Goal: Task Accomplishment & Management: Use online tool/utility

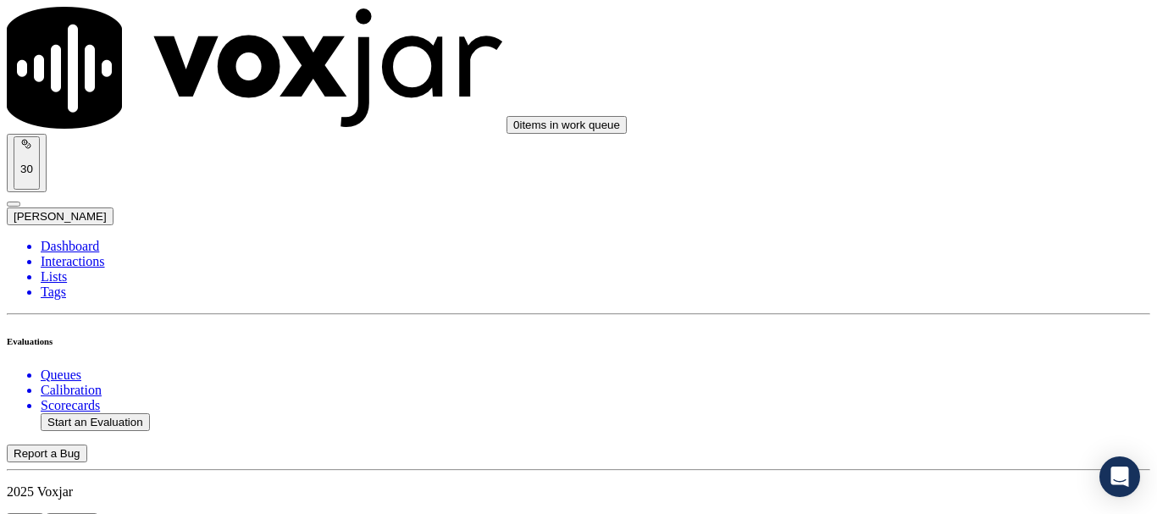
scroll to position [254, 0]
type input "20250908-150251_7245315184-all.mp3"
type input "is"
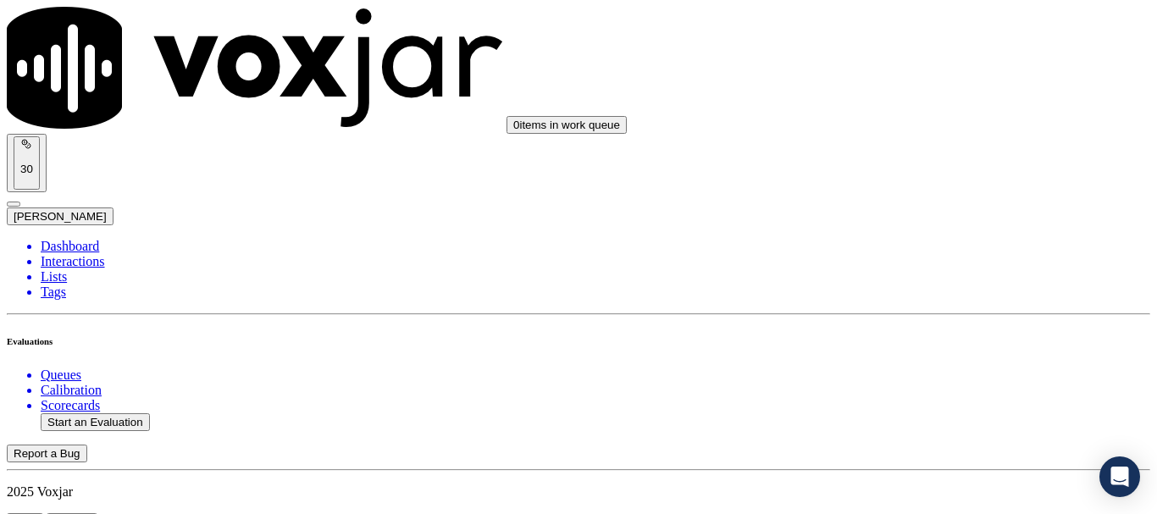
type input "2025-09-08T17:48"
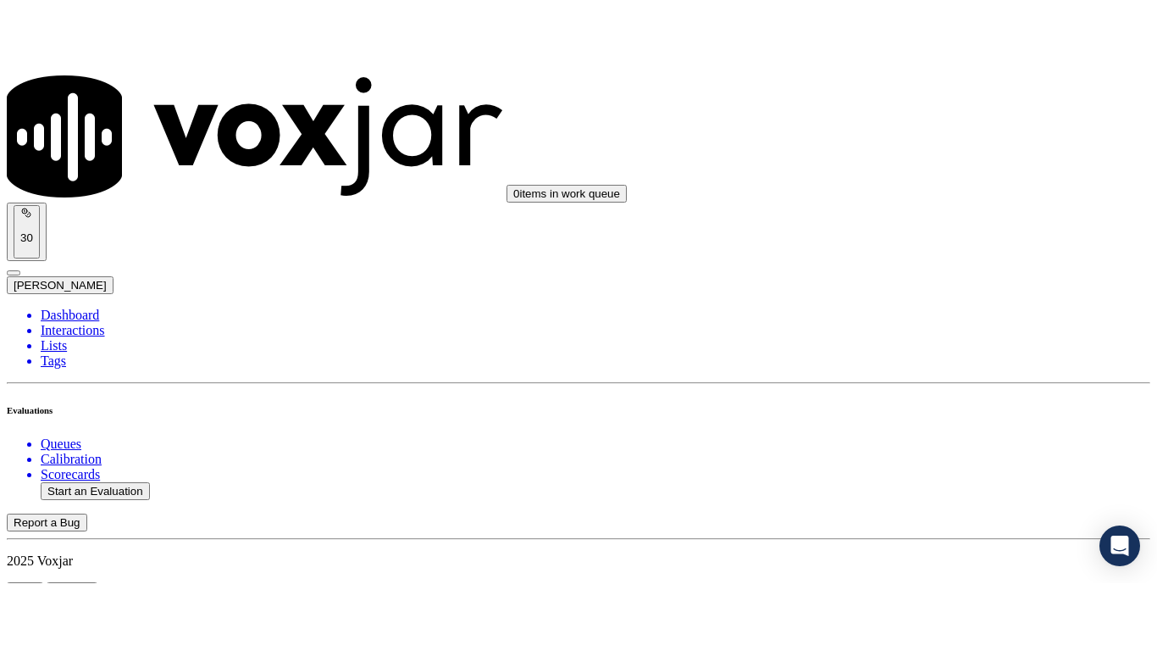
scroll to position [148, 0]
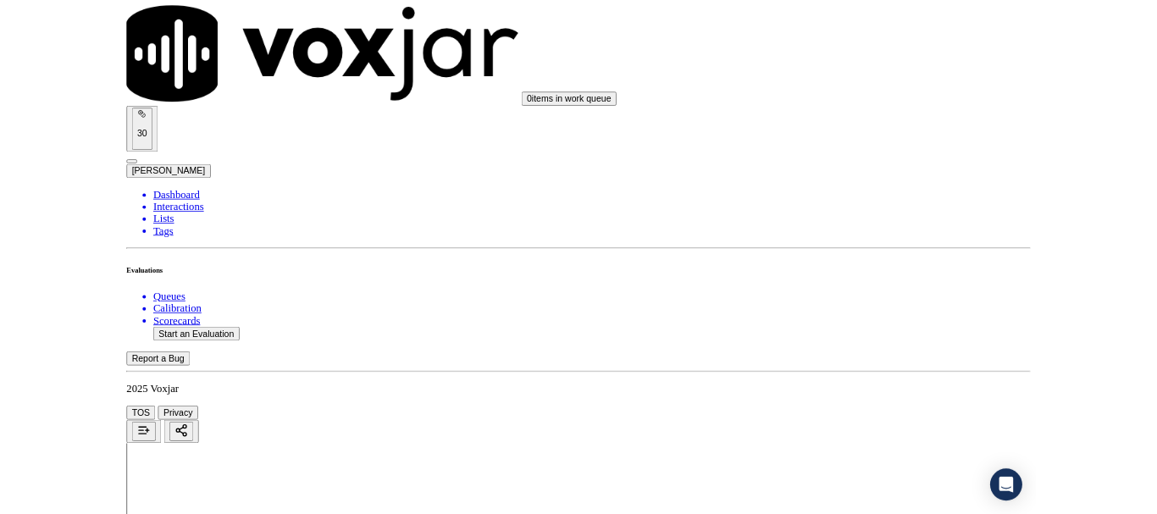
scroll to position [254, 0]
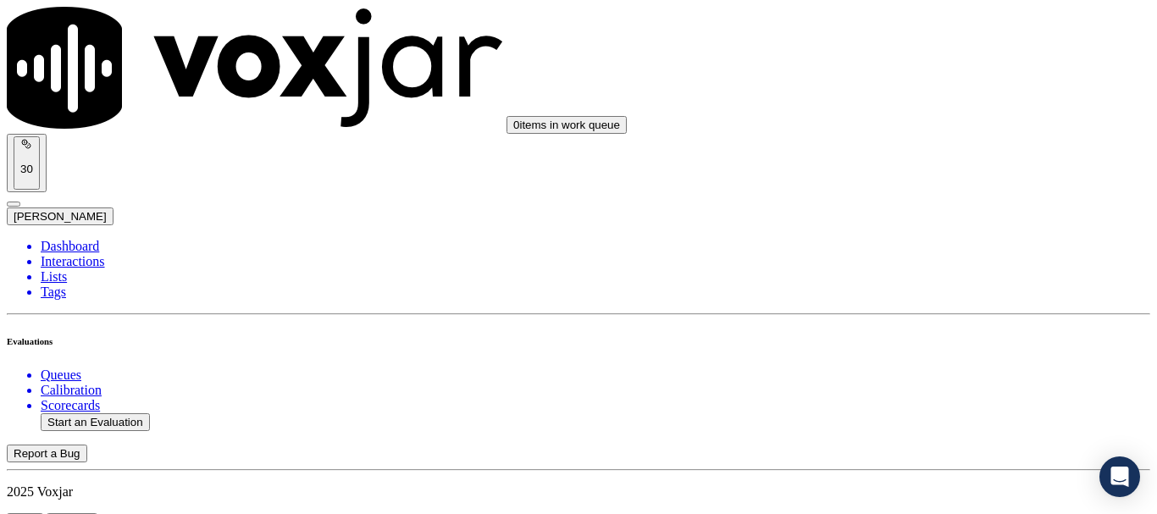
scroll to position [169, 0]
type input "ERNEST TYLER"
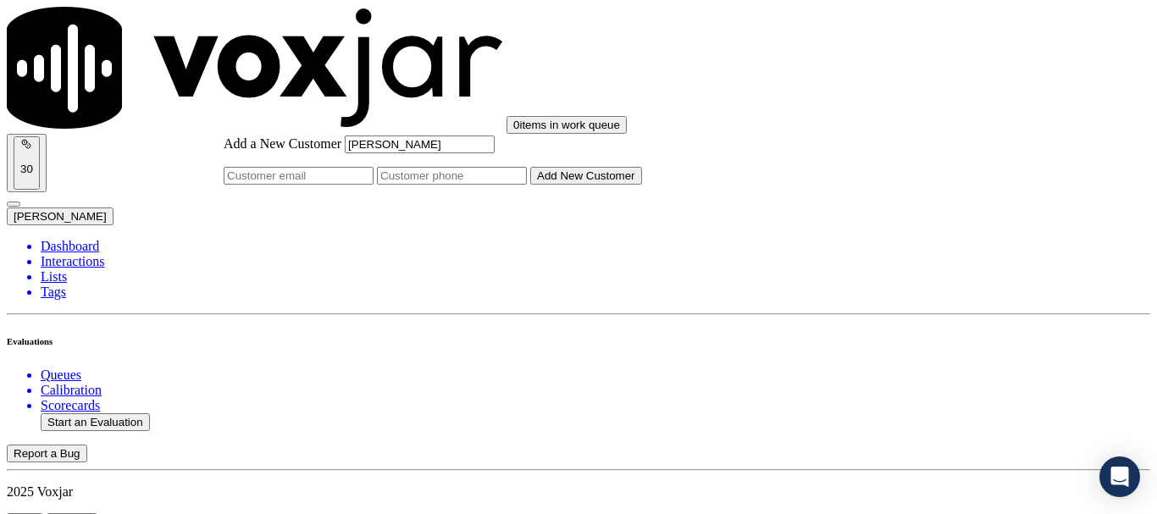
type input "ERNEST TYLER"
click at [527, 185] on input "Add a New Customer" at bounding box center [452, 176] width 150 height 18
paste input "7245315184"
type input "7245315184"
drag, startPoint x: 643, startPoint y: 302, endPoint x: 595, endPoint y: 263, distance: 61.5
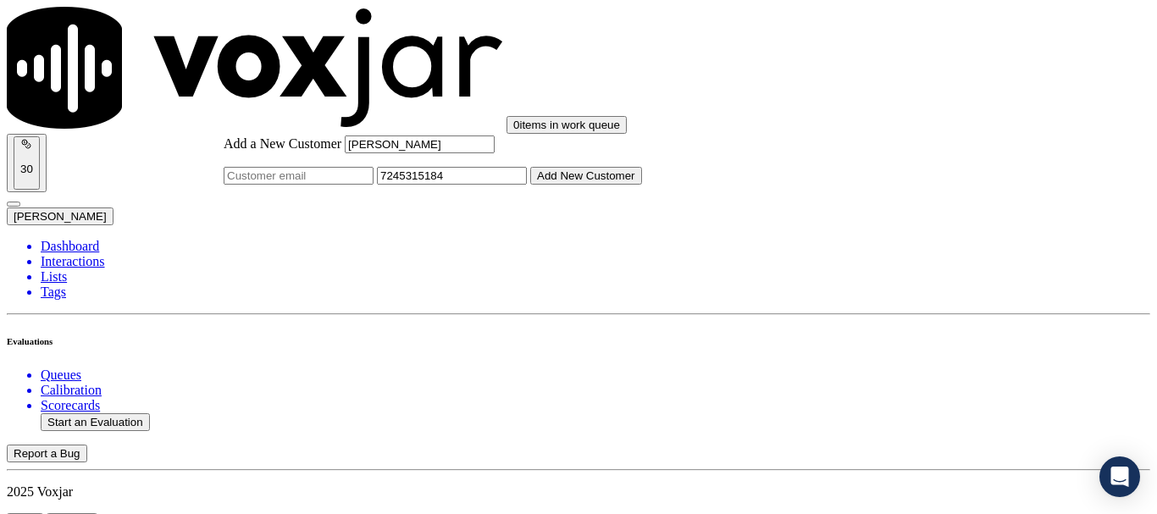
click at [642, 185] on button "Add New Customer" at bounding box center [586, 176] width 112 height 18
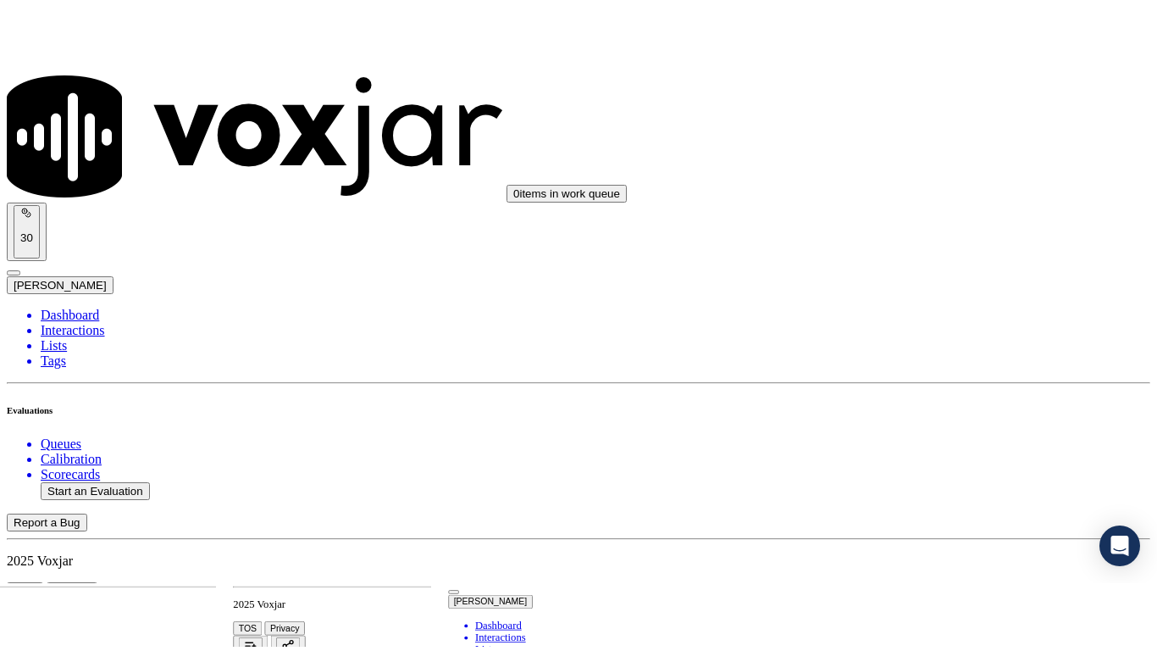
scroll to position [375, 0]
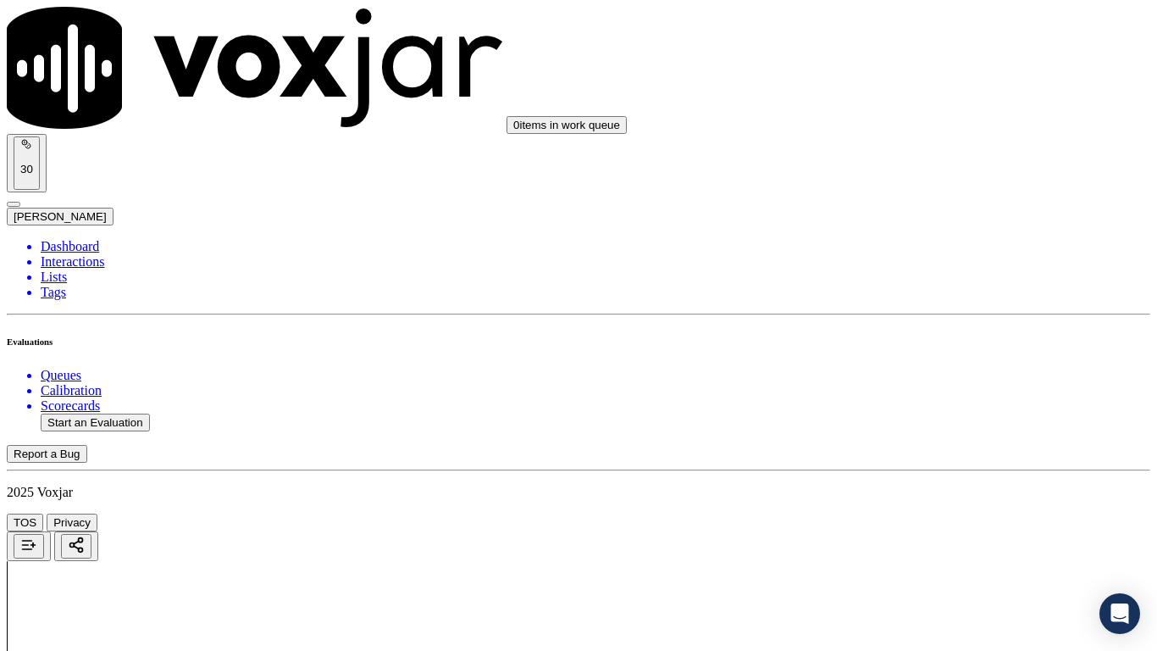
click at [938, 350] on div "Yes" at bounding box center [964, 342] width 215 height 15
click at [899, 453] on div "Yes" at bounding box center [964, 445] width 215 height 15
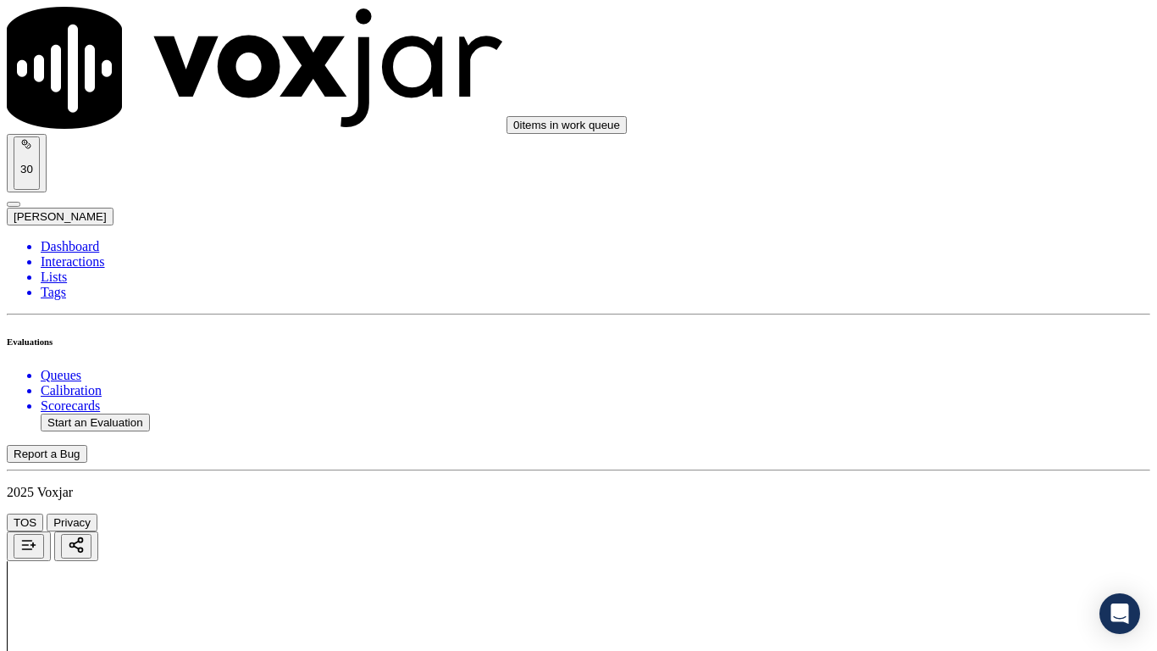
click at [928, 119] on div "Yes" at bounding box center [964, 111] width 215 height 15
click at [938, 384] on div "N/A" at bounding box center [964, 375] width 215 height 15
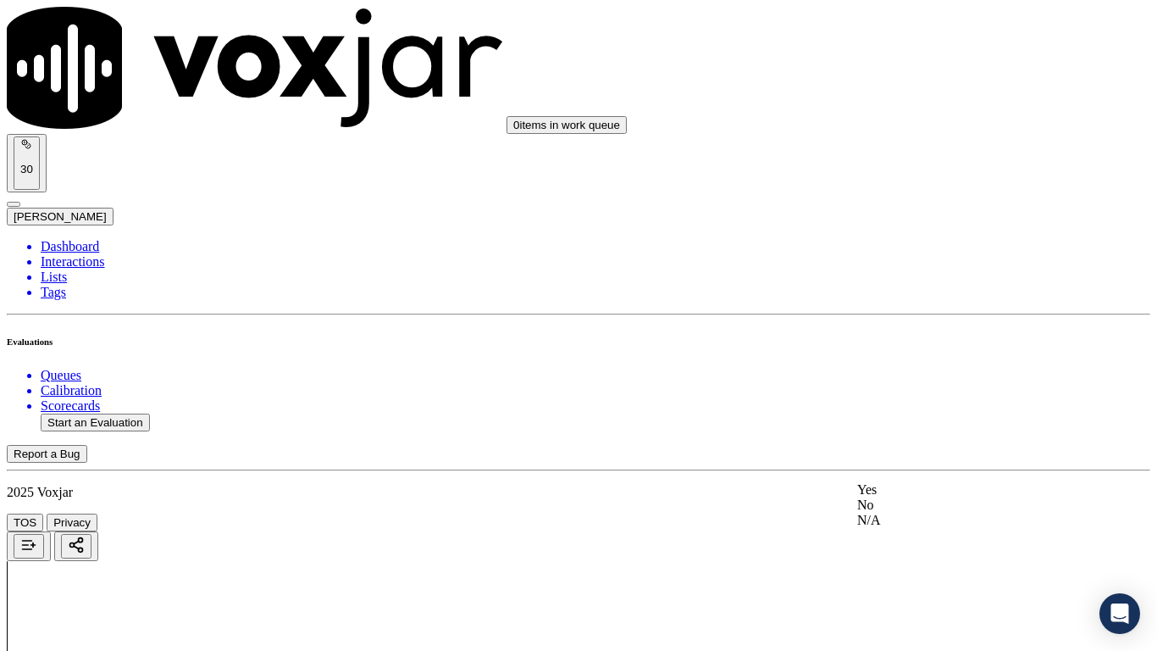
click at [929, 513] on div "N/A" at bounding box center [964, 519] width 215 height 15
click at [905, 246] on div "Yes" at bounding box center [964, 240] width 215 height 15
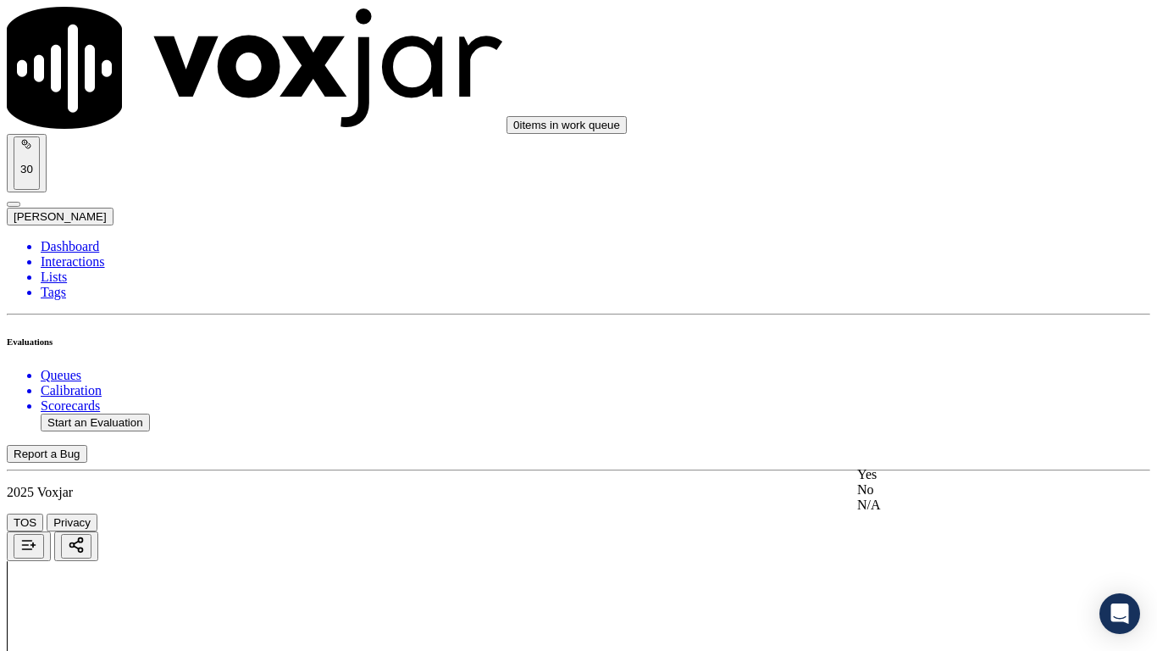
click at [920, 482] on div "Yes" at bounding box center [964, 474] width 215 height 15
drag, startPoint x: 914, startPoint y: 214, endPoint x: 958, endPoint y: 370, distance: 162.0
click at [913, 208] on div "Yes" at bounding box center [964, 199] width 215 height 15
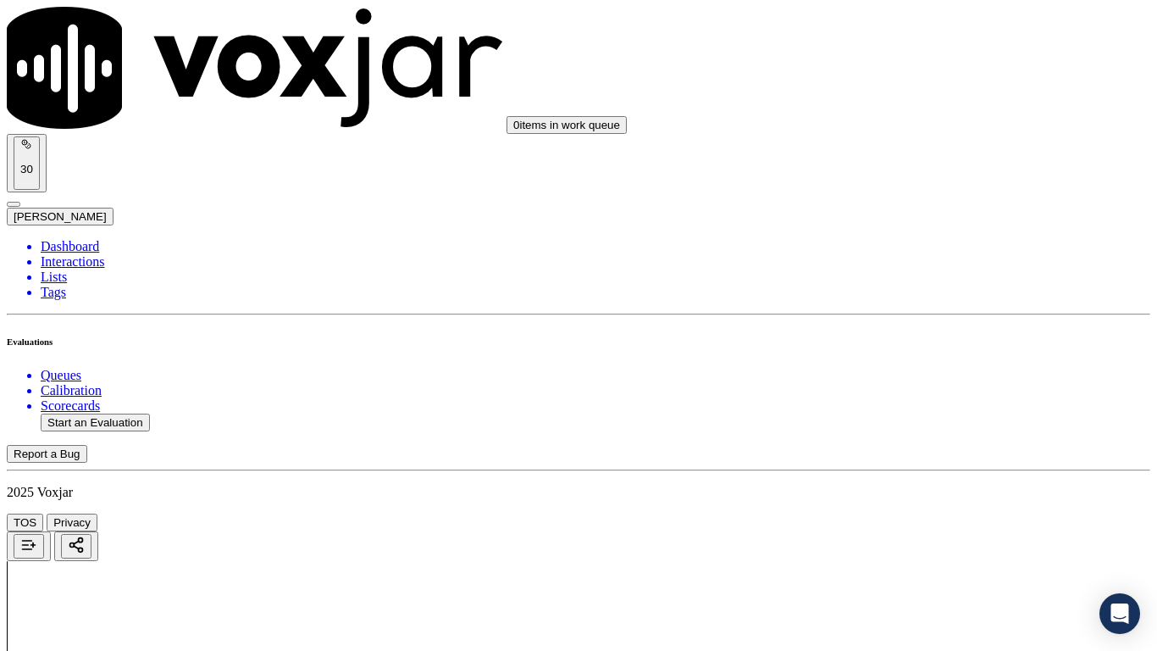
click at [929, 421] on div "Yes" at bounding box center [964, 413] width 215 height 15
click at [912, 163] on div "Yes" at bounding box center [964, 159] width 215 height 15
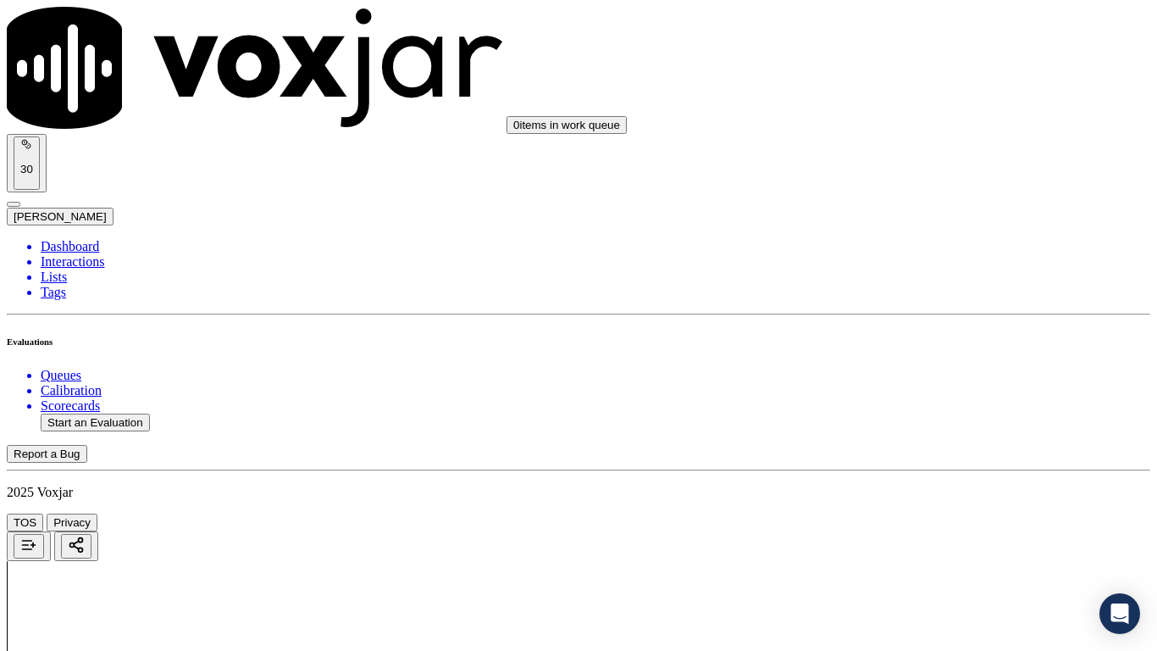
click at [910, 499] on div "Yes" at bounding box center [964, 491] width 215 height 15
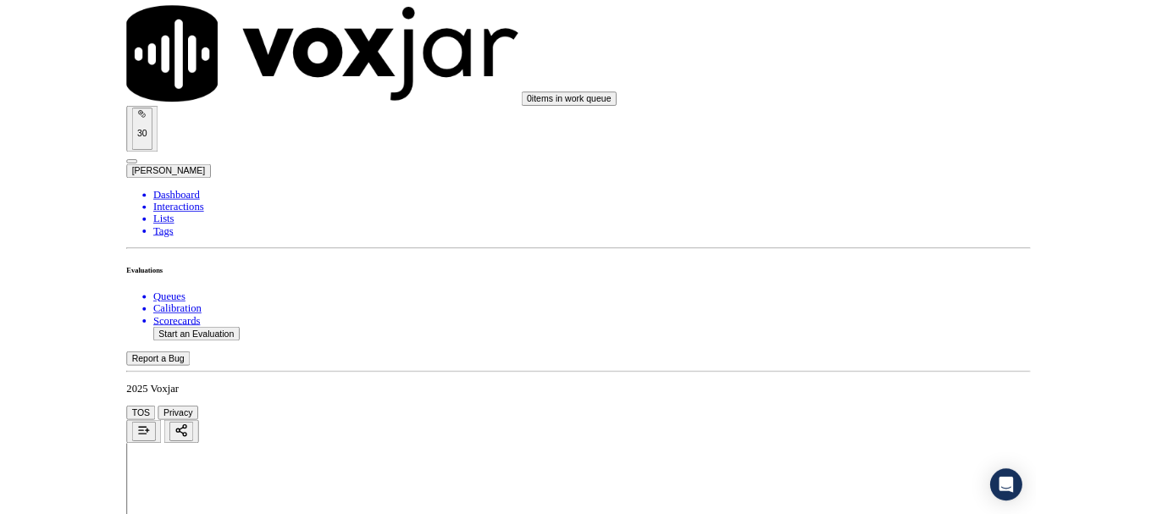
scroll to position [1525, 0]
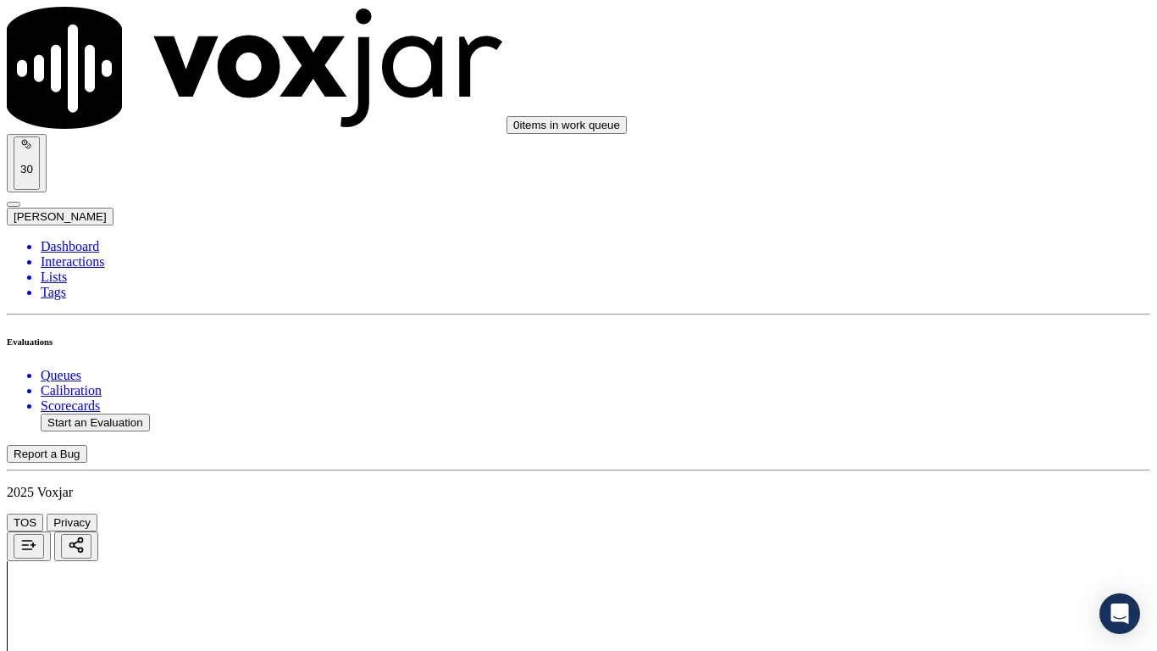
click at [920, 489] on div "No" at bounding box center [964, 492] width 215 height 15
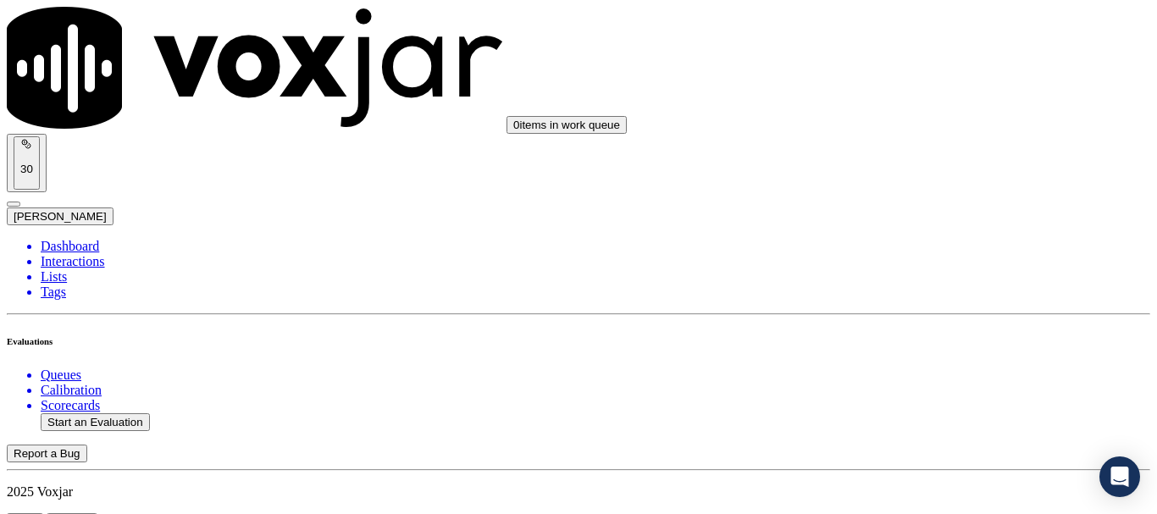
scroll to position [2880, 0]
type textarea "5.41sec CX gave wrong CX number to agent but rather then correcting the CX or v…"
click at [963, 291] on div "Yes" at bounding box center [964, 282] width 215 height 15
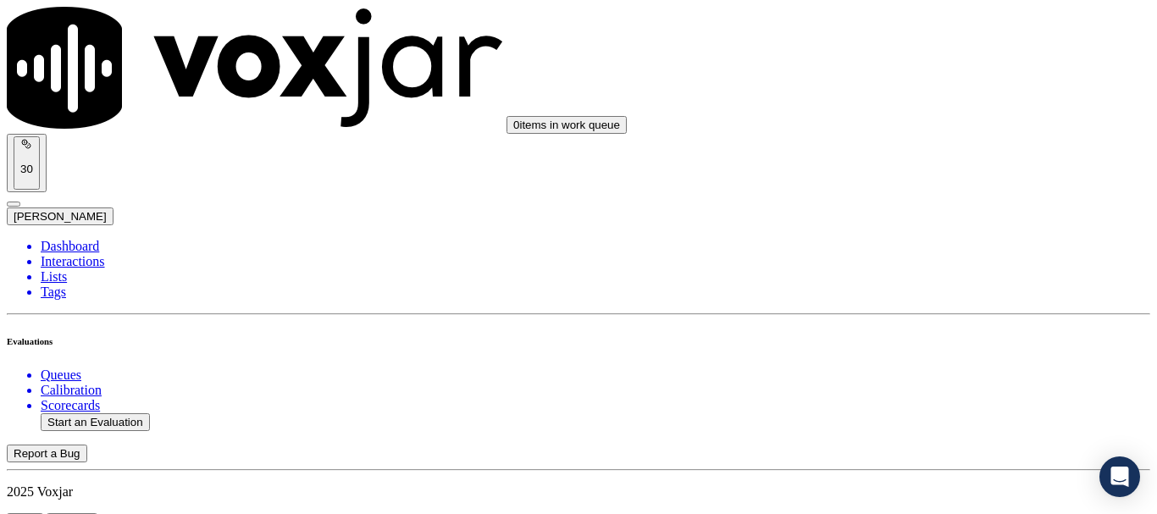
click at [947, 208] on div "Yes" at bounding box center [964, 201] width 215 height 15
click at [933, 165] on div "Yes" at bounding box center [964, 157] width 215 height 15
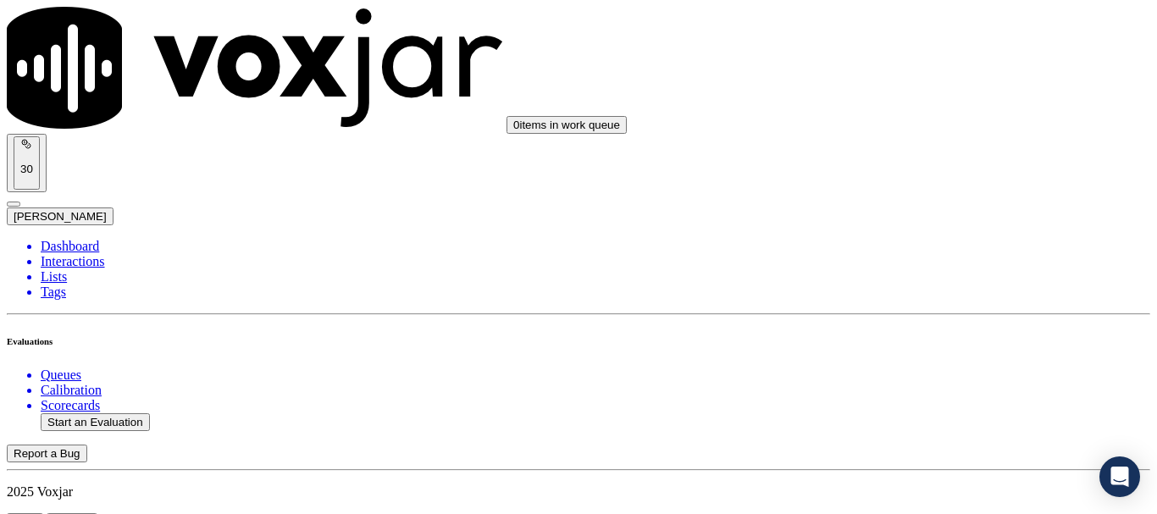
scroll to position [3557, 0]
click at [919, 253] on div "Yes" at bounding box center [964, 245] width 215 height 15
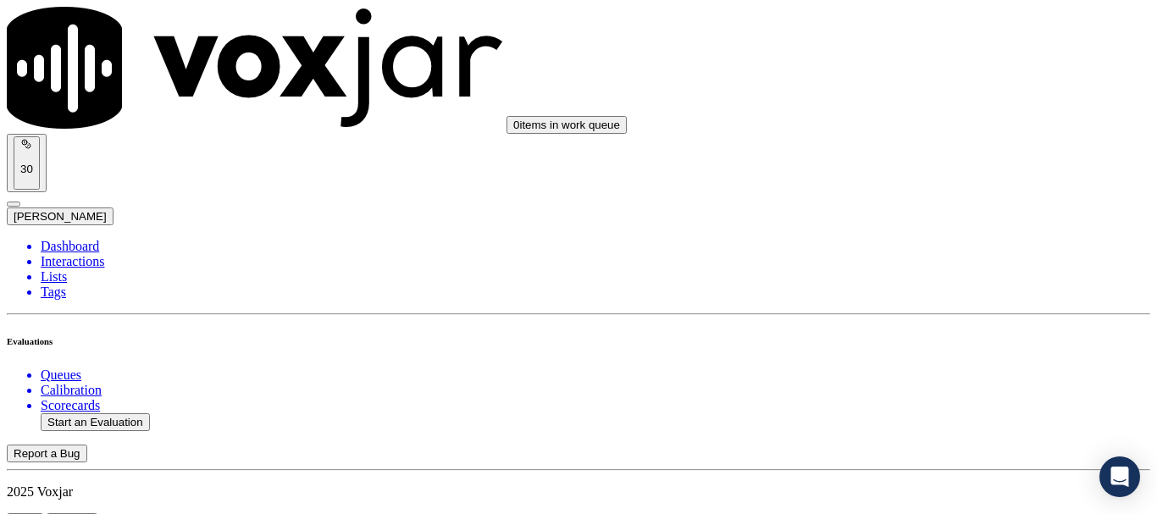
scroll to position [3896, 0]
click at [928, 148] on div "Yes" at bounding box center [964, 140] width 215 height 15
click at [943, 382] on div "Yes" at bounding box center [964, 374] width 215 height 15
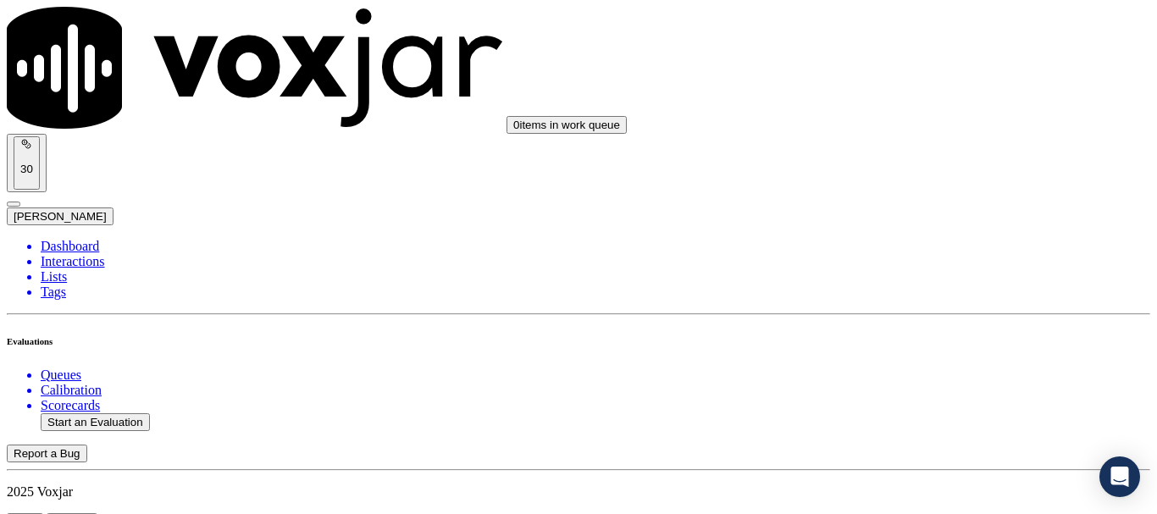
scroll to position [4320, 0]
click at [938, 172] on div "Yes" at bounding box center [964, 164] width 215 height 15
click at [910, 345] on div "Yes" at bounding box center [964, 336] width 215 height 15
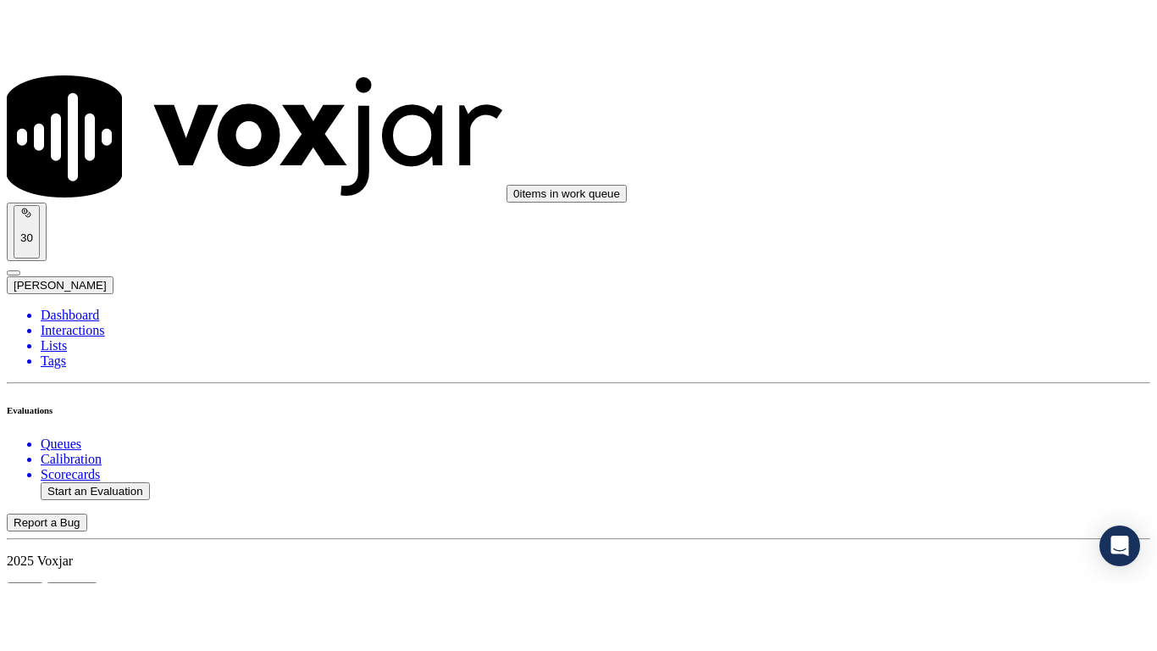
scroll to position [4913, 0]
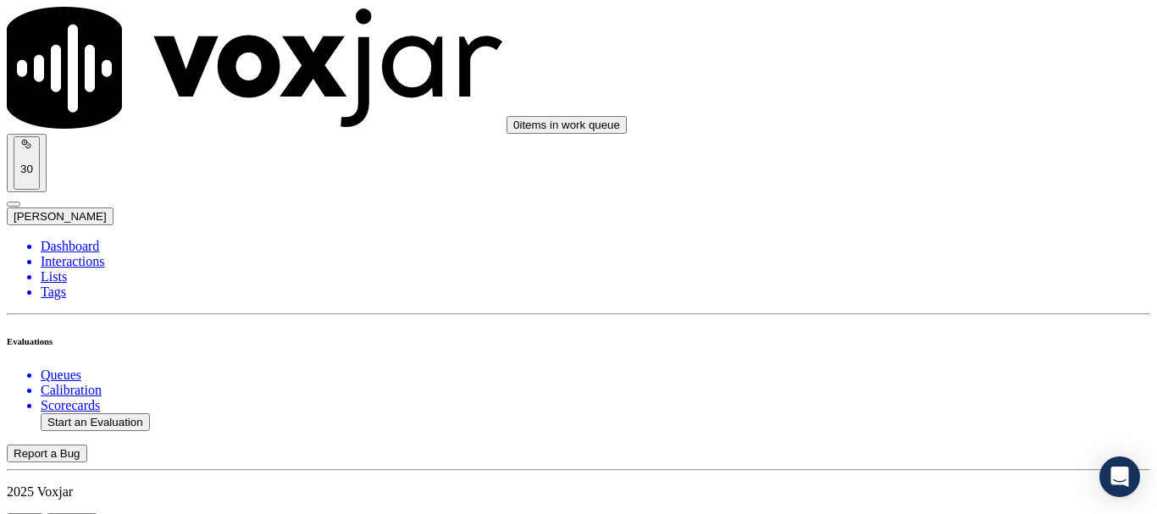
click at [925, 96] on div "Yes" at bounding box center [964, 87] width 215 height 15
click at [933, 329] on div "Yes" at bounding box center [964, 321] width 215 height 15
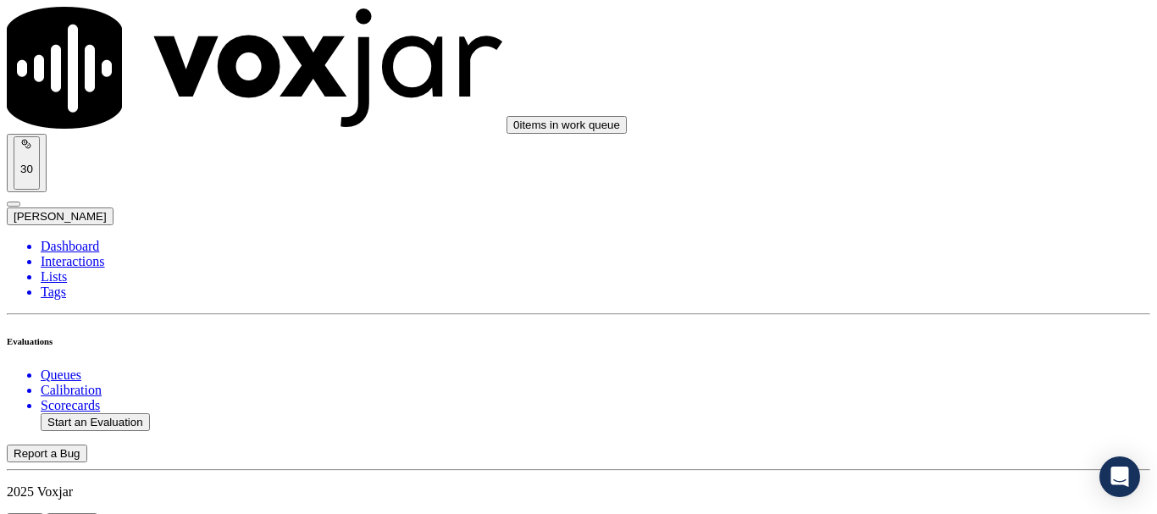
click at [78, 413] on button "Start an Evaluation" at bounding box center [95, 422] width 109 height 18
type input "20250908-163519_3177090763-all.mp3"
type input "jo"
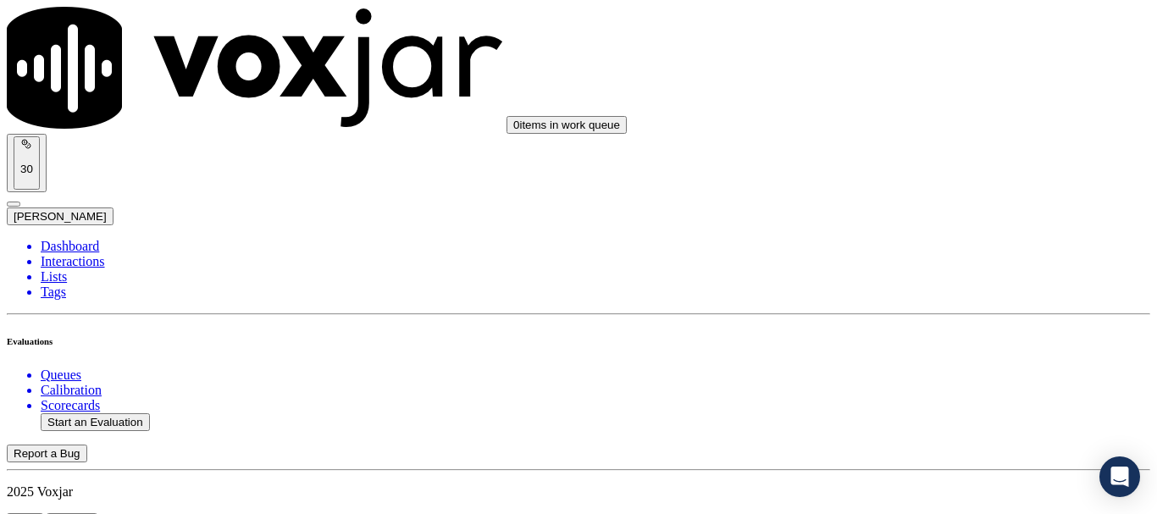
type input "2025-09-08T18:11"
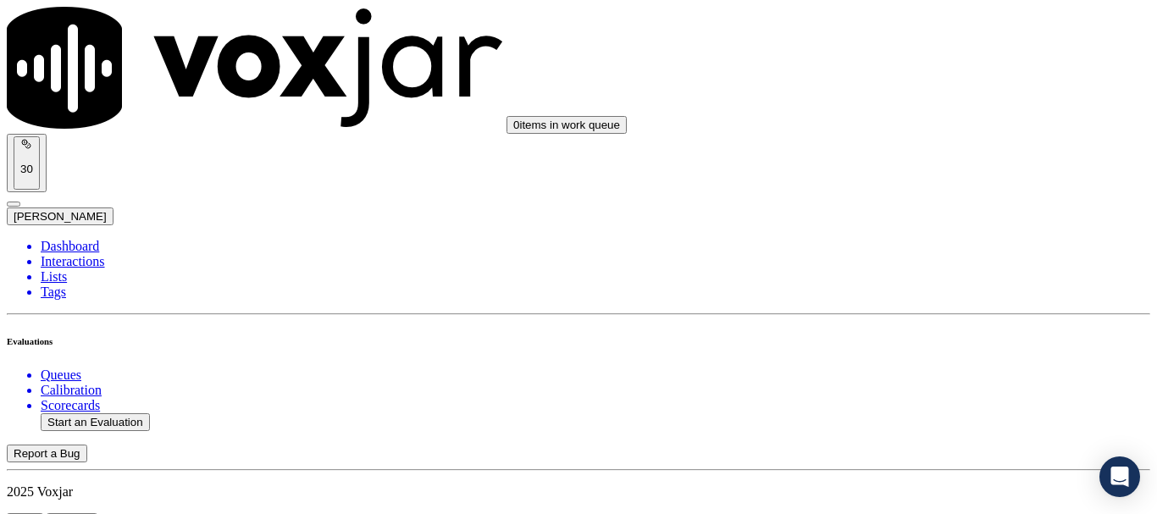
scroll to position [169, 0]
type input "SHARVARI BORKAR"
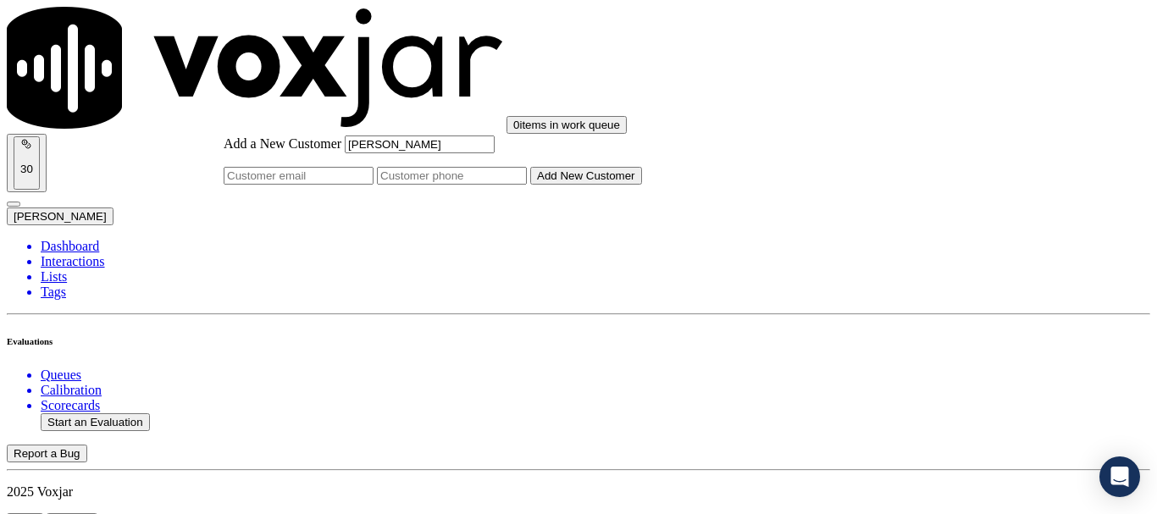
type input "SHARVARI BORKAR"
click at [527, 185] on input "Add a New Customer" at bounding box center [452, 176] width 150 height 18
paste input "3177090763"
type input "3177090763"
click at [642, 185] on button "Add New Customer" at bounding box center [586, 176] width 112 height 18
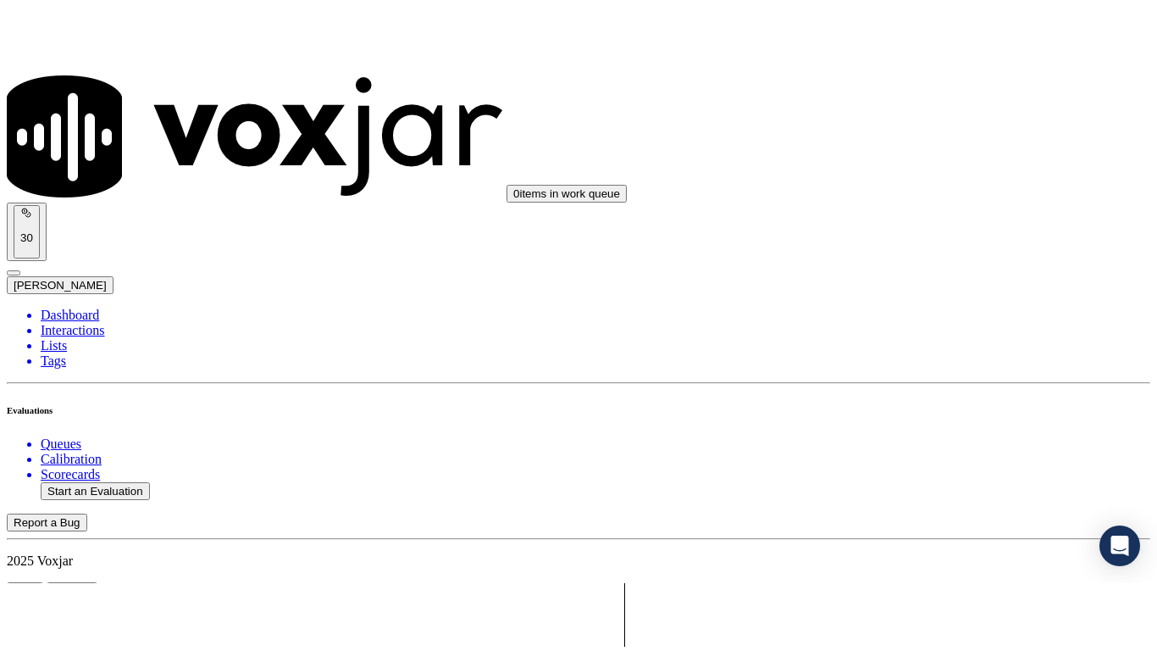
scroll to position [254, 0]
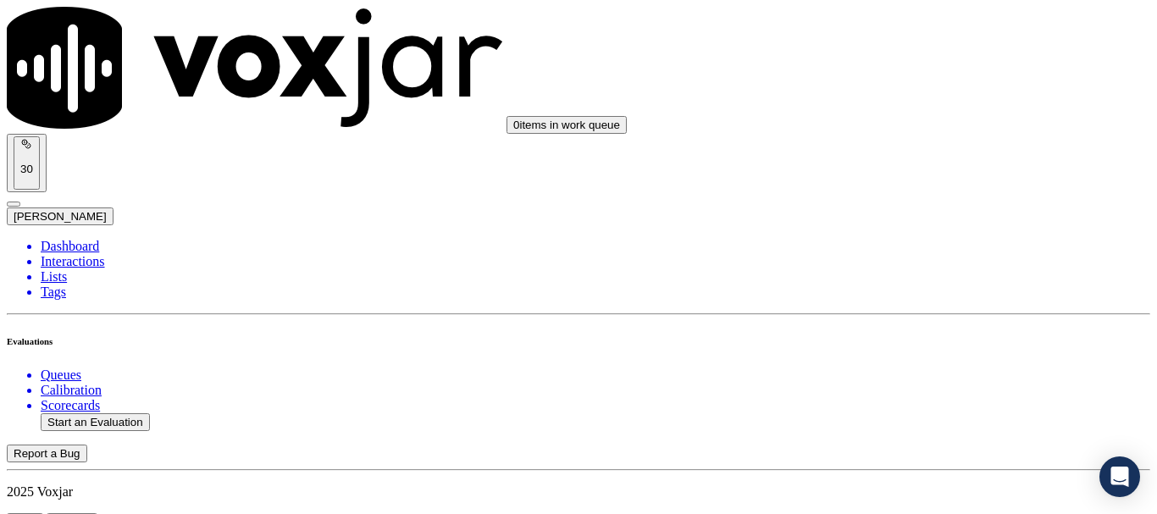
click at [935, 350] on div "Yes" at bounding box center [964, 342] width 215 height 15
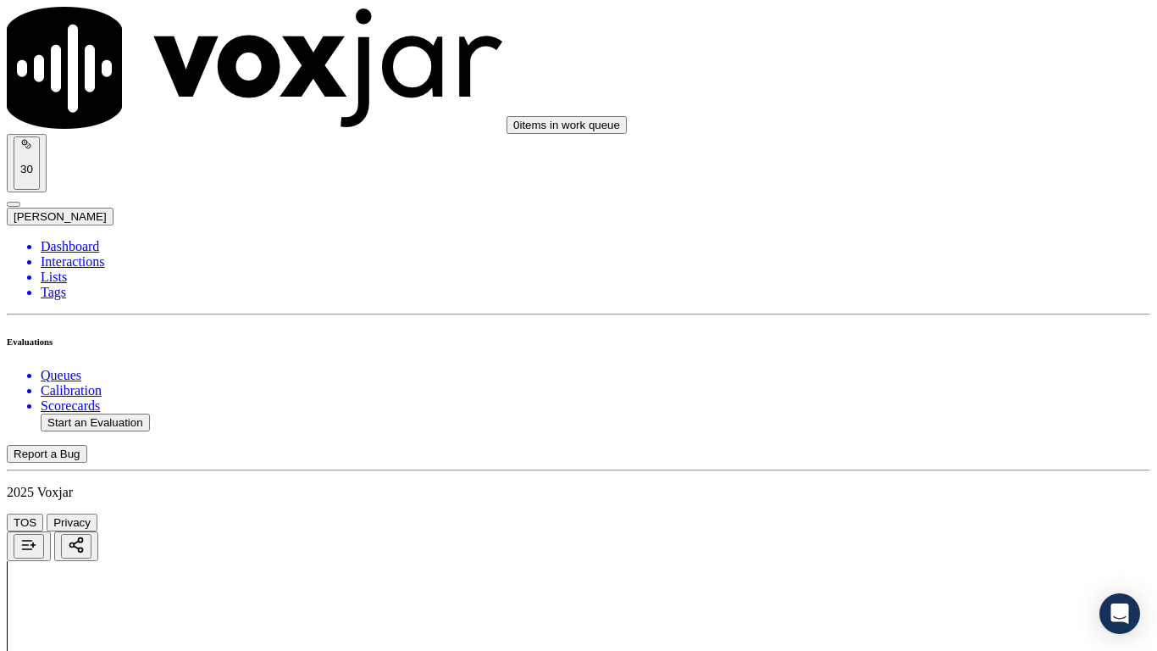
click at [916, 327] on div "Yes" at bounding box center [964, 321] width 215 height 15
click at [911, 513] on div "Yes" at bounding box center [964, 535] width 215 height 15
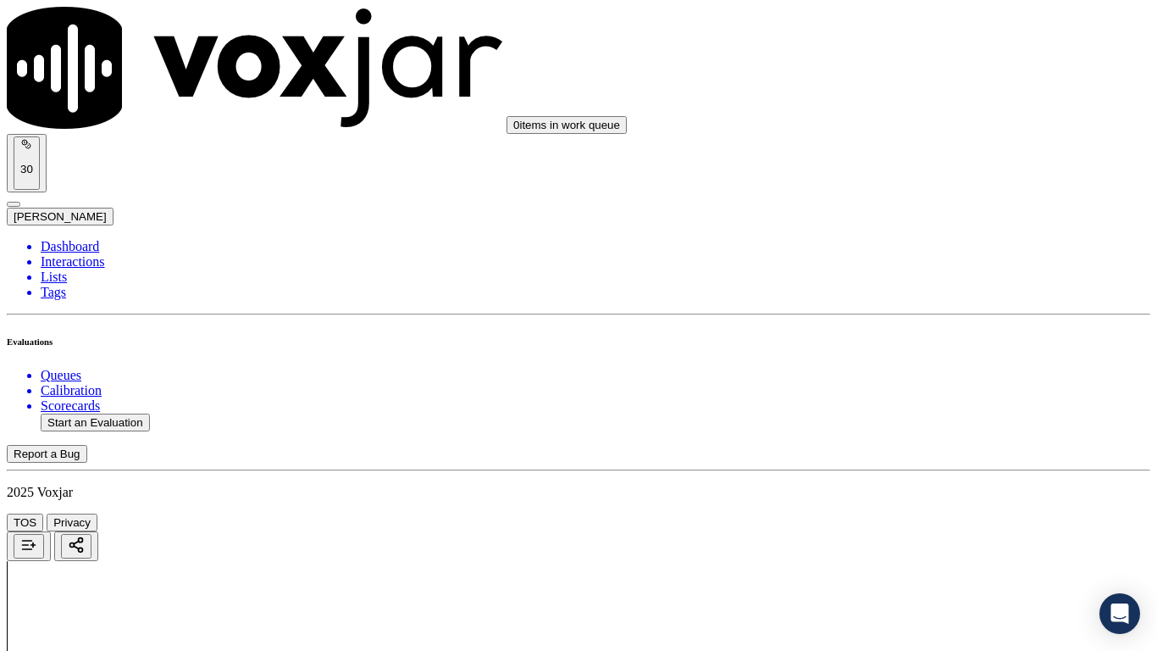
click at [905, 299] on div "N/A" at bounding box center [964, 291] width 215 height 15
click at [926, 513] on div "N/A" at bounding box center [964, 565] width 215 height 15
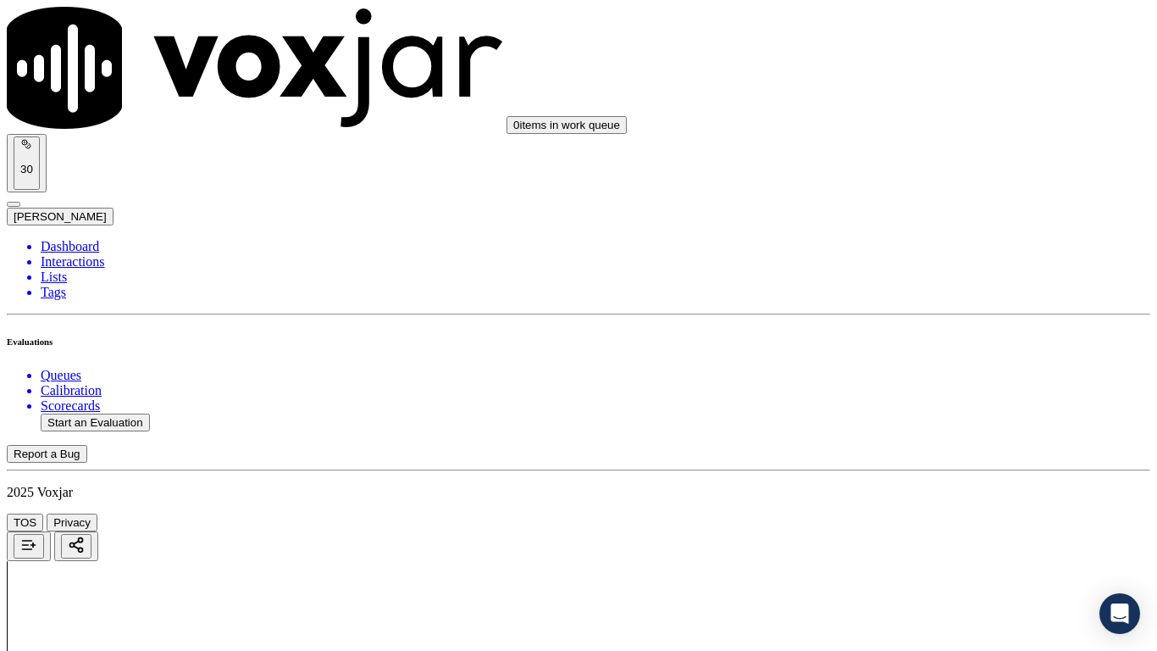
click at [925, 160] on div "Yes" at bounding box center [964, 155] width 215 height 15
click at [933, 397] on div "Yes" at bounding box center [964, 389] width 215 height 15
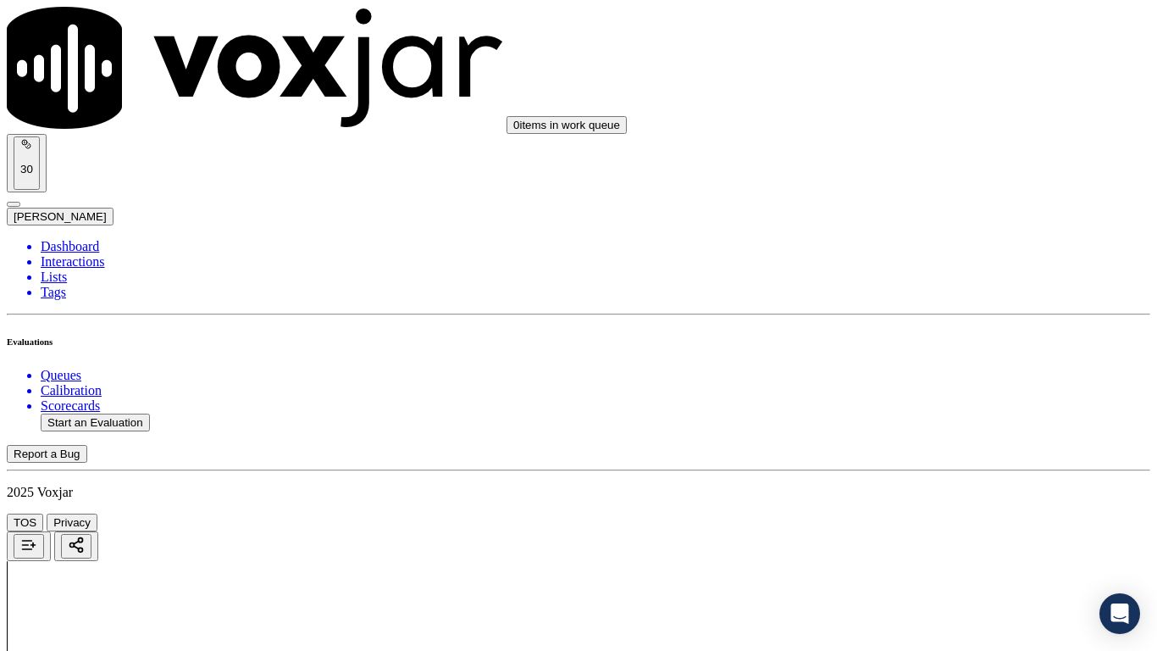
drag, startPoint x: 916, startPoint y: 127, endPoint x: 916, endPoint y: 137, distance: 10.2
click at [915, 123] on div "Yes" at bounding box center [964, 115] width 215 height 15
click at [931, 335] on div "Yes" at bounding box center [964, 328] width 215 height 15
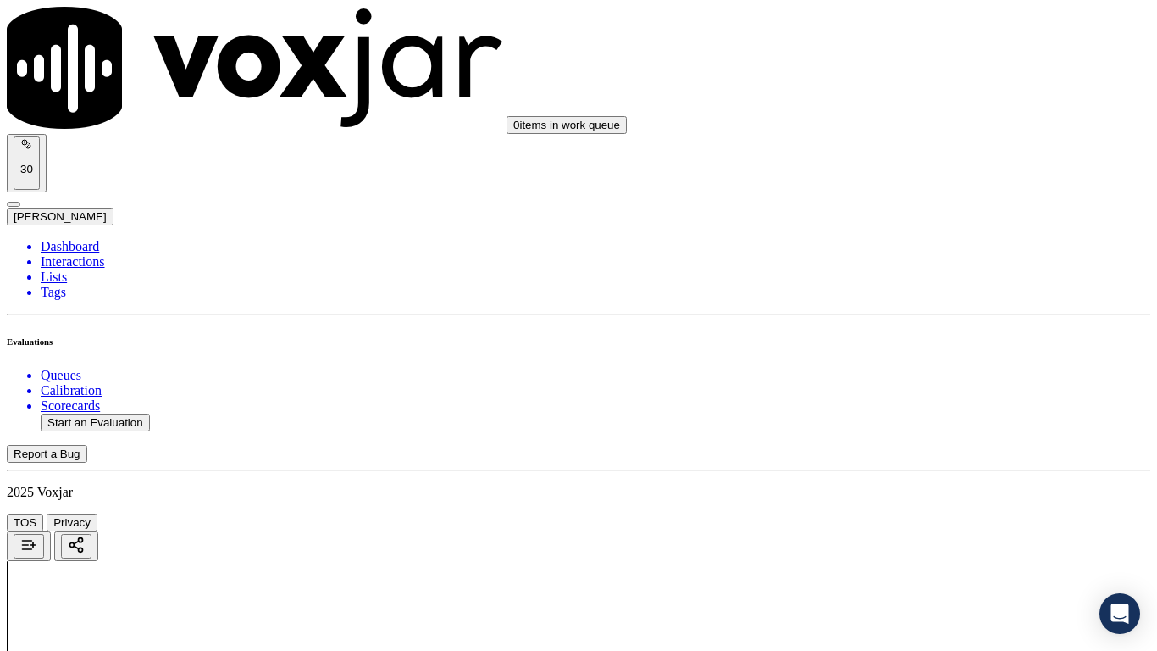
scroll to position [2202, 0]
drag, startPoint x: 938, startPoint y: 214, endPoint x: 938, endPoint y: 228, distance: 13.6
click at [938, 251] on div "Yes" at bounding box center [964, 243] width 215 height 15
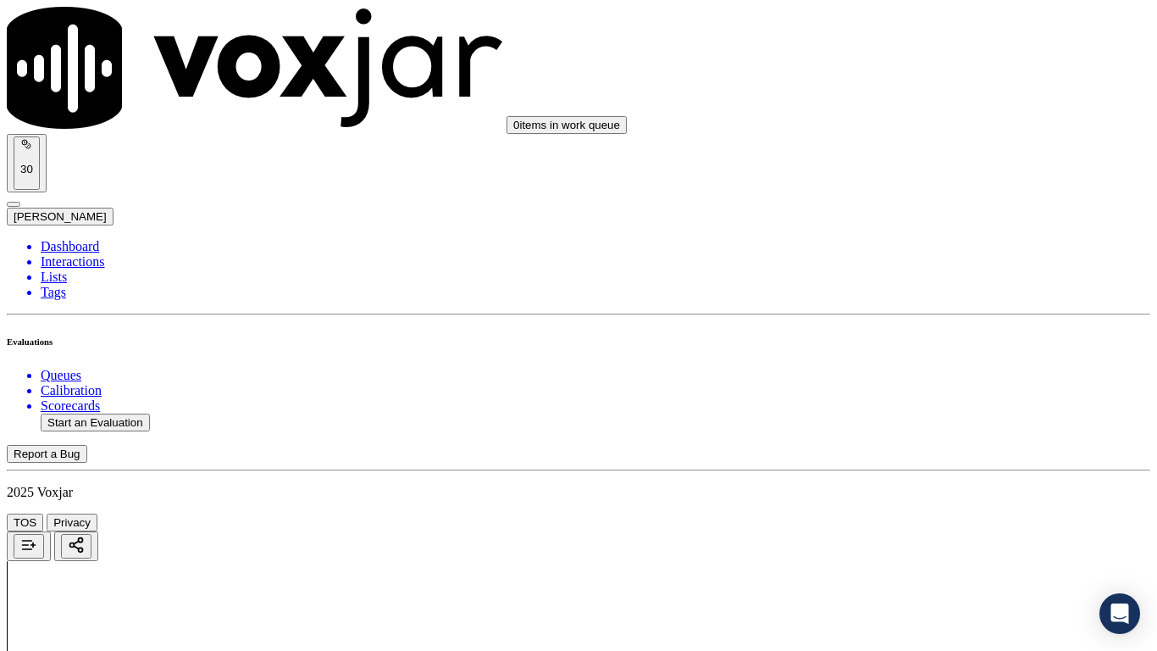
click at [954, 414] on div "Yes" at bounding box center [964, 406] width 215 height 15
click at [935, 271] on div "Yes No N/A" at bounding box center [964, 293] width 215 height 46
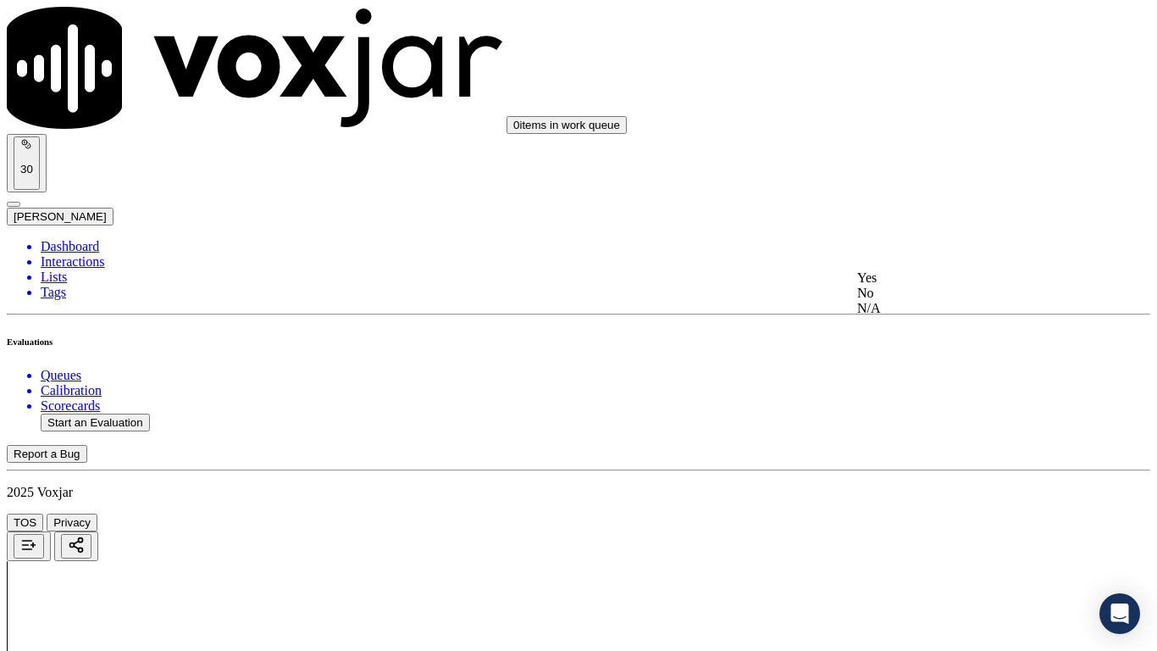
click at [924, 285] on div "Yes" at bounding box center [964, 277] width 215 height 15
drag, startPoint x: 922, startPoint y: 172, endPoint x: 922, endPoint y: 182, distance: 10.2
click at [916, 204] on div "Yes" at bounding box center [964, 196] width 215 height 15
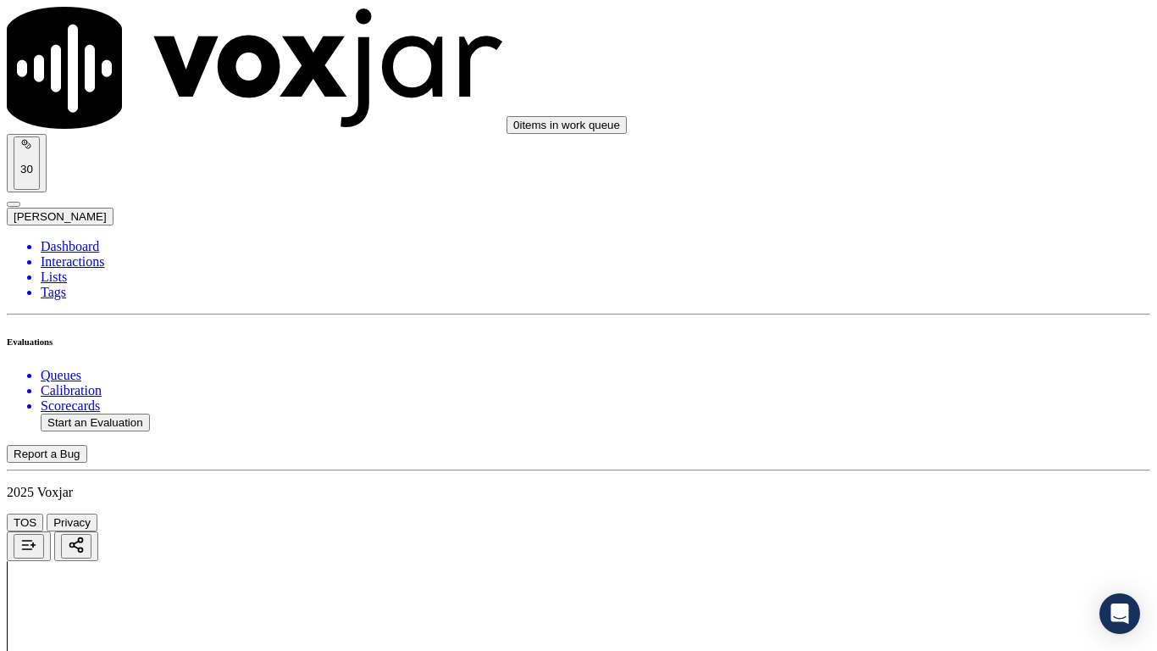
click at [916, 418] on div "Yes" at bounding box center [964, 409] width 215 height 15
click at [915, 228] on div "Yes" at bounding box center [964, 220] width 215 height 15
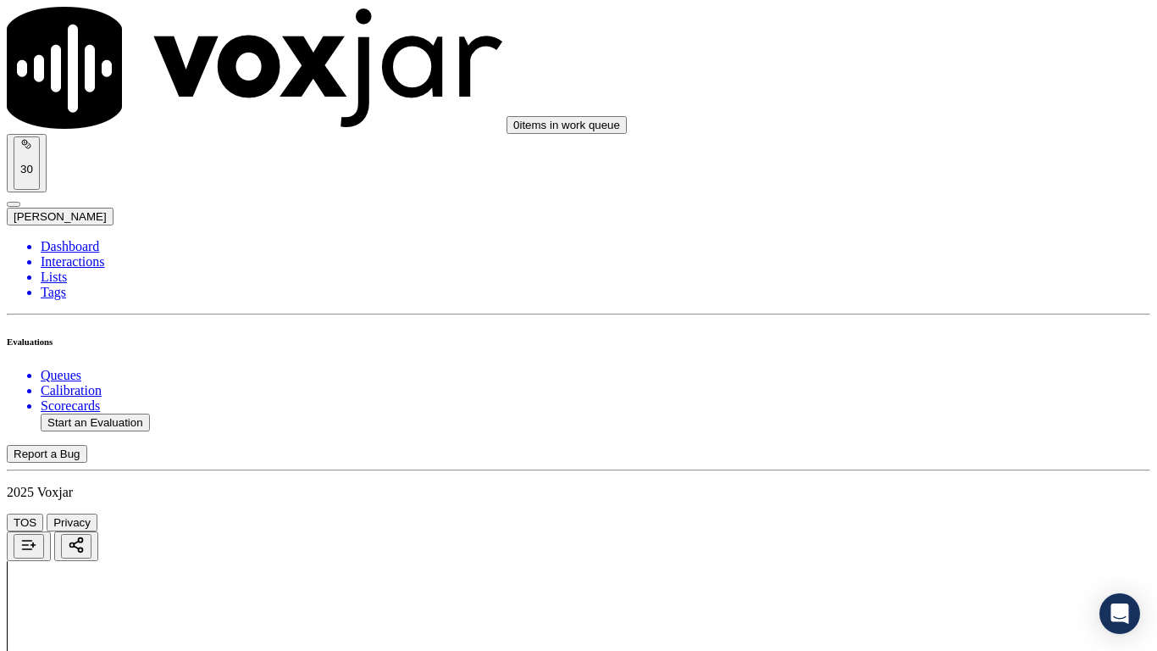
click at [906, 462] on div "Yes" at bounding box center [964, 453] width 215 height 15
click at [925, 167] on div "Yes" at bounding box center [964, 159] width 215 height 15
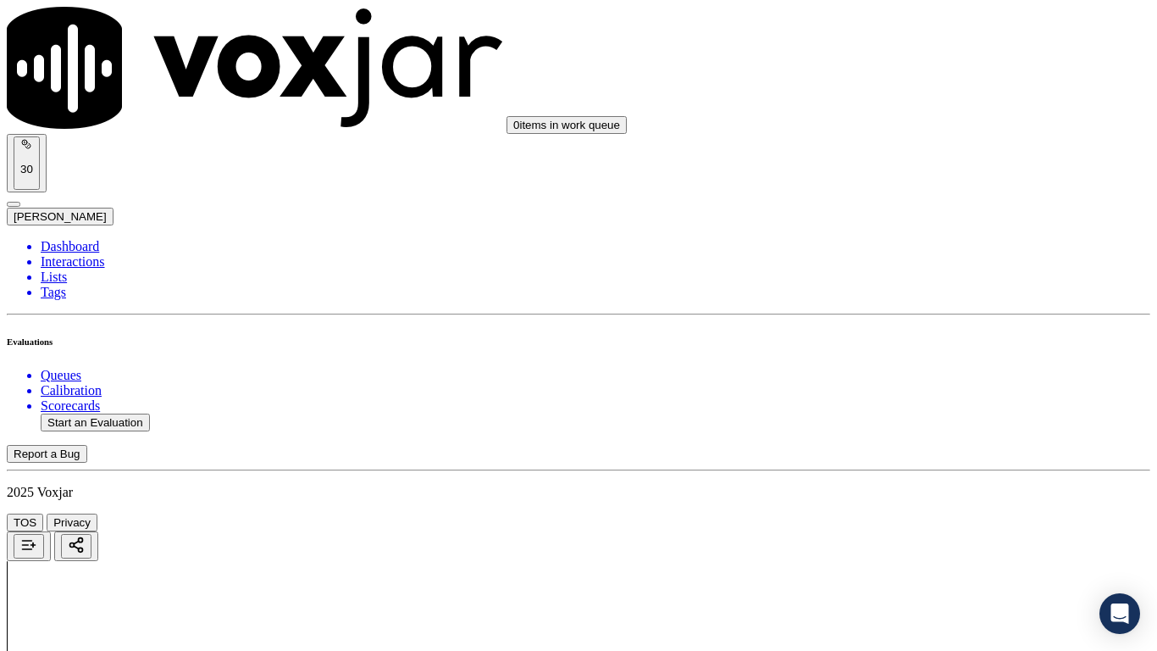
click at [904, 470] on div "Yes" at bounding box center [964, 462] width 215 height 15
click at [902, 232] on div "Yes" at bounding box center [964, 224] width 215 height 15
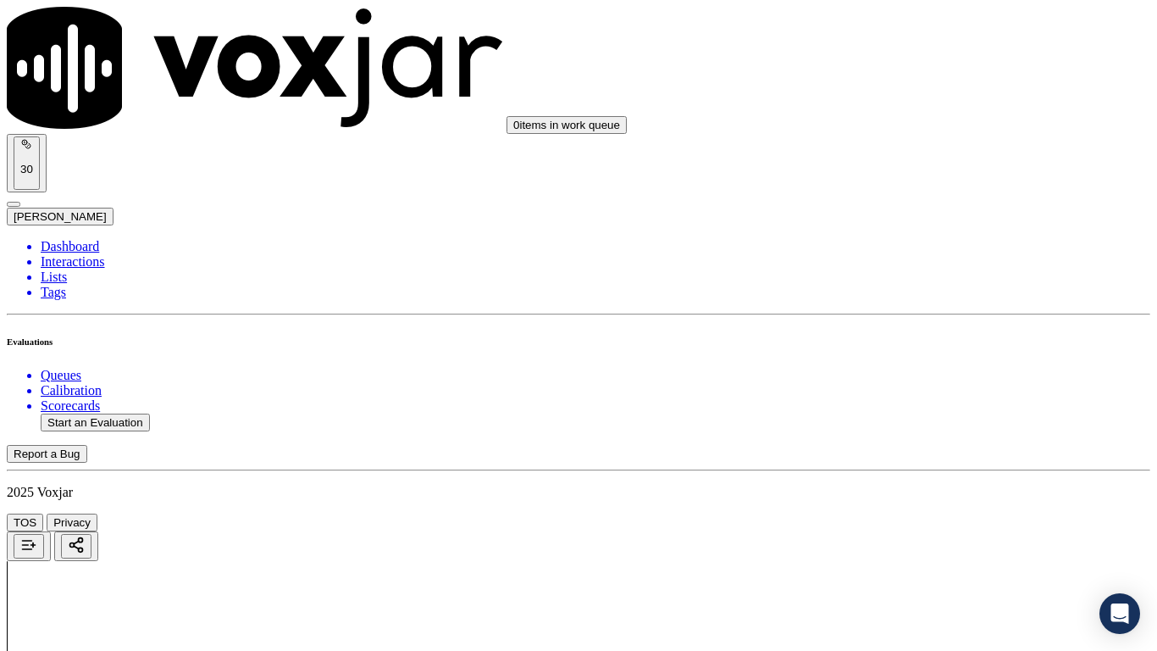
click at [904, 466] on div "Yes" at bounding box center [964, 458] width 215 height 15
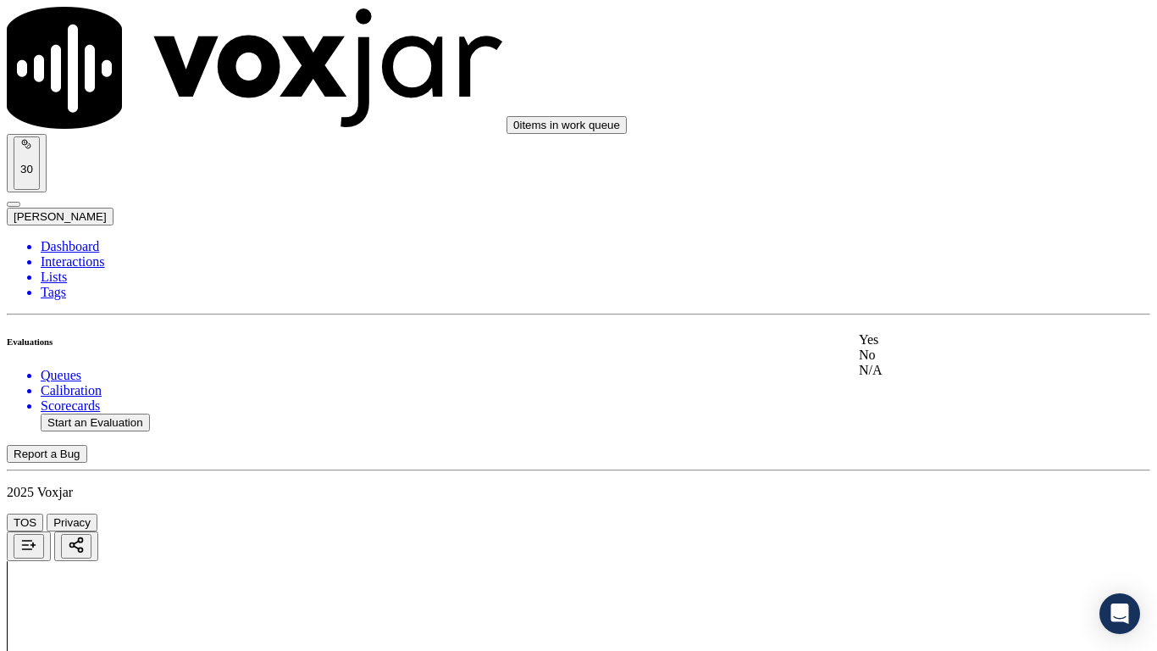
click at [922, 346] on div "Yes" at bounding box center [965, 339] width 212 height 15
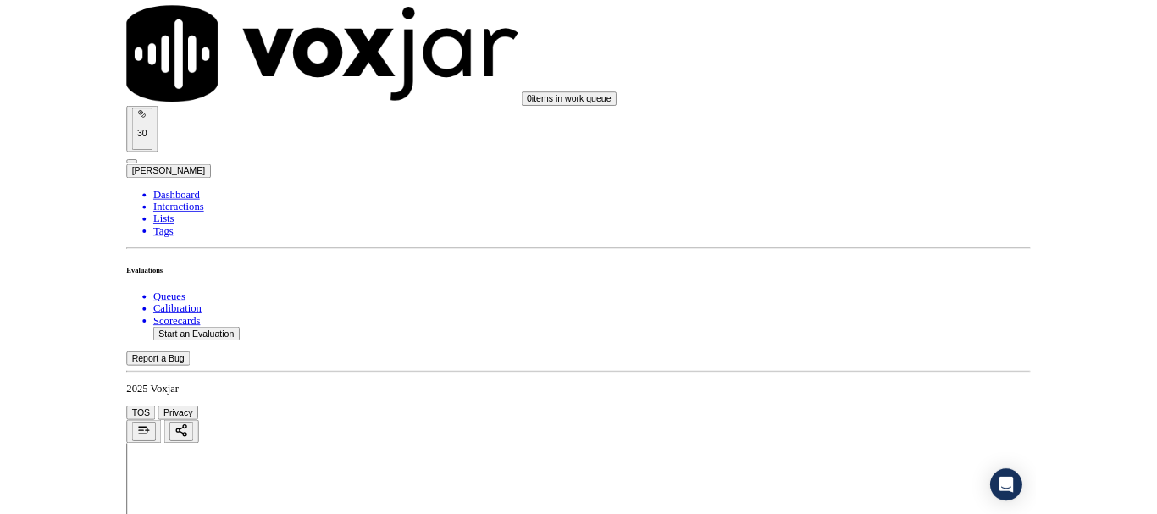
scroll to position [4687, 0]
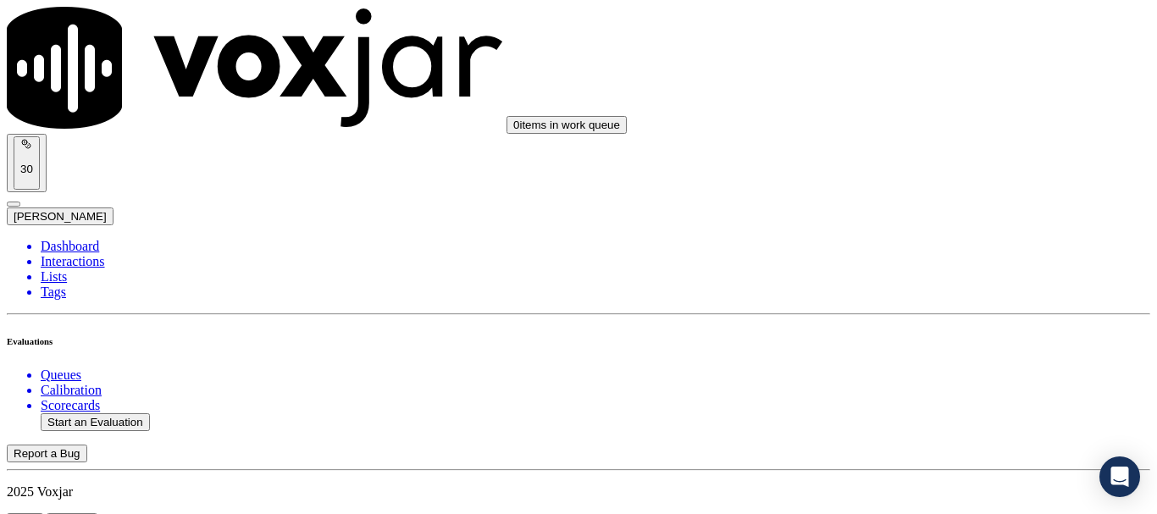
click at [106, 413] on button "Start an Evaluation" at bounding box center [95, 422] width 109 height 18
type input "20250908-163559_2167491148-all.mp3"
type input "isis"
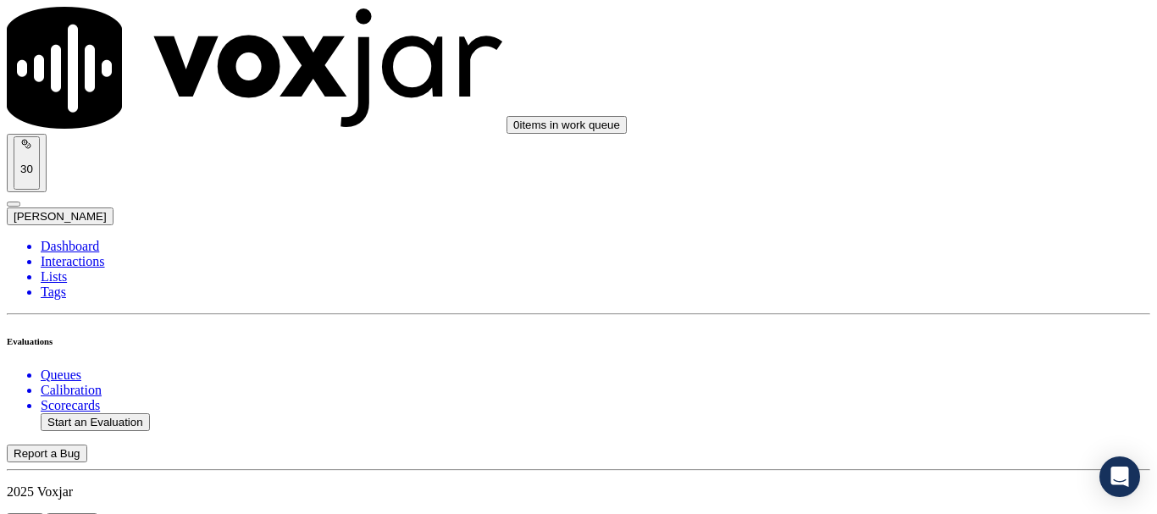
type input "2025-09-08T18:21"
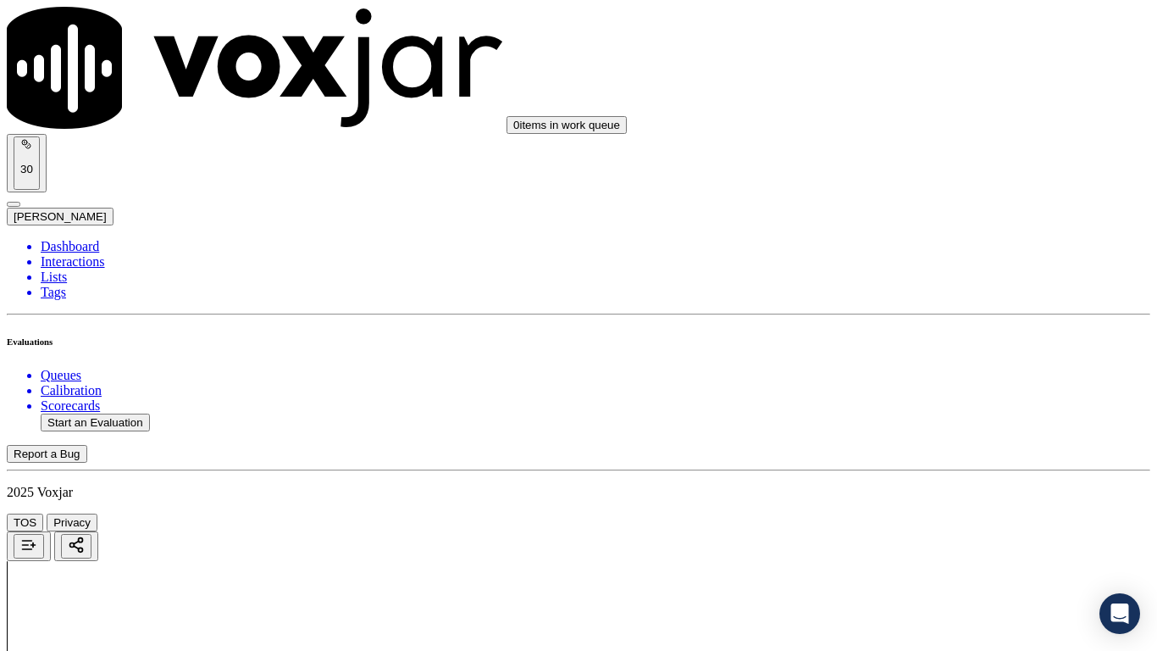
drag, startPoint x: 641, startPoint y: 603, endPoint x: 648, endPoint y: 609, distance: 9.0
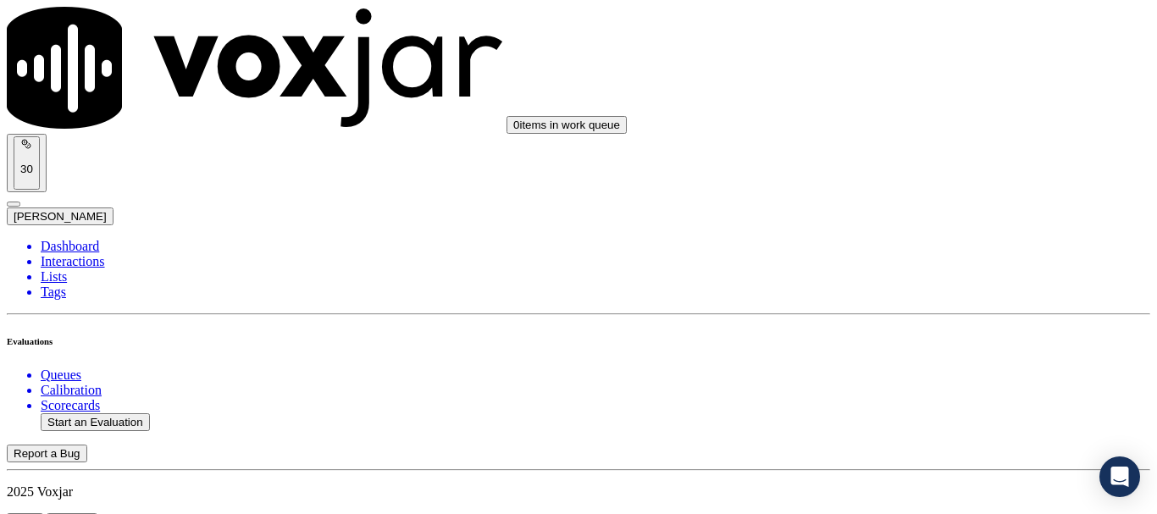
scroll to position [169, 0]
type input "ALLEN F JONES"
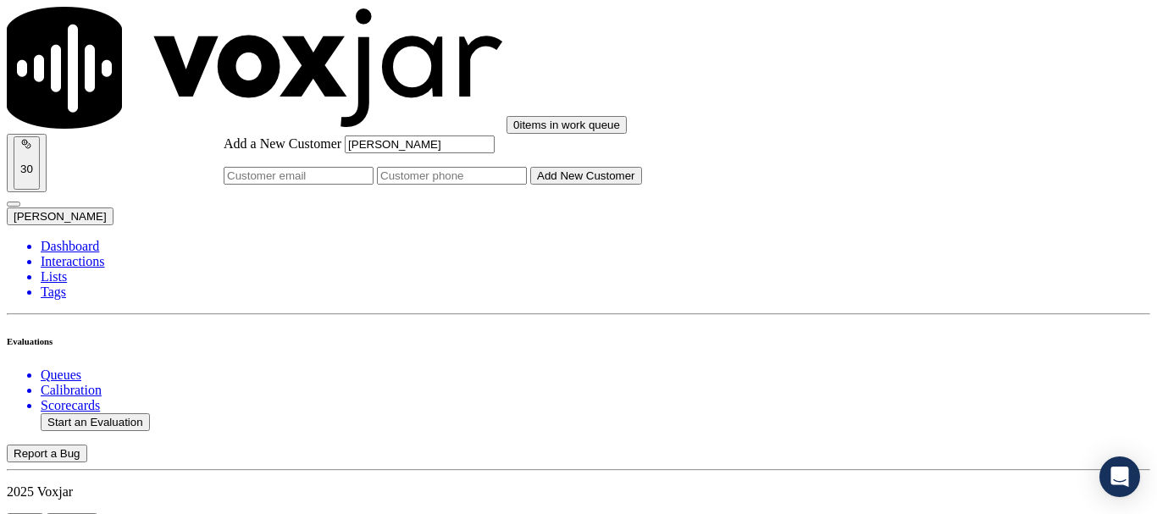
type input "ALLEN F JONES"
click at [527, 185] on input "Add a New Customer" at bounding box center [452, 176] width 150 height 18
paste input "2167491148"
paste input "2164100439"
type input "2167491148-2164100439"
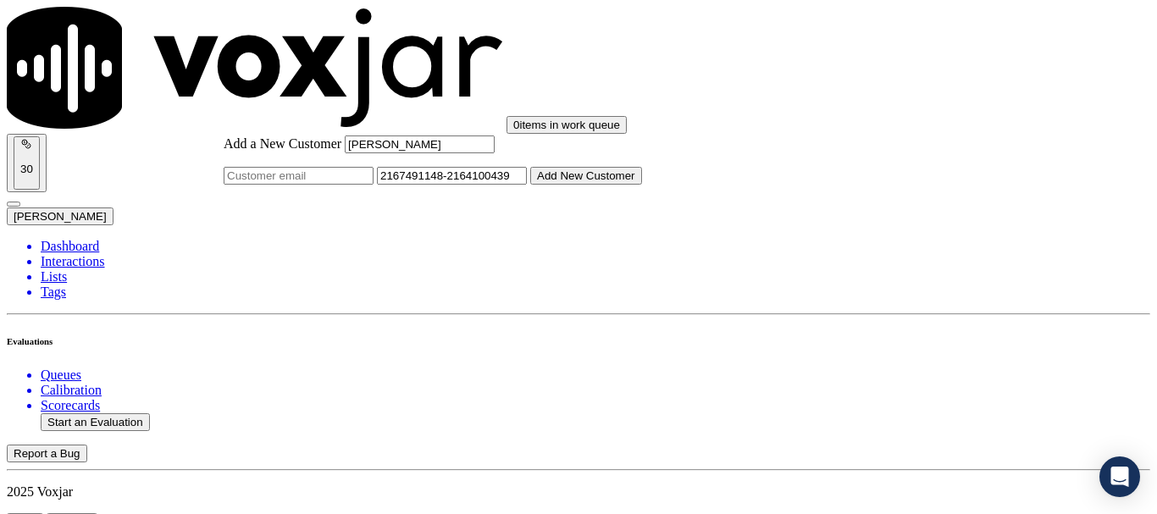
click at [642, 185] on button "Add New Customer" at bounding box center [586, 176] width 112 height 18
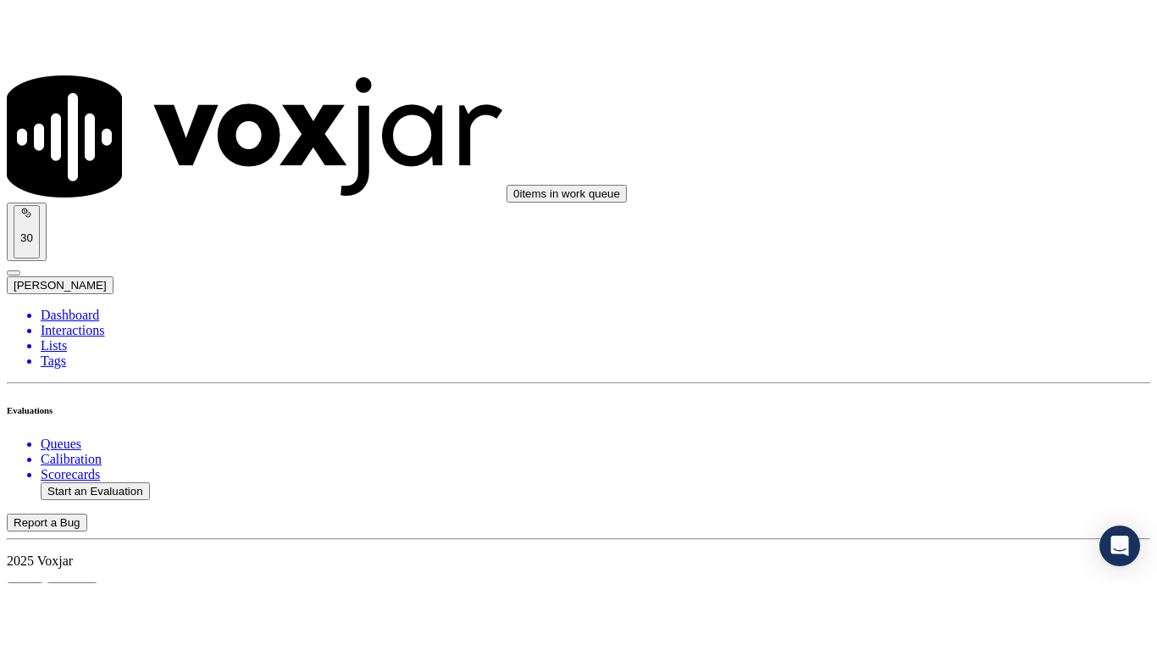
scroll to position [254, 0]
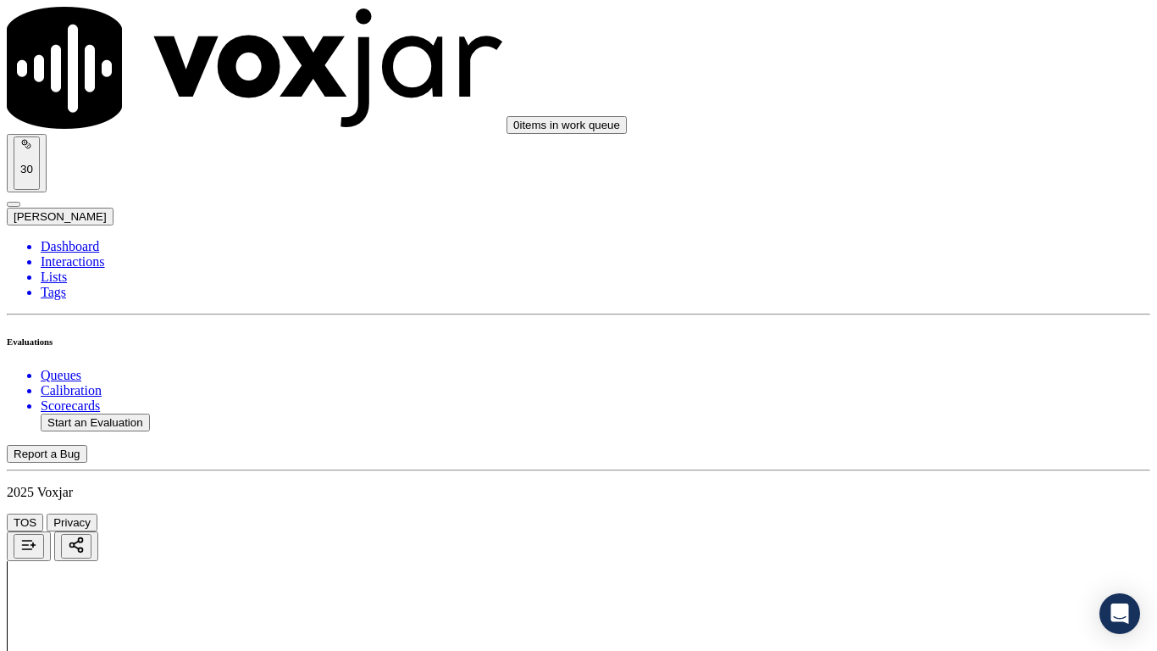
click at [945, 350] on div "Yes" at bounding box center [964, 342] width 215 height 15
click at [922, 160] on div "Yes" at bounding box center [964, 152] width 215 height 15
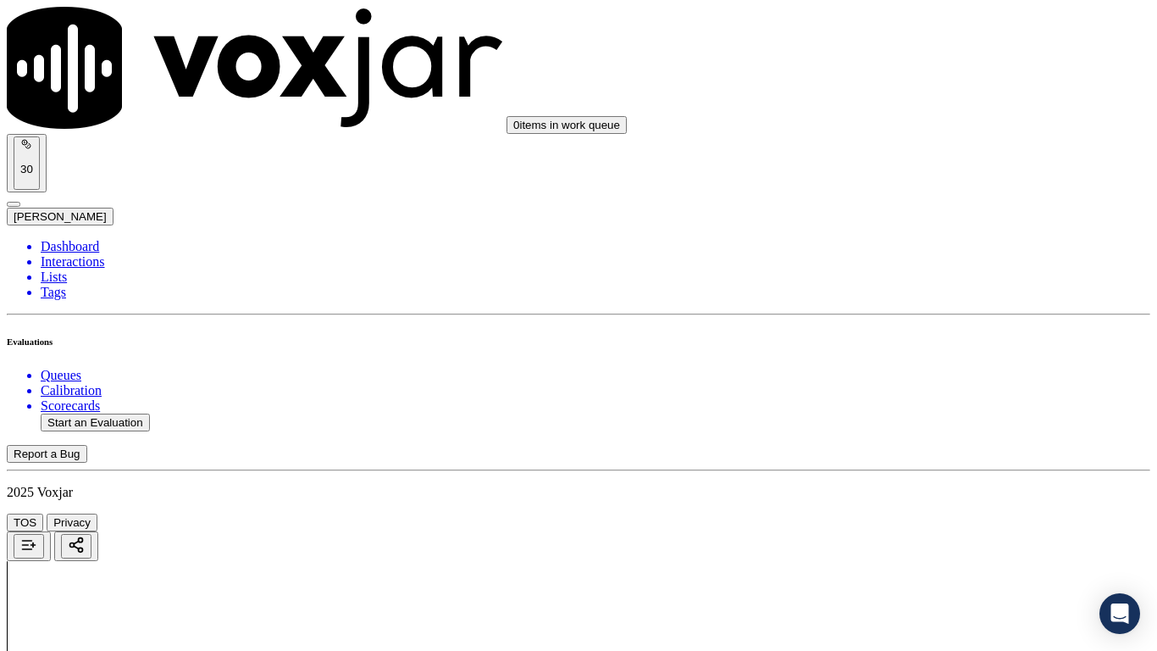
drag, startPoint x: 945, startPoint y: 345, endPoint x: 925, endPoint y: 371, distance: 33.2
click at [930, 368] on div "Yes" at bounding box center [964, 365] width 215 height 15
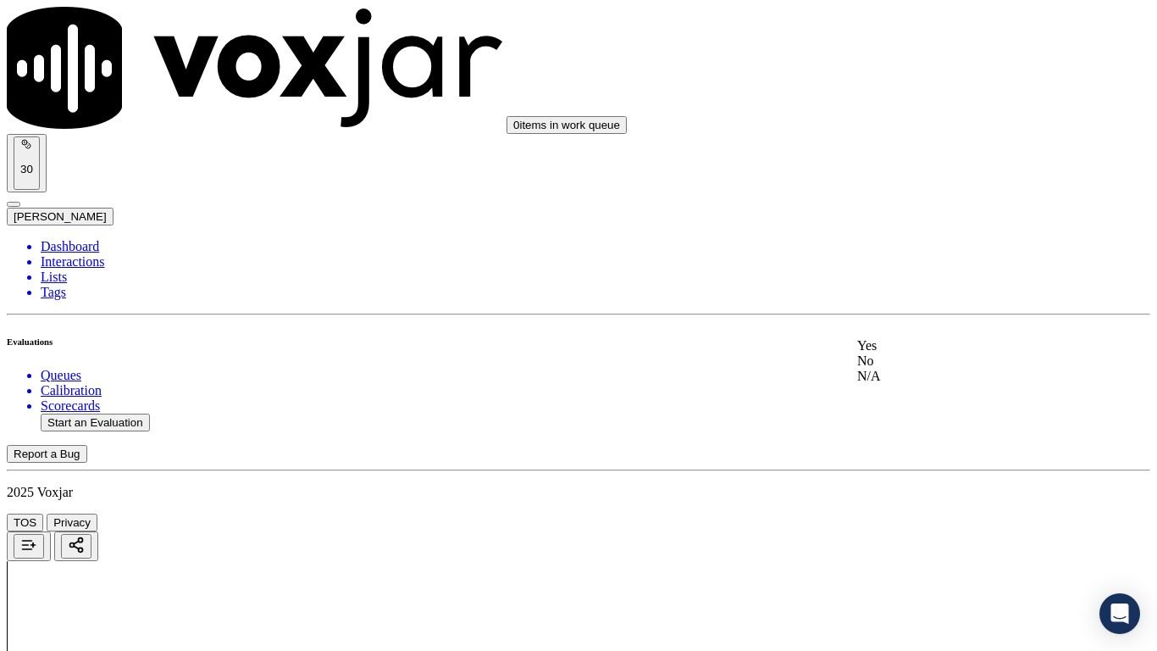
click at [931, 384] on div "N/A" at bounding box center [964, 375] width 215 height 15
click at [942, 404] on div "N/A" at bounding box center [964, 396] width 215 height 15
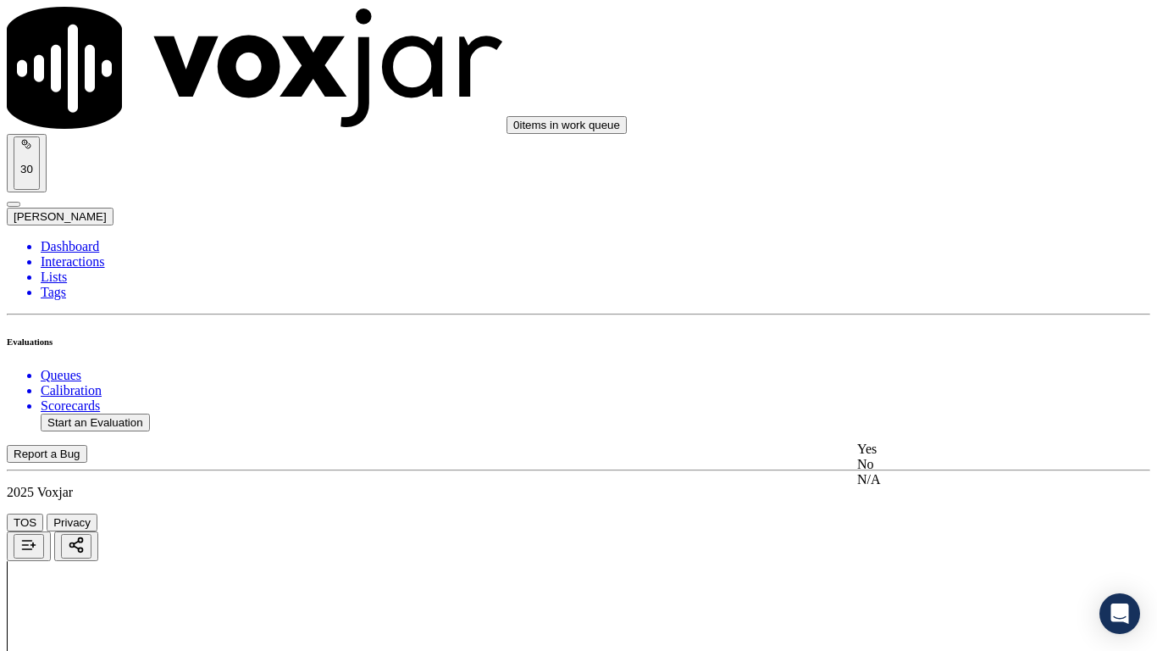
click at [910, 457] on div "Yes" at bounding box center [964, 448] width 215 height 15
drag, startPoint x: 927, startPoint y: 444, endPoint x: 922, endPoint y: 455, distance: 12.1
click at [916, 480] on div "Yes" at bounding box center [964, 474] width 215 height 15
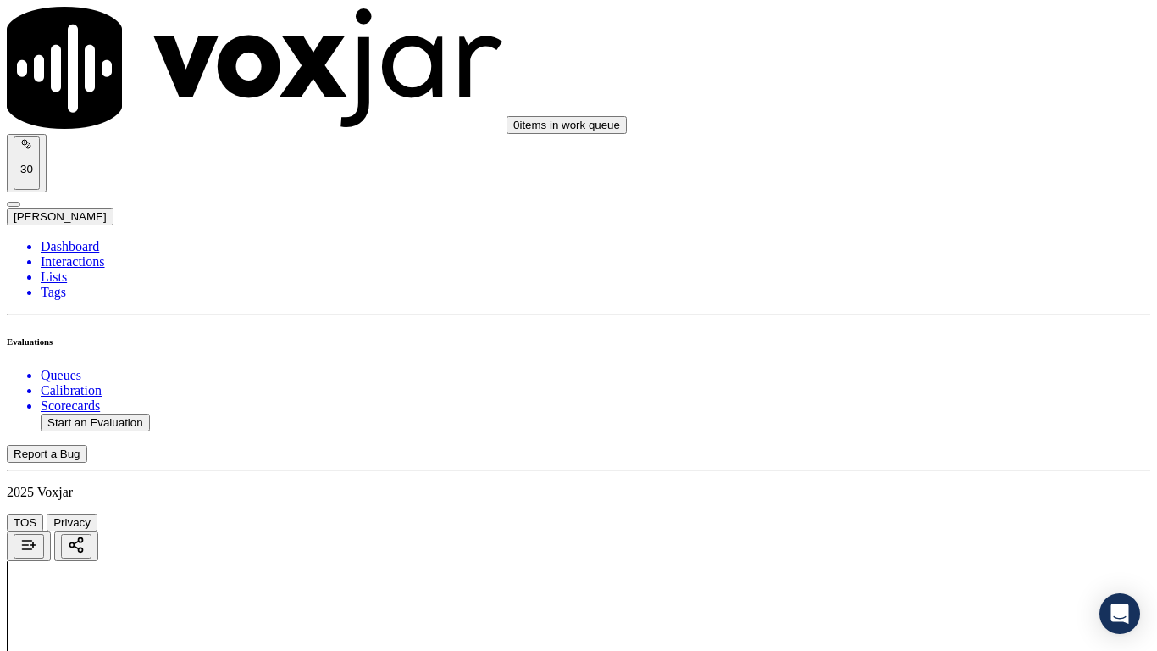
scroll to position [1694, 0]
click at [924, 292] on div "Yes" at bounding box center [964, 284] width 215 height 15
drag, startPoint x: 940, startPoint y: 468, endPoint x: 936, endPoint y: 484, distance: 15.8
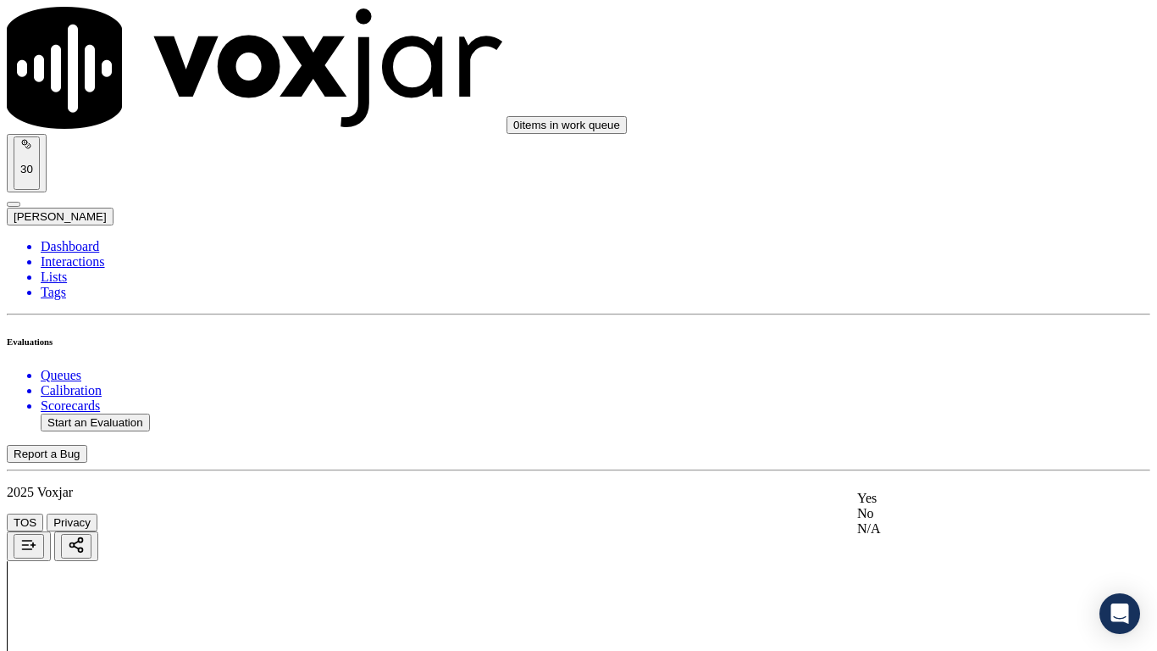
click at [930, 492] on div "Yes No N/A" at bounding box center [964, 513] width 215 height 46
click at [928, 503] on div "Yes" at bounding box center [964, 497] width 215 height 15
click at [954, 252] on div "Yes" at bounding box center [964, 243] width 215 height 15
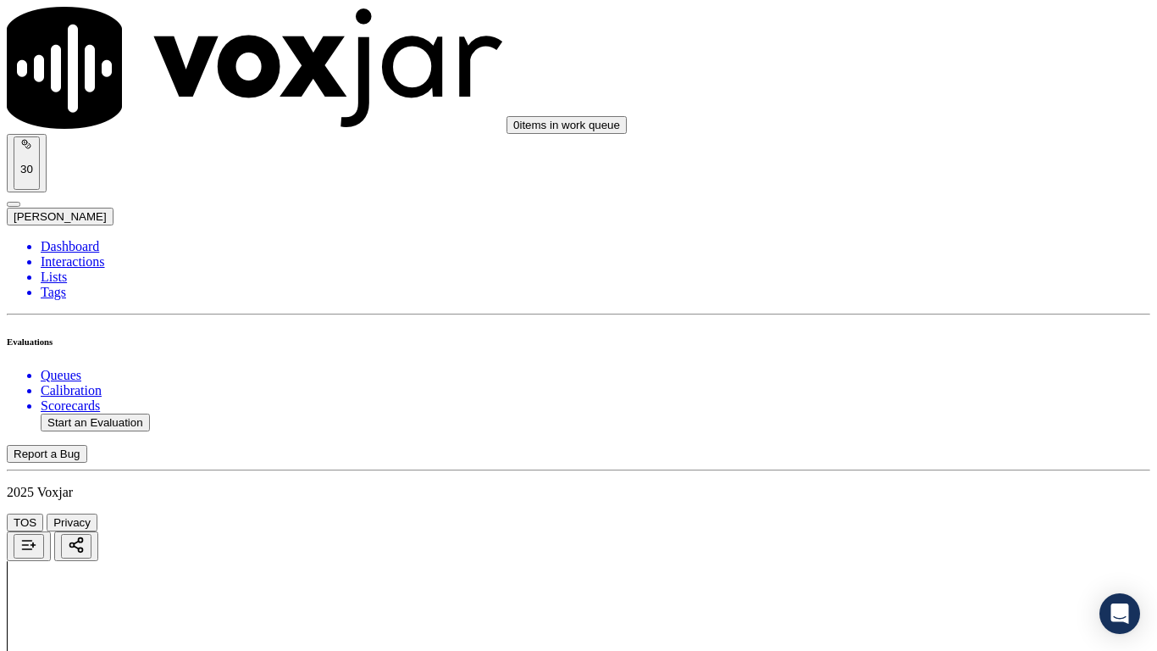
click at [911, 453] on div "Yes" at bounding box center [964, 445] width 215 height 15
click at [924, 284] on div "Yes" at bounding box center [964, 277] width 215 height 15
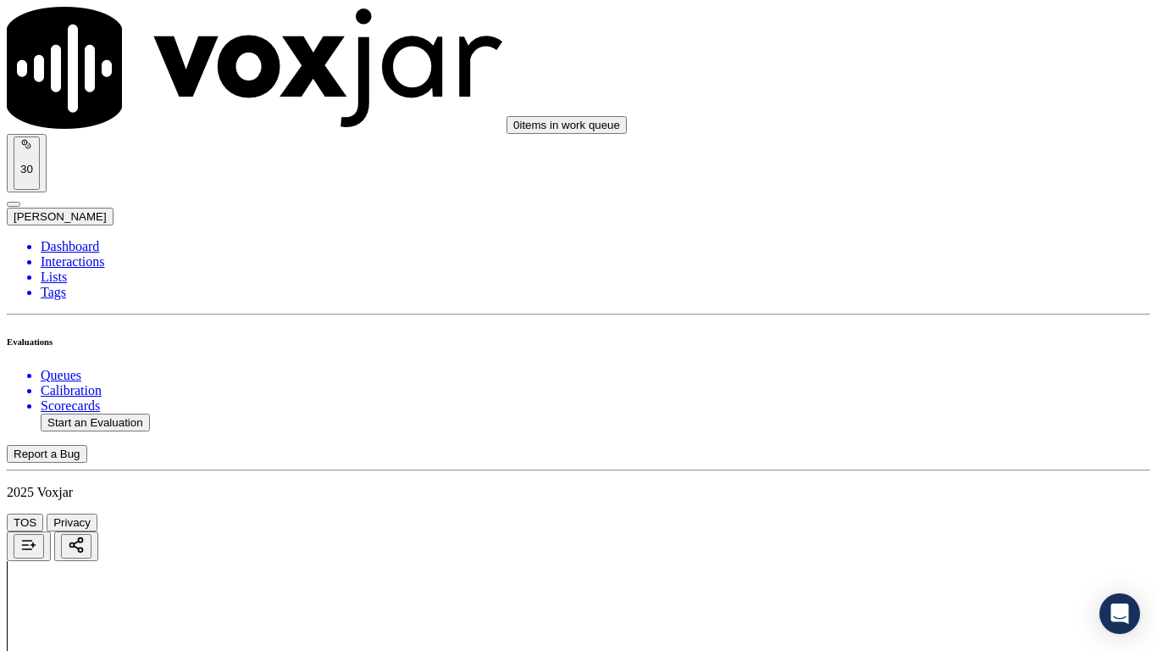
click at [905, 485] on div "Yes No N/A" at bounding box center [964, 507] width 215 height 46
click at [909, 496] on div "Yes" at bounding box center [964, 491] width 215 height 15
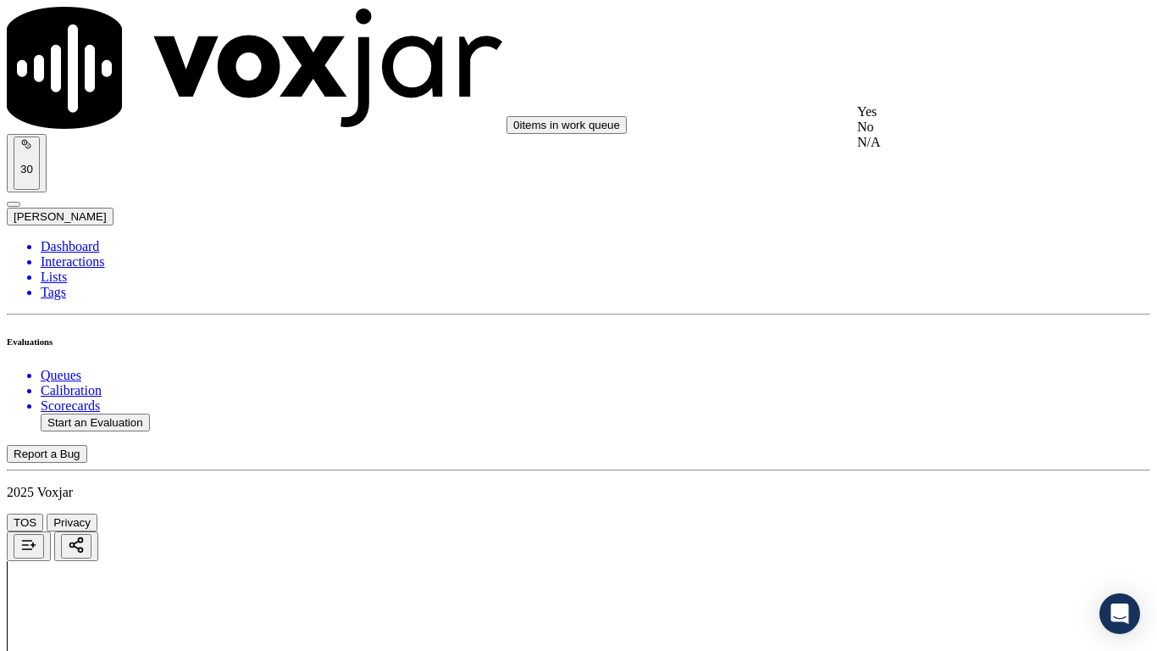
click at [902, 111] on div "Yes" at bounding box center [964, 111] width 215 height 15
click at [928, 333] on div "Yes" at bounding box center [964, 325] width 215 height 15
click at [916, 513] on div "Yes" at bounding box center [964, 558] width 215 height 15
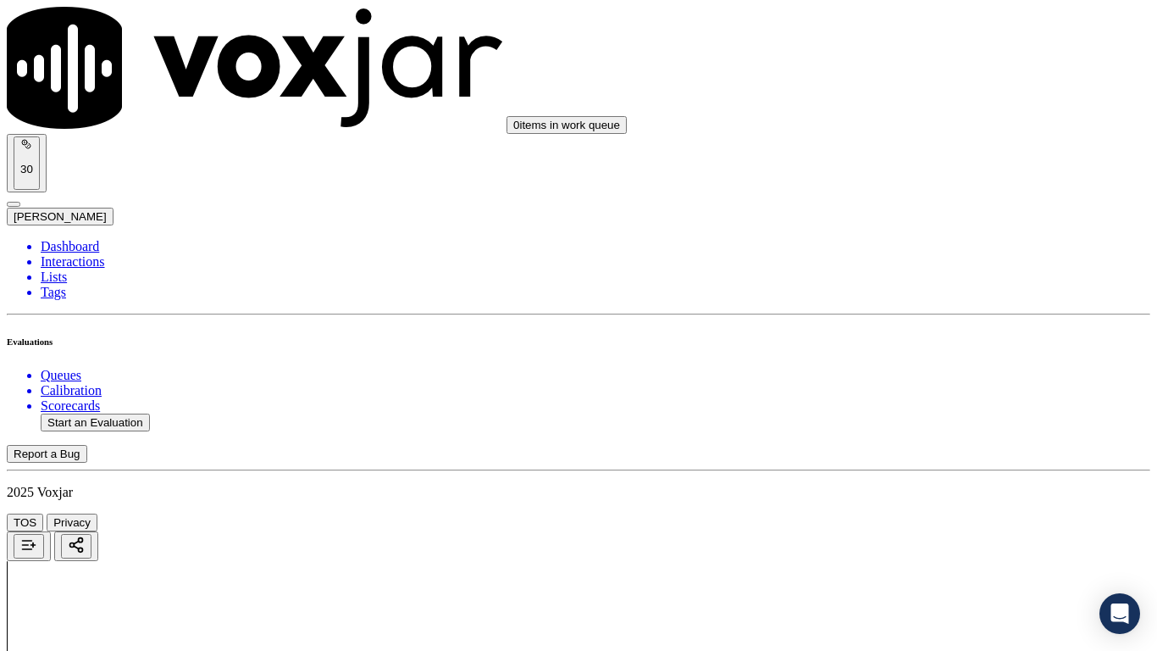
scroll to position [3981, 0]
click at [909, 208] on div "Yes" at bounding box center [964, 199] width 215 height 15
click at [903, 421] on div "Yes" at bounding box center [964, 413] width 215 height 15
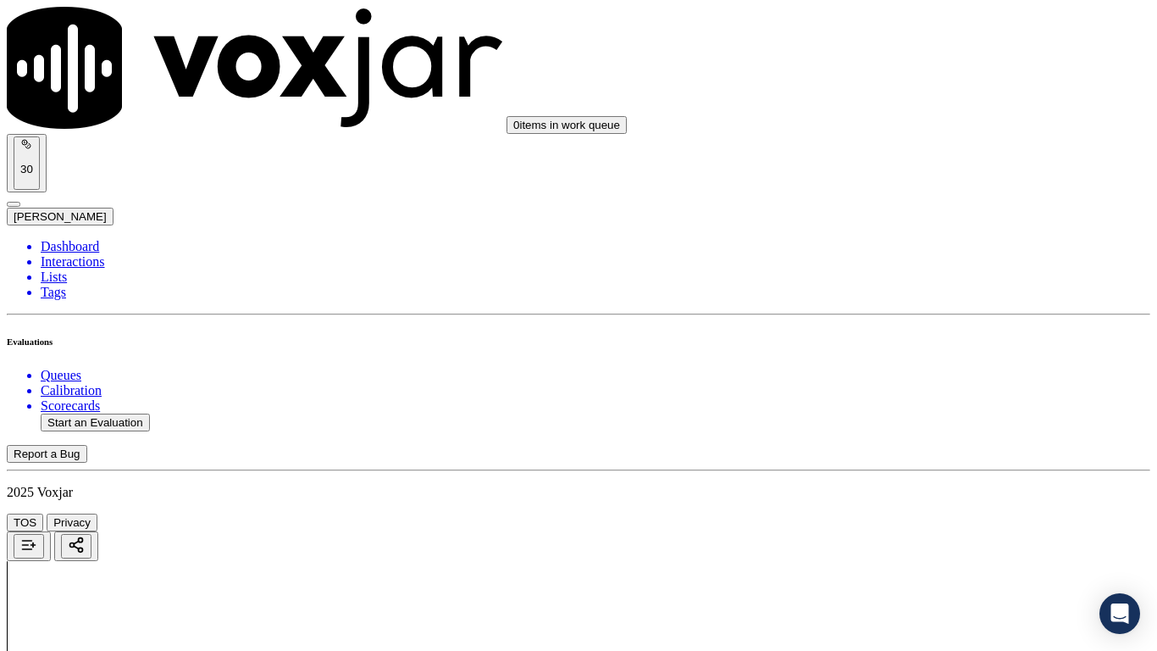
scroll to position [4404, 0]
click at [909, 301] on div "Yes" at bounding box center [964, 292] width 215 height 15
click at [899, 513] on div "Yes" at bounding box center [964, 506] width 215 height 15
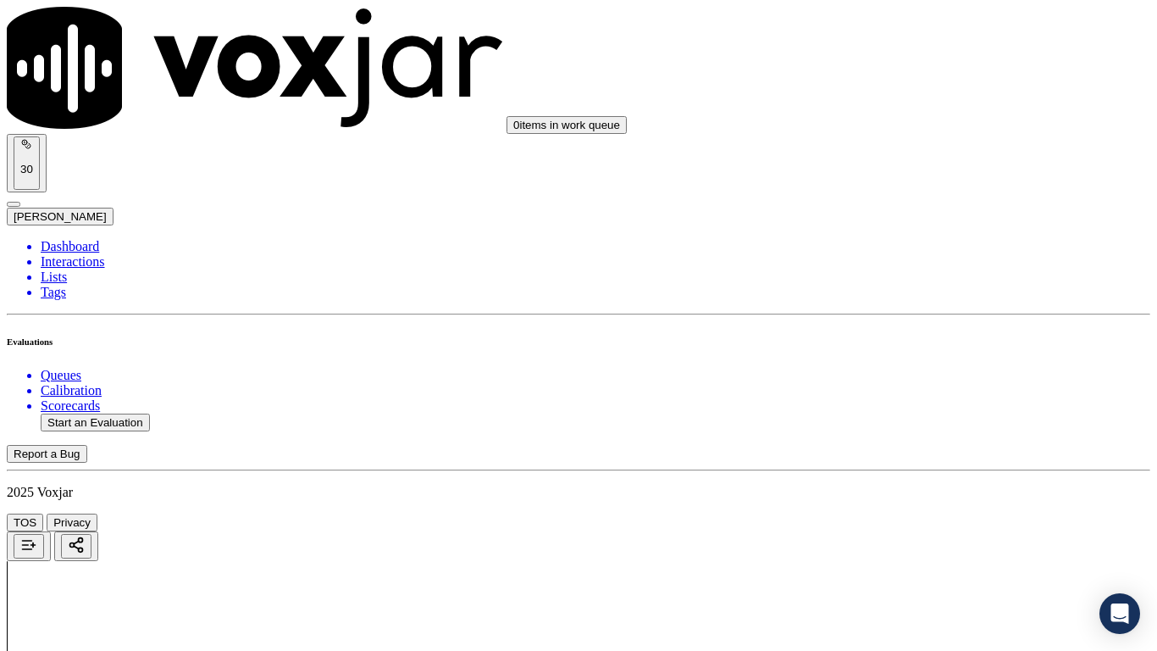
scroll to position [4687, 0]
click at [924, 465] on div "Yes" at bounding box center [964, 458] width 215 height 15
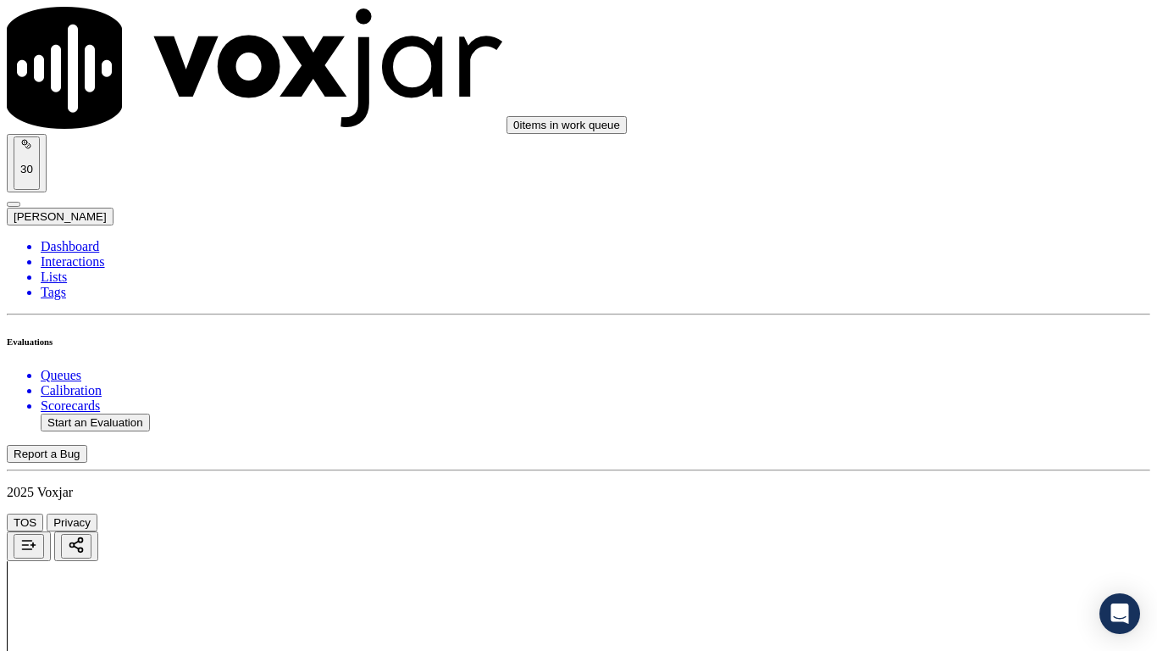
click at [132, 413] on button "Start an Evaluation" at bounding box center [95, 422] width 109 height 18
type input "20250908-162326_3304340814-all.mp3"
type input "ca"
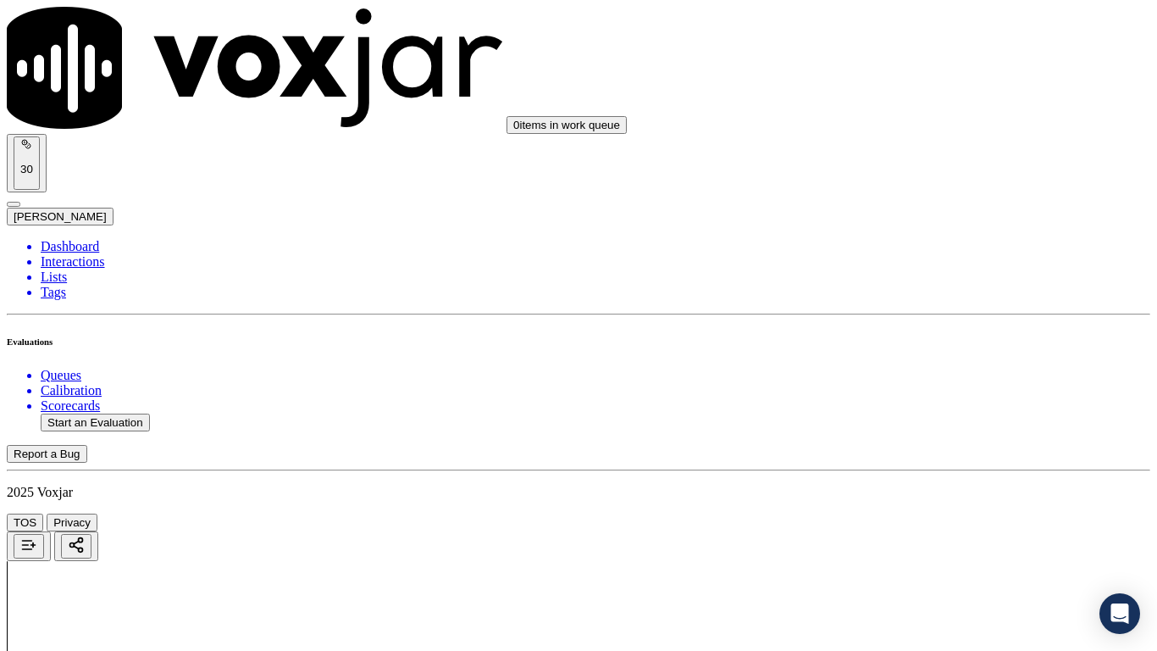
type input "2025-09-08T18:56"
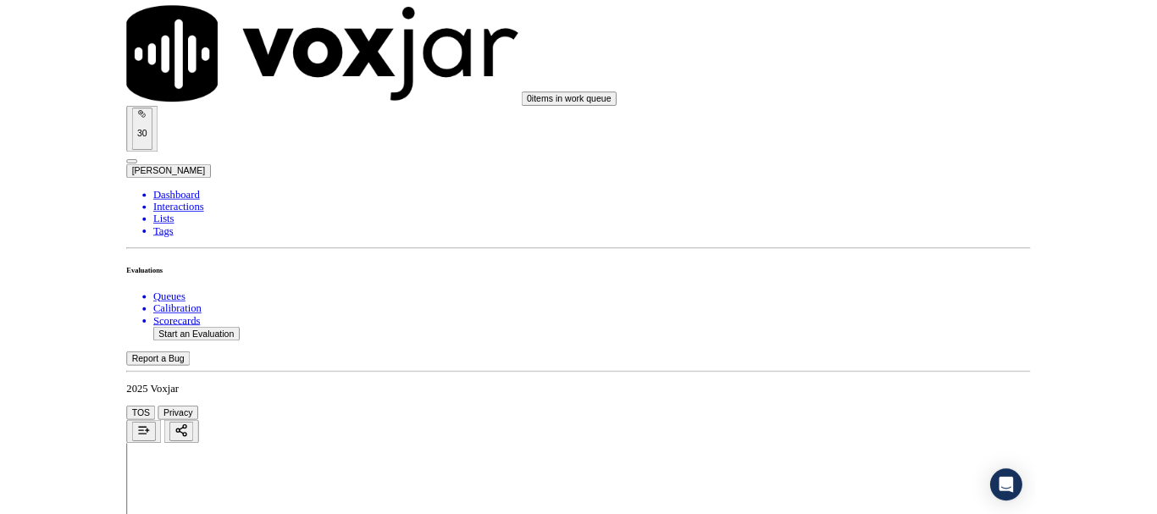
scroll to position [148, 0]
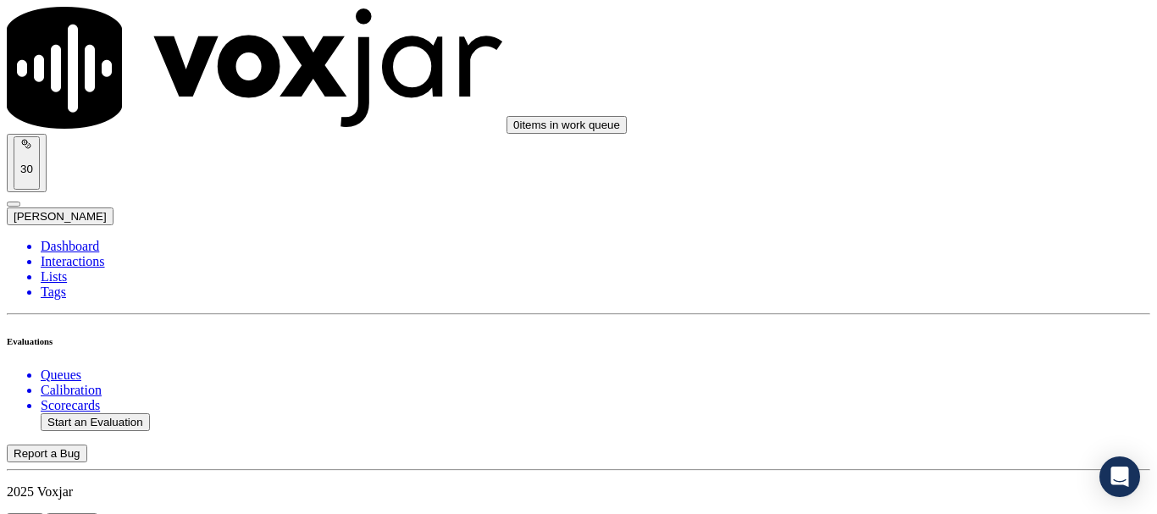
scroll to position [169, 0]
type input "Barbara L Hill"
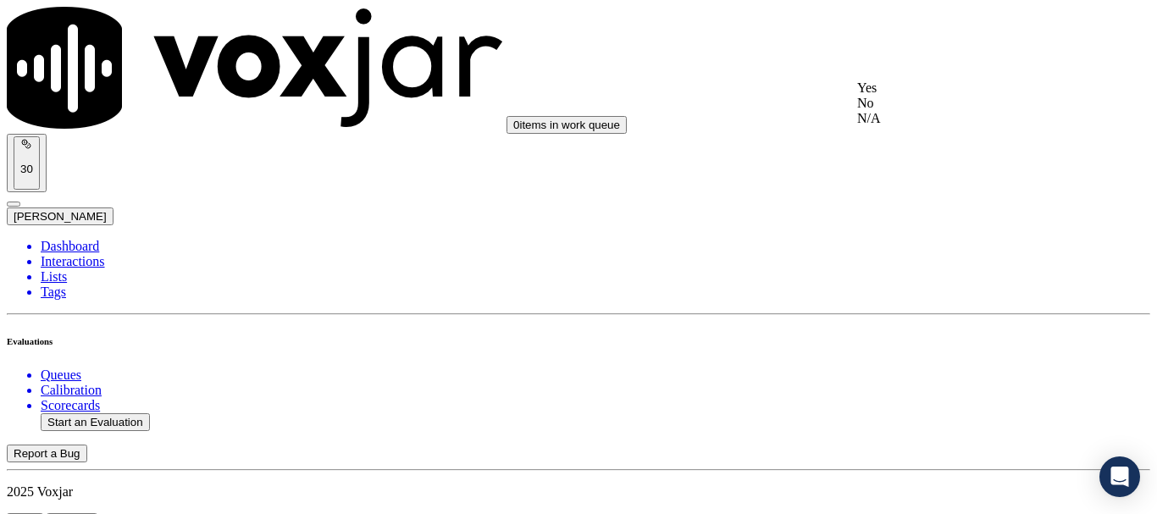
click at [976, 96] on div "Yes" at bounding box center [964, 87] width 215 height 15
click at [941, 327] on div "Yes" at bounding box center [964, 321] width 215 height 15
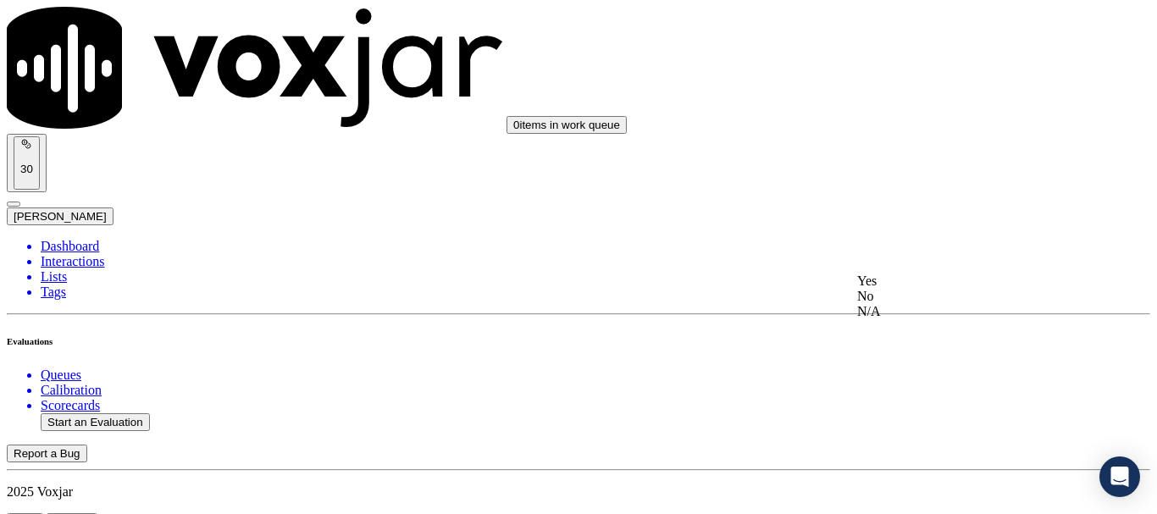
click at [950, 289] on div "Yes" at bounding box center [964, 281] width 215 height 15
click at [945, 214] on div "N/A" at bounding box center [964, 206] width 215 height 15
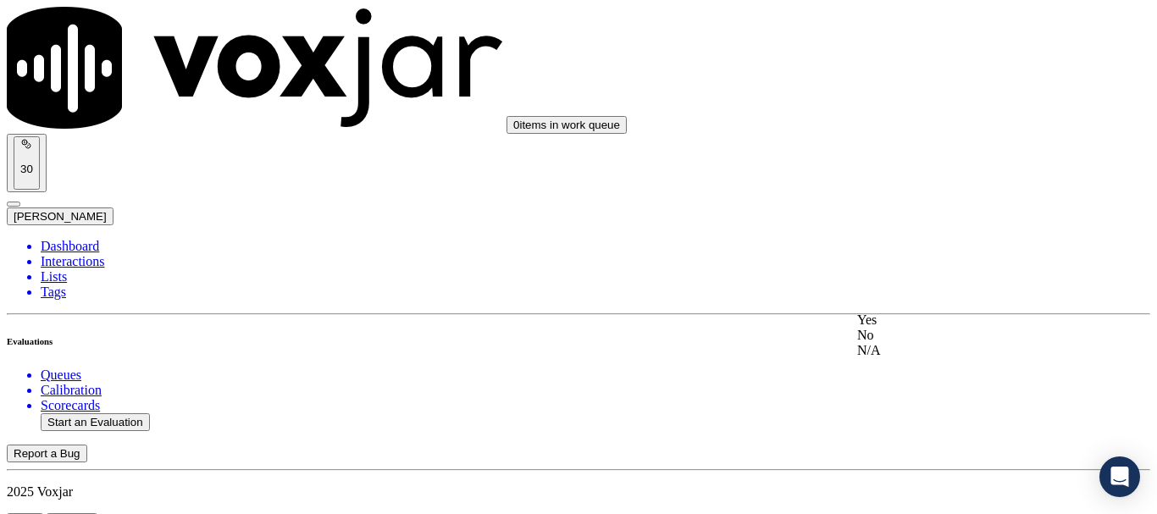
click at [916, 358] on div "N/A" at bounding box center [964, 350] width 215 height 15
click at [950, 179] on div "No" at bounding box center [964, 170] width 215 height 15
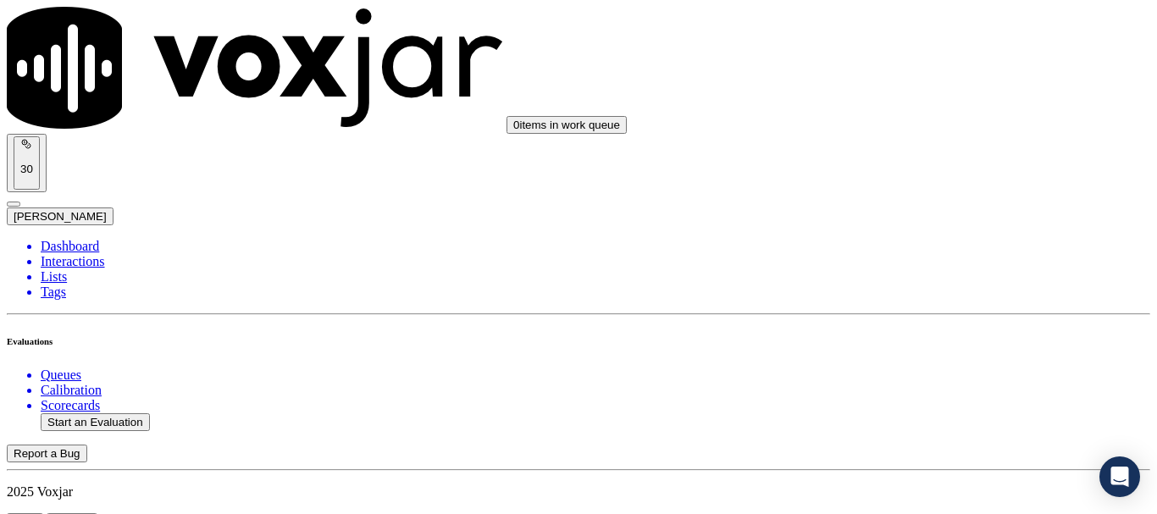
paste textarea ".12sec CX never said his name still agent continued without asking for the name"
type textarea ".12sec CX never said his name still agent continued without asking for the name"
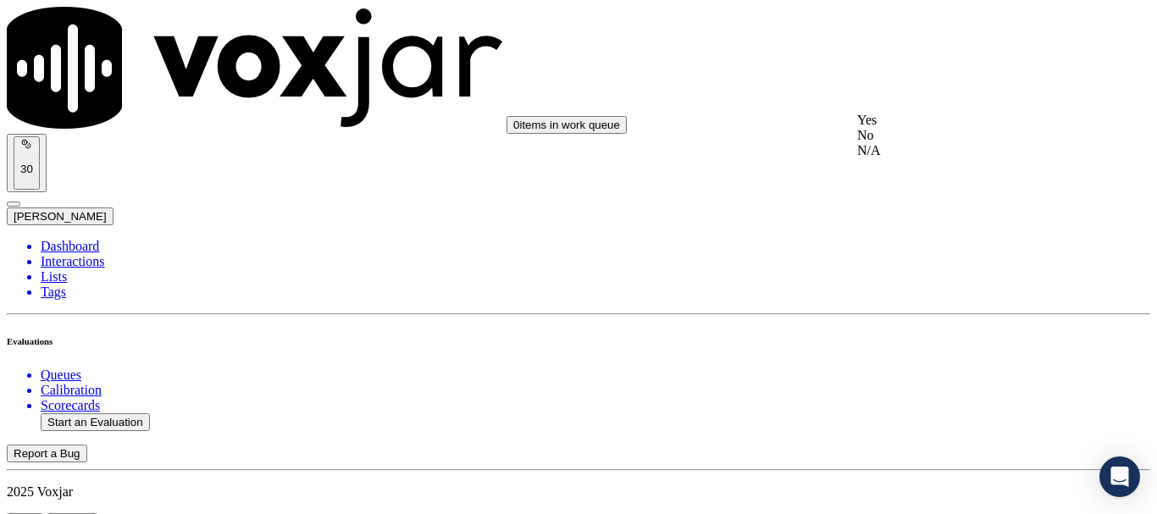
click at [931, 128] on div "Yes" at bounding box center [964, 120] width 215 height 15
click at [919, 341] on div "Yes" at bounding box center [964, 333] width 215 height 15
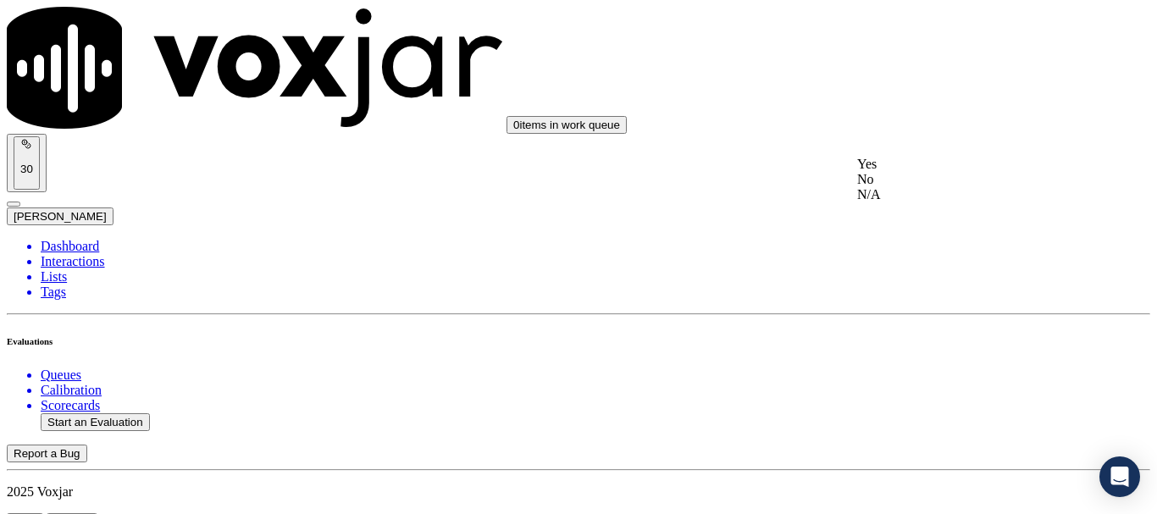
click at [931, 172] on div "Yes" at bounding box center [964, 164] width 215 height 15
click at [930, 250] on div "Yes" at bounding box center [964, 242] width 215 height 15
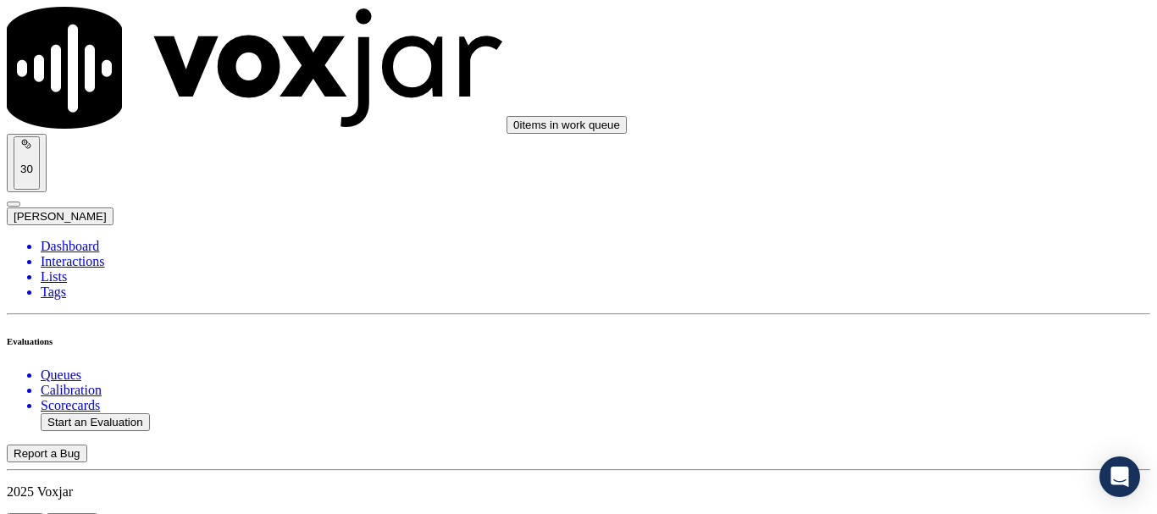
click at [934, 121] on div "Yes" at bounding box center [964, 113] width 215 height 15
click at [938, 324] on div "Yes" at bounding box center [964, 326] width 215 height 15
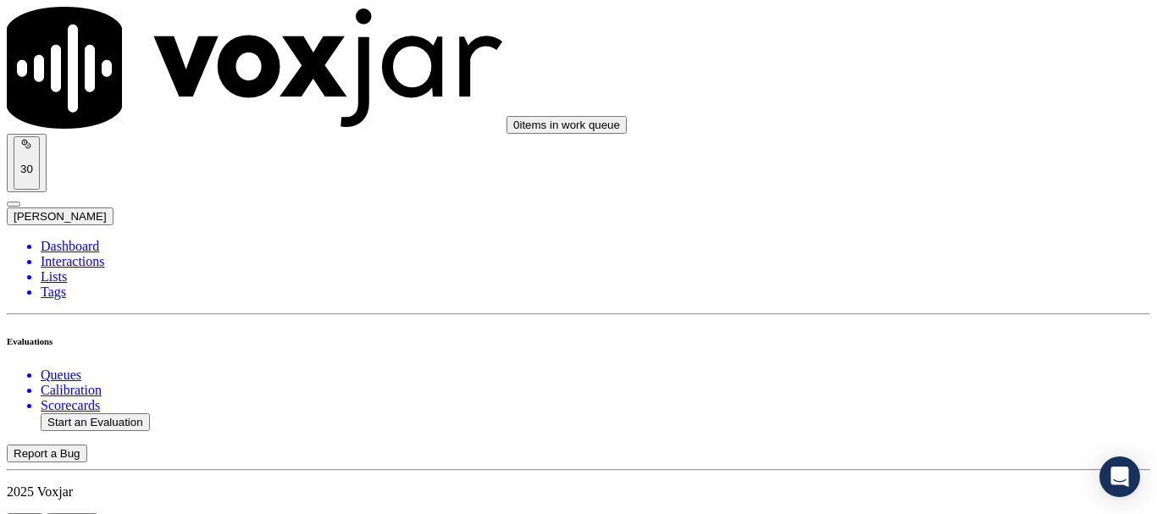
click at [951, 294] on div "Yes" at bounding box center [964, 286] width 215 height 15
click at [949, 253] on div "Yes" at bounding box center [964, 245] width 215 height 15
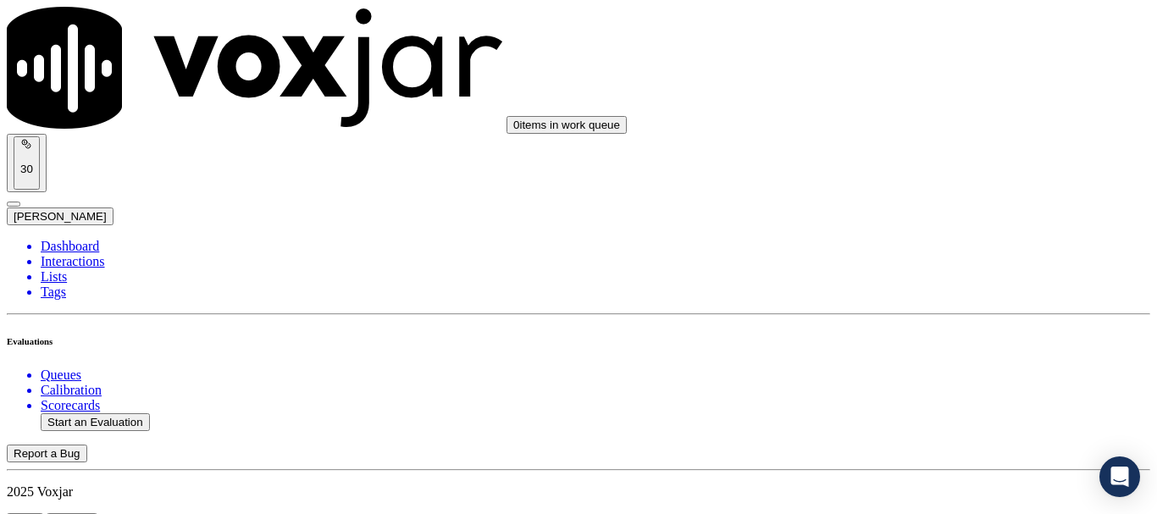
scroll to position [3896, 0]
click at [933, 163] on div "No" at bounding box center [964, 155] width 215 height 15
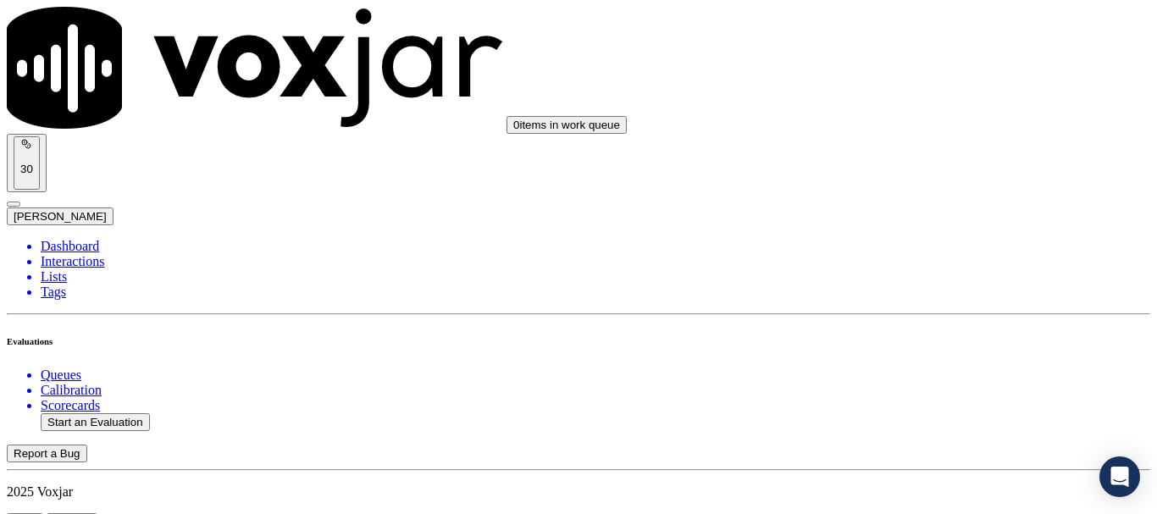
paste textarea "4.27sec CX never provided an answer, but the Agent assumed a response, thanked …"
type textarea "4.27sec CX never provided an answer, but the Agent assumed a response, thanked …"
click at [927, 133] on div "Yes" at bounding box center [964, 125] width 215 height 15
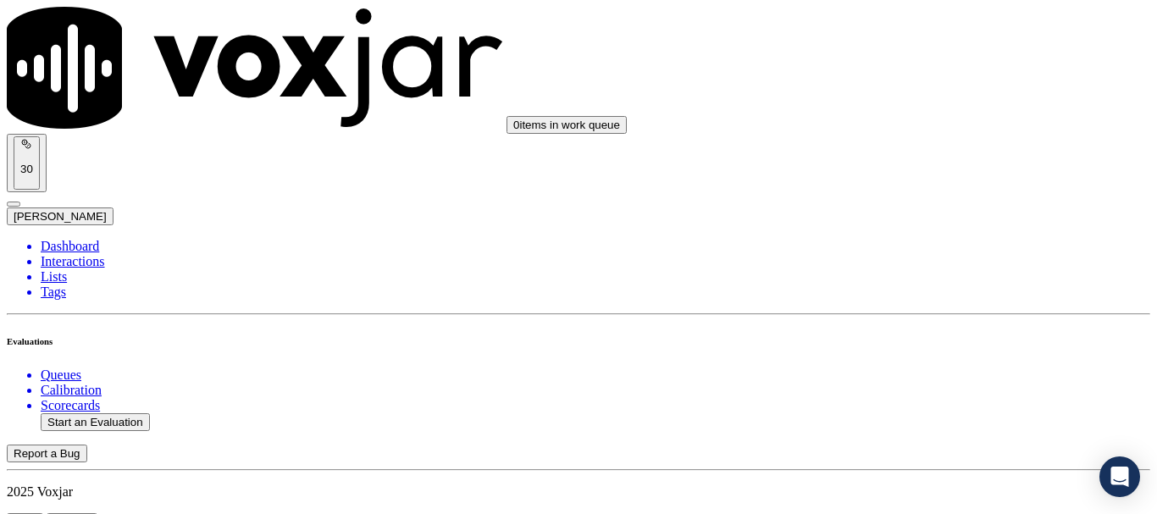
click at [931, 336] on div "Yes" at bounding box center [964, 338] width 215 height 15
drag, startPoint x: 928, startPoint y: 177, endPoint x: 927, endPoint y: 185, distance: 8.5
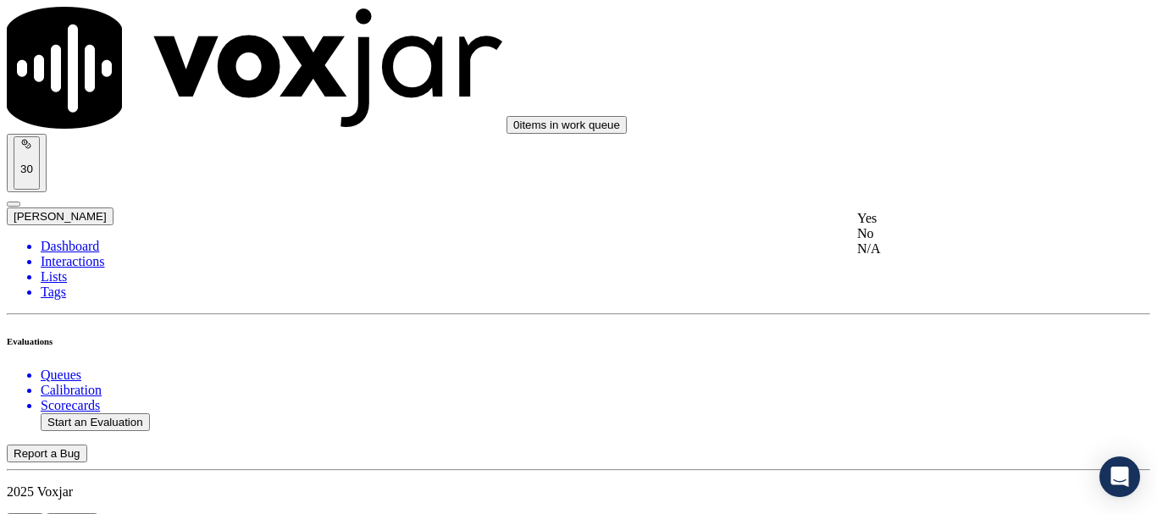
click at [929, 222] on div "Yes" at bounding box center [964, 218] width 215 height 15
click at [944, 182] on div "Yes" at bounding box center [964, 177] width 215 height 15
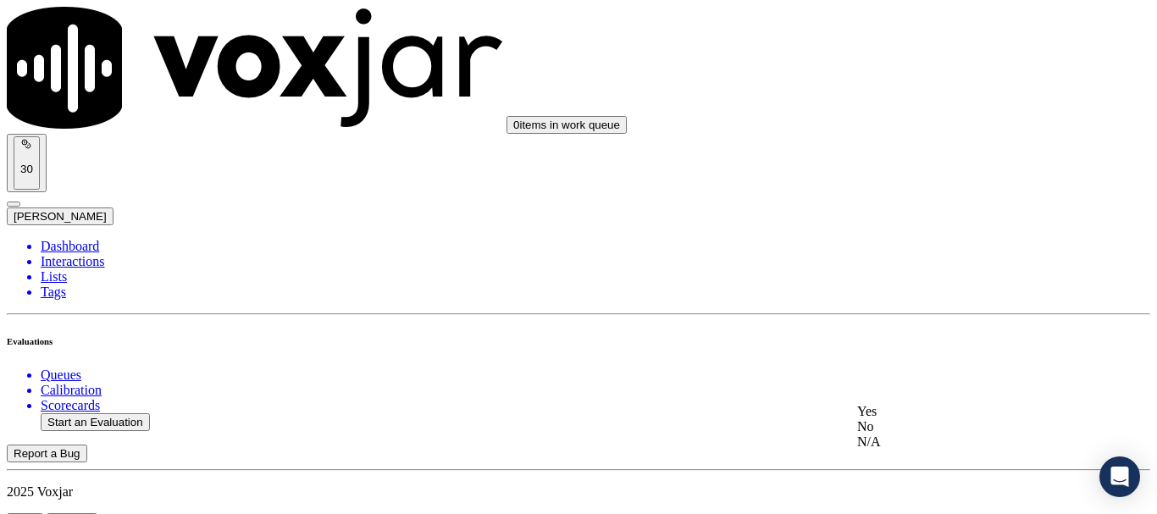
click at [927, 413] on div "Yes" at bounding box center [964, 411] width 215 height 15
click at [966, 323] on div "Yes" at bounding box center [965, 315] width 212 height 15
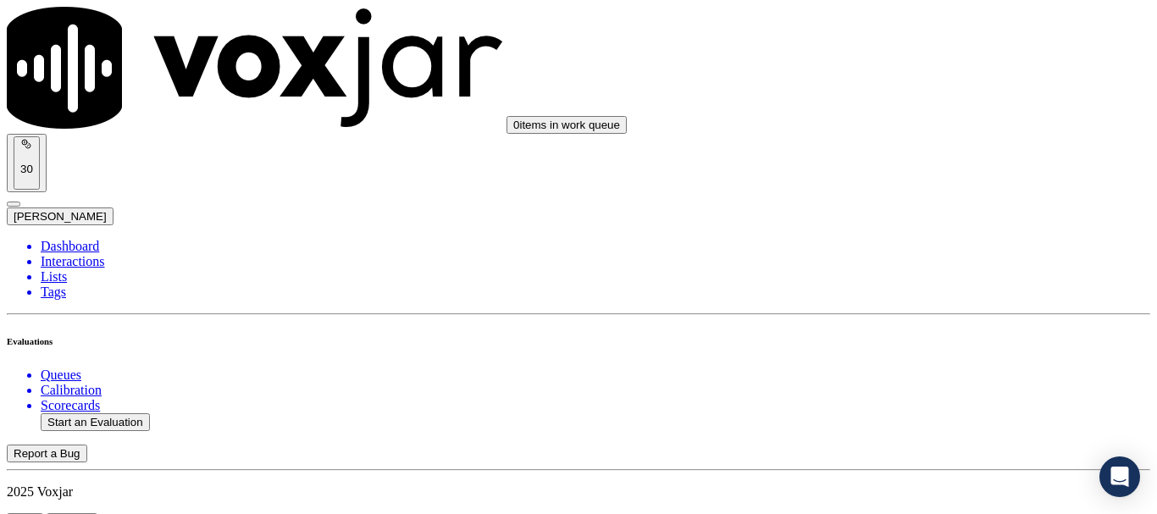
scroll to position [5002, 0]
click at [125, 373] on ul "Queues Calibration Scorecards Start an Evaluation" at bounding box center [578, 400] width 1143 height 64
click at [131, 413] on button "Start an Evaluation" at bounding box center [95, 422] width 109 height 18
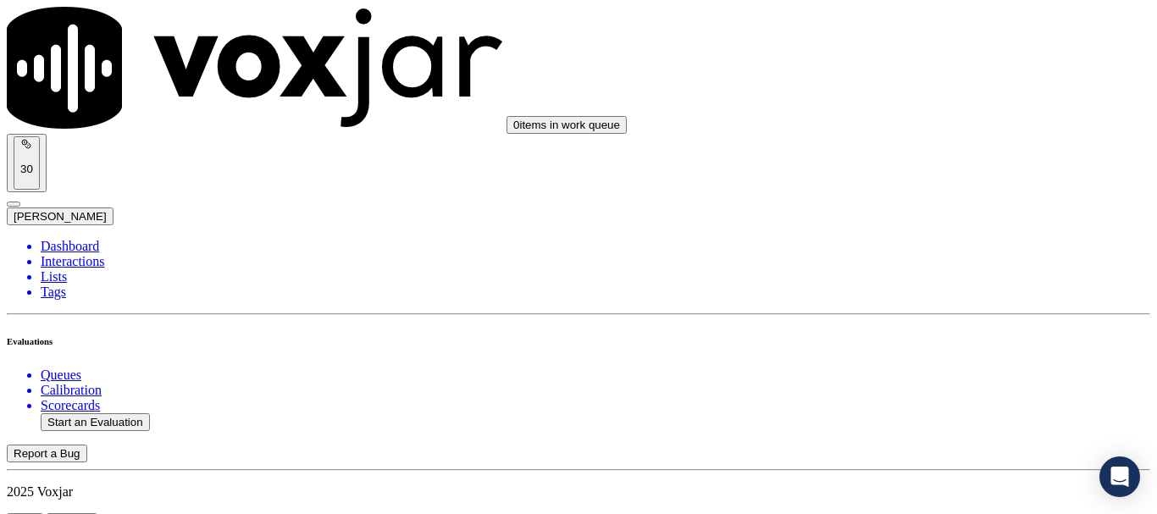
type input "20250908-113635_2166995546-all.mp3"
type input "mi"
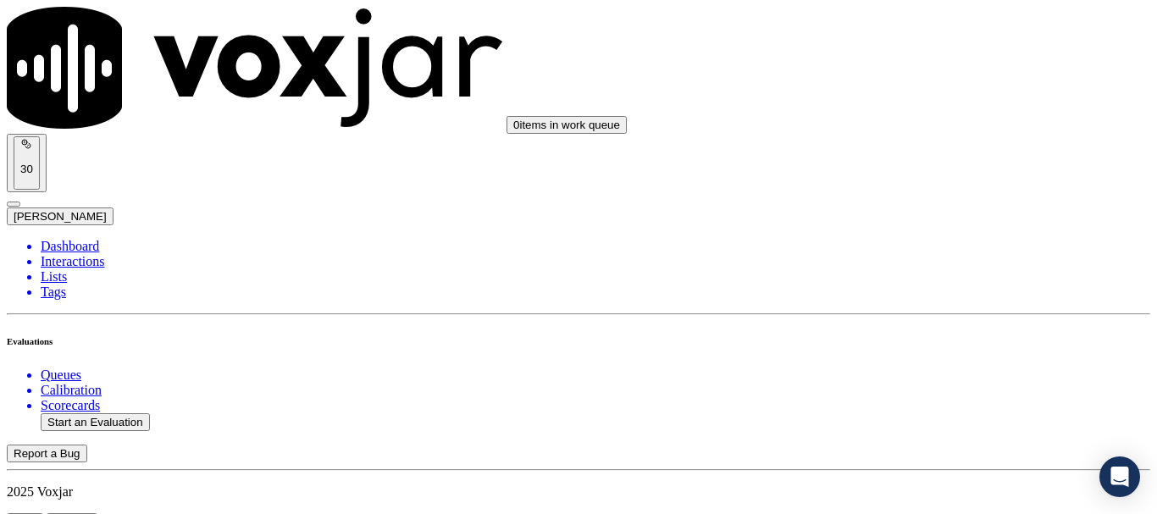
type input "2025-09-08T19:19"
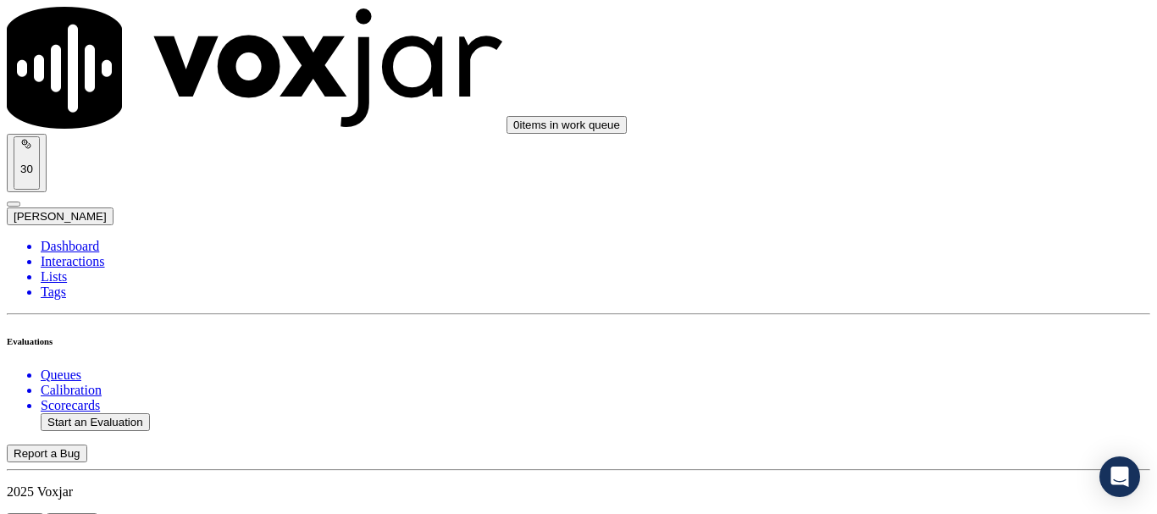
scroll to position [254, 0]
paste input "KATHY RUSSELL"
type input "KATHY RUSSELL"
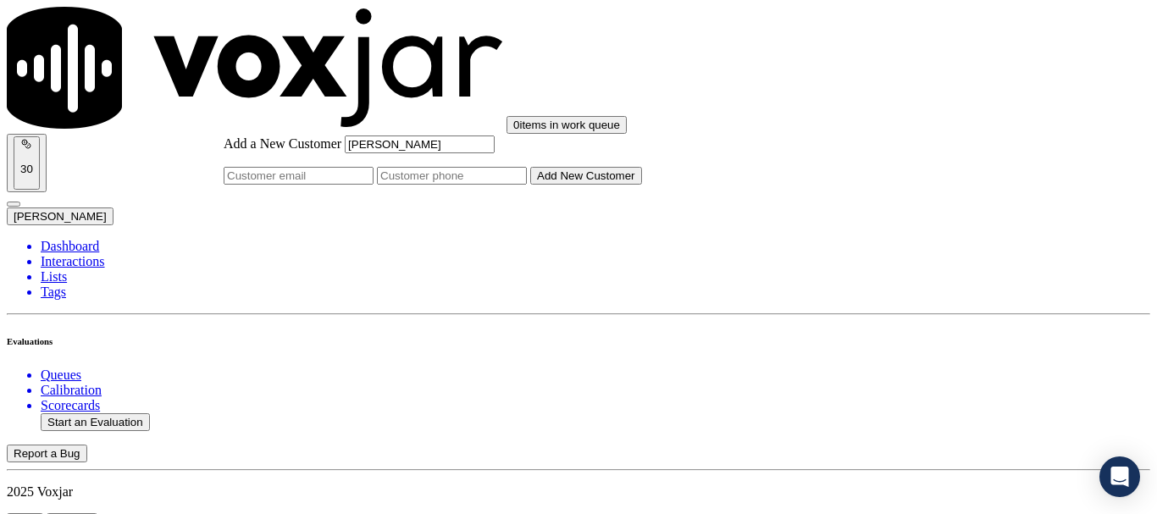
type input "KATHY RUSSELL"
drag, startPoint x: 660, startPoint y: 273, endPoint x: 345, endPoint y: 3, distance: 414.5
click at [527, 185] on input "Add a New Customer" at bounding box center [452, 176] width 150 height 18
paste input "2166995546"
paste input "2165564632"
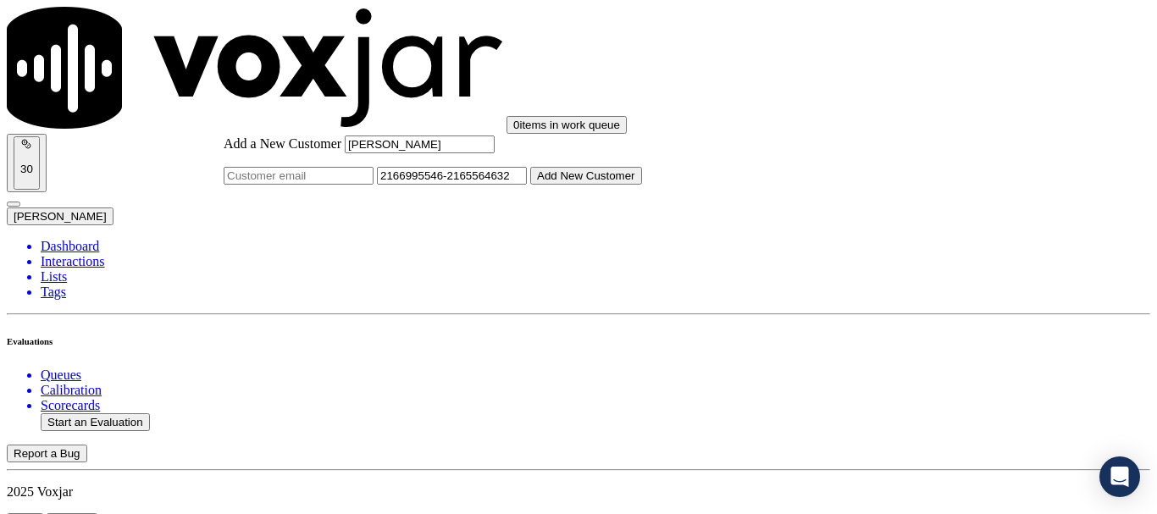
type input "2166995546-2165564632"
click at [642, 185] on button "Add New Customer" at bounding box center [586, 176] width 112 height 18
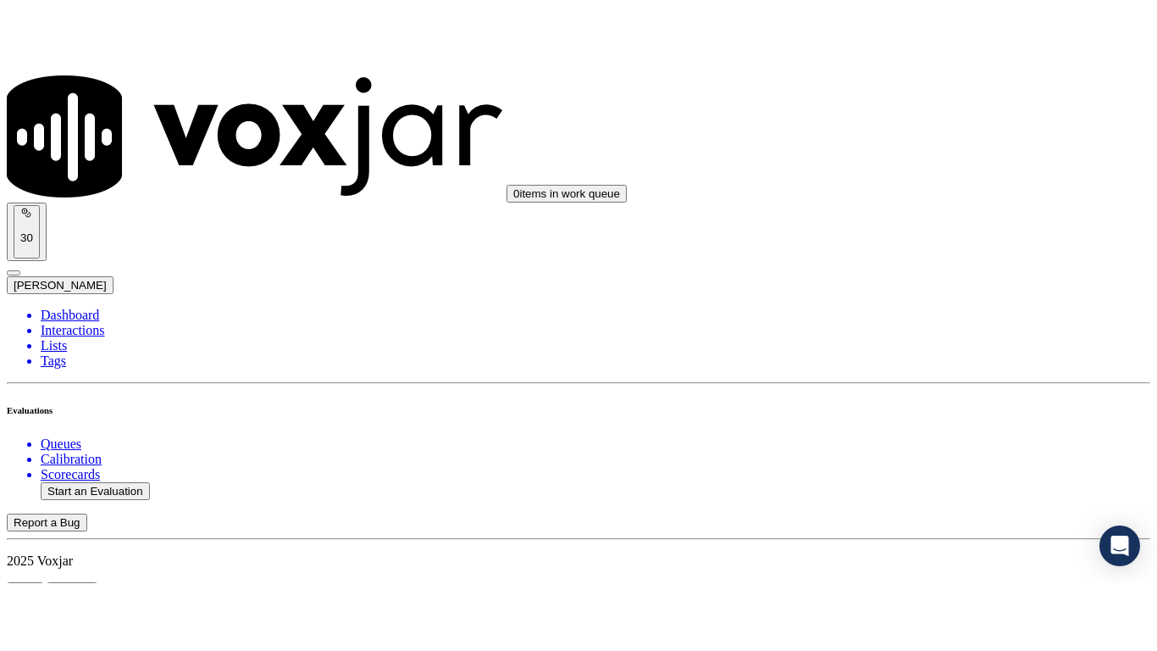
scroll to position [339, 0]
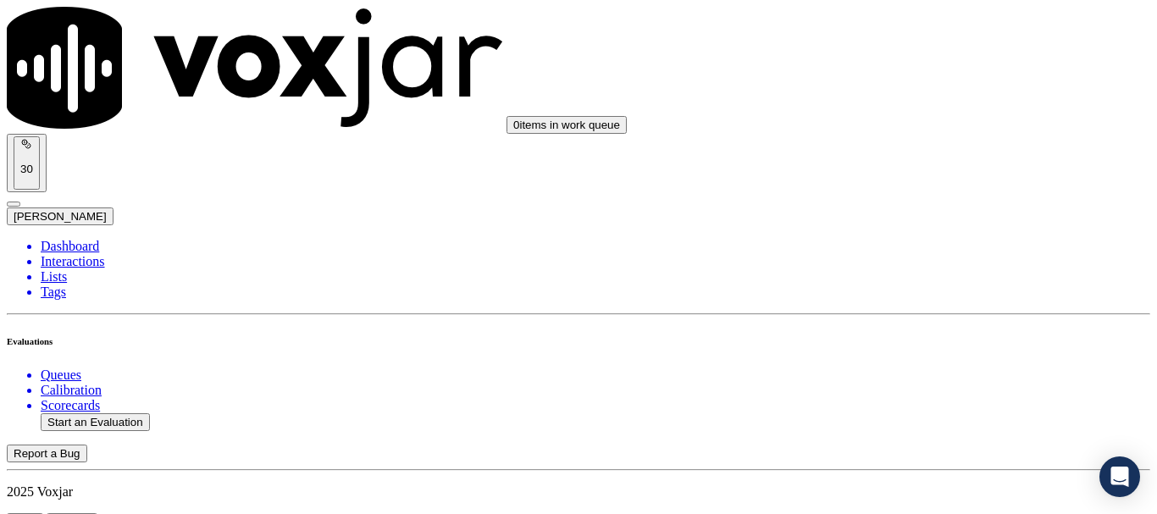
drag, startPoint x: 963, startPoint y: 256, endPoint x: 915, endPoint y: 274, distance: 51.8
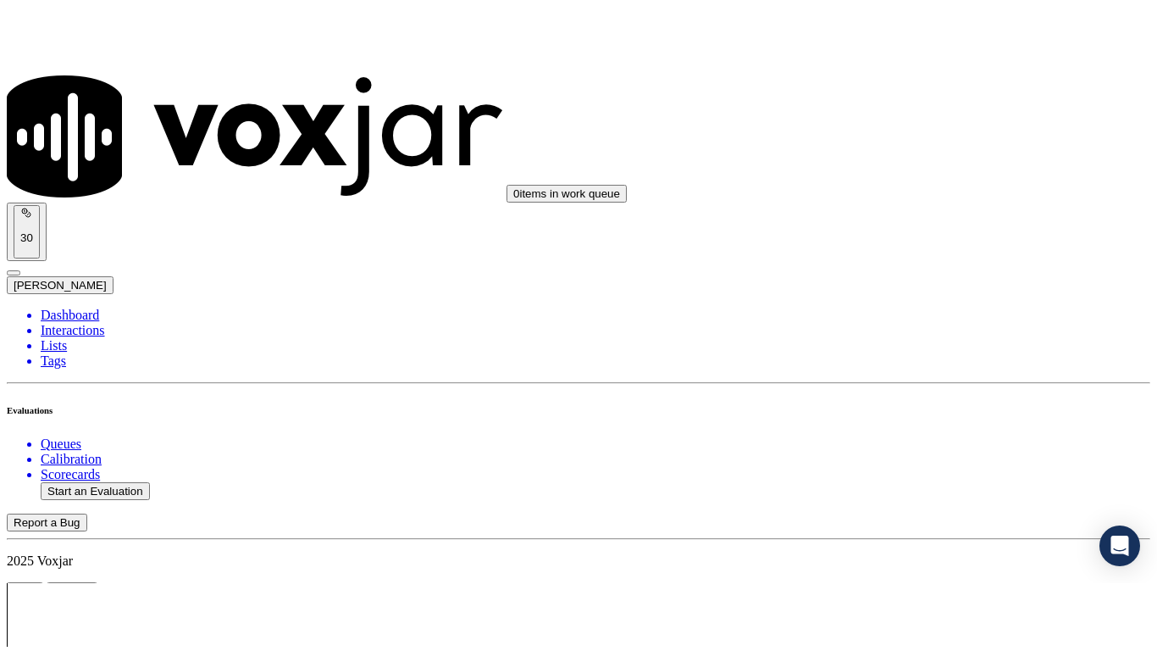
scroll to position [213, 0]
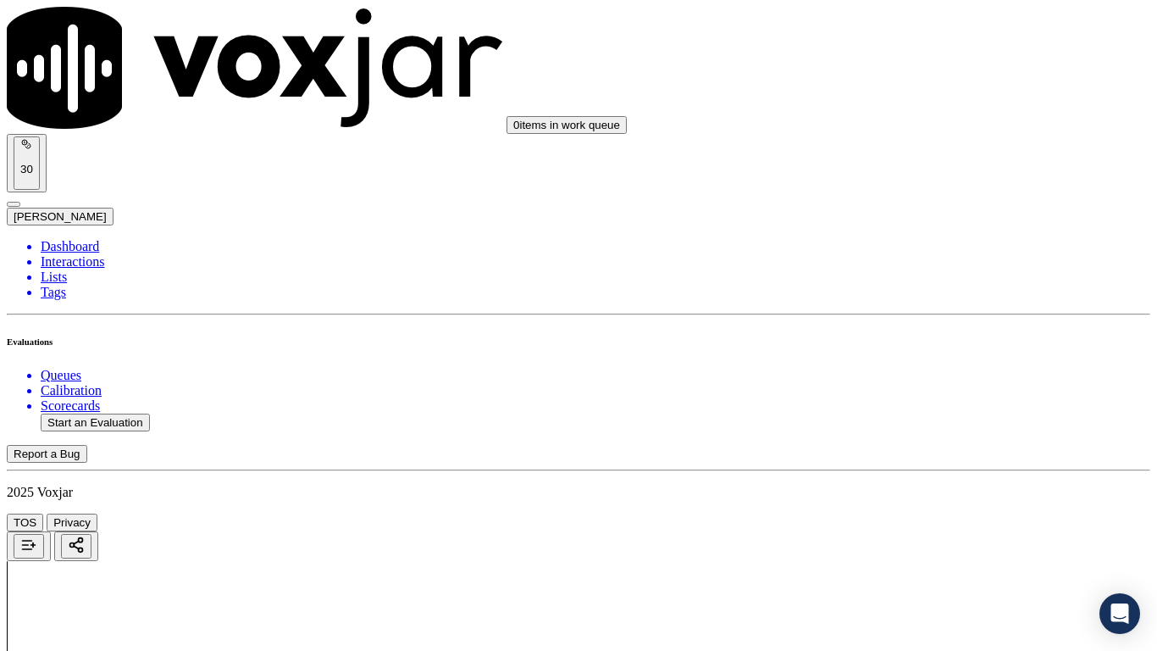
click at [928, 350] on div "Yes" at bounding box center [964, 342] width 215 height 15
click at [905, 453] on div "Yes" at bounding box center [964, 445] width 215 height 15
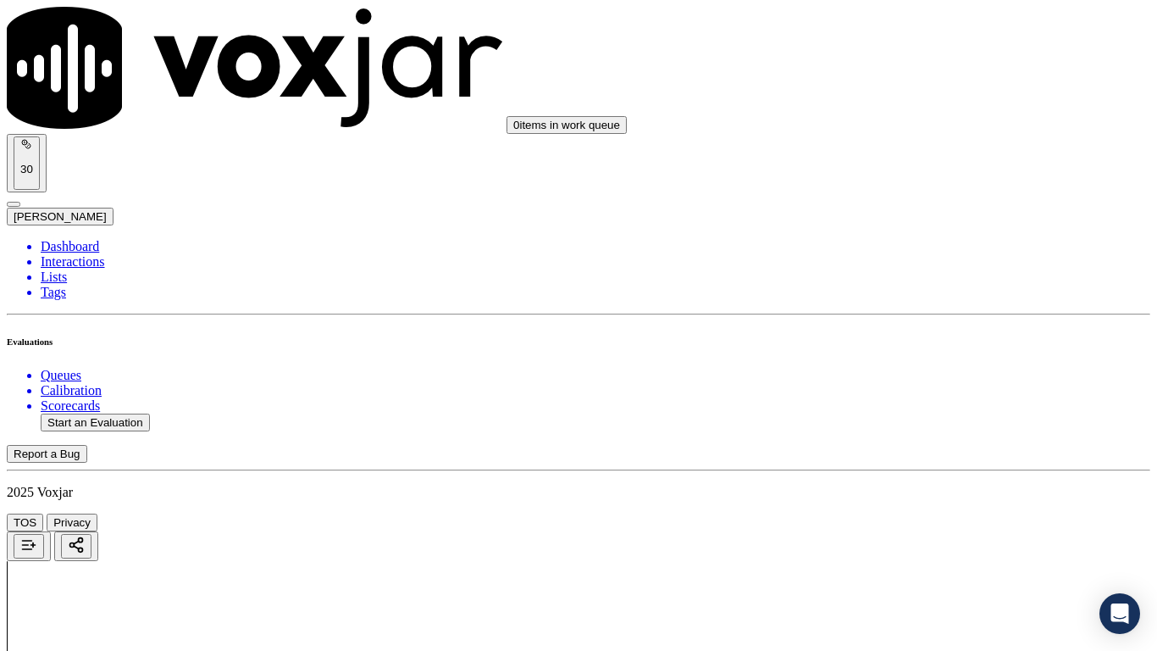
drag, startPoint x: 904, startPoint y: 295, endPoint x: 916, endPoint y: 324, distance: 31.1
click at [904, 289] on div "Yes" at bounding box center [964, 281] width 215 height 15
click at [923, 513] on div "N/A" at bounding box center [964, 545] width 215 height 15
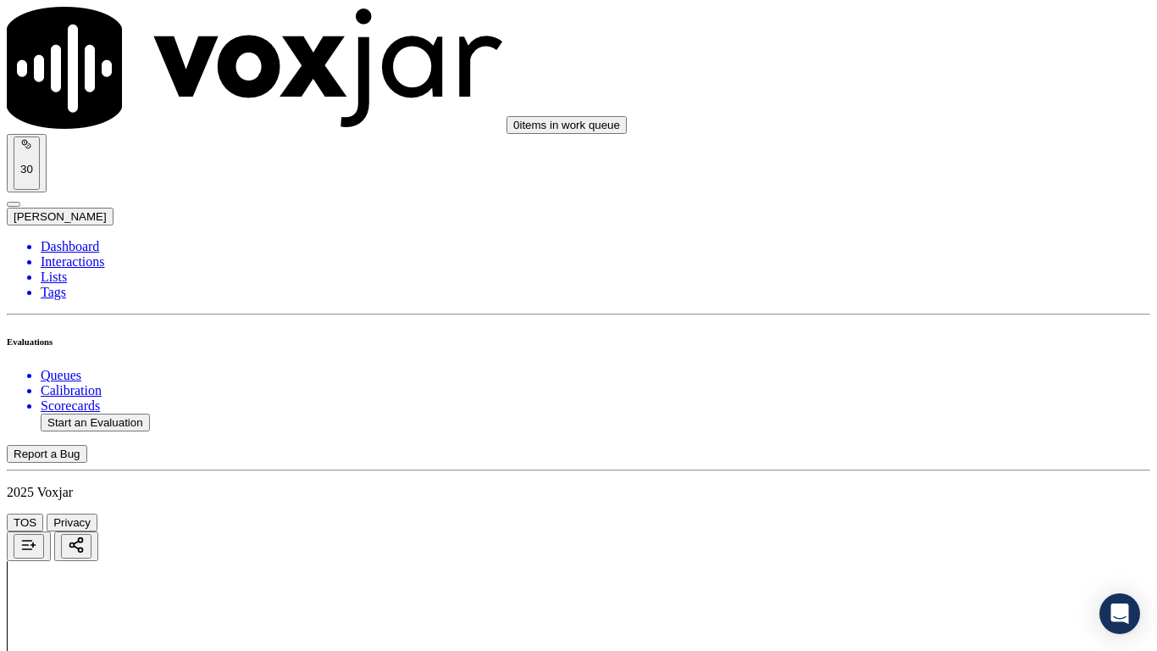
scroll to position [1101, 0]
click at [920, 235] on div "N/A" at bounding box center [964, 226] width 215 height 15
click at [952, 407] on div "Yes" at bounding box center [964, 409] width 215 height 15
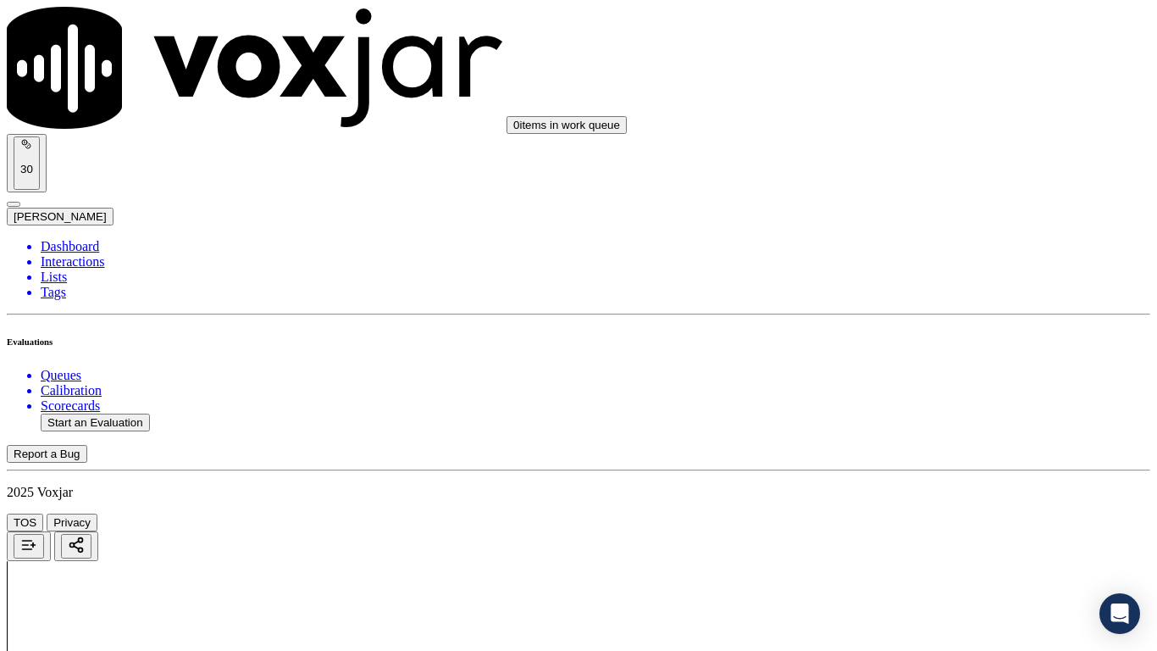
scroll to position [1609, 0]
click at [907, 143] on div "Yes" at bounding box center [964, 135] width 215 height 15
click at [921, 374] on div "Yes" at bounding box center [964, 369] width 215 height 15
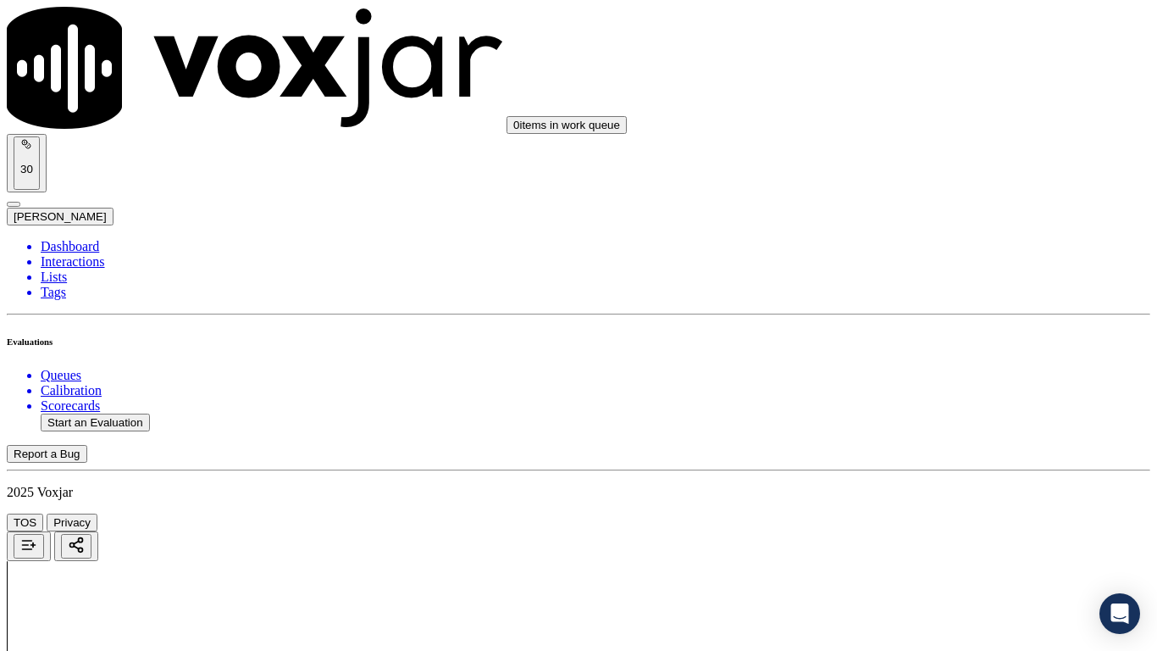
scroll to position [1948, 0]
click at [936, 252] on div "Yes" at bounding box center [964, 243] width 215 height 15
click at [904, 506] on div "Yes" at bounding box center [964, 497] width 215 height 15
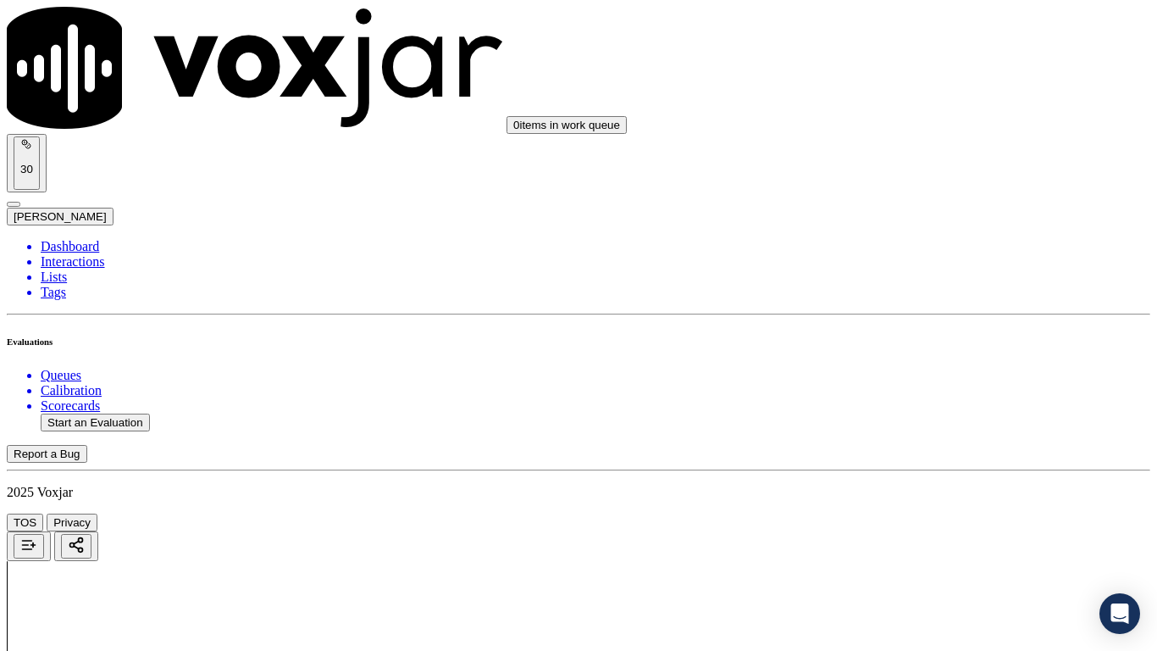
scroll to position [2541, 0]
click at [921, 245] on div "Yes" at bounding box center [964, 237] width 215 height 15
click at [926, 513] on div "Yes" at bounding box center [964, 531] width 215 height 15
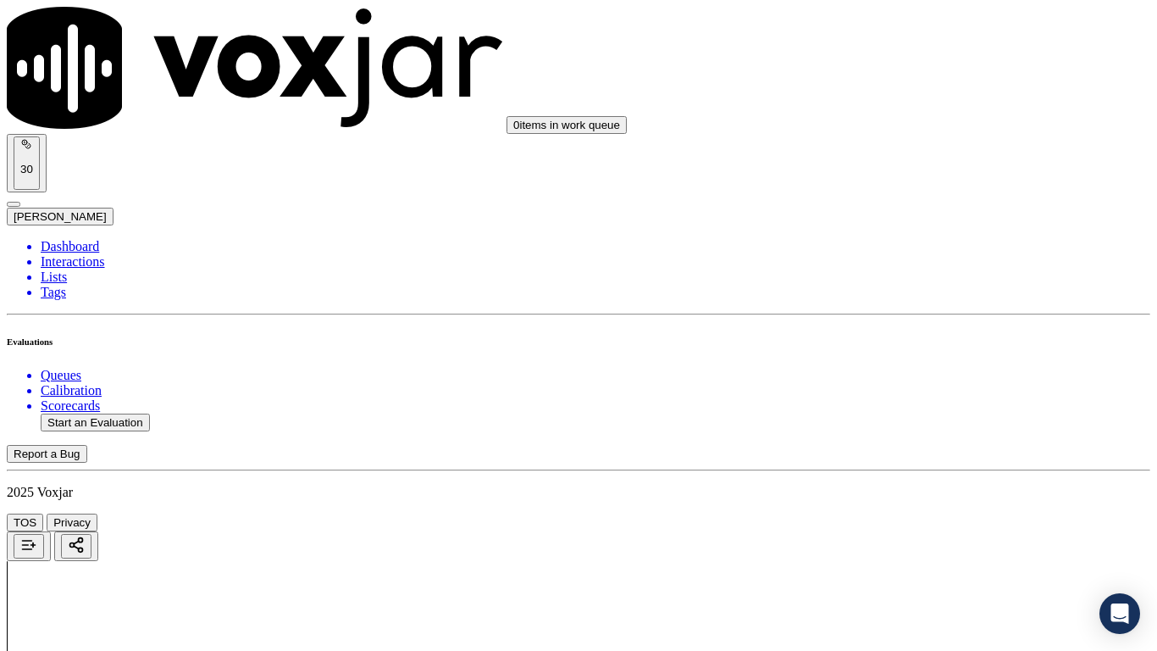
scroll to position [3049, 0]
click at [902, 245] on div "Yes" at bounding box center [964, 237] width 215 height 15
click at [907, 457] on div "Yes" at bounding box center [964, 450] width 215 height 15
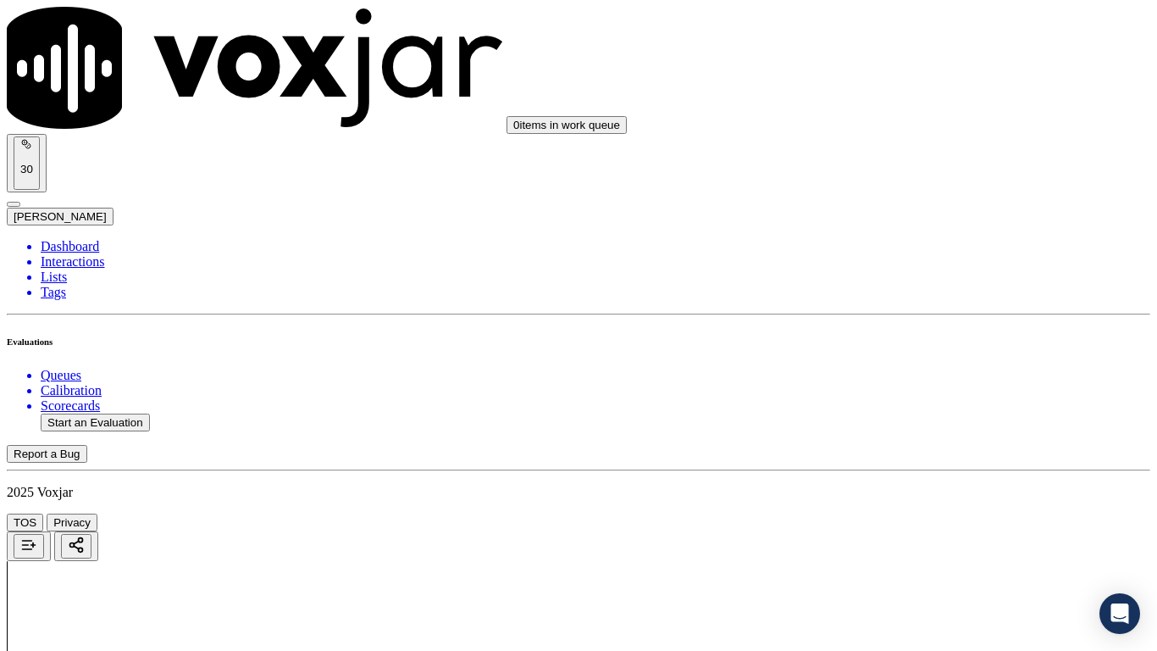
scroll to position [3388, 0]
click at [909, 333] on div "Yes" at bounding box center [964, 325] width 215 height 15
click at [905, 513] on div "Yes" at bounding box center [964, 558] width 215 height 15
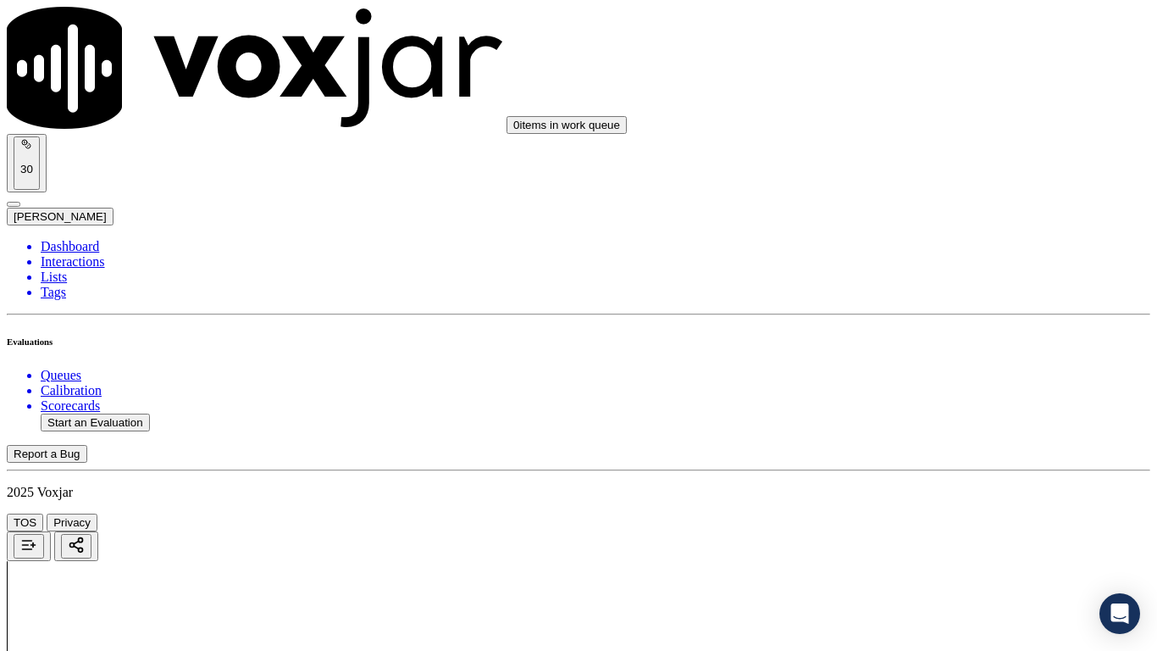
scroll to position [3981, 0]
click at [908, 208] on div "Yes" at bounding box center [964, 199] width 215 height 15
click at [936, 421] on div "Yes" at bounding box center [964, 413] width 215 height 15
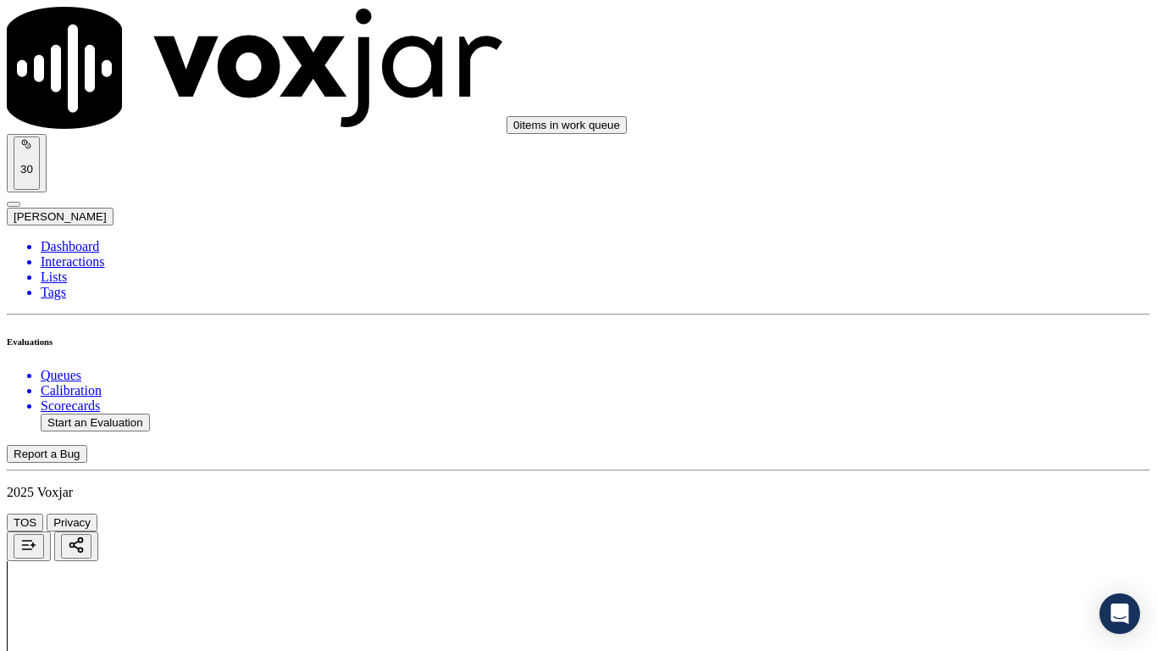
scroll to position [4489, 0]
click at [905, 216] on div "Yes" at bounding box center [964, 208] width 215 height 15
click at [913, 429] on div "Yes" at bounding box center [964, 421] width 215 height 15
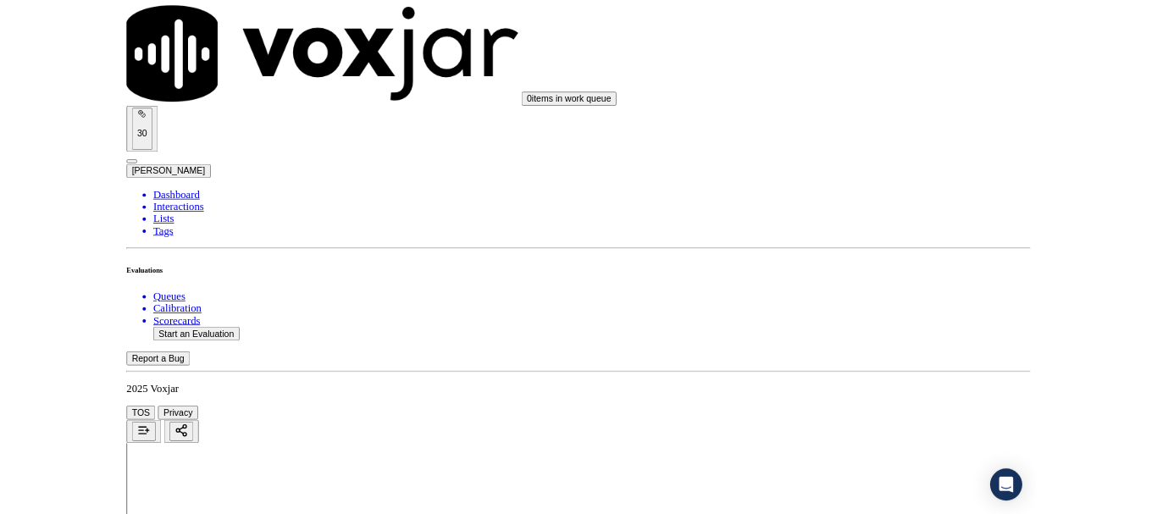
scroll to position [4687, 0]
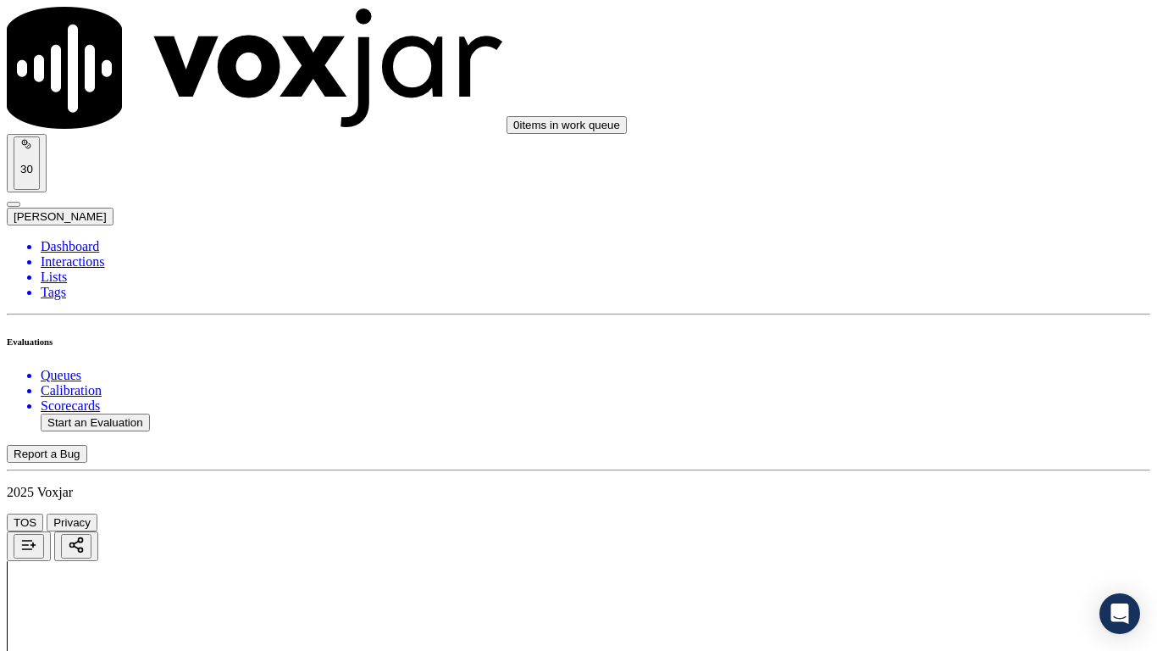
click at [915, 483] on div "Yes No N/A" at bounding box center [964, 474] width 215 height 46
click at [915, 468] on div "Yes" at bounding box center [965, 459] width 212 height 15
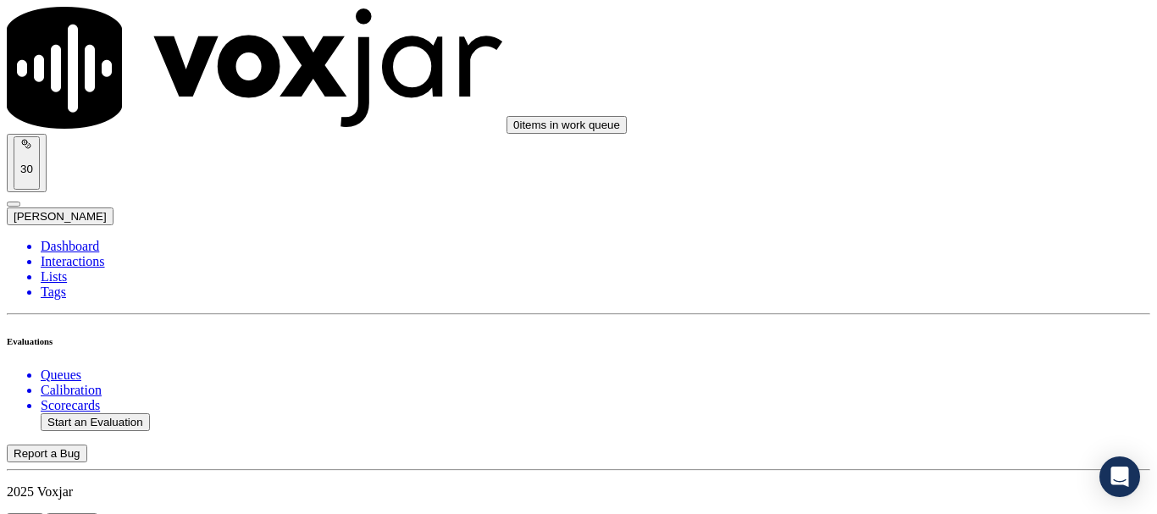
scroll to position [254, 0]
click at [136, 413] on button "Start an Evaluation" at bounding box center [95, 422] width 109 height 18
type input "20250908-160457_3302681829-all.mp3"
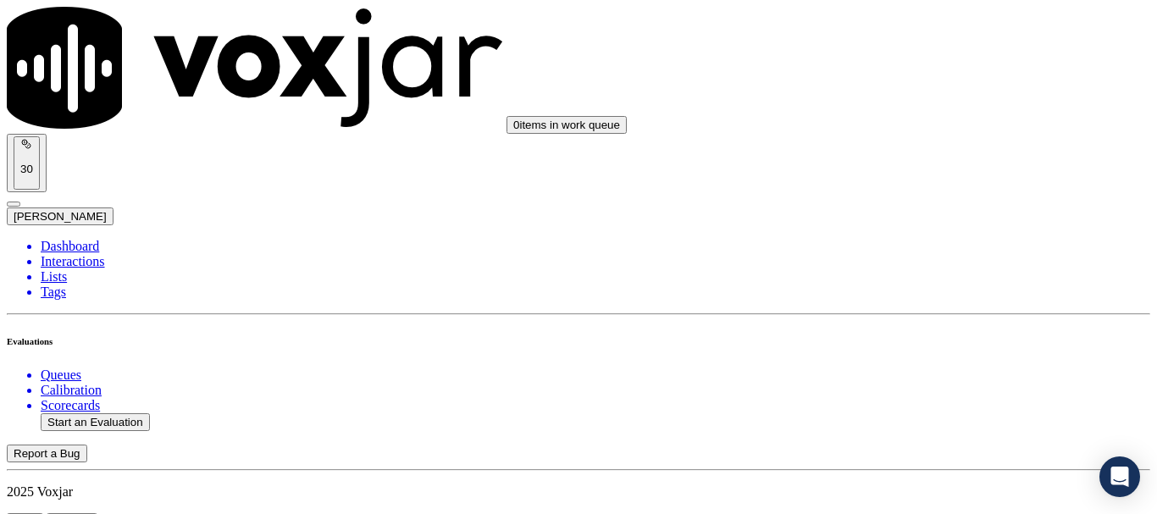
type input "manue"
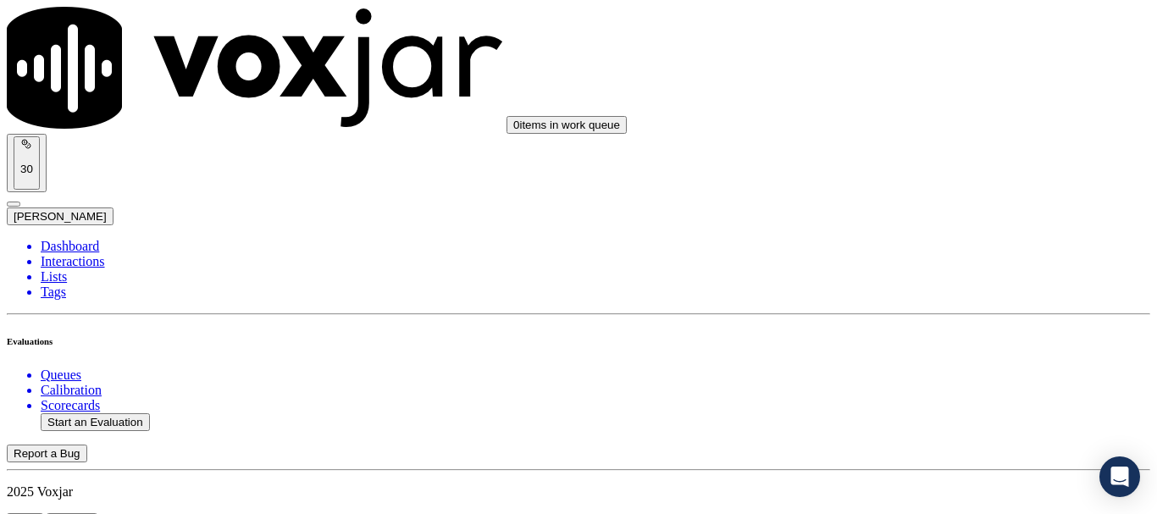
type input "2025-09-08T19:28"
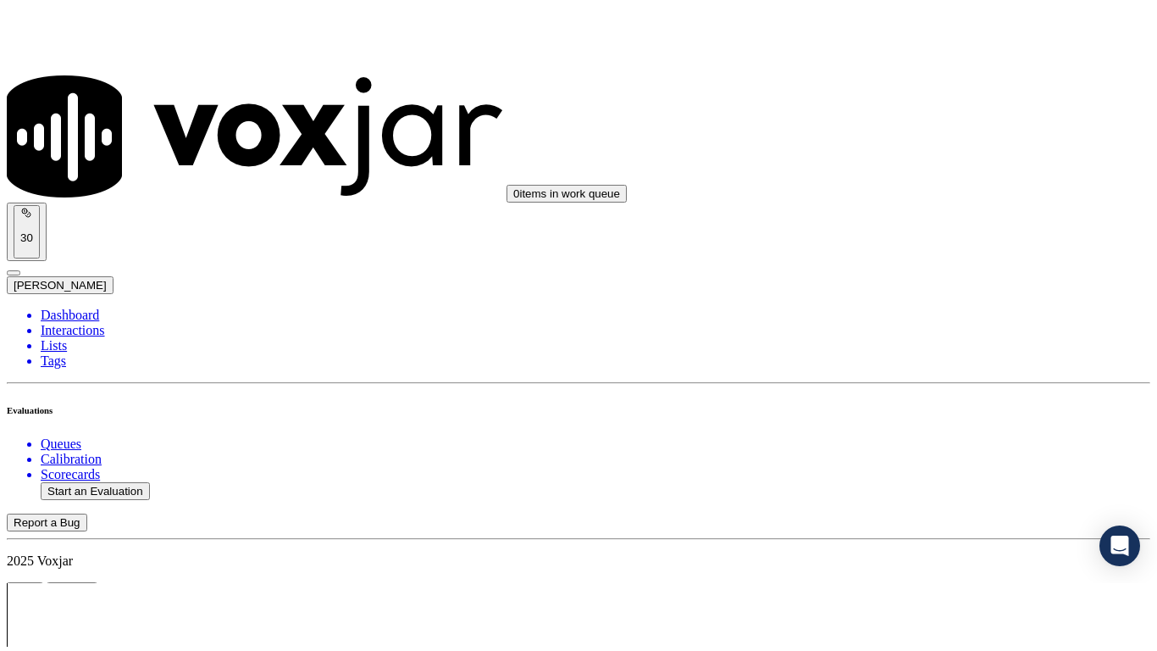
scroll to position [148, 0]
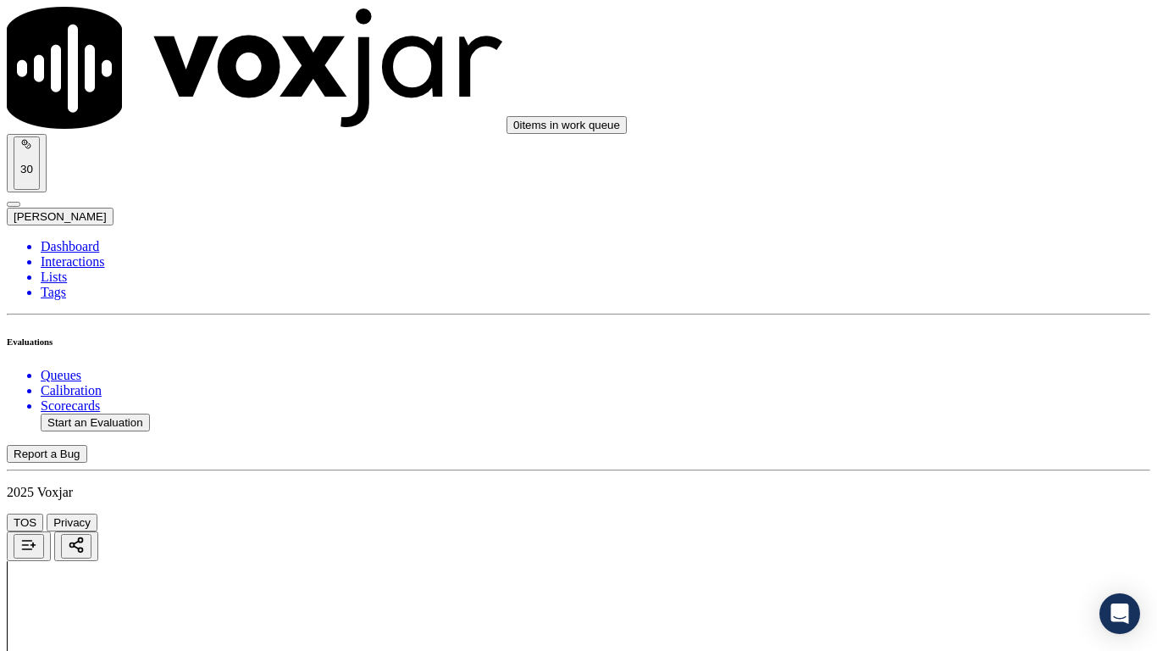
drag, startPoint x: 670, startPoint y: 594, endPoint x: 662, endPoint y: 601, distance: 11.4
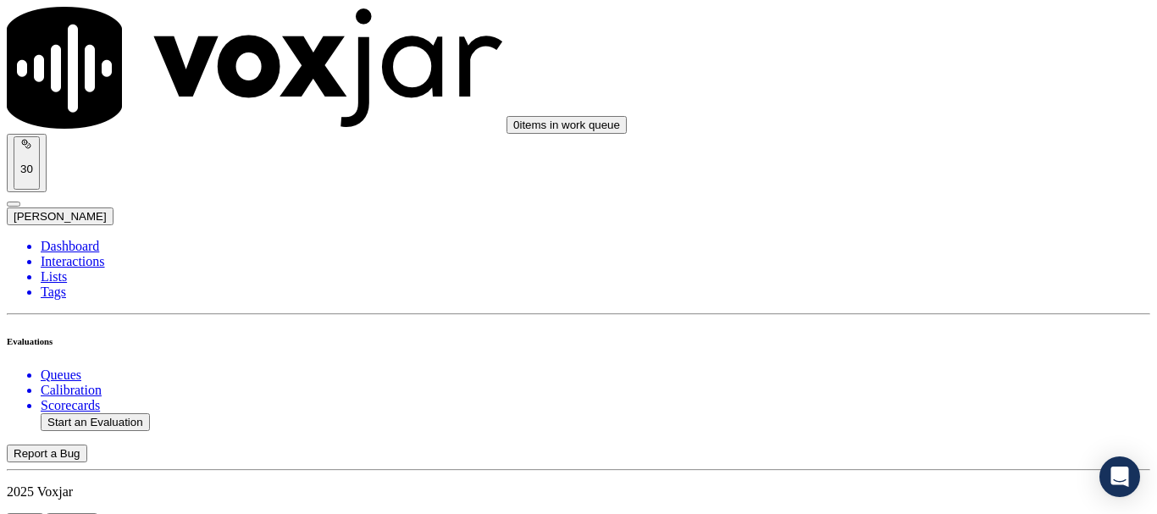
scroll to position [254, 0]
type input "Frank Moralez"
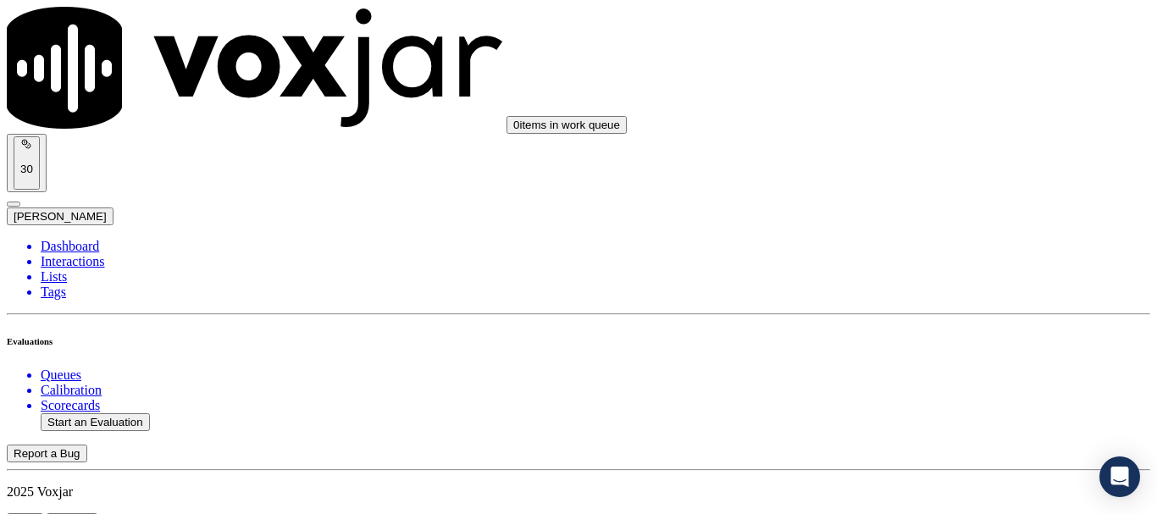
drag, startPoint x: 950, startPoint y: 319, endPoint x: 860, endPoint y: 372, distance: 104.7
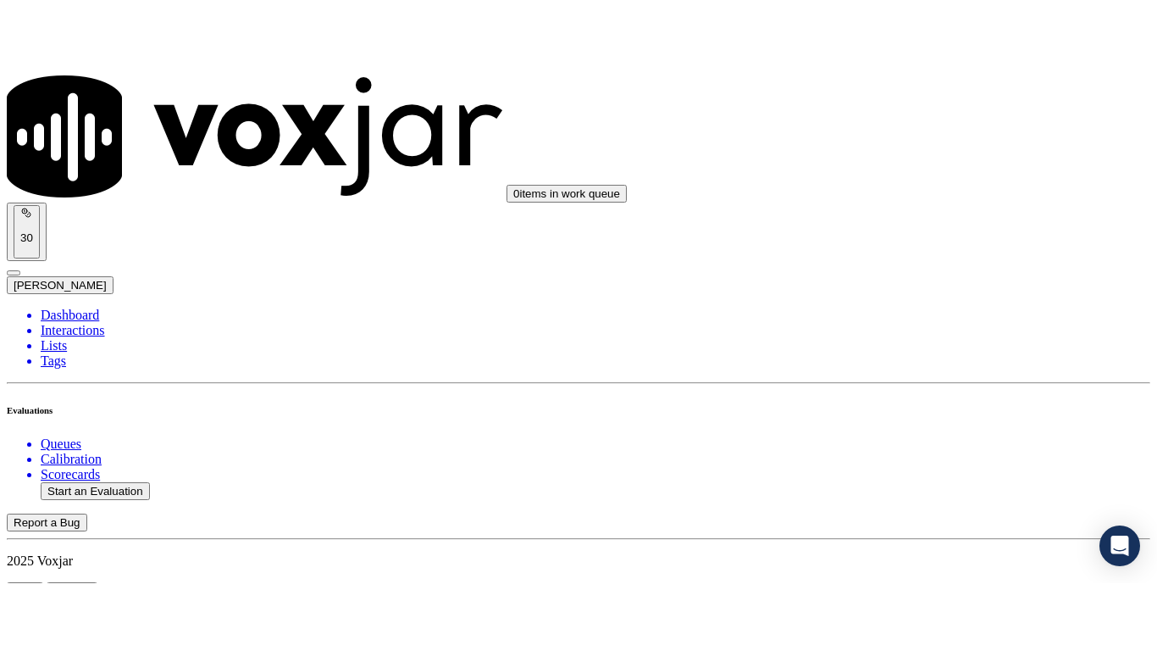
scroll to position [169, 0]
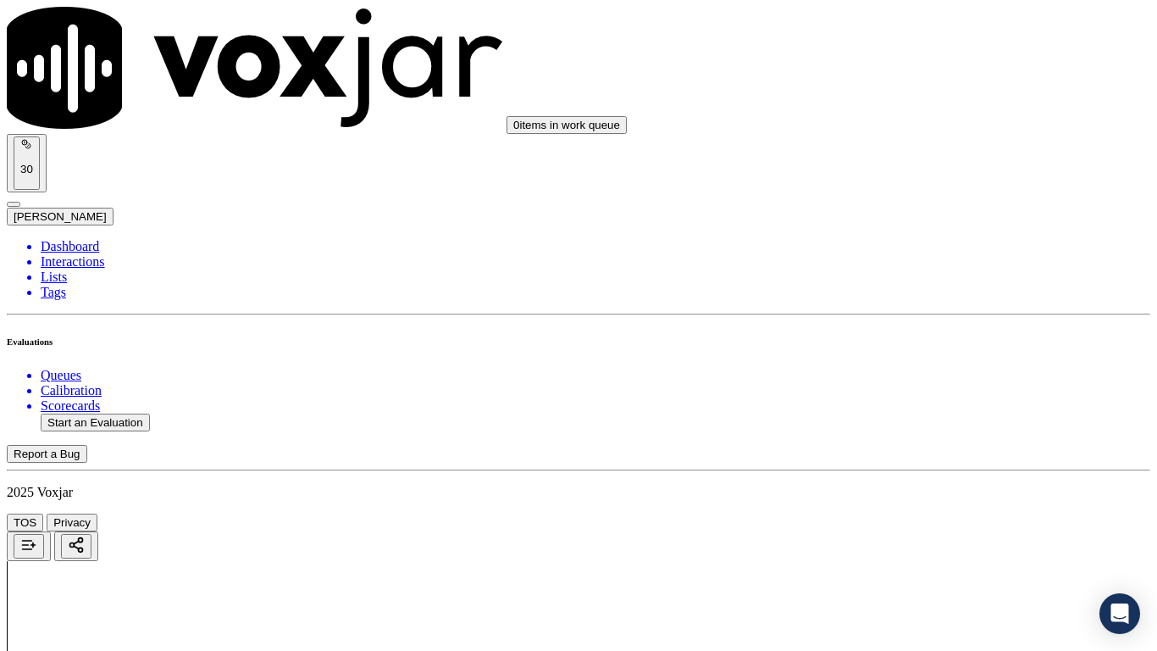
click at [953, 180] on div "Yes" at bounding box center [964, 172] width 215 height 15
click at [955, 414] on div "Yes" at bounding box center [964, 406] width 215 height 15
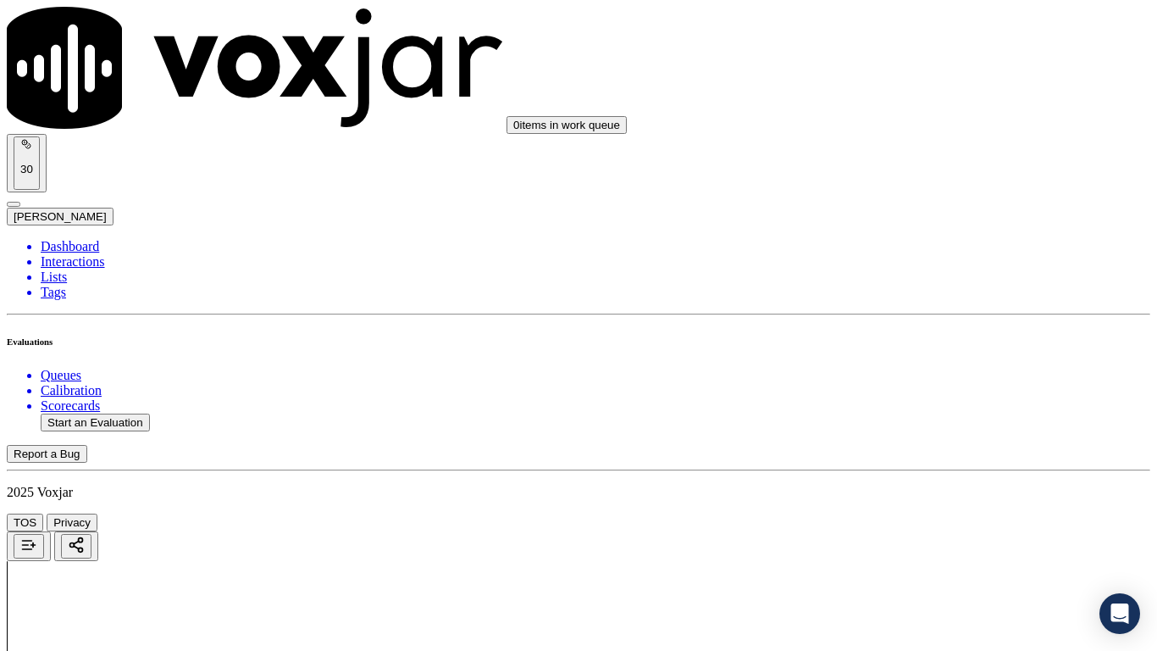
click at [941, 119] on div "Yes" at bounding box center [964, 111] width 215 height 15
click at [954, 384] on div "N/A" at bounding box center [964, 375] width 215 height 15
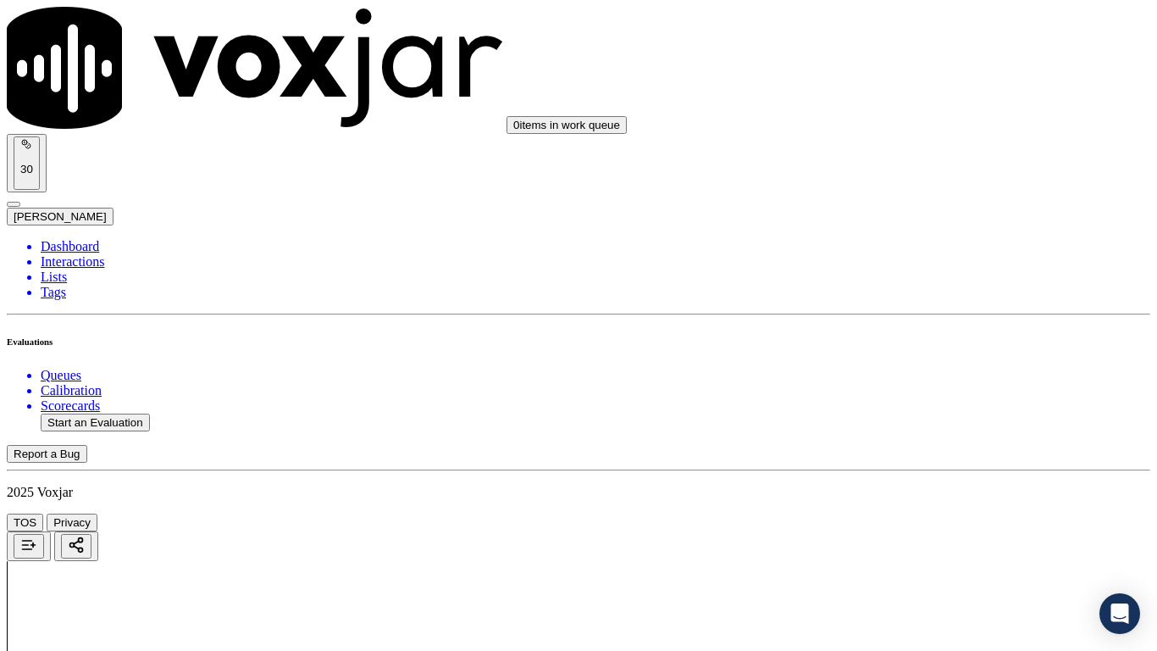
click at [956, 513] on div "N/A" at bounding box center [964, 519] width 215 height 15
click at [955, 246] on div "Yes" at bounding box center [964, 240] width 215 height 15
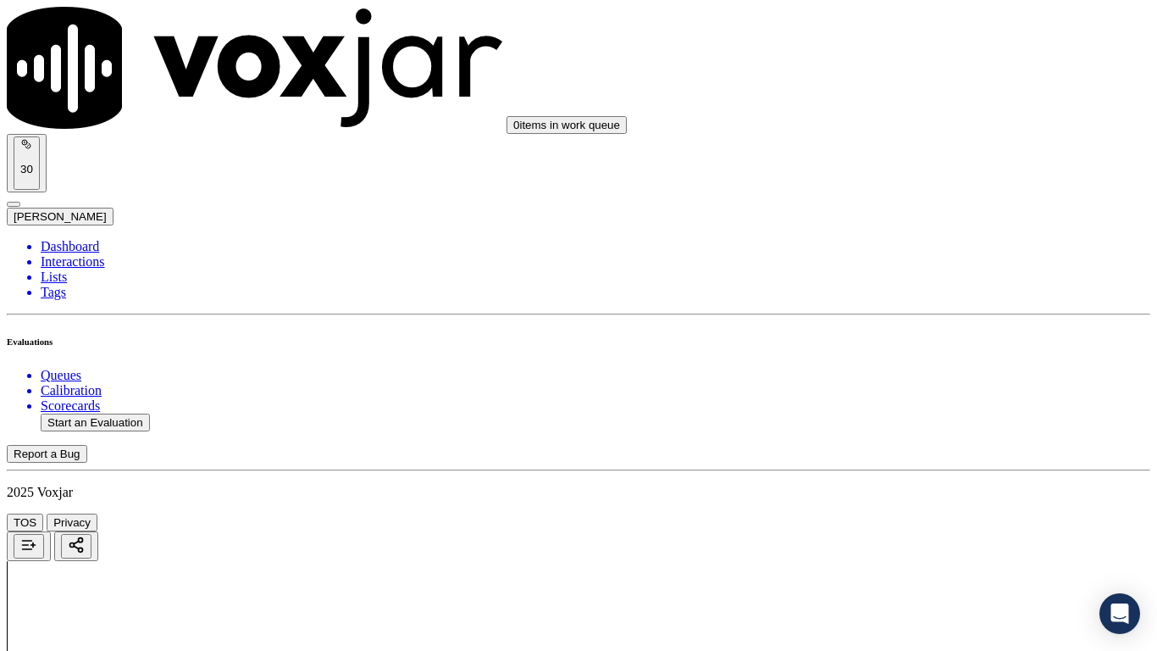
click at [938, 482] on div "Yes" at bounding box center [964, 474] width 215 height 15
click at [906, 122] on div "Yes" at bounding box center [964, 115] width 215 height 15
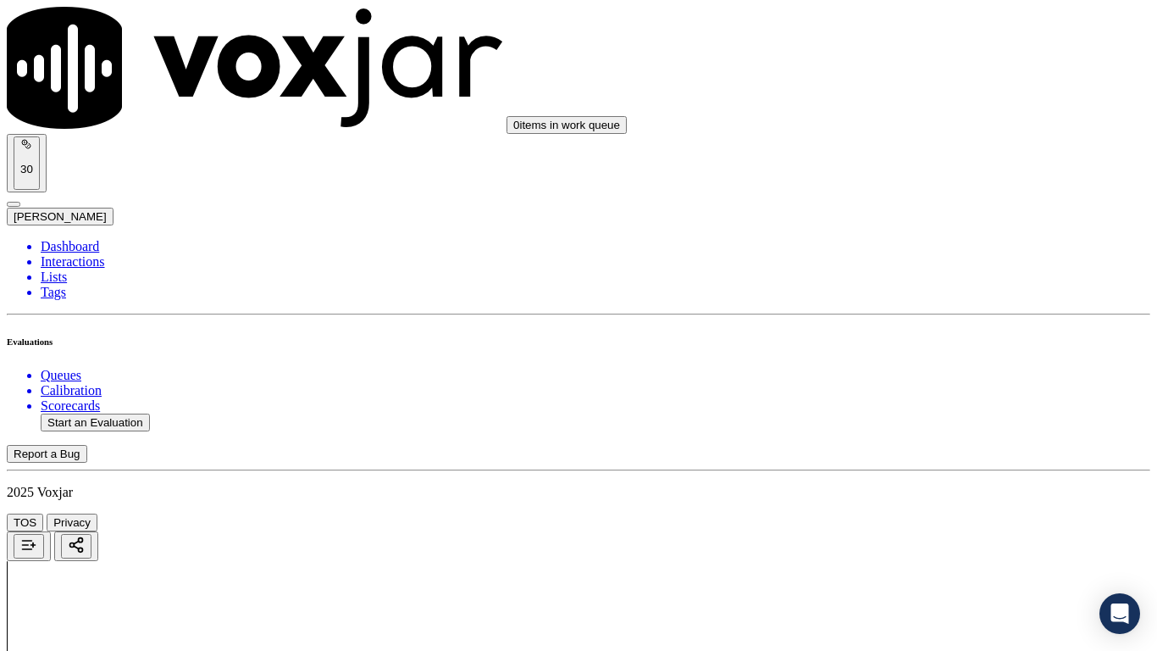
click at [916, 336] on div "Yes" at bounding box center [964, 328] width 215 height 15
click at [928, 460] on div "Yes" at bounding box center [964, 452] width 215 height 15
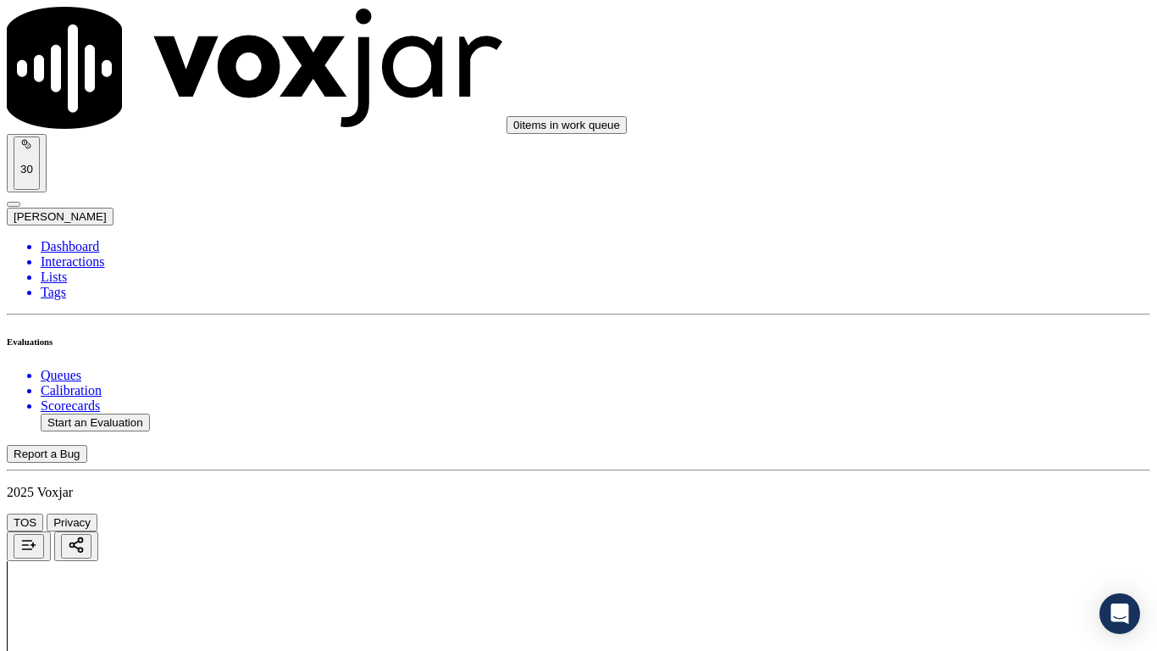
click at [933, 326] on div "Yes" at bounding box center [964, 321] width 215 height 15
click at [933, 494] on div "Yes" at bounding box center [964, 486] width 215 height 15
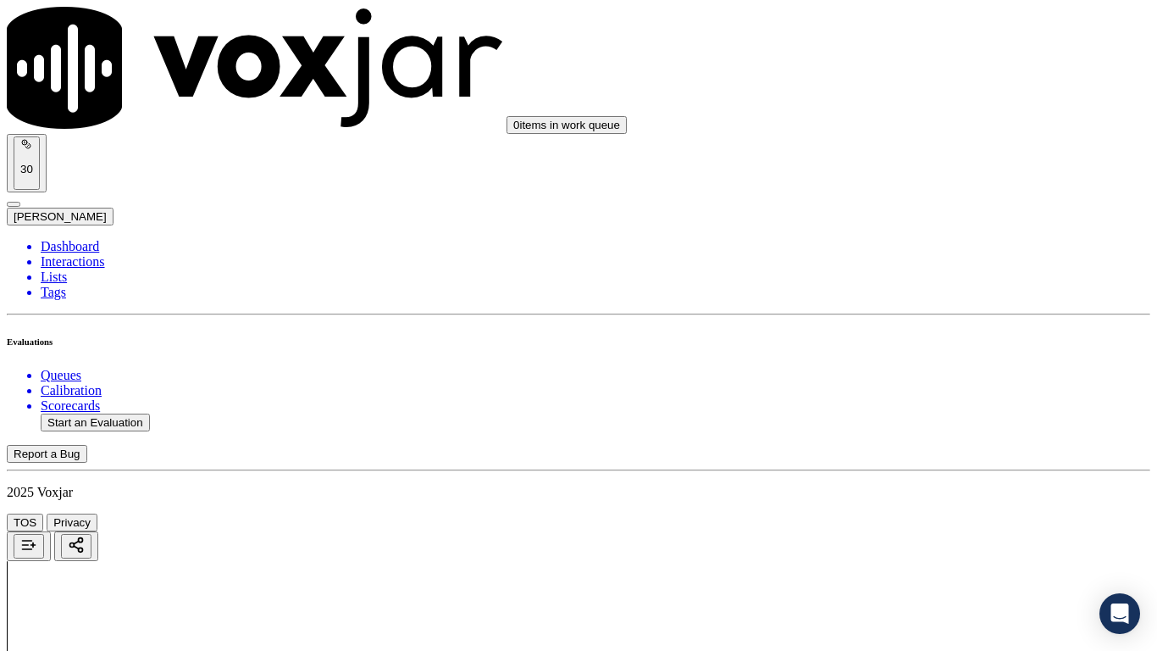
click at [914, 160] on div "Yes" at bounding box center [964, 152] width 215 height 15
click at [931, 372] on div "Yes" at bounding box center [964, 365] width 215 height 15
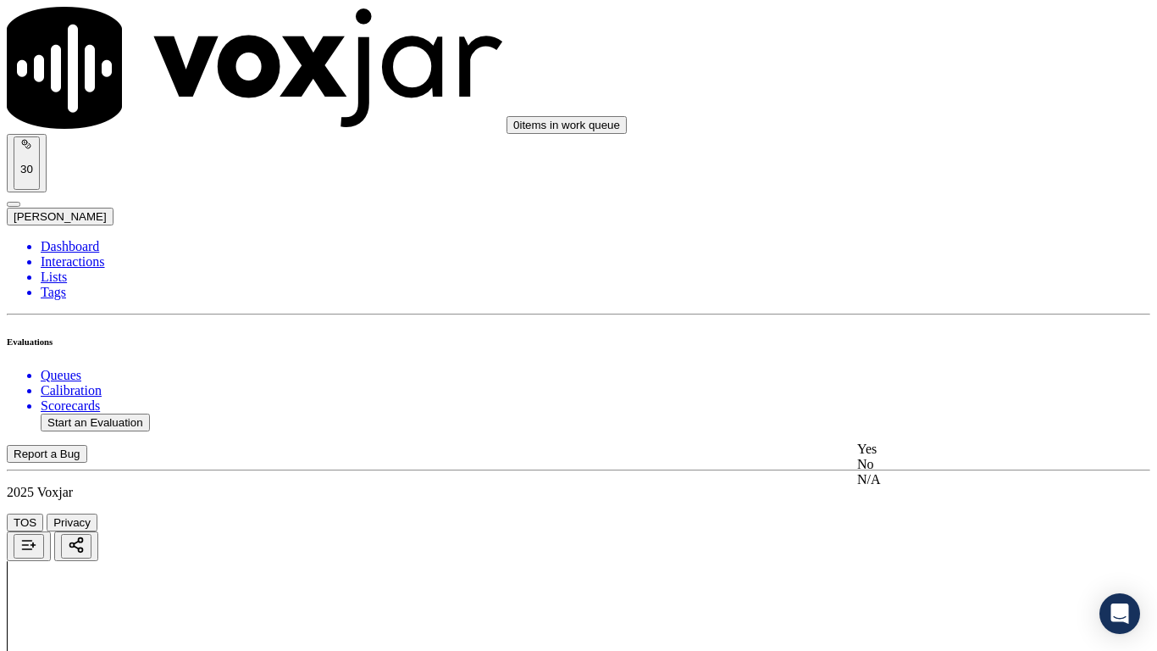
click at [922, 457] on div "Yes" at bounding box center [964, 448] width 215 height 15
click at [922, 225] on div "Yes" at bounding box center [964, 220] width 215 height 15
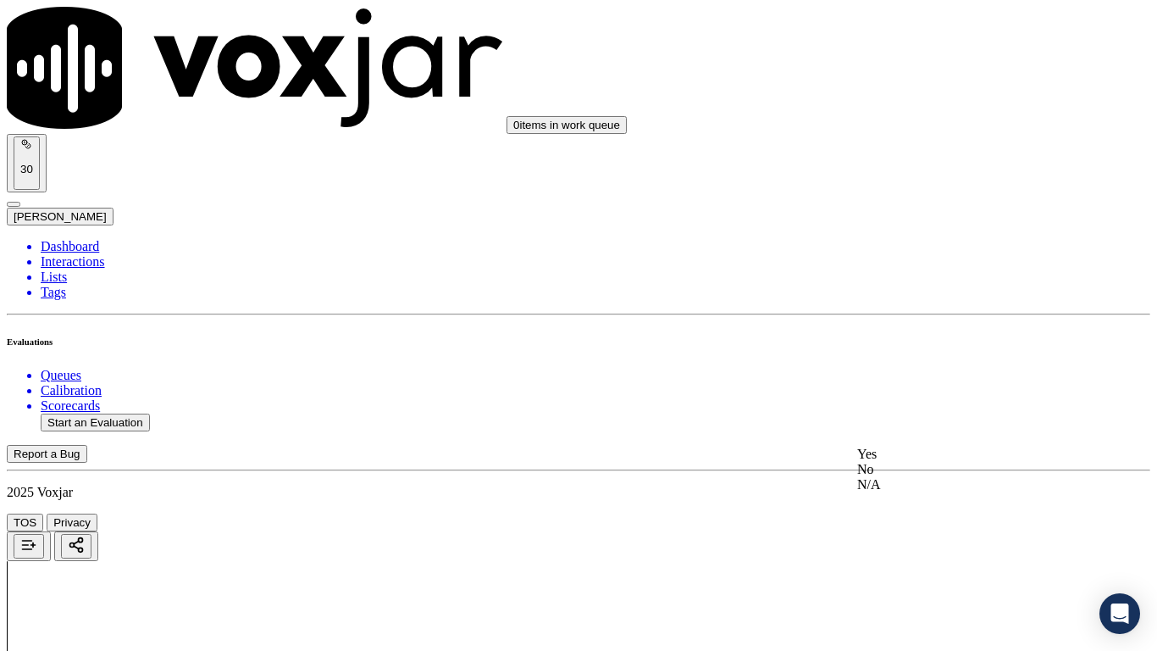
click at [927, 461] on div "Yes" at bounding box center [964, 453] width 215 height 15
click at [930, 252] on div "Yes" at bounding box center [964, 243] width 215 height 15
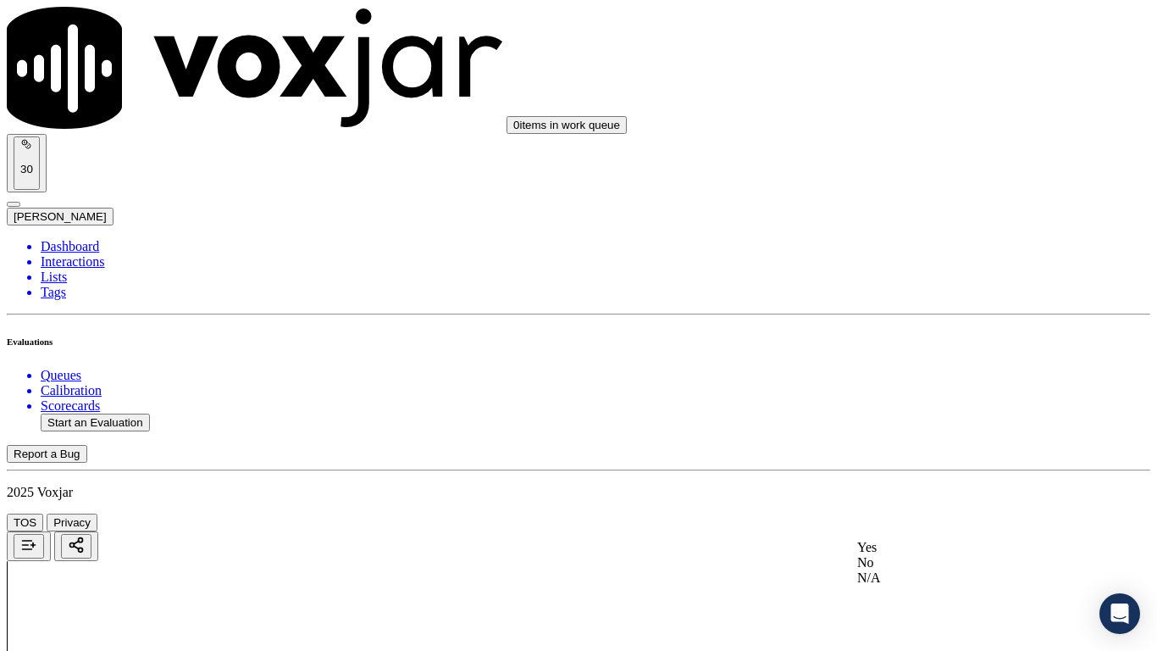
click at [922, 513] on div "Yes" at bounding box center [964, 547] width 215 height 15
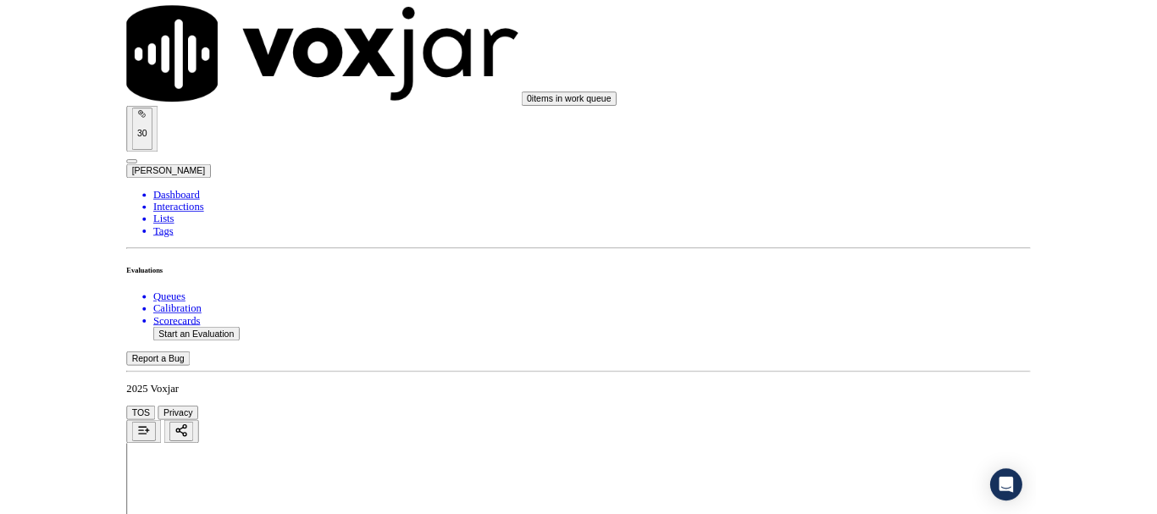
scroll to position [4687, 0]
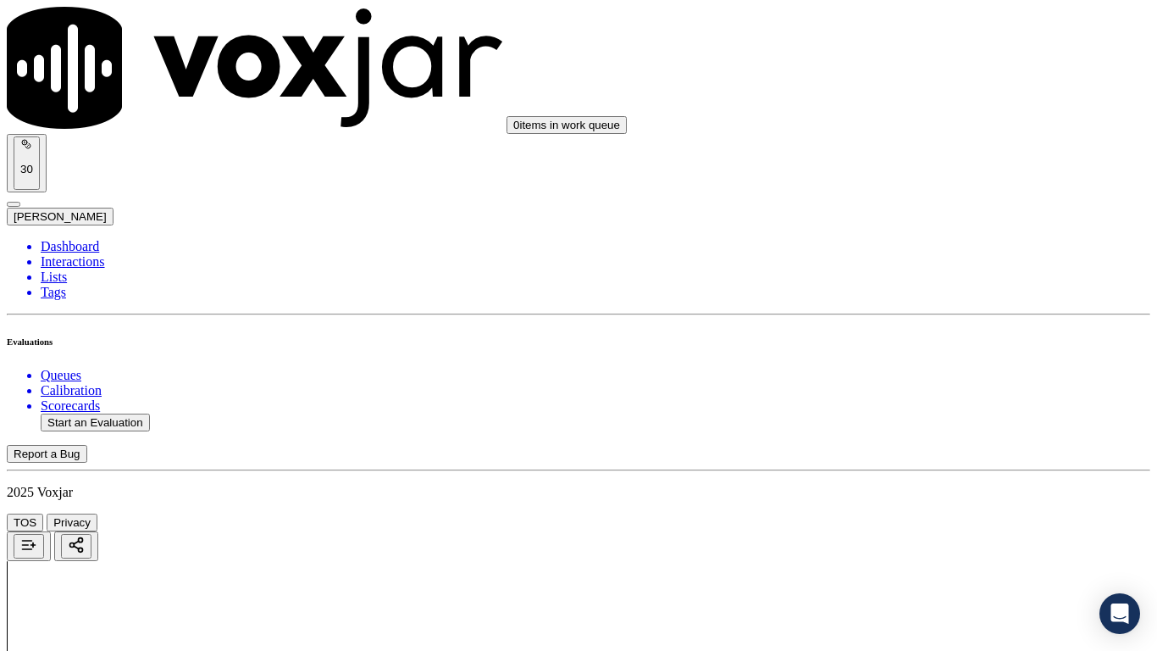
click at [921, 459] on div "Yes" at bounding box center [964, 458] width 215 height 15
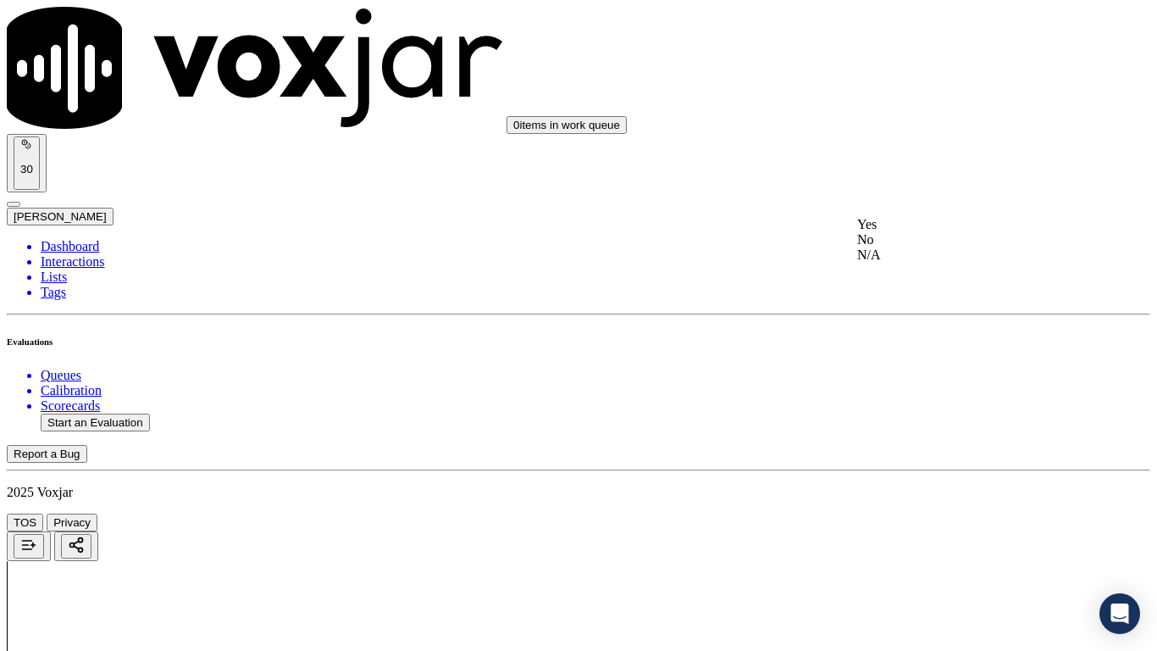
click at [919, 224] on div "Yes" at bounding box center [964, 224] width 215 height 15
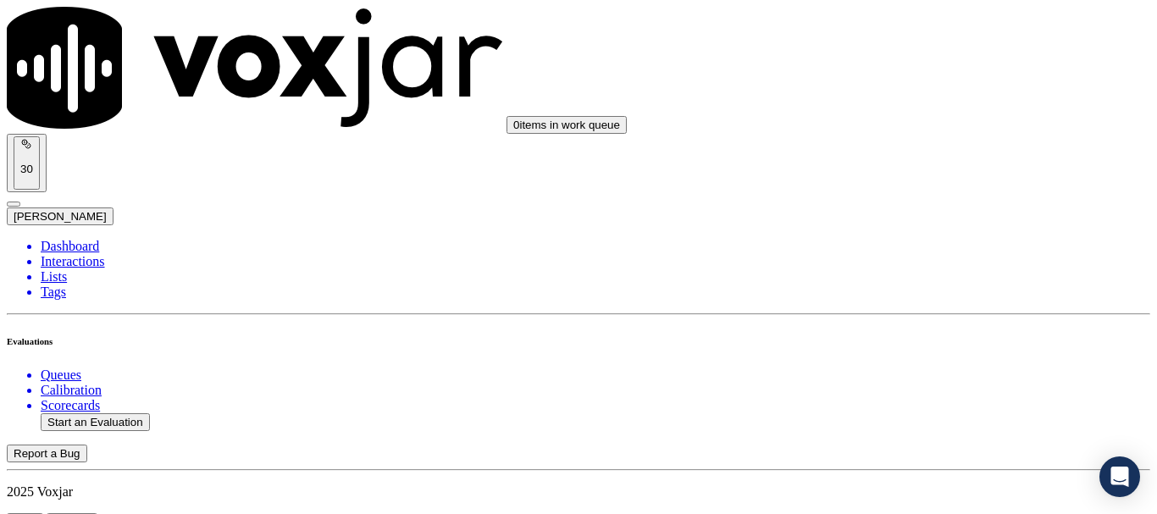
click at [95, 413] on button "Start an Evaluation" at bounding box center [95, 422] width 109 height 18
type input "20250908-153517_2163567628-all.mp3"
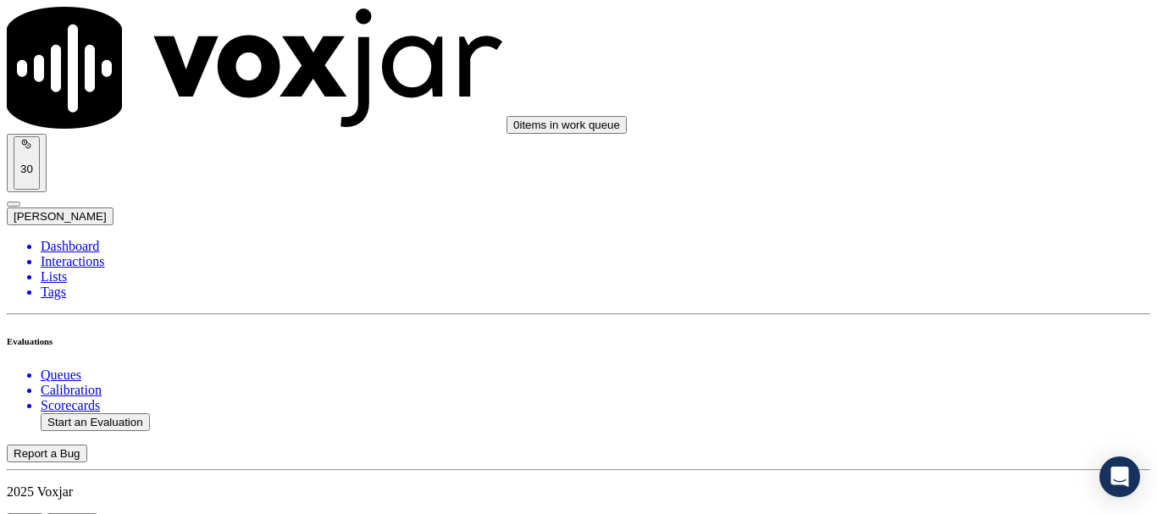
type input "jo"
type input "2025-09-08T19:37"
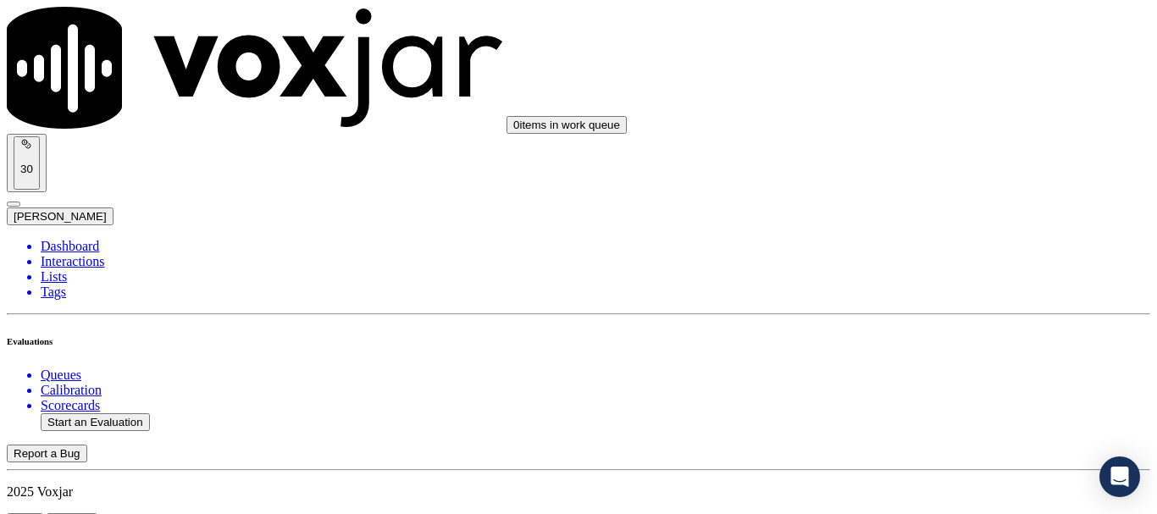
scroll to position [148, 0]
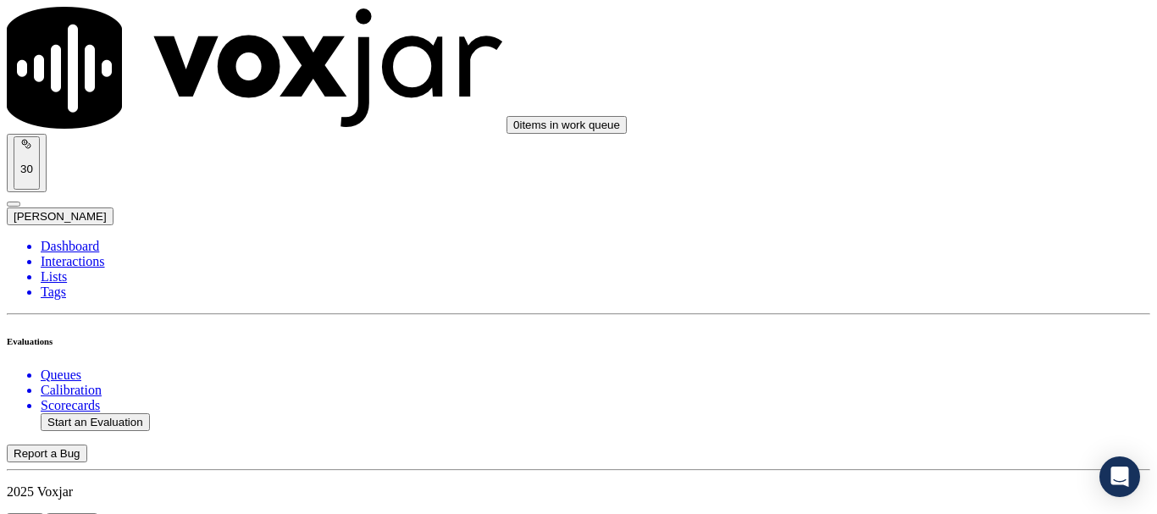
scroll to position [169, 0]
type input "Richard A Rogers"
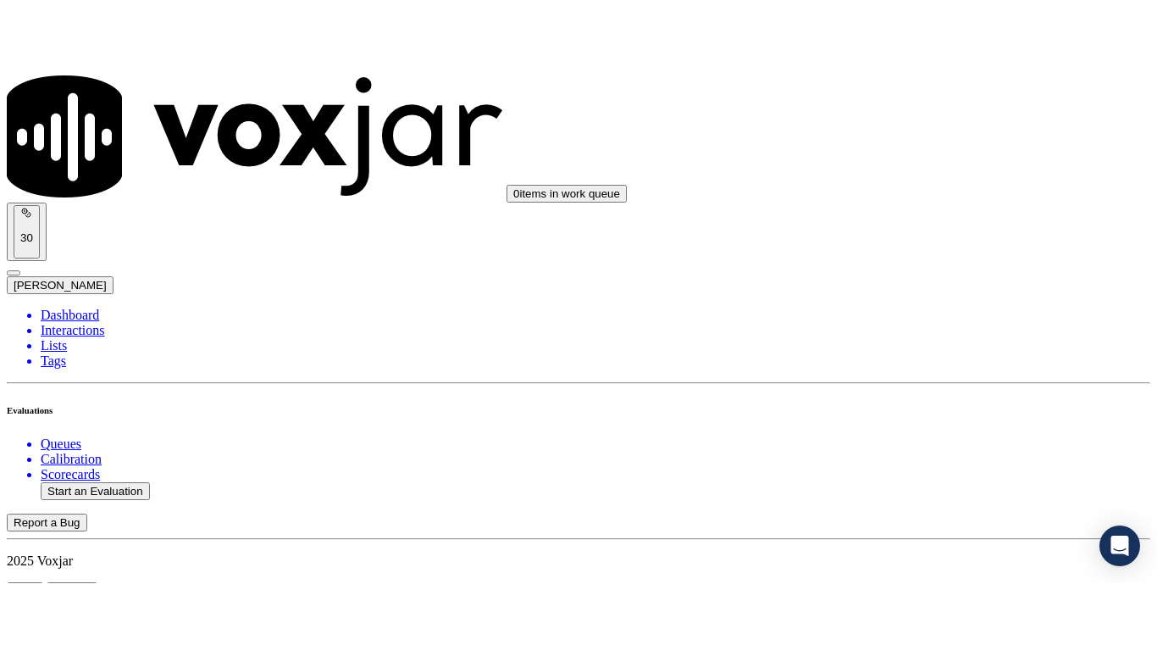
scroll to position [339, 0]
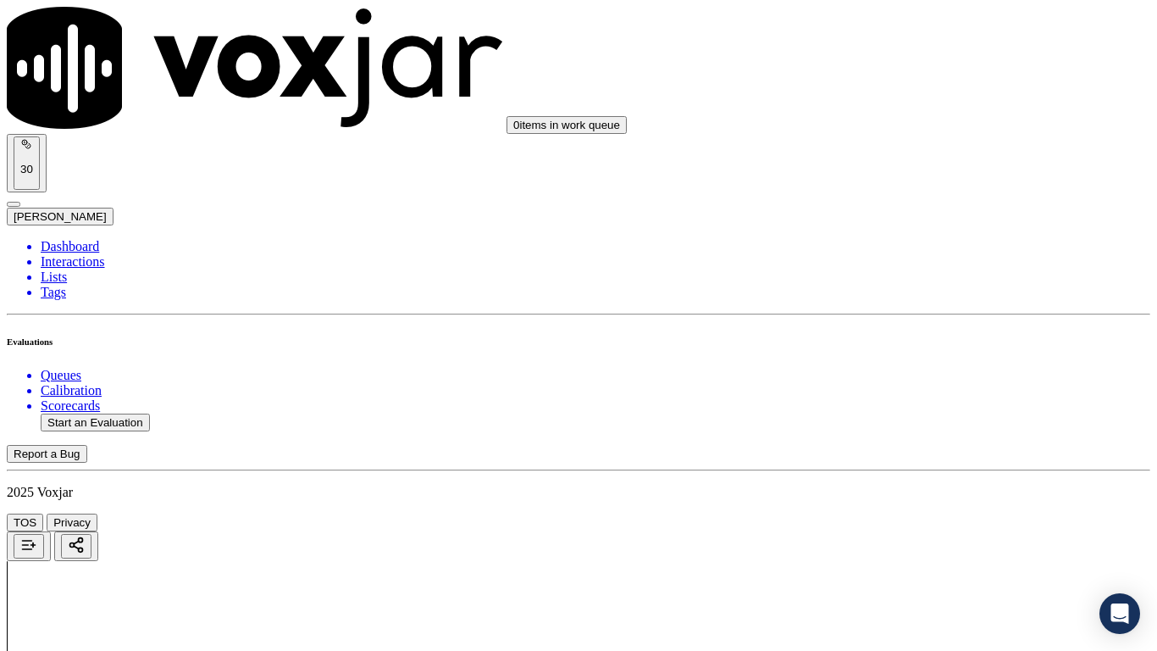
scroll to position [254, 0]
drag, startPoint x: 905, startPoint y: 59, endPoint x: 905, endPoint y: 74, distance: 14.4
click at [913, 96] on div "Yes" at bounding box center [964, 87] width 215 height 15
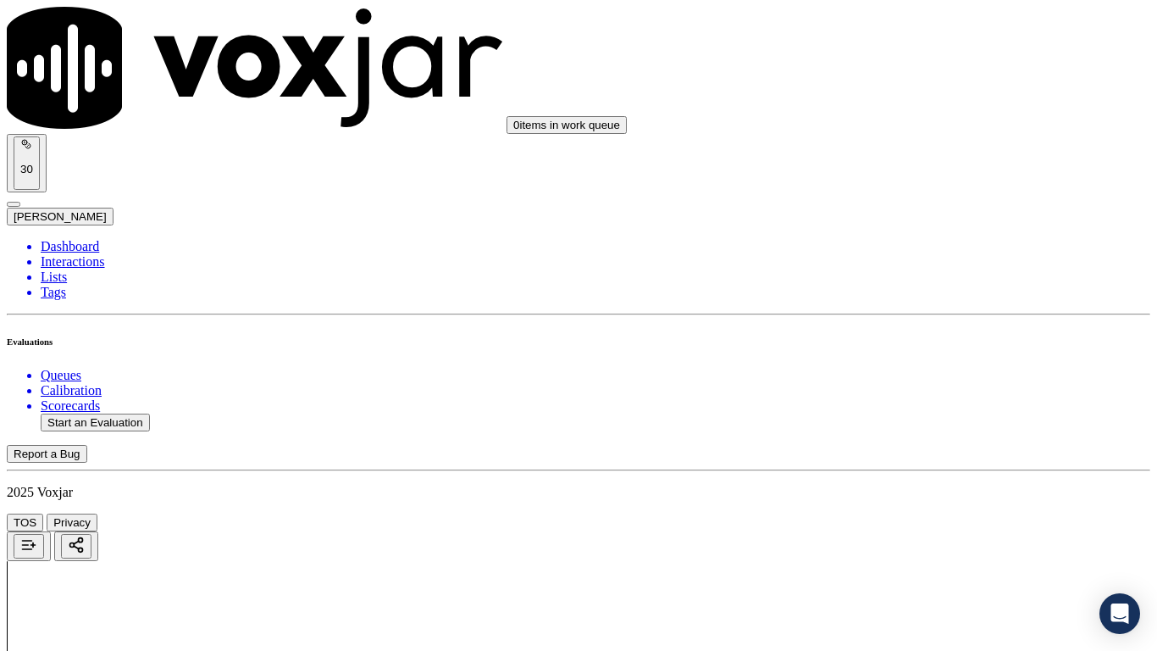
click at [929, 329] on div "Yes" at bounding box center [964, 321] width 215 height 15
click at [912, 513] on div "Yes" at bounding box center [964, 535] width 215 height 15
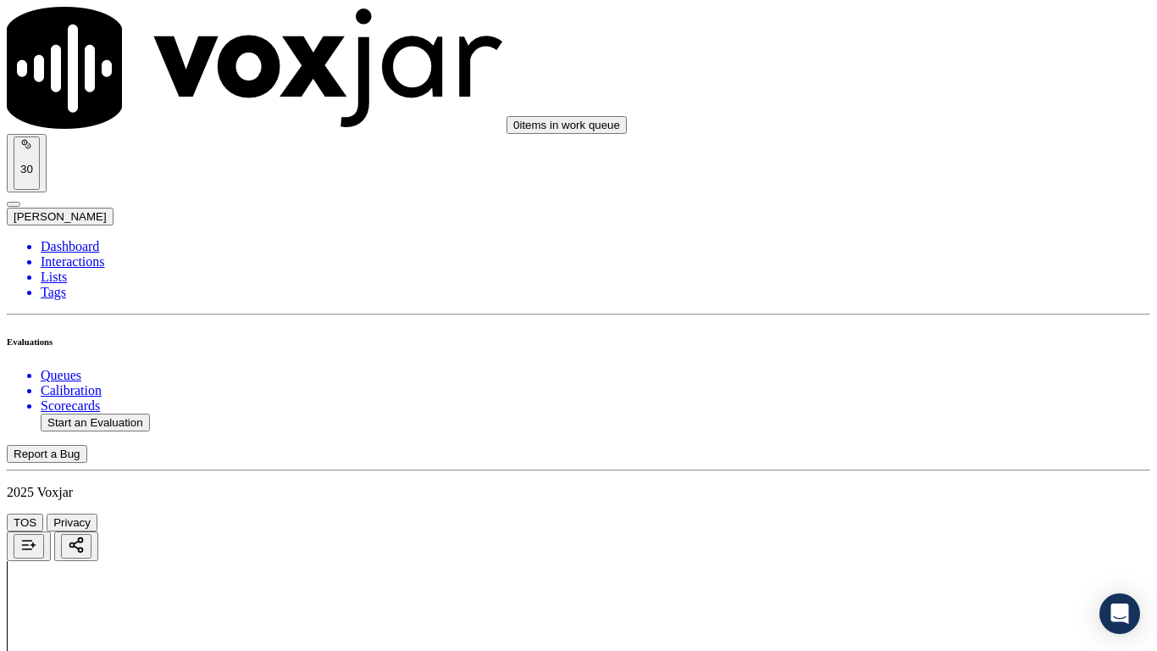
click at [913, 214] on div "N/A" at bounding box center [964, 206] width 215 height 15
click at [944, 489] on div "N/A" at bounding box center [964, 480] width 215 height 15
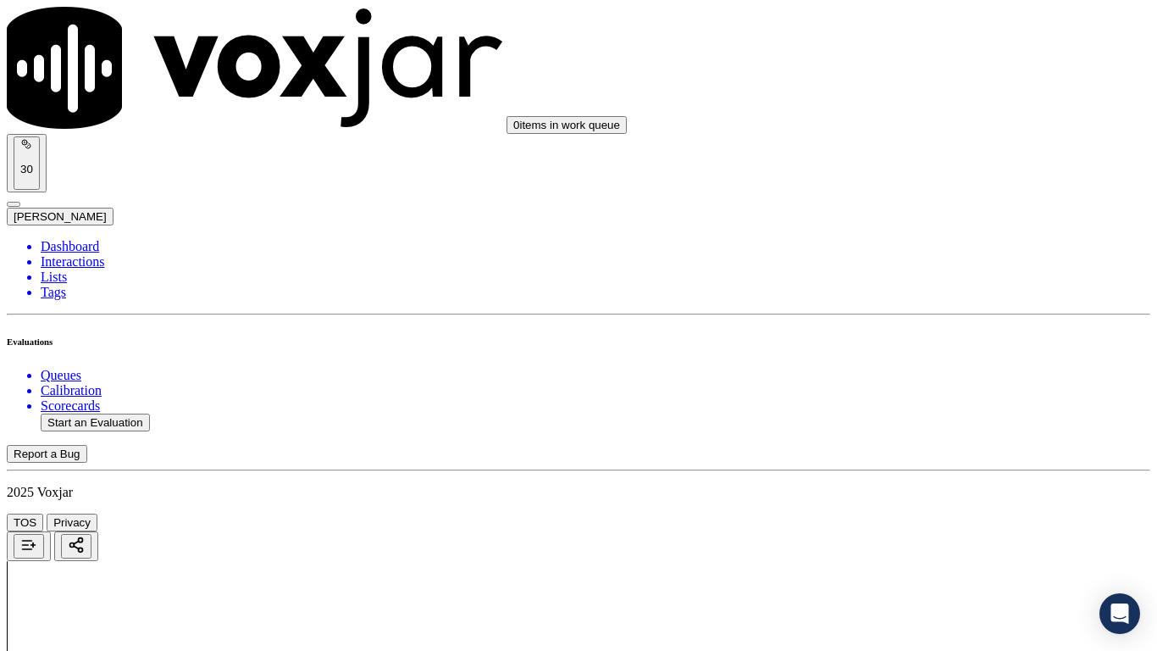
scroll to position [1440, 0]
click at [897, 75] on div "Yes" at bounding box center [964, 71] width 215 height 15
click at [934, 313] on div "Yes" at bounding box center [964, 304] width 215 height 15
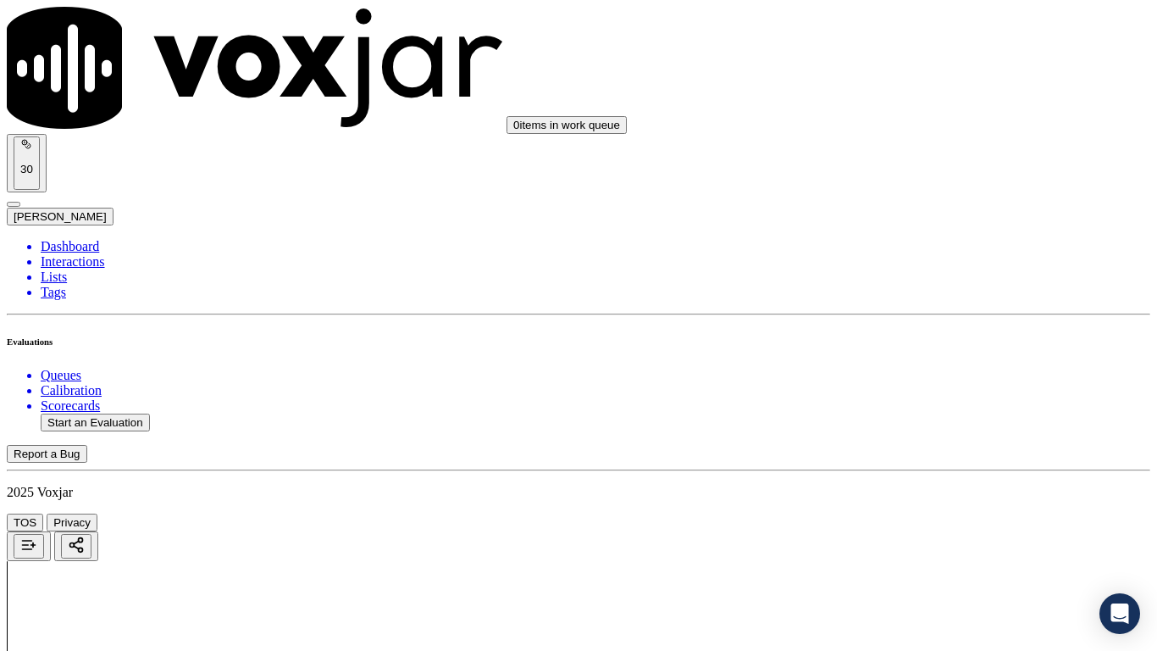
click at [923, 513] on div "Yes" at bounding box center [964, 538] width 215 height 15
click at [916, 167] on div "Yes" at bounding box center [964, 159] width 215 height 15
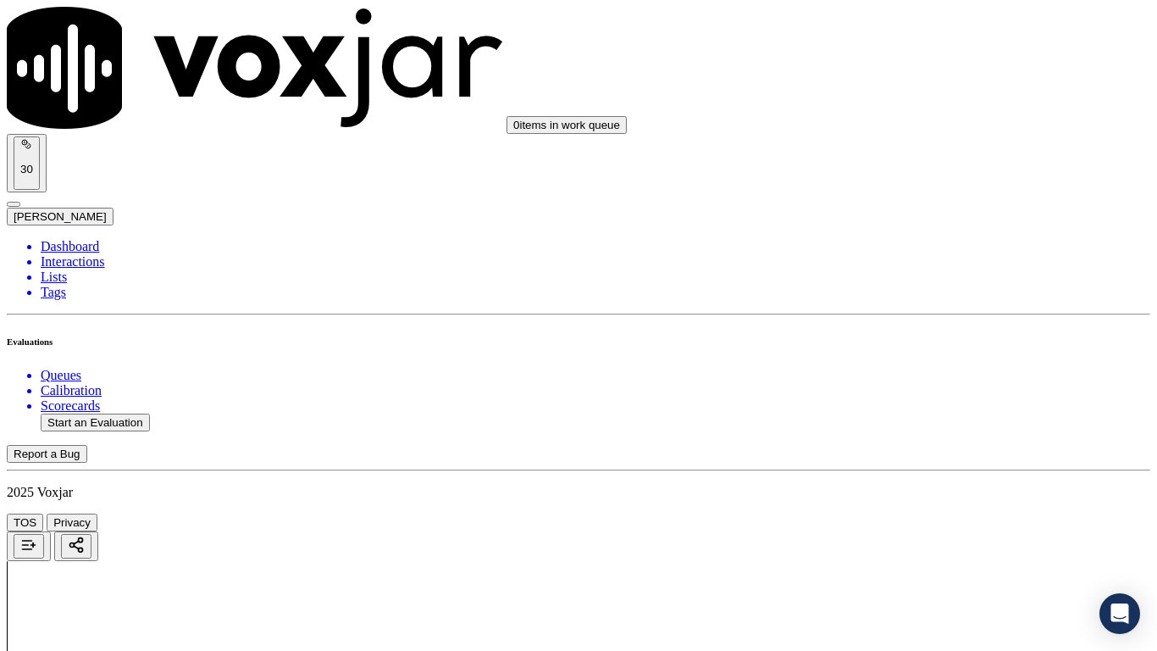
click at [954, 421] on div "Yes" at bounding box center [964, 413] width 215 height 15
click at [889, 75] on div "Yes" at bounding box center [964, 67] width 215 height 15
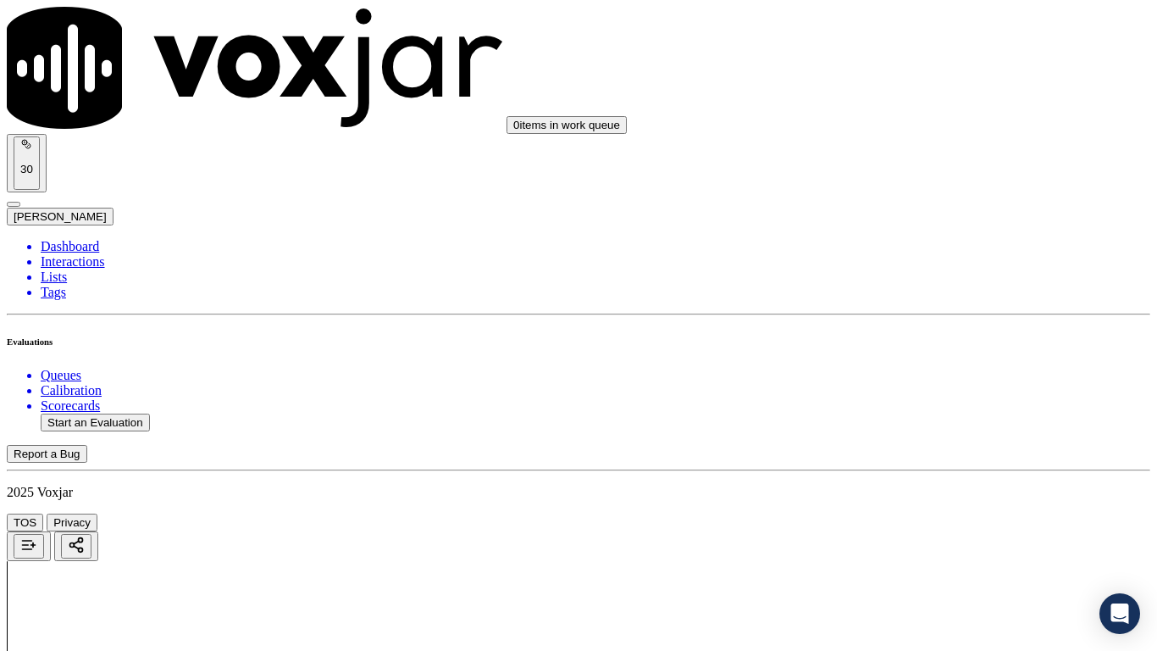
click at [939, 370] on div "Yes" at bounding box center [964, 362] width 215 height 15
click at [925, 453] on div "Yes" at bounding box center [964, 445] width 215 height 15
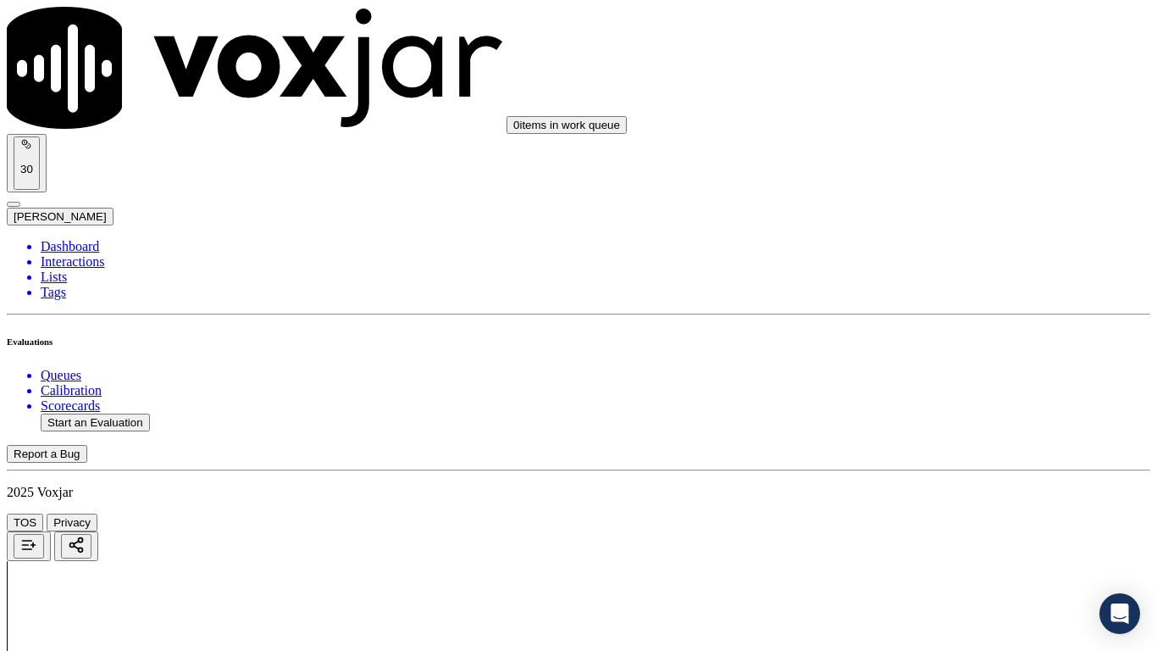
click at [904, 119] on div "Yes" at bounding box center [964, 111] width 215 height 15
click at [946, 333] on div "Yes" at bounding box center [964, 325] width 215 height 15
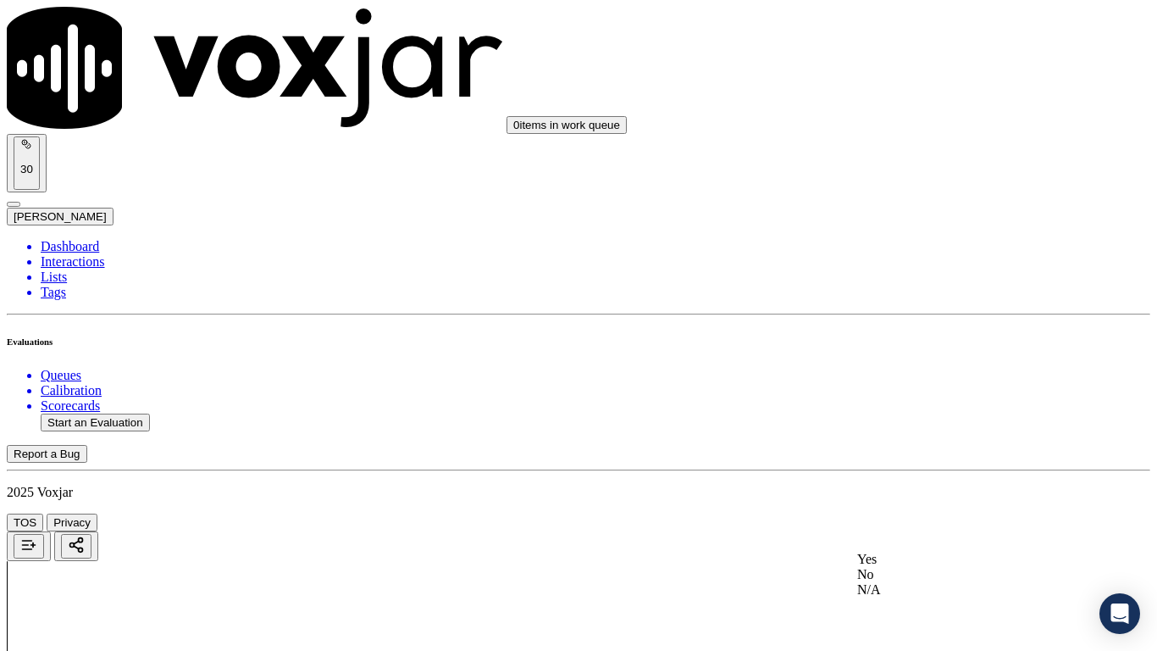
click at [913, 513] on div "Yes" at bounding box center [964, 558] width 215 height 15
click at [900, 123] on div "Yes" at bounding box center [964, 115] width 215 height 15
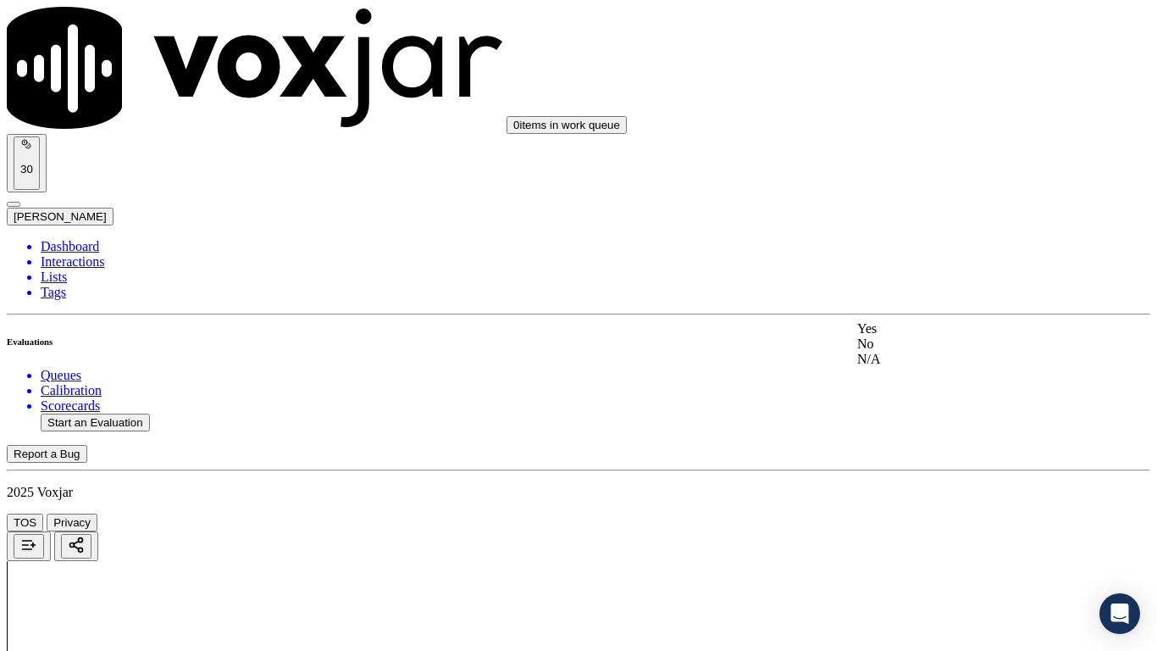
click at [905, 336] on div "Yes" at bounding box center [964, 328] width 215 height 15
click at [915, 509] on div "Yes" at bounding box center [964, 501] width 215 height 15
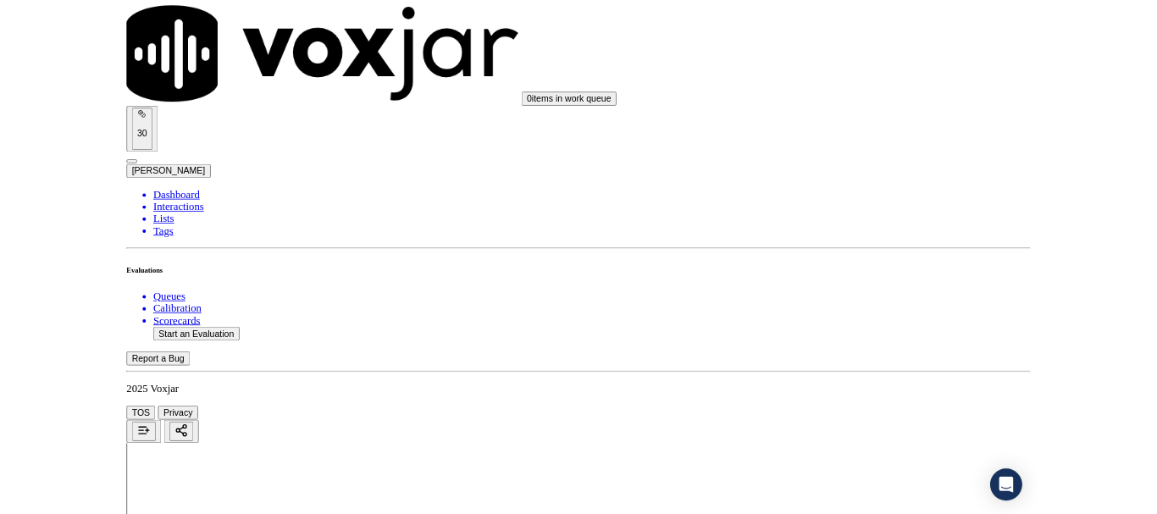
scroll to position [4687, 0]
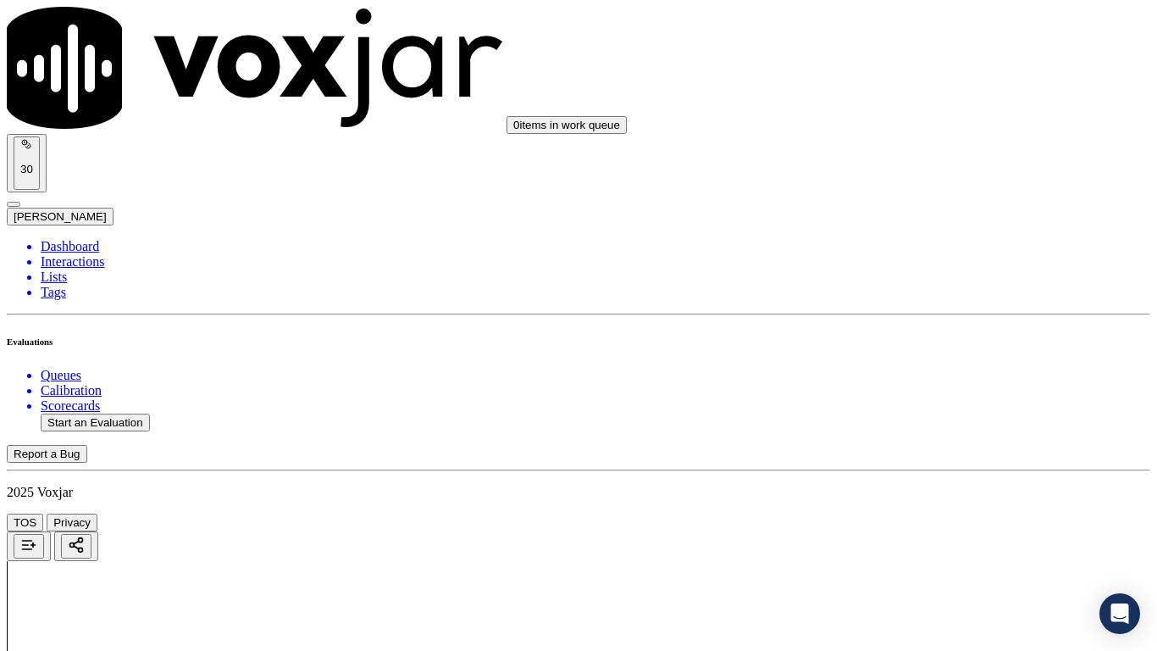
click at [933, 230] on div "Yes" at bounding box center [964, 224] width 215 height 15
click at [922, 466] on div "Yes" at bounding box center [964, 458] width 215 height 15
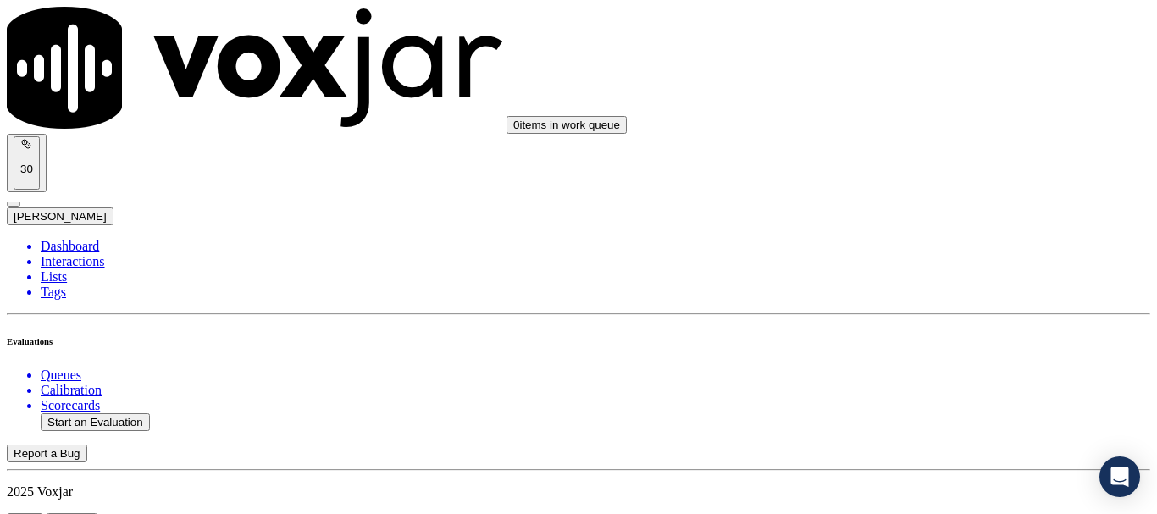
click at [122, 413] on button "Start an Evaluation" at bounding box center [95, 422] width 109 height 18
type input "20250908-142425_3308663597-all.mp3"
type input "lili"
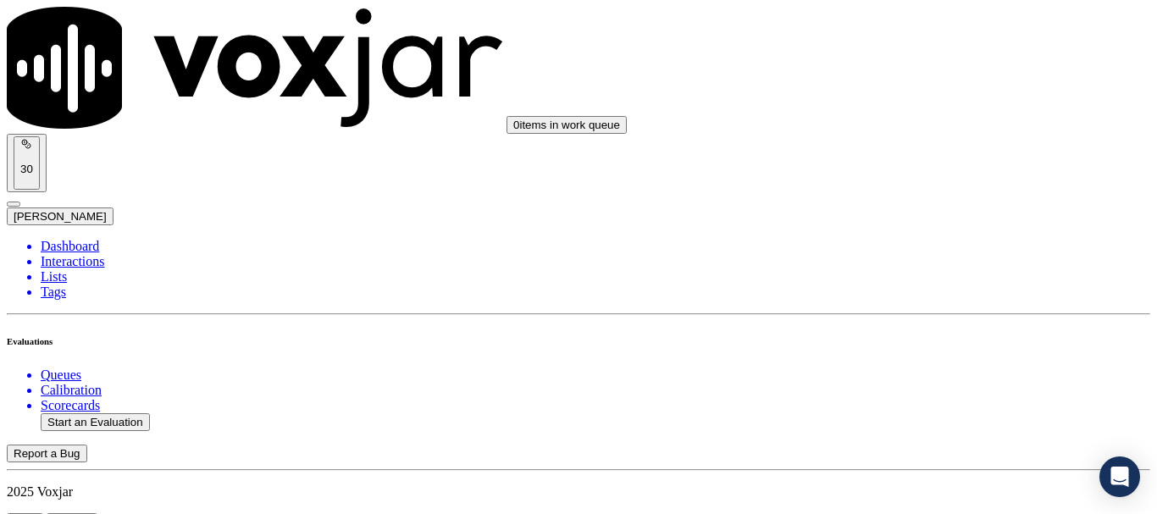
type input "2025-09-08T20:23"
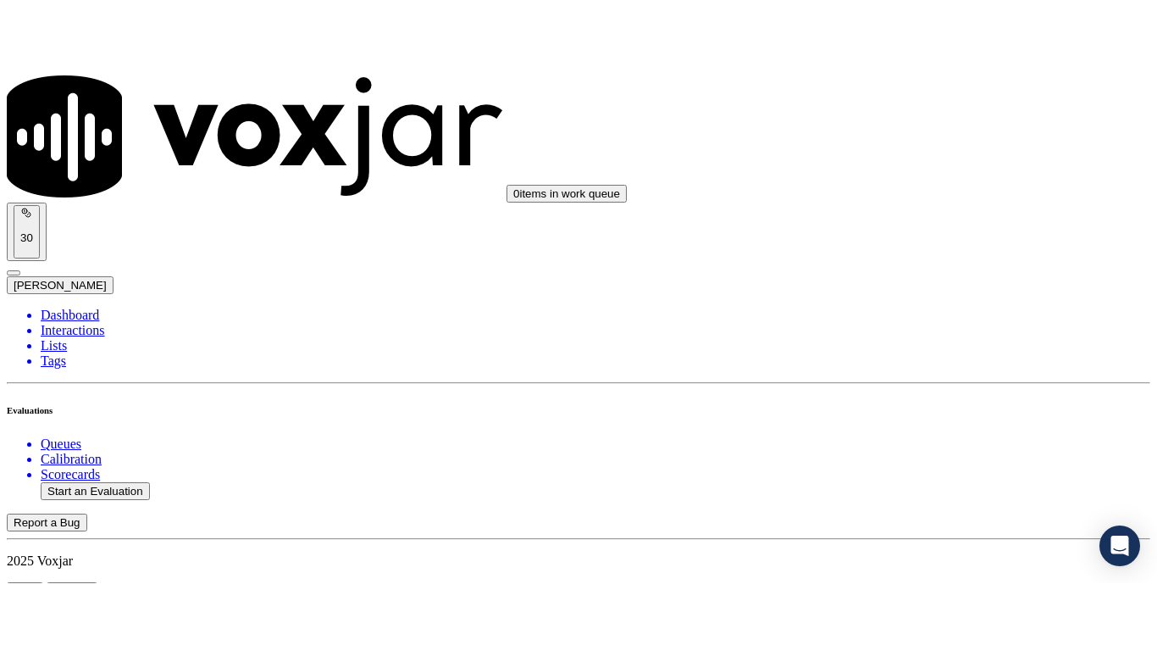
scroll to position [169, 0]
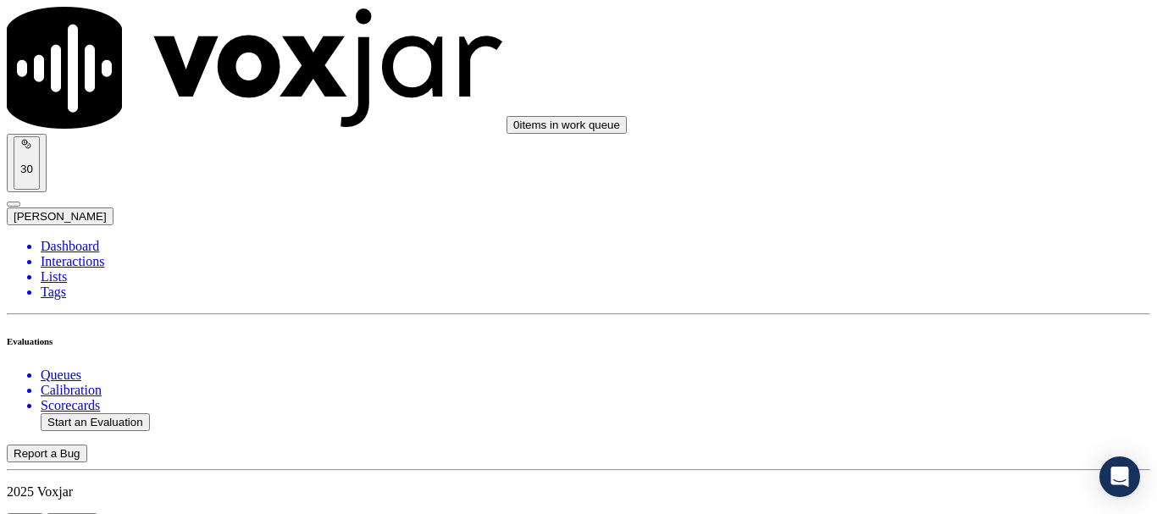
type input "LINDA K YOUNG"
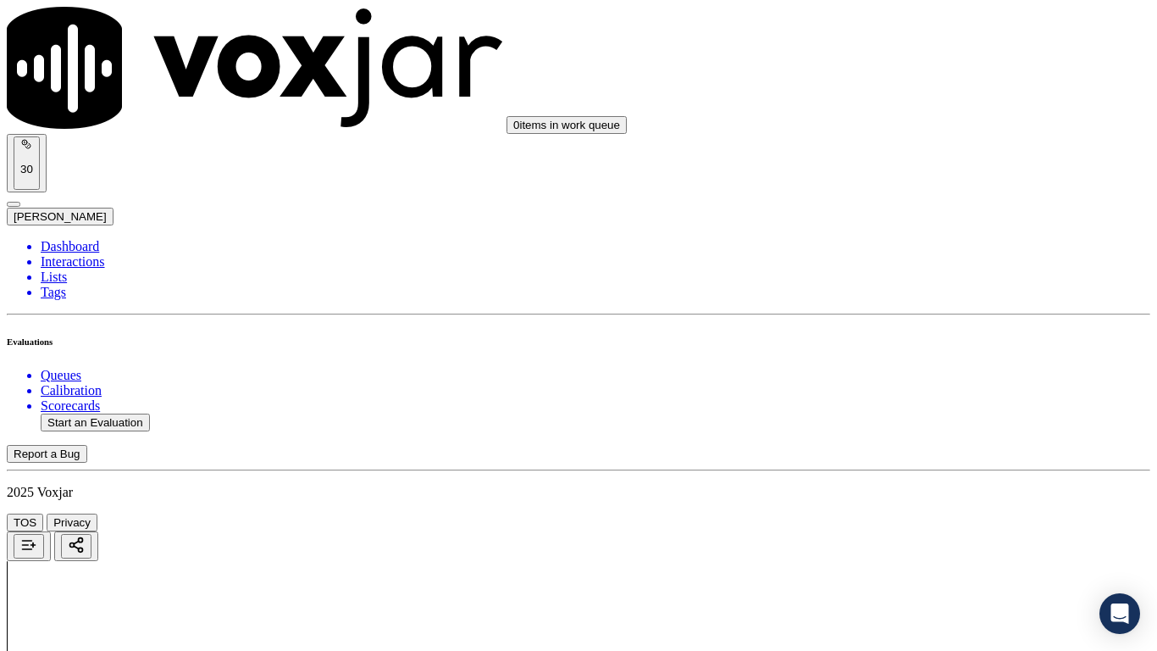
click at [927, 91] on div "Yes" at bounding box center [964, 87] width 215 height 15
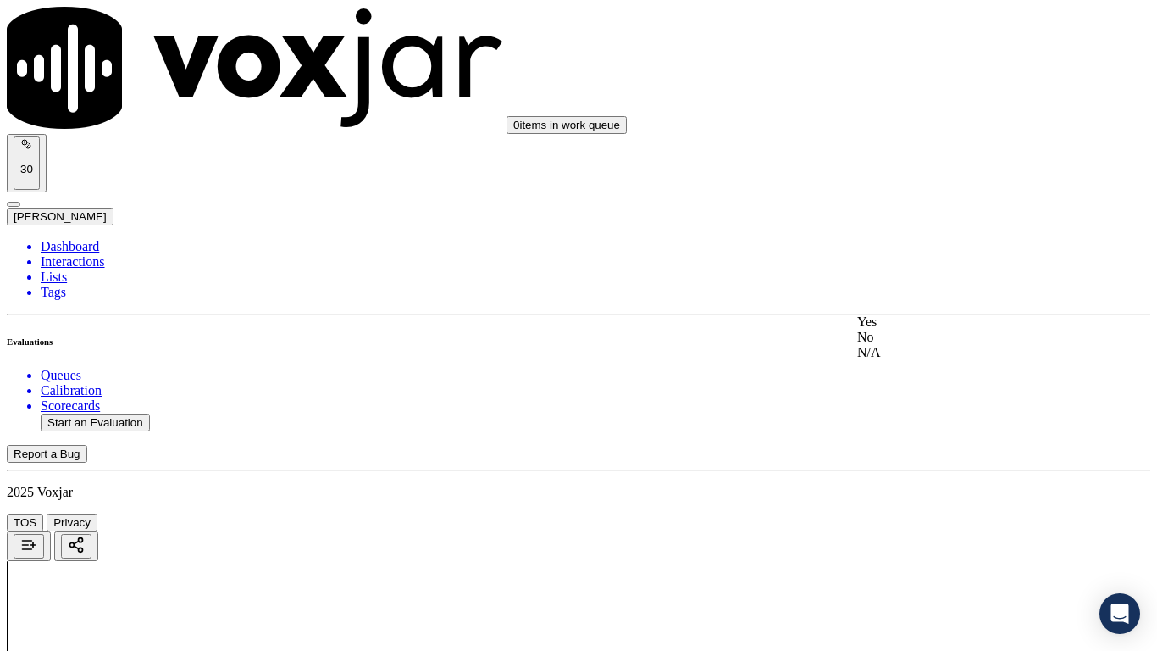
click at [944, 328] on div "Yes" at bounding box center [964, 321] width 215 height 15
click at [925, 513] on div "Yes" at bounding box center [964, 535] width 215 height 15
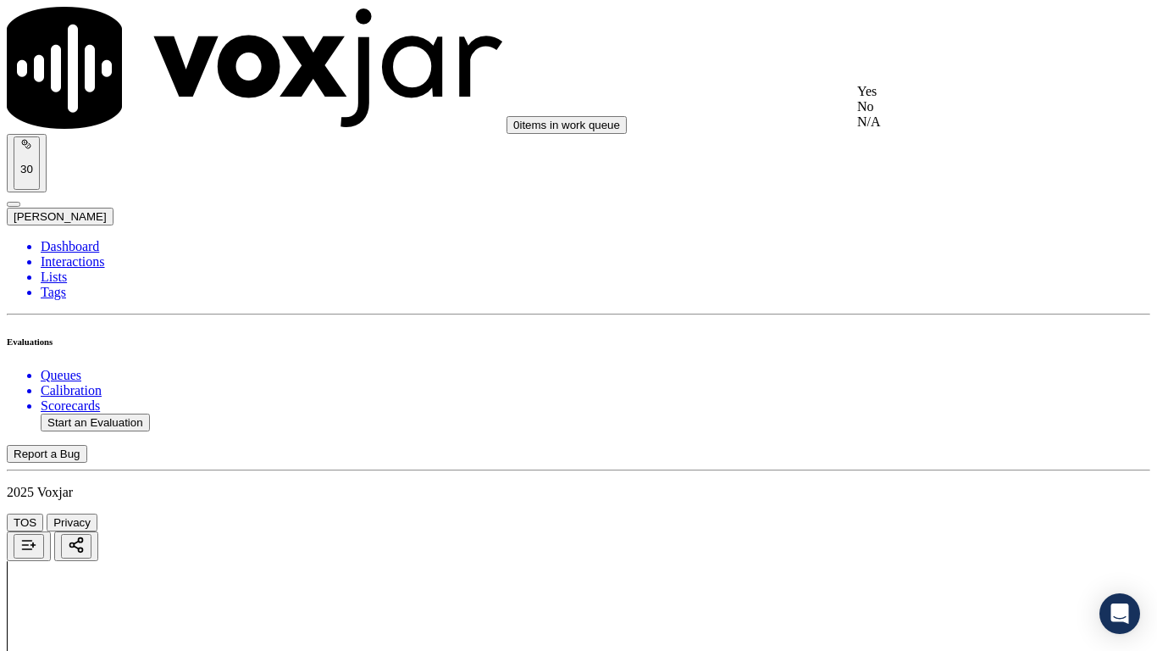
click at [929, 130] on div "N/A" at bounding box center [964, 121] width 215 height 15
click at [935, 404] on div "N/A" at bounding box center [964, 396] width 215 height 15
drag, startPoint x: 940, startPoint y: 558, endPoint x: 951, endPoint y: 568, distance: 15.0
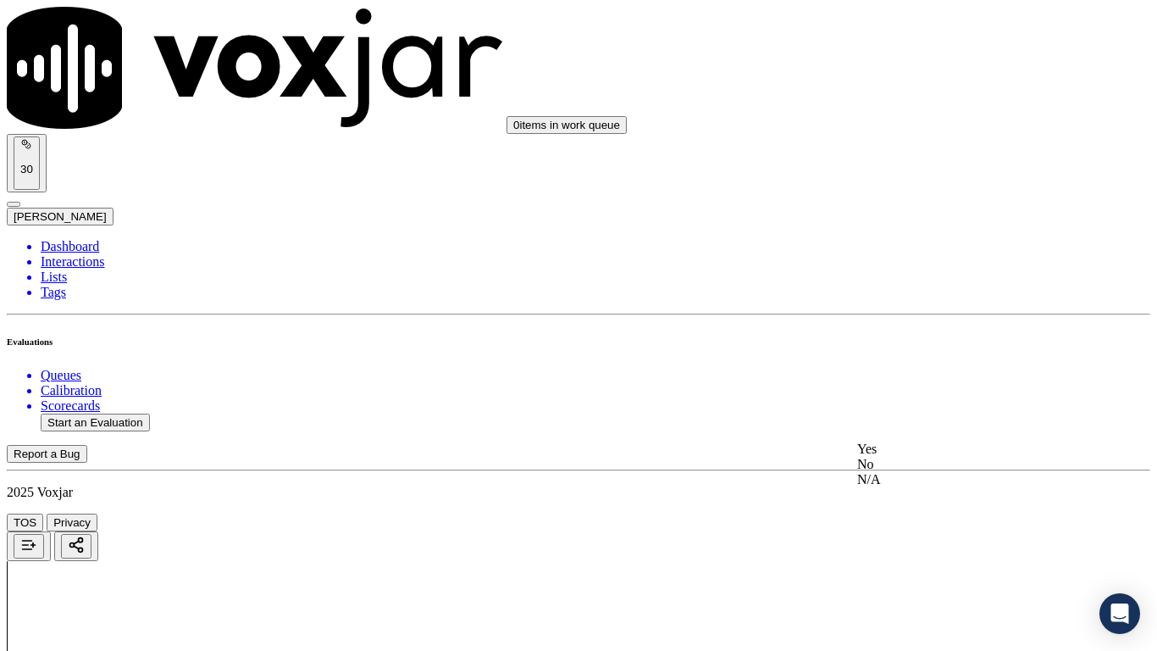
click at [928, 457] on div "Yes" at bounding box center [964, 448] width 215 height 15
click at [917, 141] on div "Yes" at bounding box center [964, 135] width 215 height 15
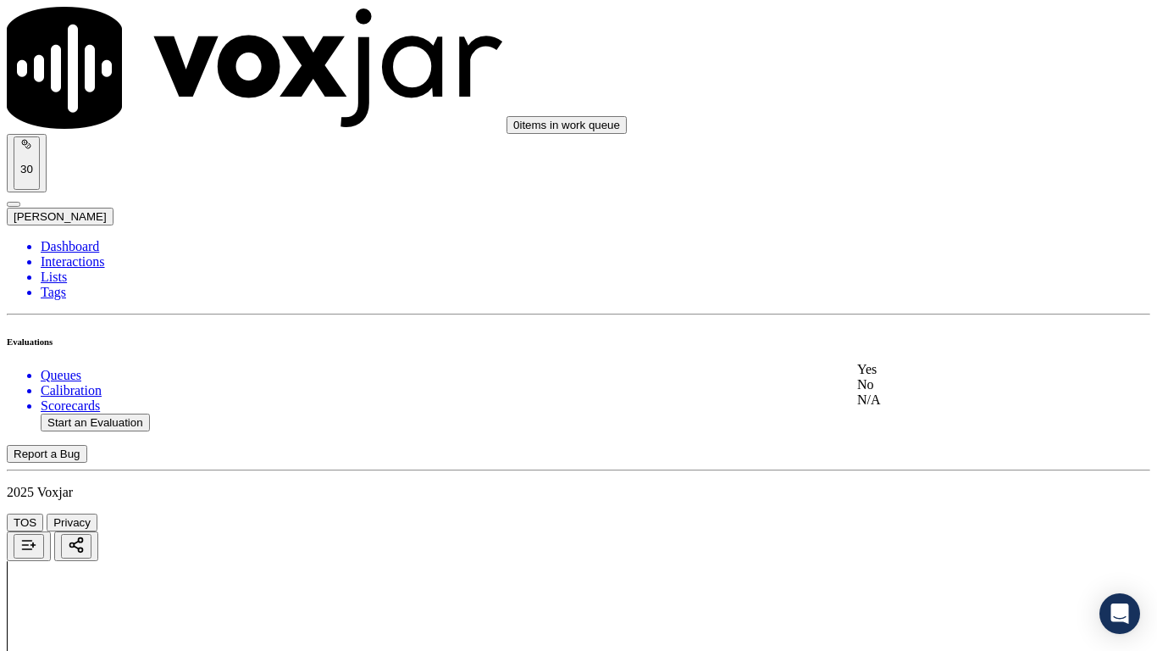
click at [938, 377] on div "Yes" at bounding box center [964, 369] width 215 height 15
click at [925, 460] on div "Yes" at bounding box center [964, 452] width 215 height 15
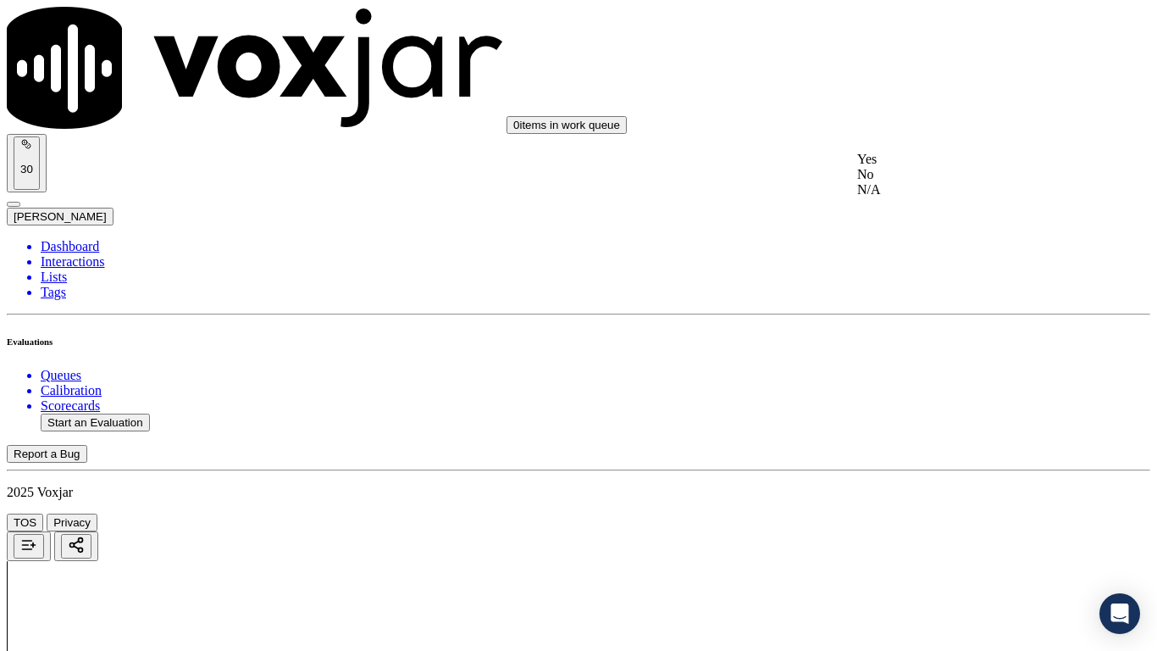
click at [939, 163] on div "Yes" at bounding box center [964, 159] width 215 height 15
click at [916, 158] on div "Yes" at bounding box center [964, 152] width 215 height 15
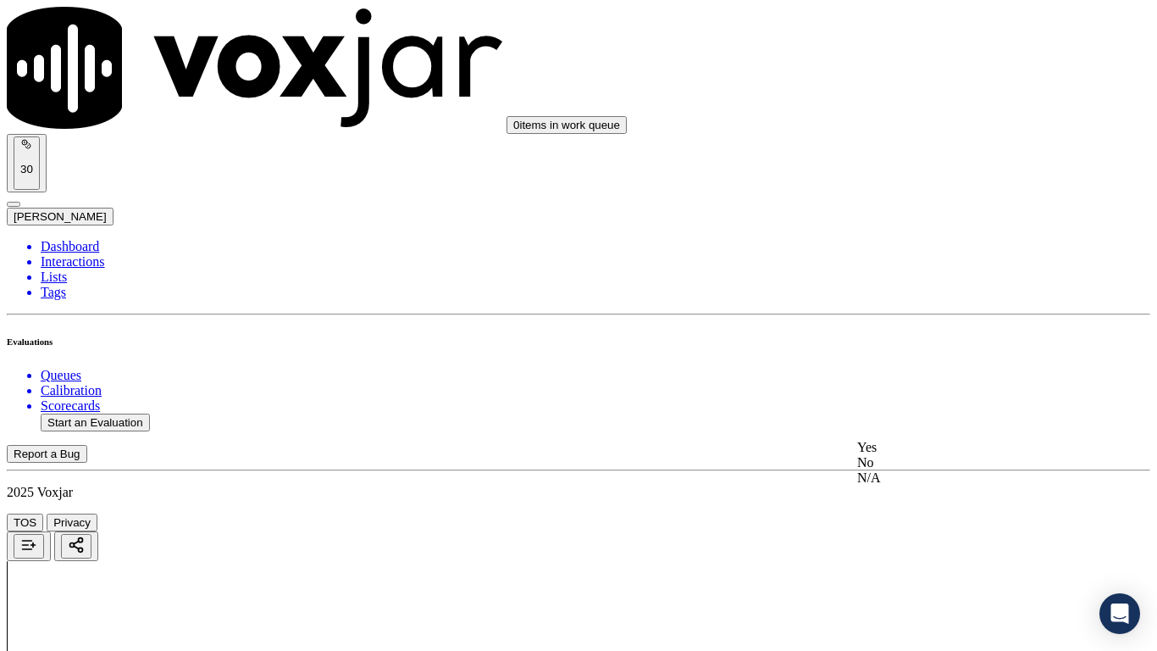
click at [945, 451] on div "Yes" at bounding box center [964, 447] width 215 height 15
click at [896, 75] on div "Yes" at bounding box center [964, 67] width 215 height 15
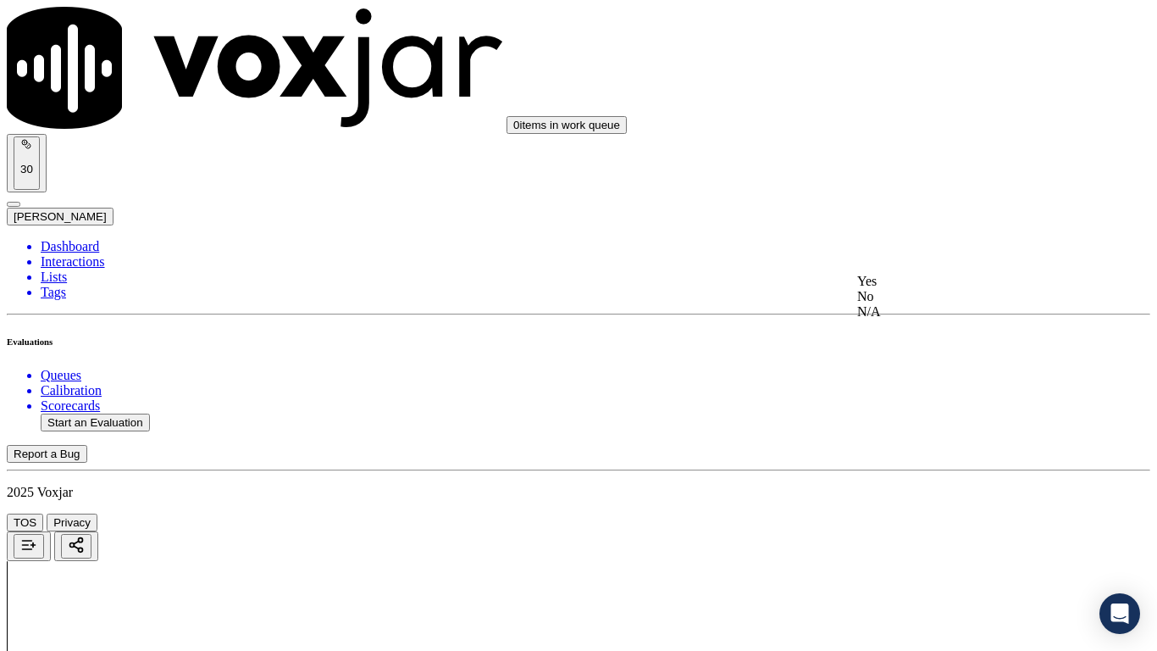
click at [923, 289] on div "Yes" at bounding box center [964, 281] width 215 height 15
drag, startPoint x: 945, startPoint y: 468, endPoint x: 944, endPoint y: 507, distance: 38.2
click at [916, 500] on div "Yes" at bounding box center [964, 494] width 215 height 15
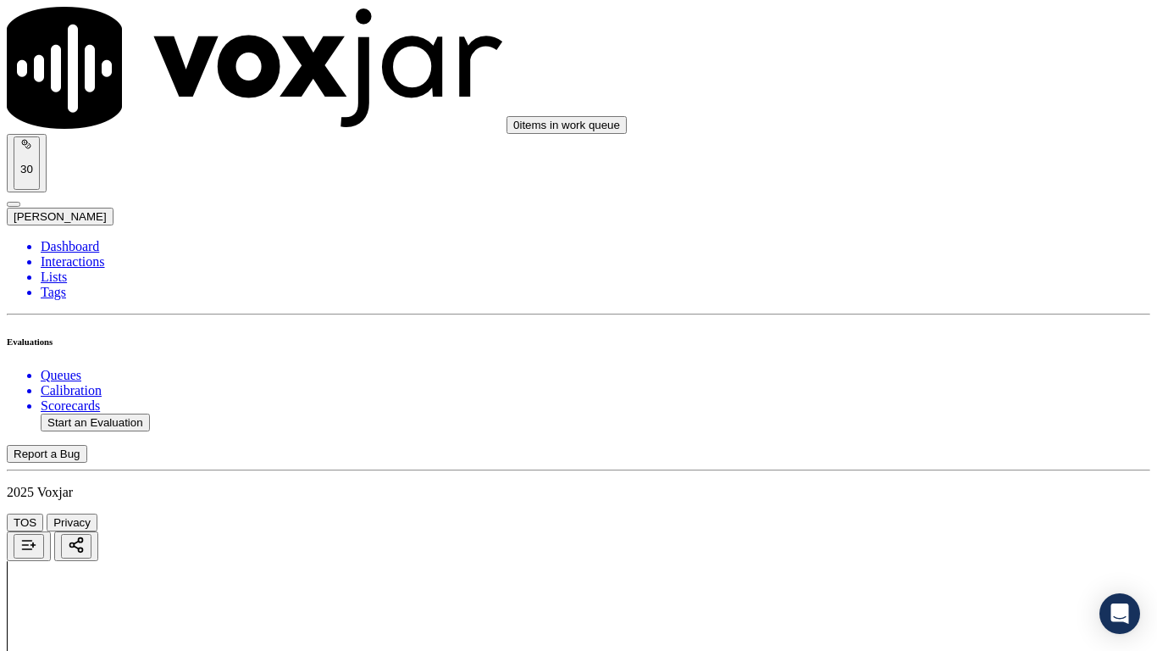
scroll to position [3727, 0]
click at [919, 223] on div "Yes" at bounding box center [964, 220] width 215 height 15
click at [916, 462] on div "Yes" at bounding box center [964, 453] width 215 height 15
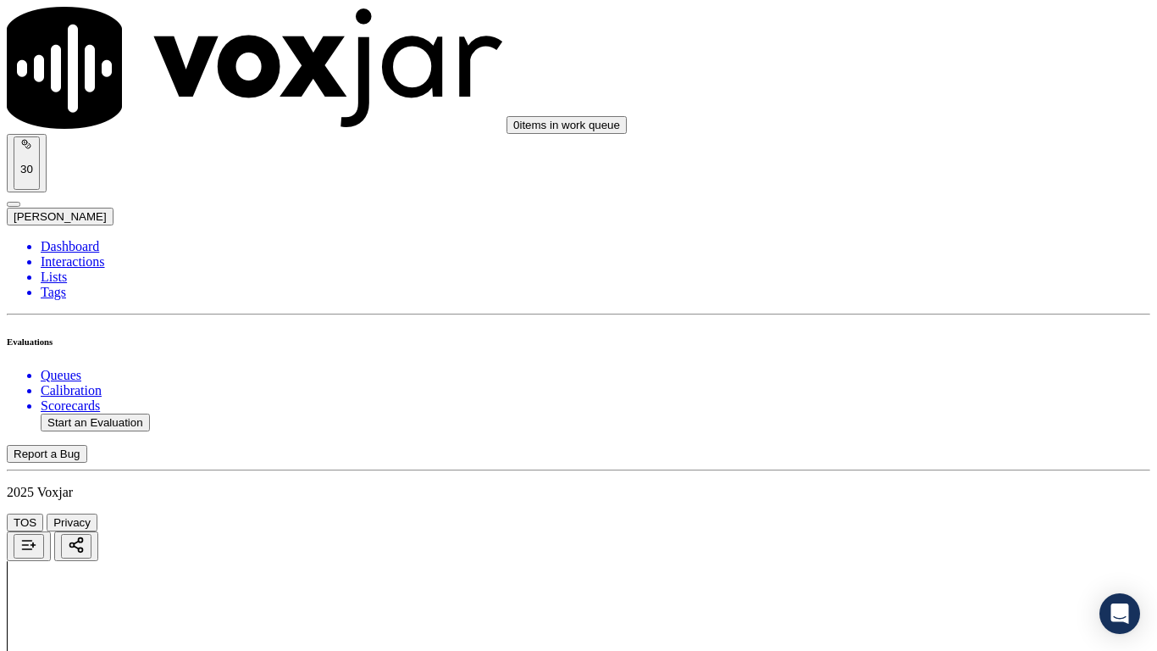
scroll to position [4320, 0]
click at [884, 47] on div "0 items in work queue 30 Sukhwinder" at bounding box center [578, 116] width 1143 height 219
click at [906, 82] on div "Yes" at bounding box center [964, 74] width 215 height 15
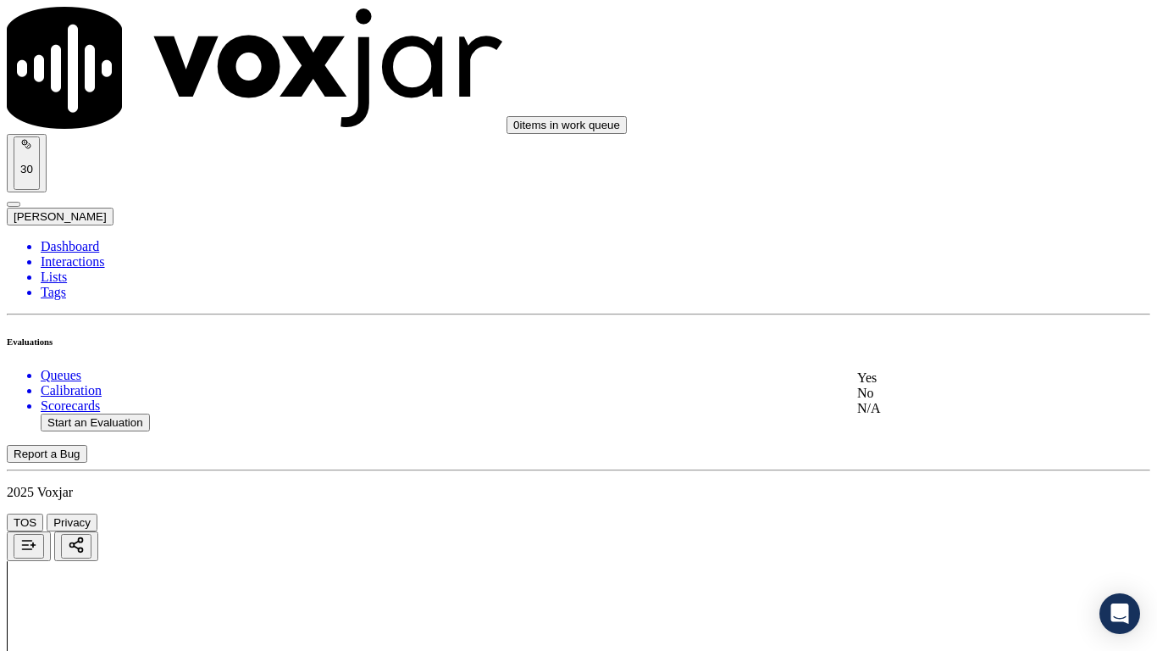
click at [921, 382] on div "Yes" at bounding box center [964, 377] width 215 height 15
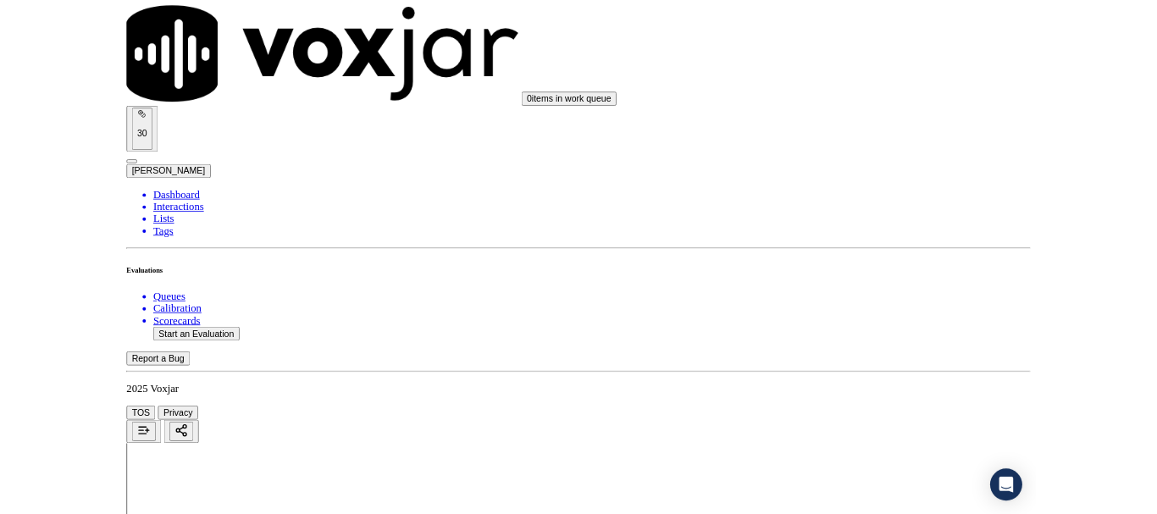
scroll to position [4687, 0]
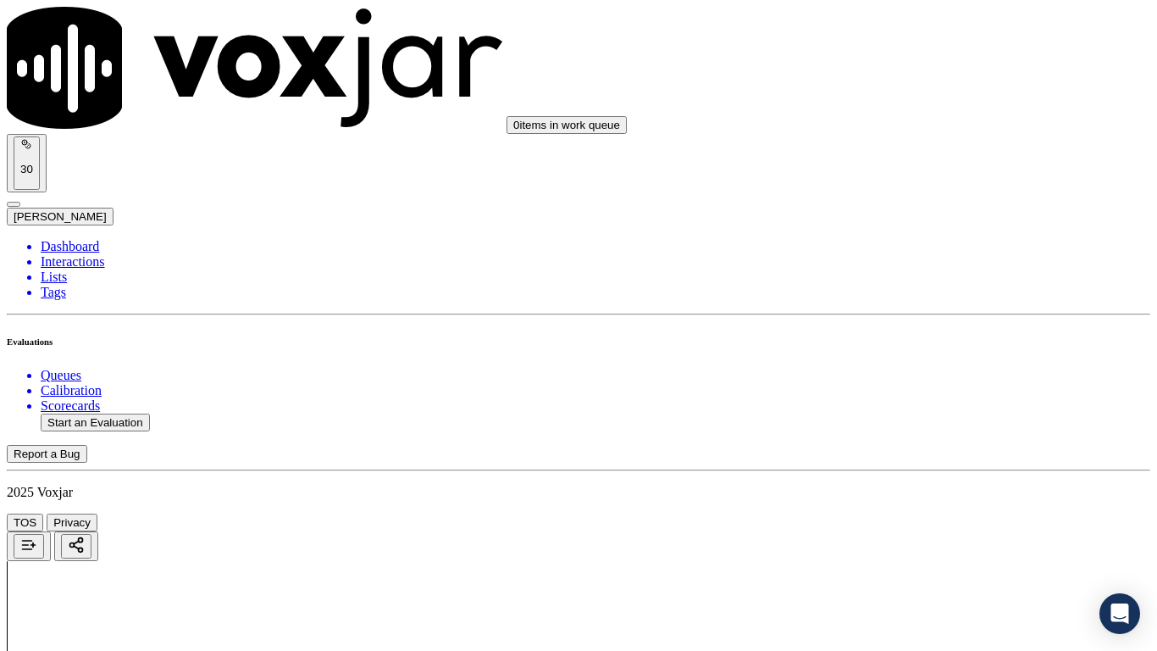
click at [934, 232] on div "Yes" at bounding box center [964, 224] width 215 height 15
drag, startPoint x: 916, startPoint y: 464, endPoint x: 916, endPoint y: 474, distance: 10.2
click at [916, 464] on div "Yes" at bounding box center [964, 458] width 215 height 15
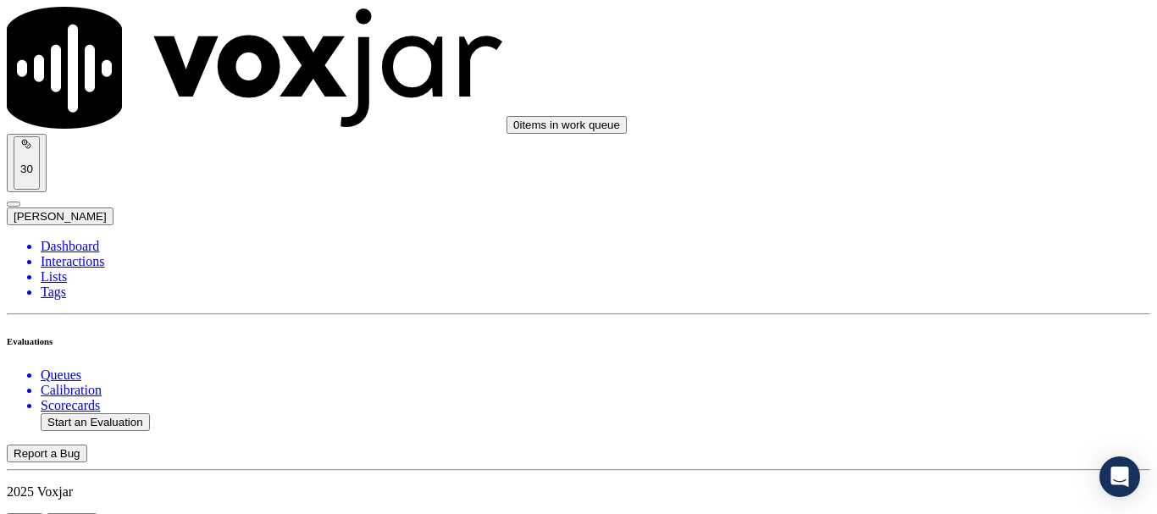
click at [141, 413] on button "Start an Evaluation" at bounding box center [95, 422] width 109 height 18
type input "20250908-170615_3308190952-all.mp3"
type input "car"
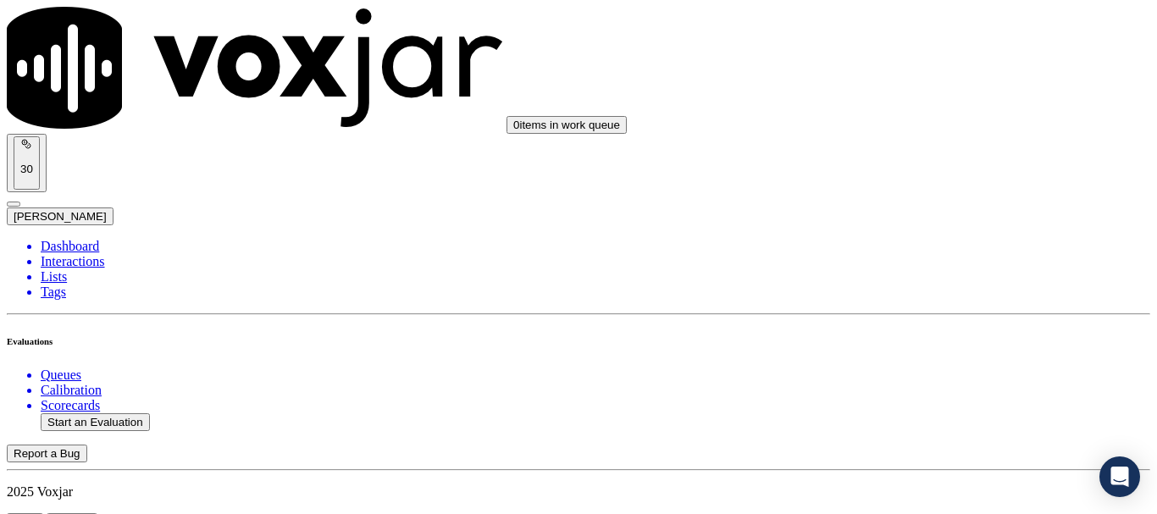
type input "2025-09-08T20:40"
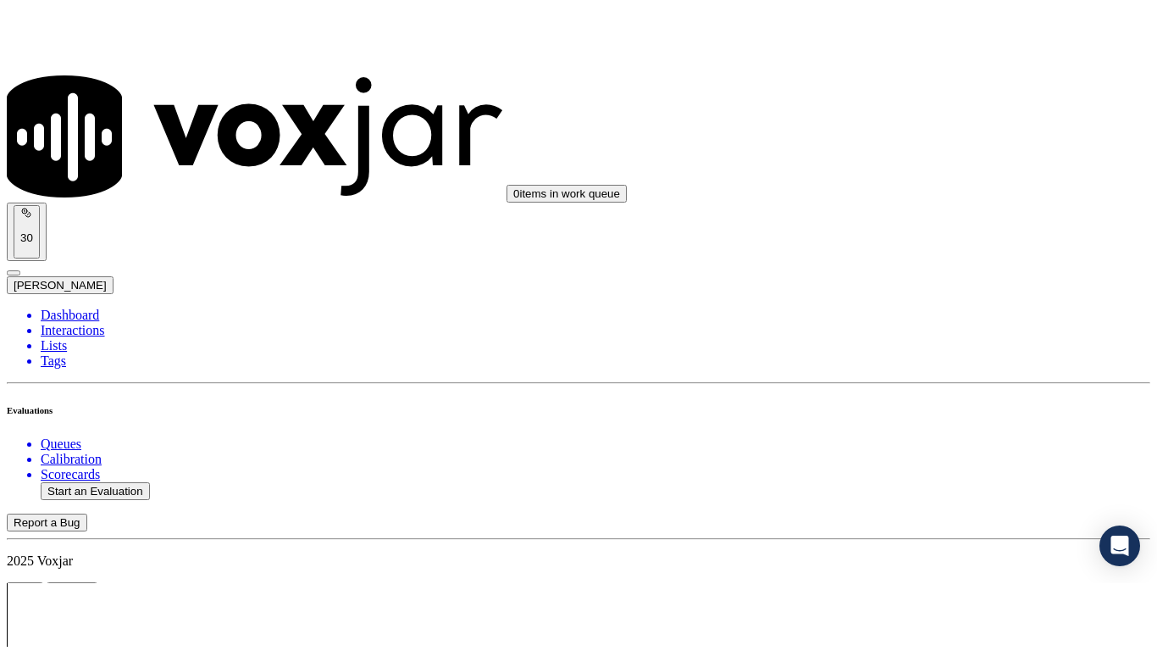
scroll to position [169, 0]
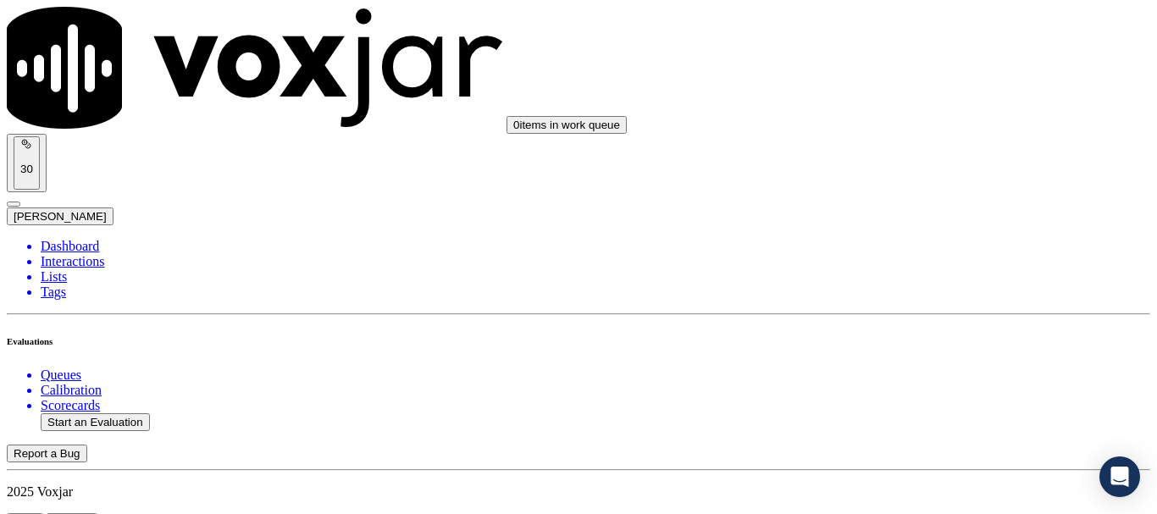
type input "LINDA CLEMENS"
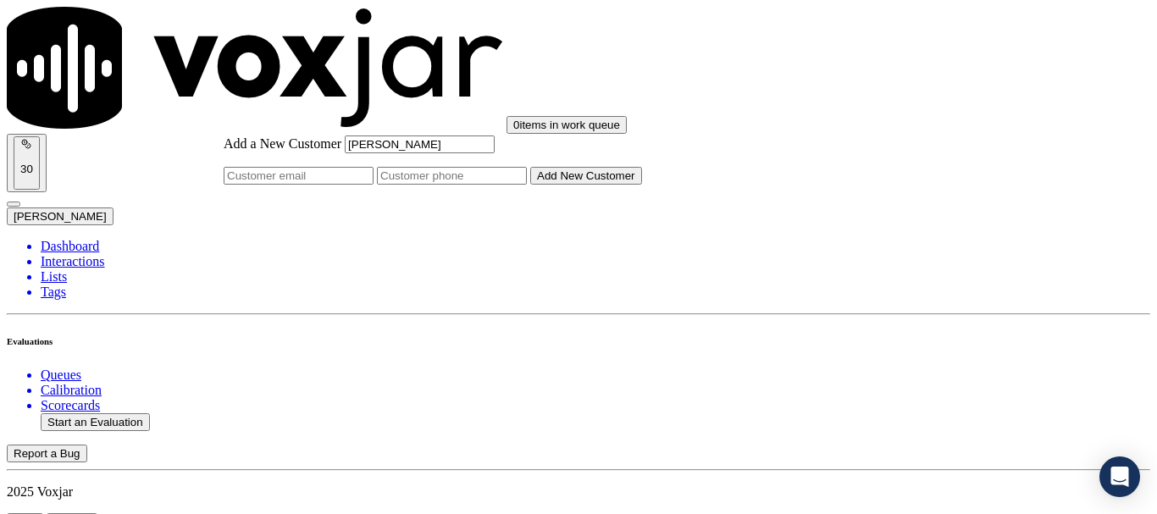
type input "LINDA CLEMENS"
click at [527, 185] on input "Add a New Customer" at bounding box center [452, 176] width 150 height 18
paste input "3308190952"
type input "3308190952"
click at [642, 185] on button "Add New Customer" at bounding box center [586, 176] width 112 height 18
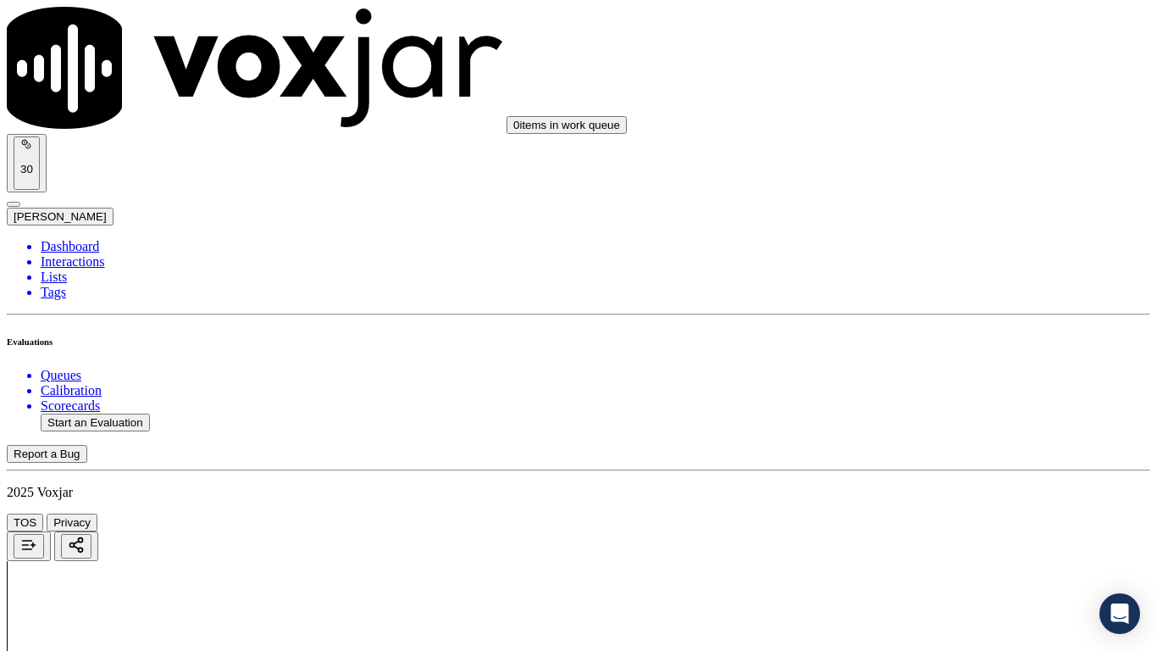
scroll to position [239, 0]
click at [908, 96] on div "Yes" at bounding box center [964, 87] width 215 height 15
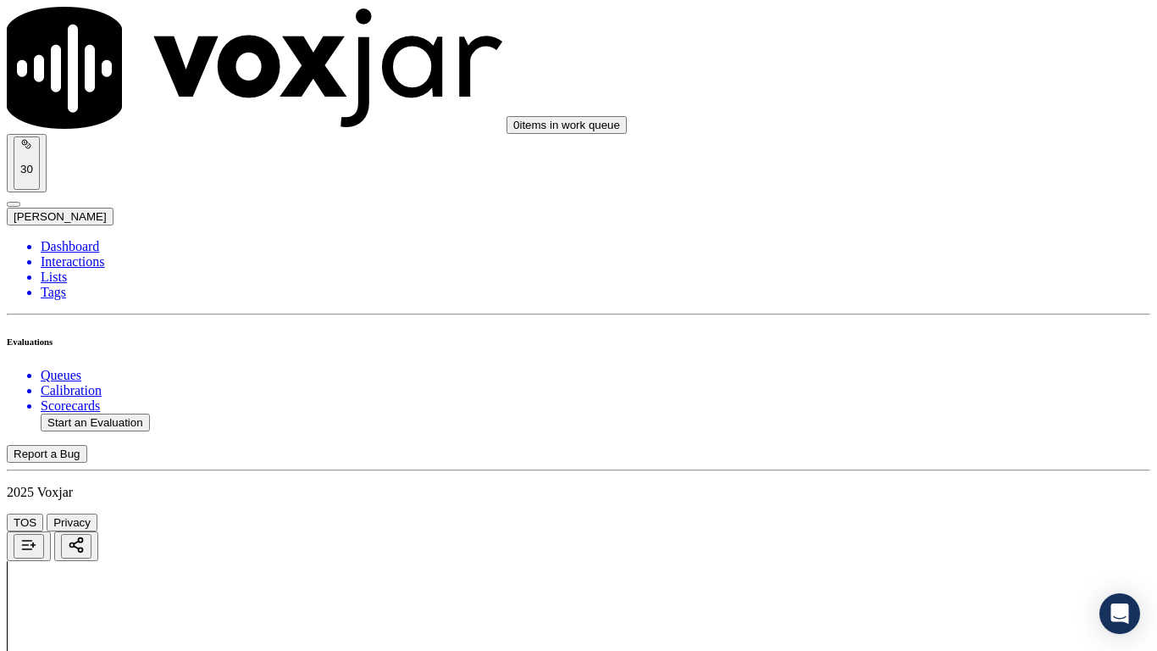
click at [926, 329] on div "Yes" at bounding box center [964, 321] width 215 height 15
click at [927, 513] on div "Yes" at bounding box center [964, 535] width 215 height 15
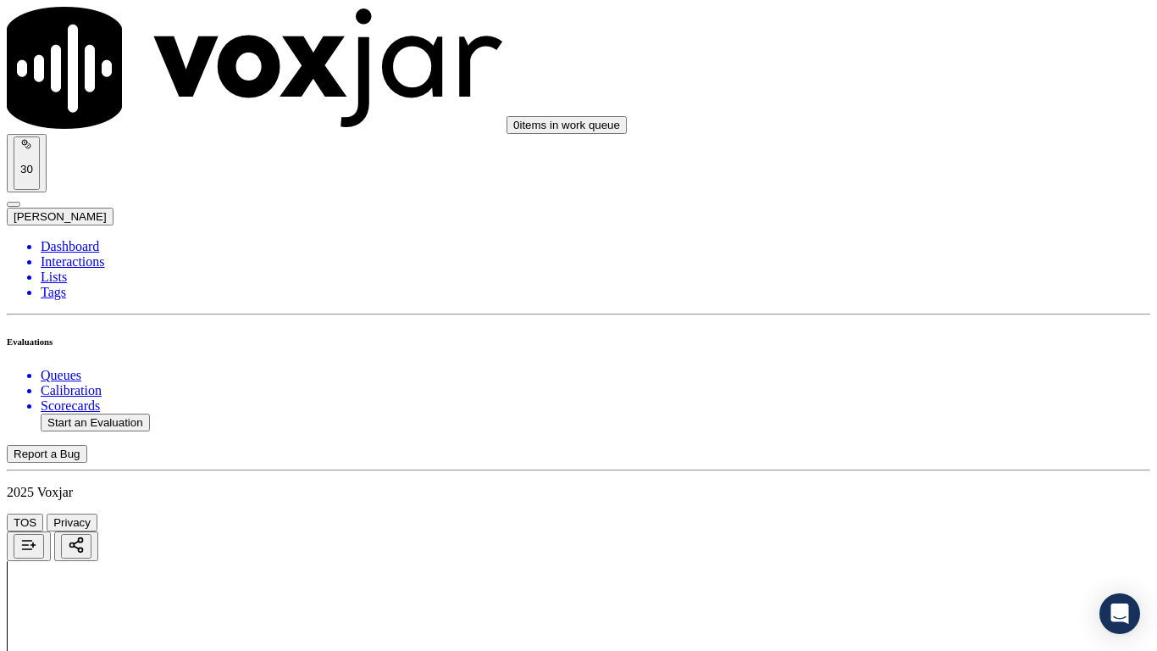
drag, startPoint x: 927, startPoint y: 324, endPoint x: 976, endPoint y: 413, distance: 101.9
click at [931, 299] on div "N/A" at bounding box center [964, 291] width 215 height 15
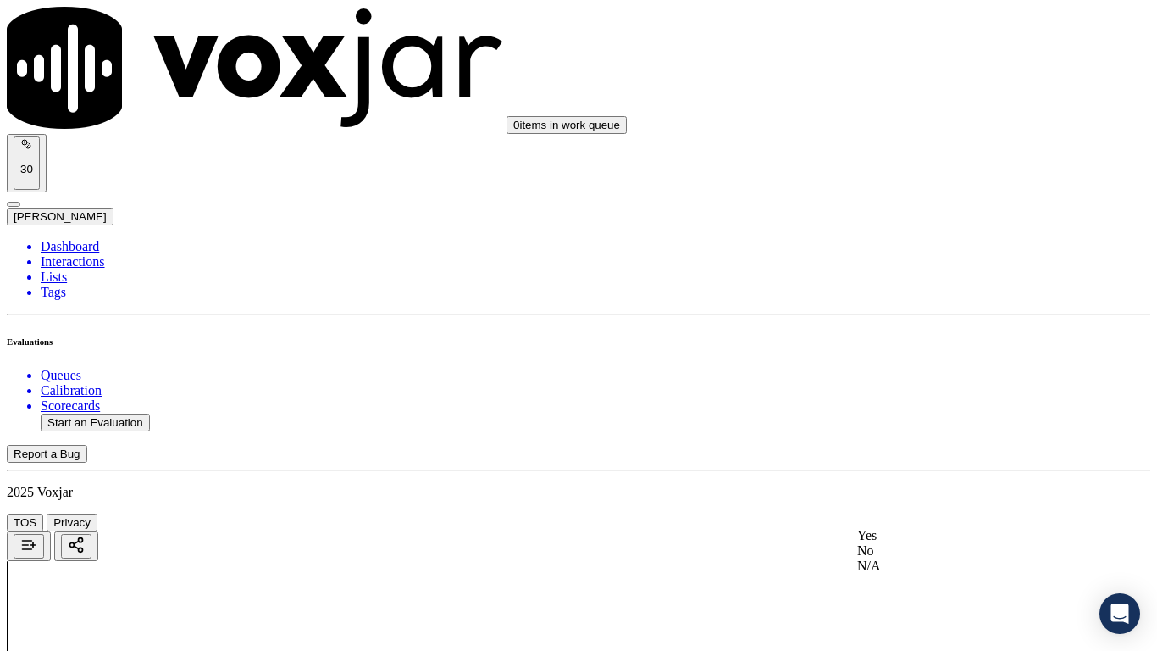
click at [933, 513] on div "N/A" at bounding box center [964, 565] width 215 height 15
click at [903, 233] on div "Yes No N/A" at bounding box center [964, 256] width 215 height 46
click at [903, 246] on div "Yes" at bounding box center [964, 240] width 215 height 15
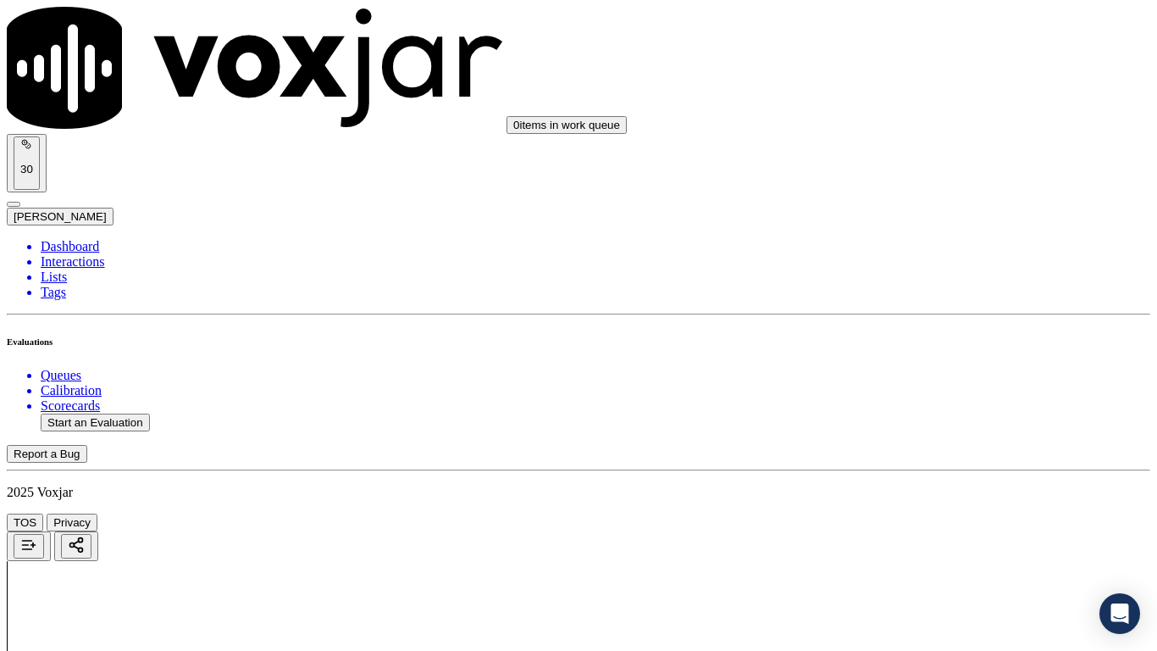
click at [915, 482] on div "Yes" at bounding box center [964, 474] width 215 height 15
click at [908, 292] on div "Yes" at bounding box center [964, 284] width 215 height 15
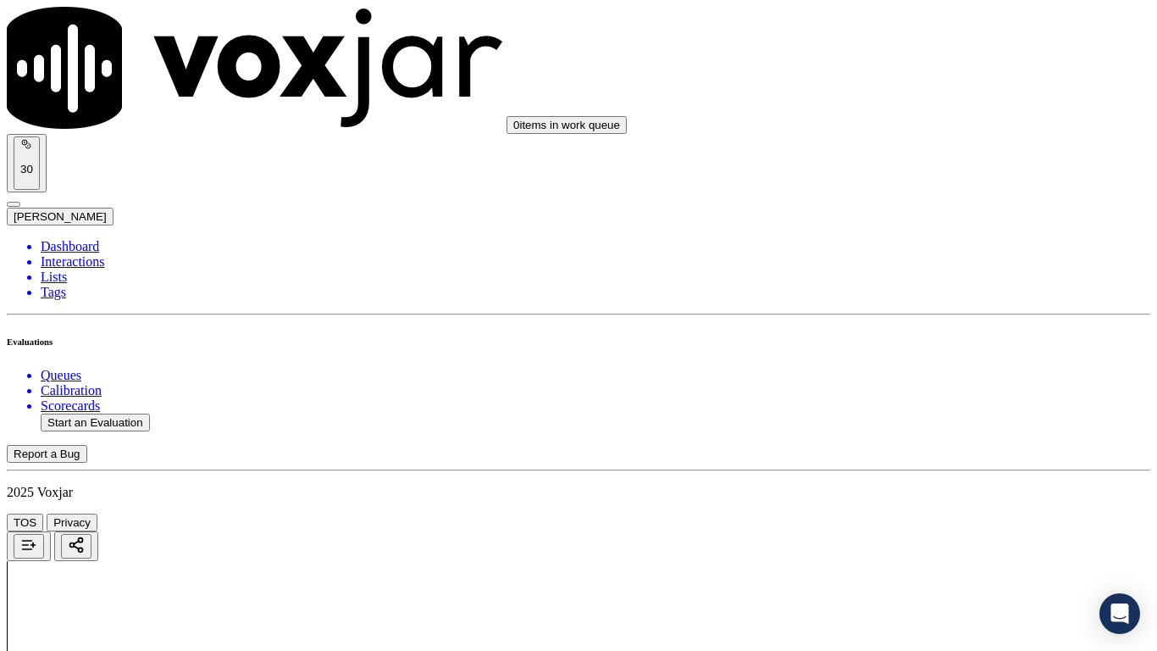
click at [921, 506] on div "Yes" at bounding box center [964, 497] width 215 height 15
drag, startPoint x: 912, startPoint y: 291, endPoint x: 920, endPoint y: 313, distance: 24.1
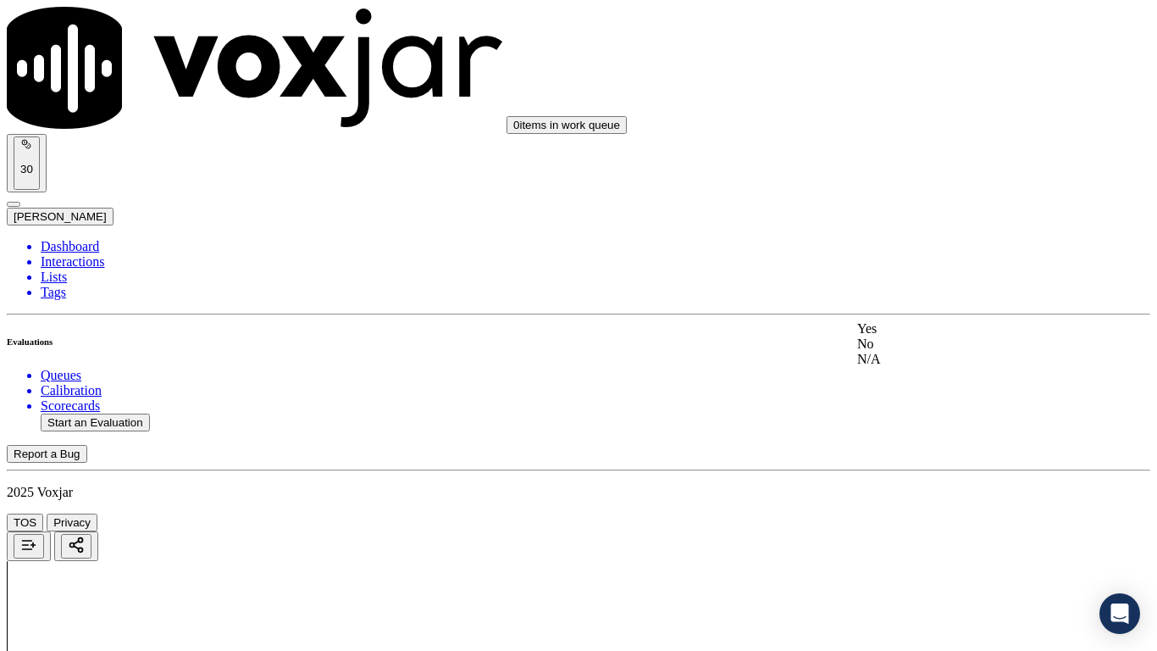
click at [920, 336] on div "Yes" at bounding box center [964, 328] width 215 height 15
click at [920, 245] on div "Yes" at bounding box center [964, 237] width 215 height 15
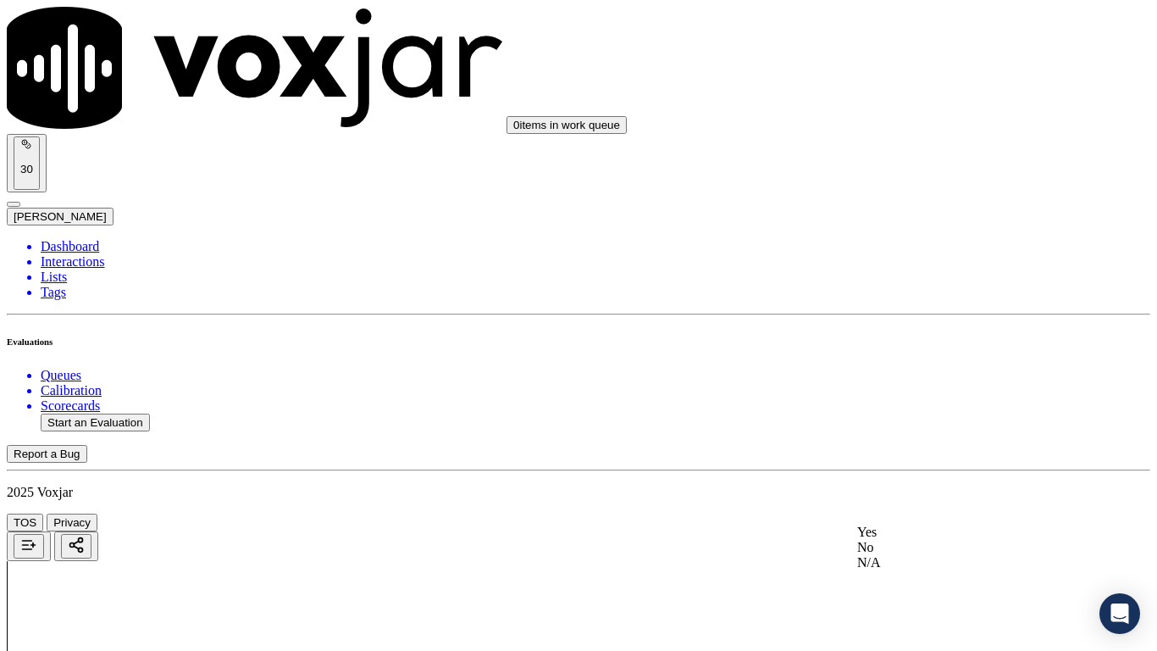
click at [938, 513] on div "Yes" at bounding box center [964, 531] width 215 height 15
click at [922, 241] on div "Yes" at bounding box center [964, 237] width 215 height 15
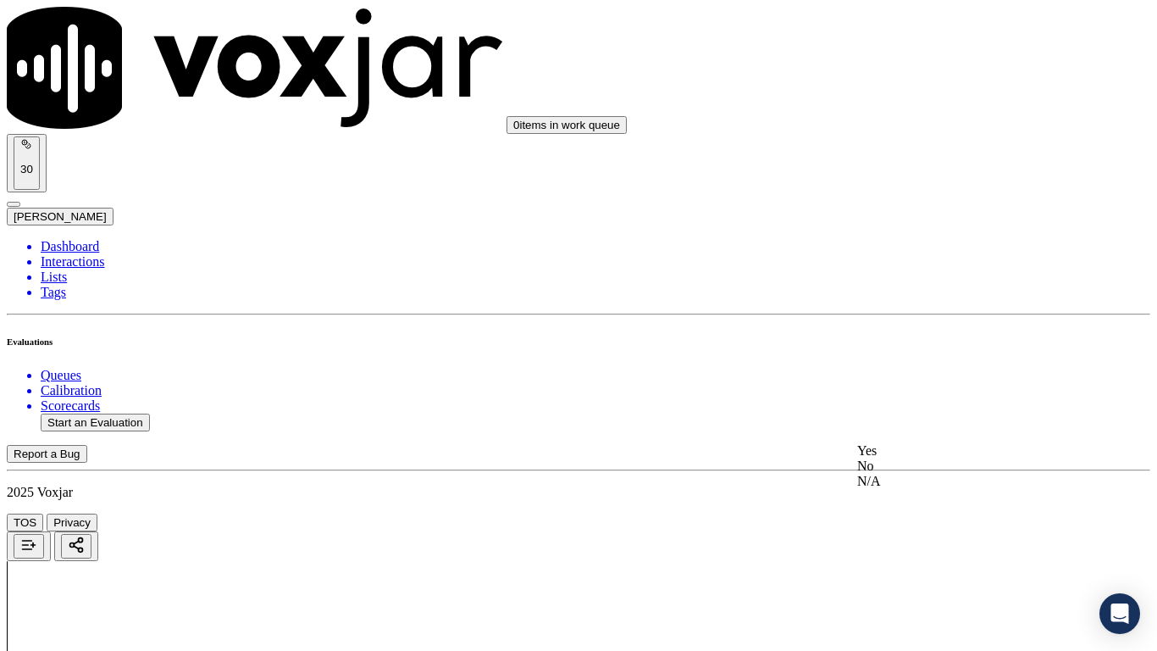
click at [919, 451] on div "Yes" at bounding box center [964, 450] width 215 height 15
click at [920, 247] on div "Yes" at bounding box center [964, 240] width 215 height 15
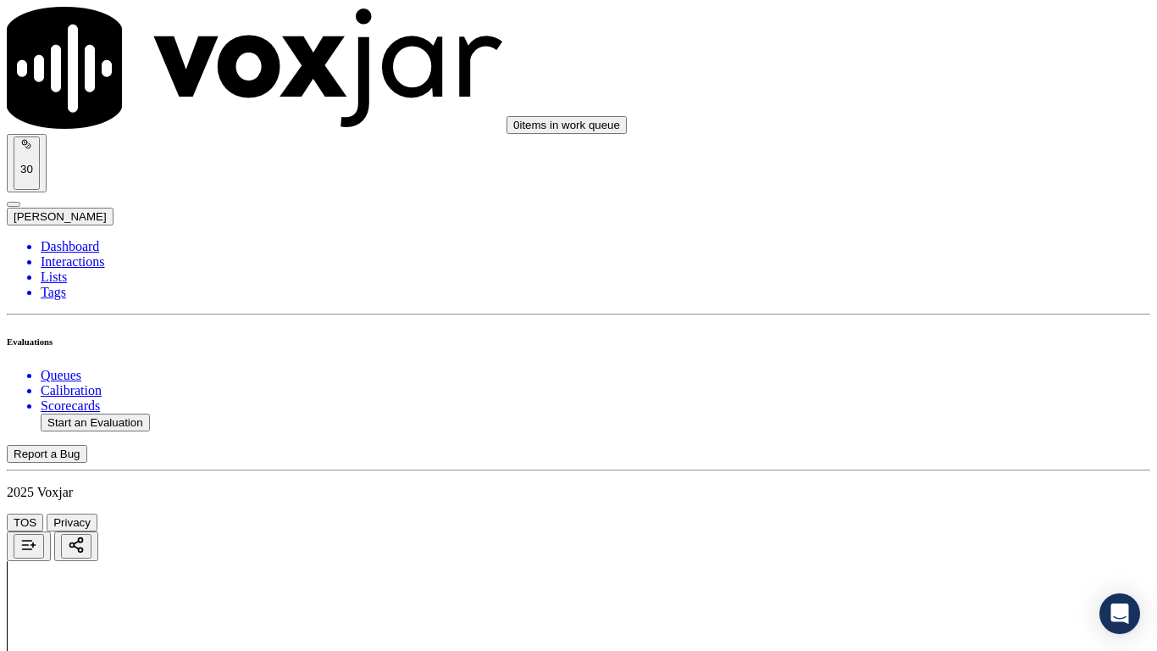
click at [933, 481] on div "Yes" at bounding box center [964, 474] width 215 height 15
click at [916, 510] on div "No" at bounding box center [964, 513] width 215 height 15
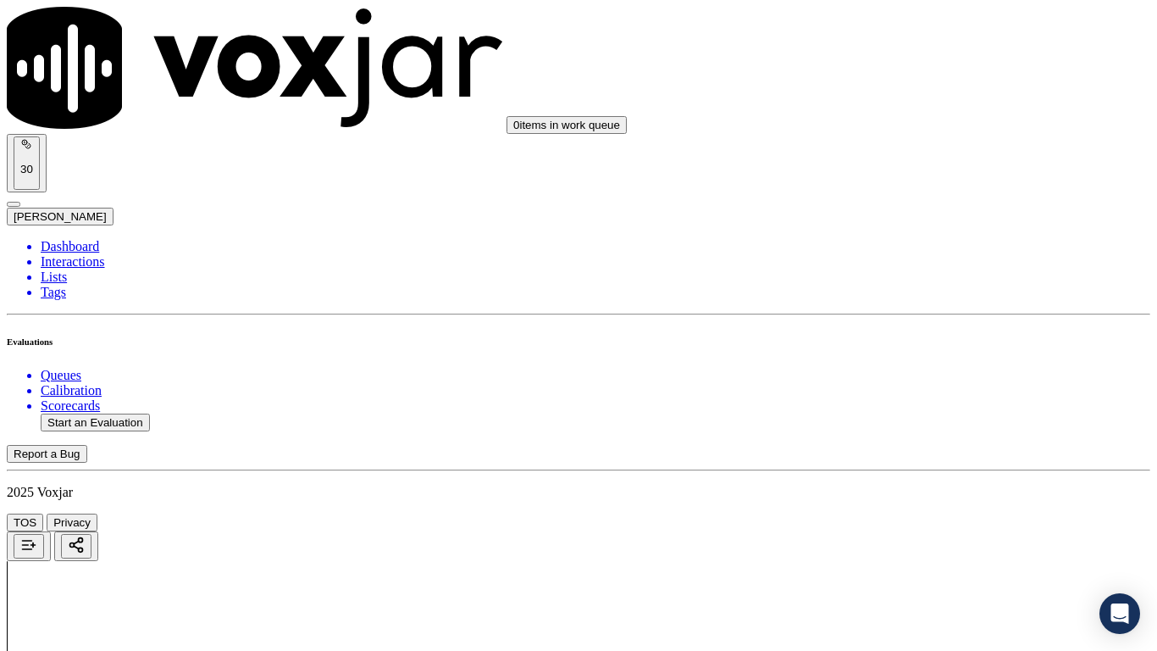
click at [480, 513] on div at bounding box center [578, 615] width 1143 height 108
click at [457, 513] on div at bounding box center [578, 615] width 1143 height 108
click at [405, 513] on div at bounding box center [578, 615] width 1143 height 108
click at [364, 513] on div at bounding box center [578, 615] width 1143 height 108
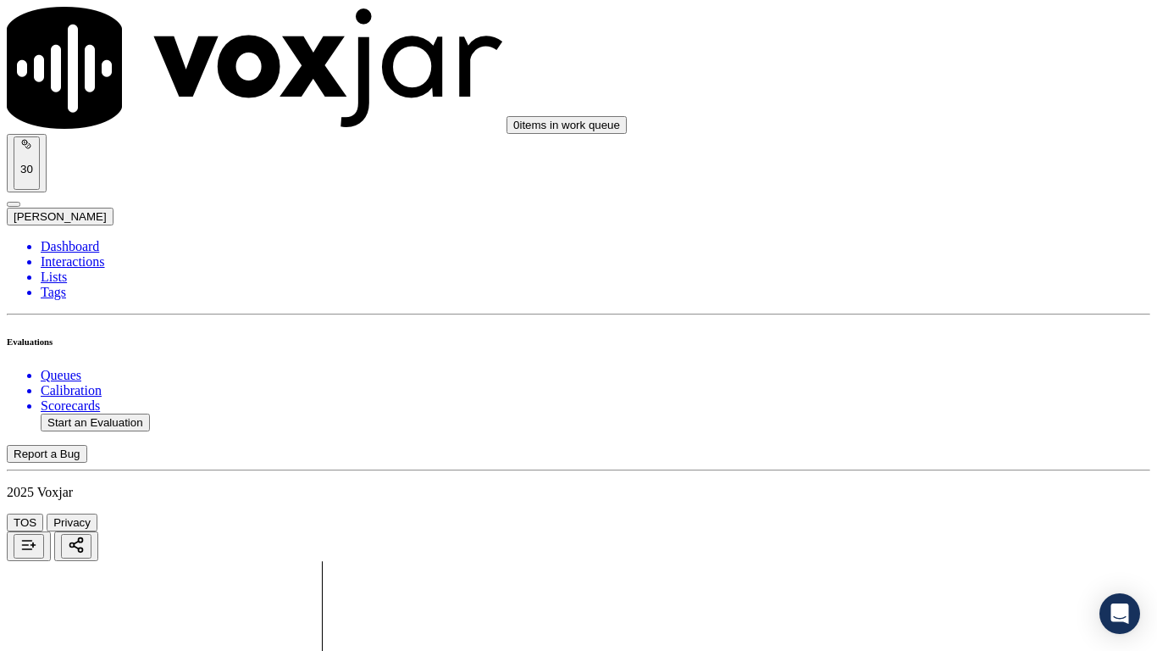
click at [268, 513] on div at bounding box center [578, 615] width 1143 height 108
click at [212, 513] on div at bounding box center [578, 615] width 1143 height 108
type textarea "Agent failed to give her name & supplier's name & number after collecting all t…"
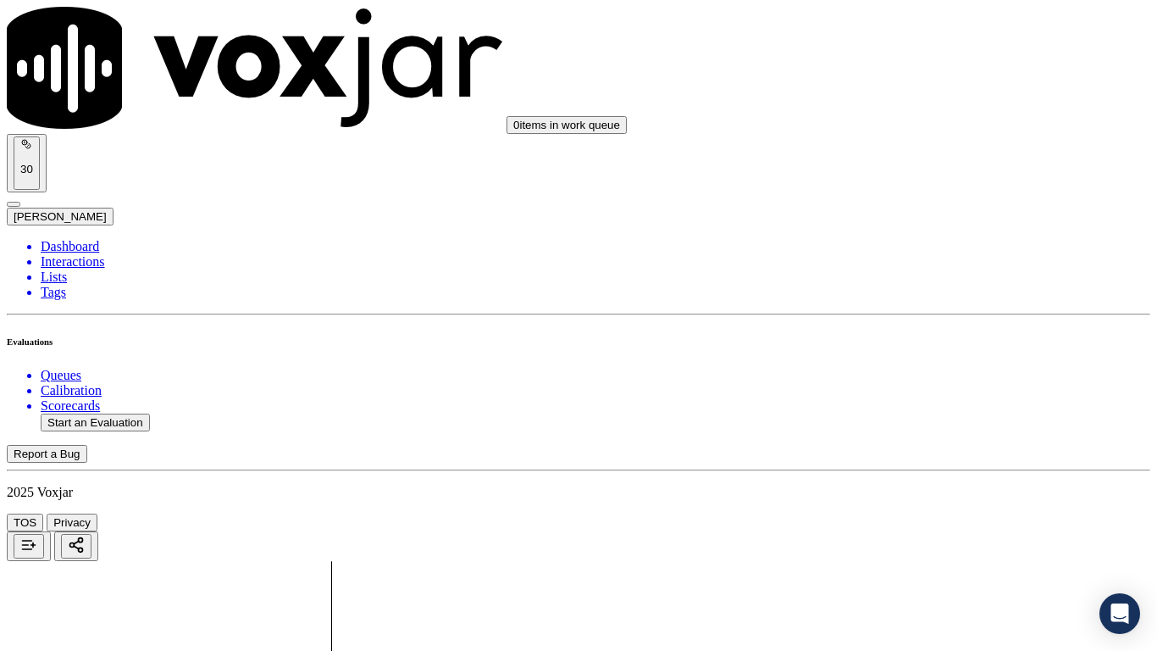
click at [931, 291] on div "Yes" at bounding box center [964, 289] width 215 height 15
click at [952, 511] on div "Yes" at bounding box center [964, 503] width 215 height 15
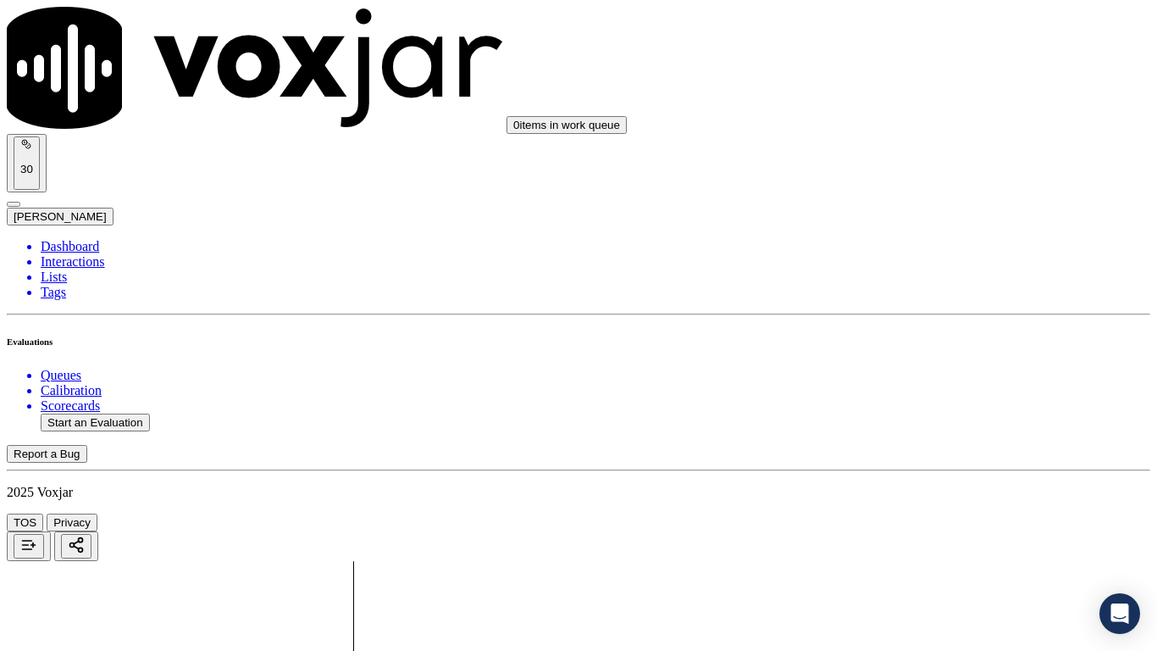
click at [921, 299] on div "Yes" at bounding box center [964, 298] width 215 height 15
click at [930, 513] on div "Yes" at bounding box center [964, 511] width 215 height 15
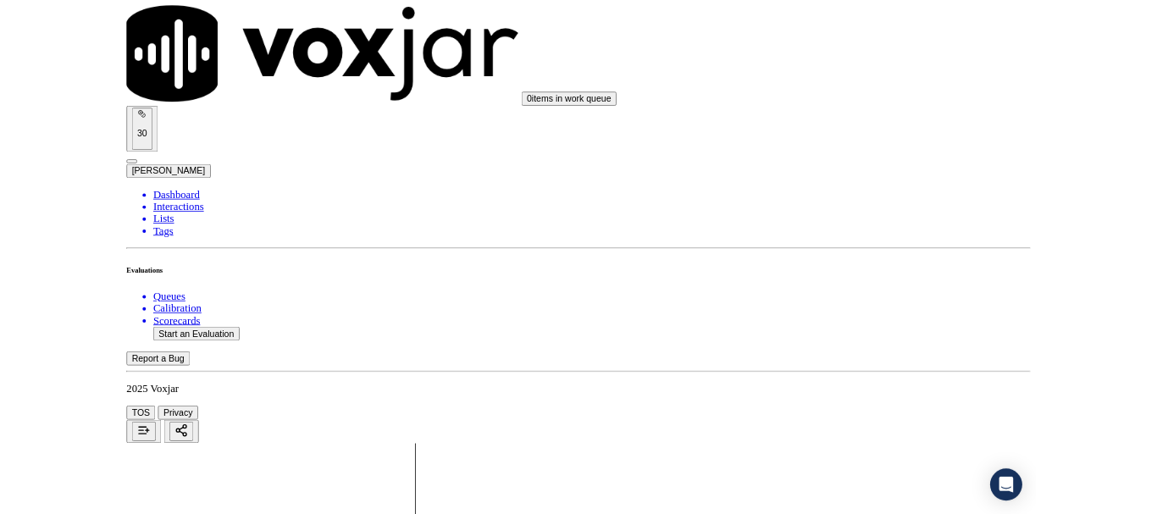
scroll to position [4776, 0]
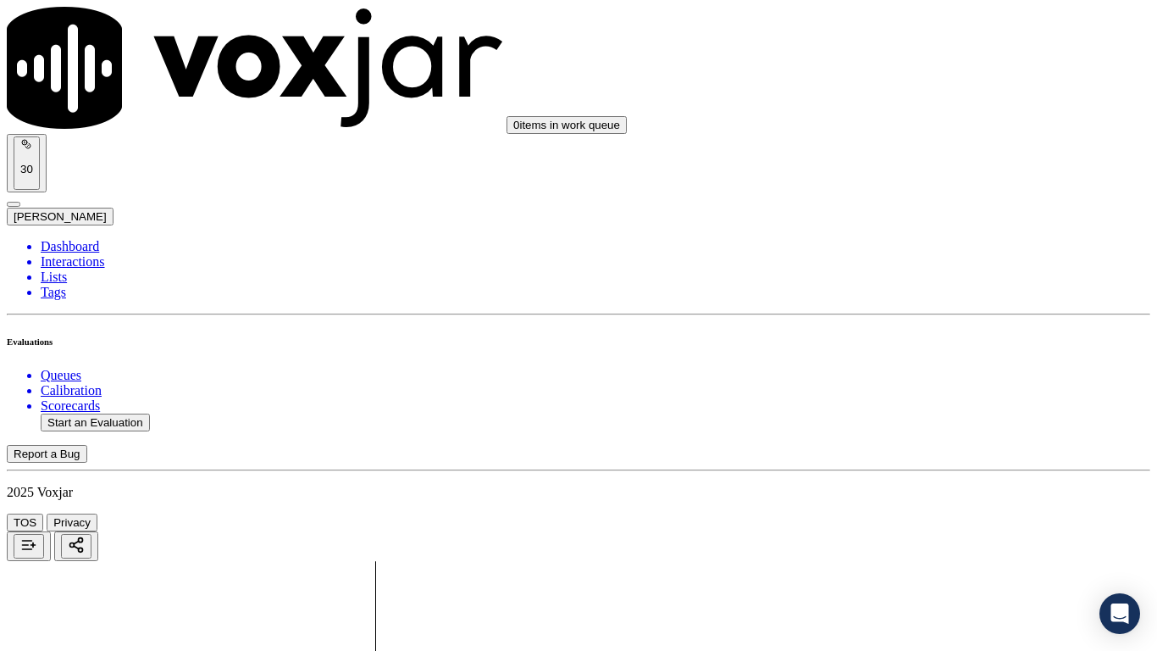
click at [944, 466] on div "Yes" at bounding box center [964, 458] width 215 height 15
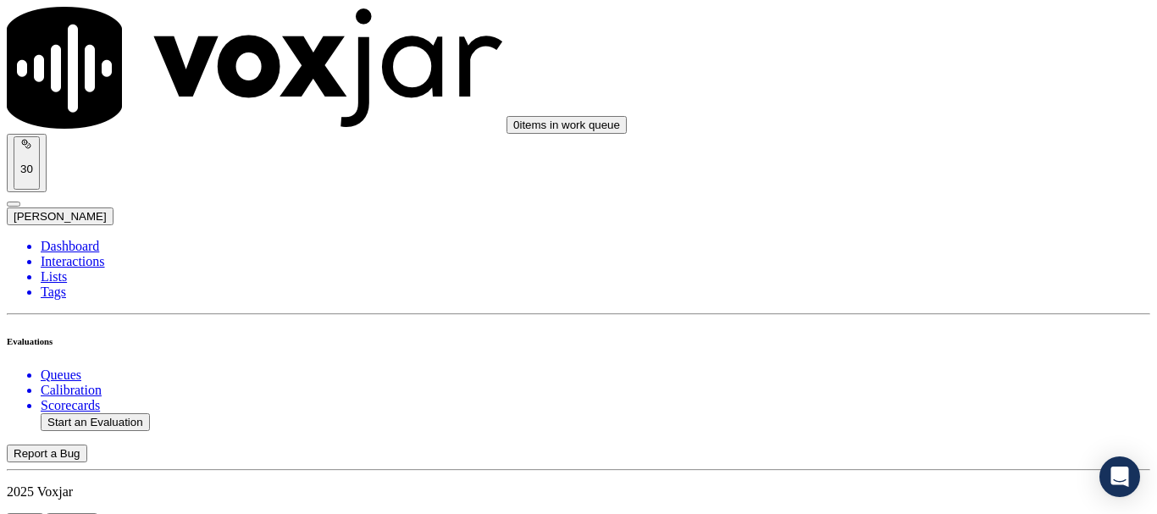
click at [129, 413] on button "Start an Evaluation" at bounding box center [95, 422] width 109 height 18
type input "20250908-185450_6092187880-all.mp3"
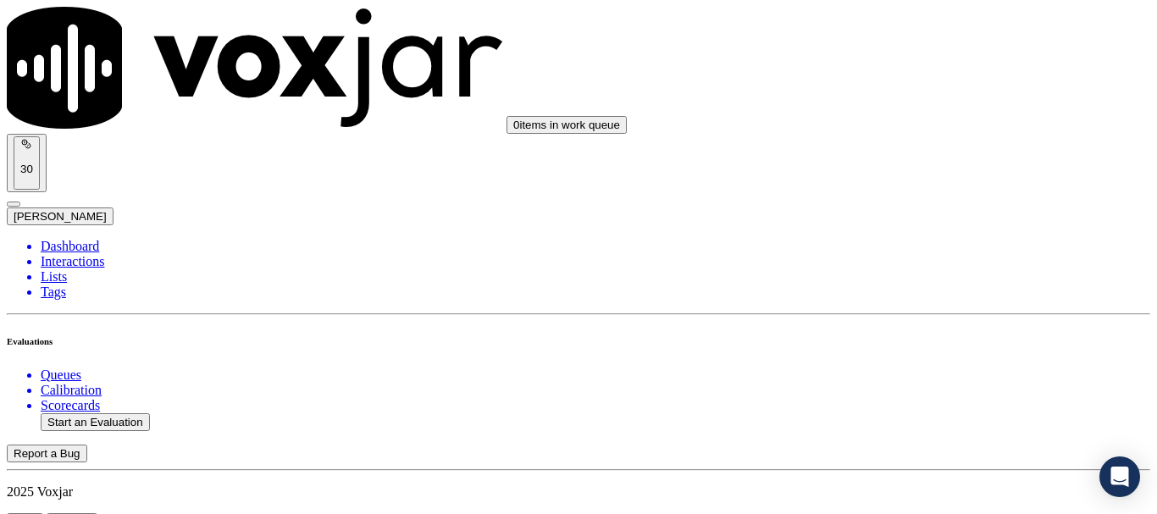
type input "mich"
type input "2025-09-08T20:56"
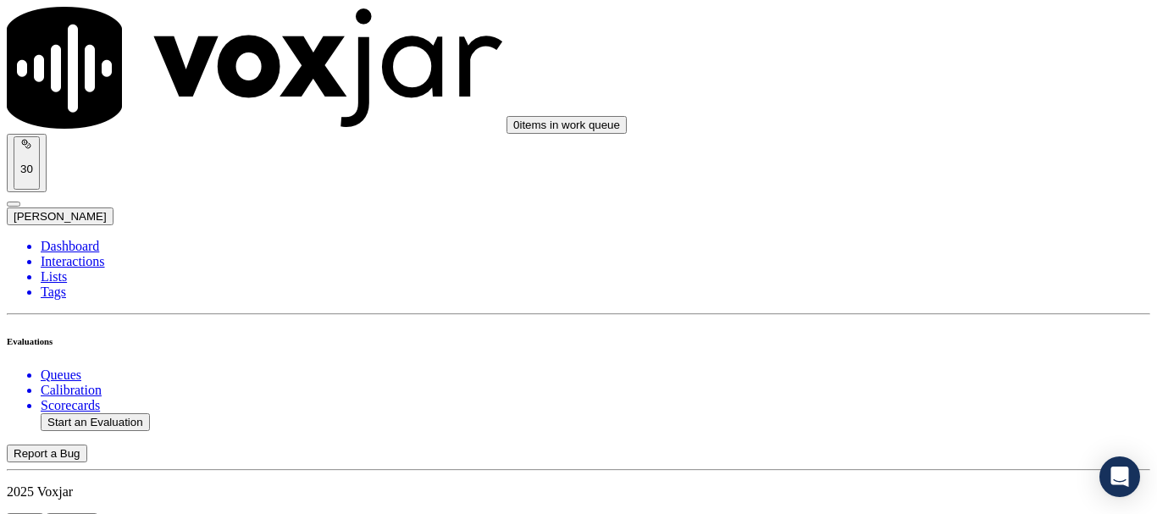
scroll to position [148, 0]
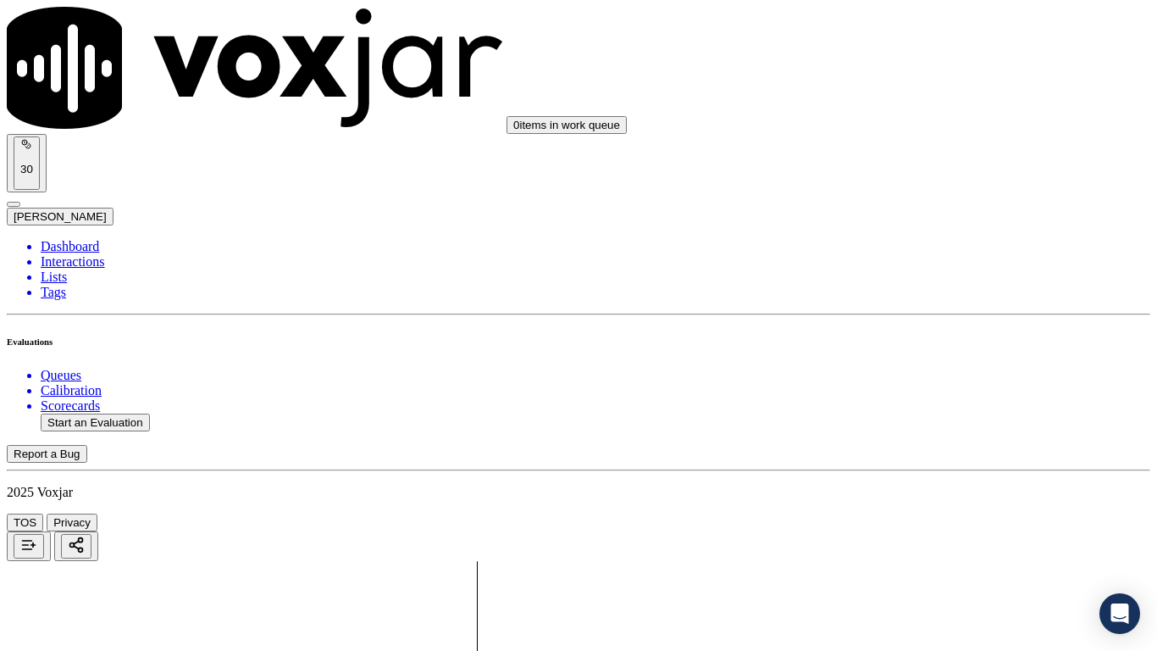
drag, startPoint x: 671, startPoint y: 600, endPoint x: 661, endPoint y: 600, distance: 10.2
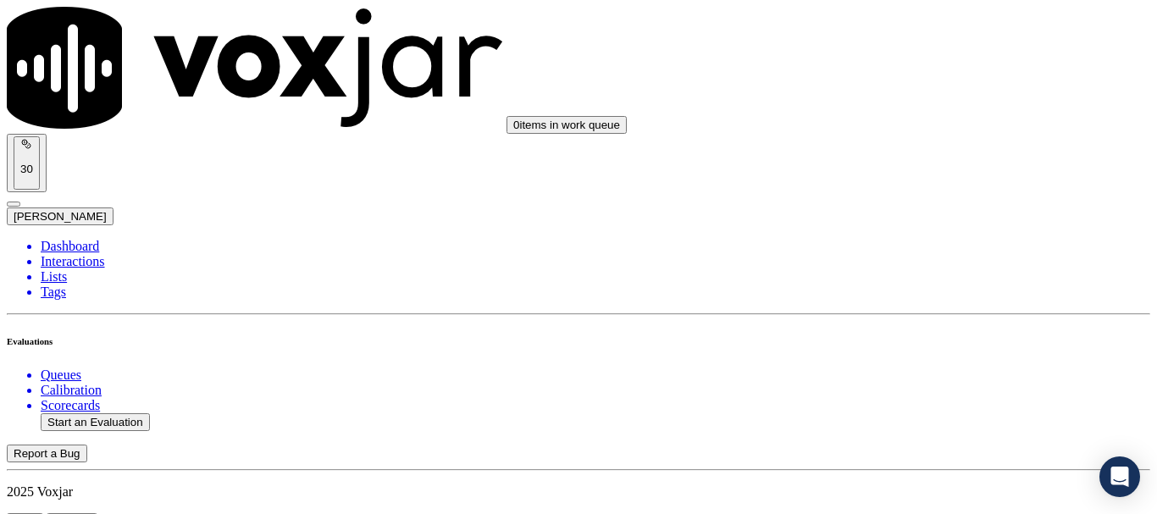
scroll to position [254, 0]
type input "ERIC E SAPAN"
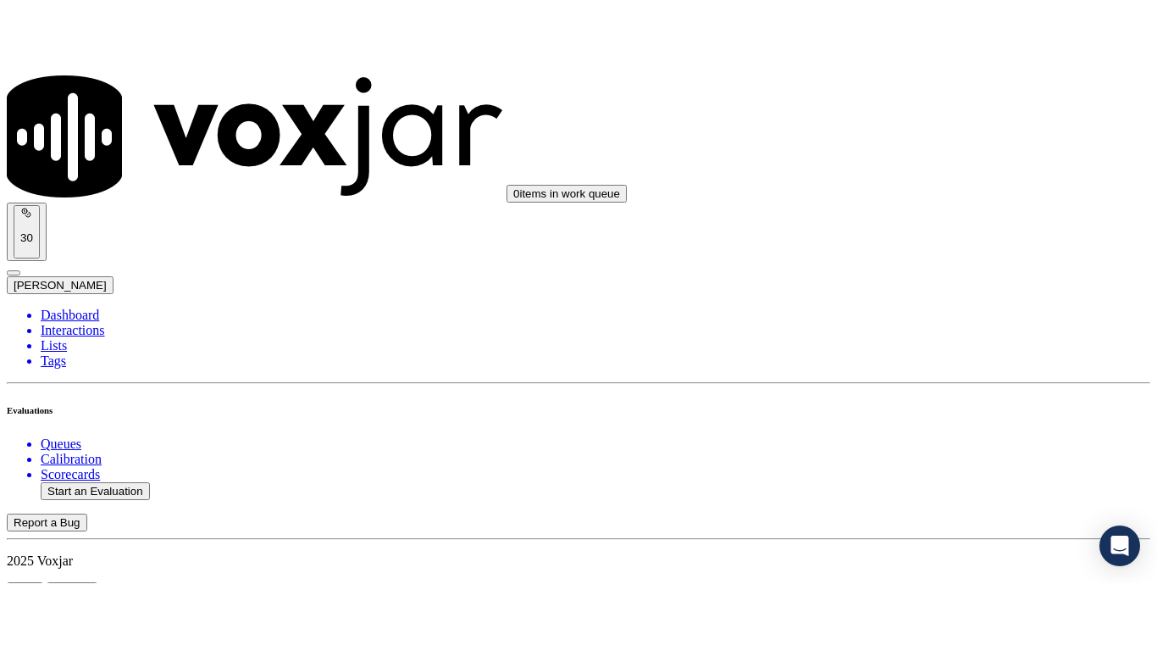
scroll to position [339, 0]
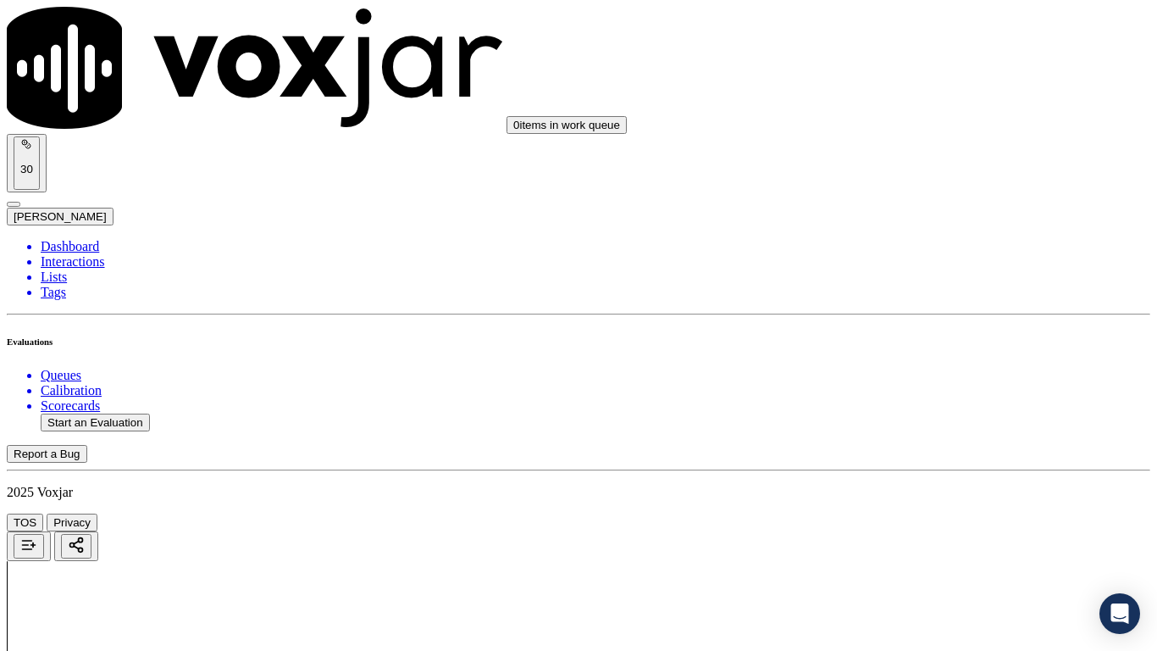
scroll to position [213, 0]
drag, startPoint x: 922, startPoint y: 312, endPoint x: 925, endPoint y: 327, distance: 15.5
click at [930, 350] on div "Yes" at bounding box center [964, 342] width 215 height 15
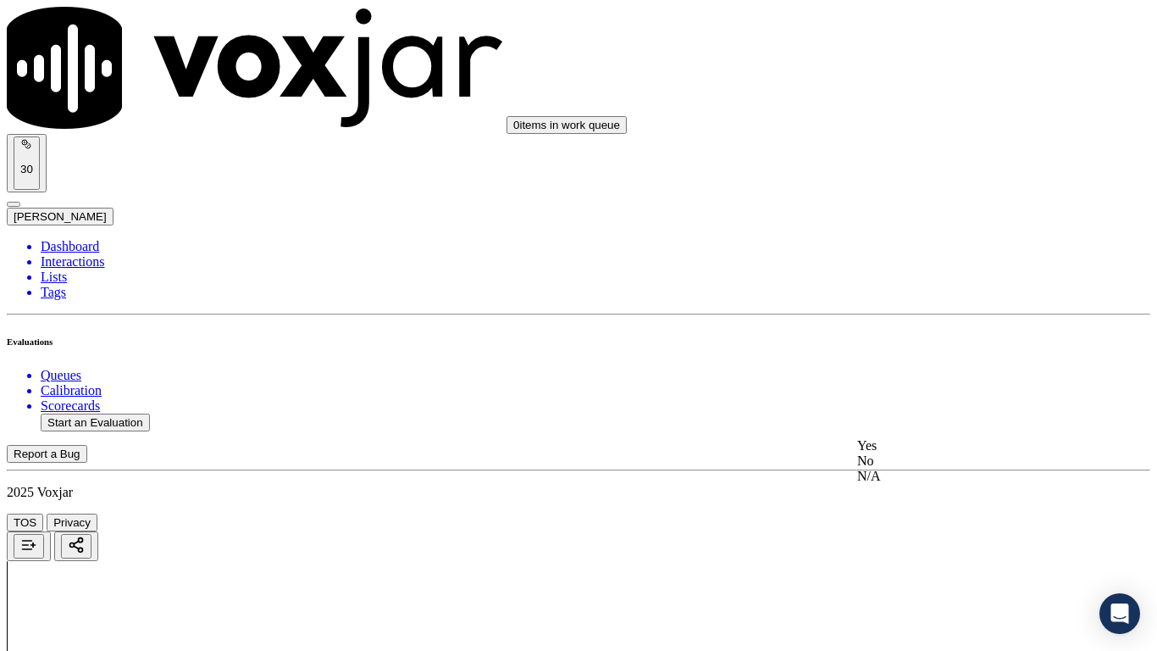
click at [913, 453] on div "Yes" at bounding box center [964, 445] width 215 height 15
click at [922, 204] on div "Yes" at bounding box center [964, 196] width 215 height 15
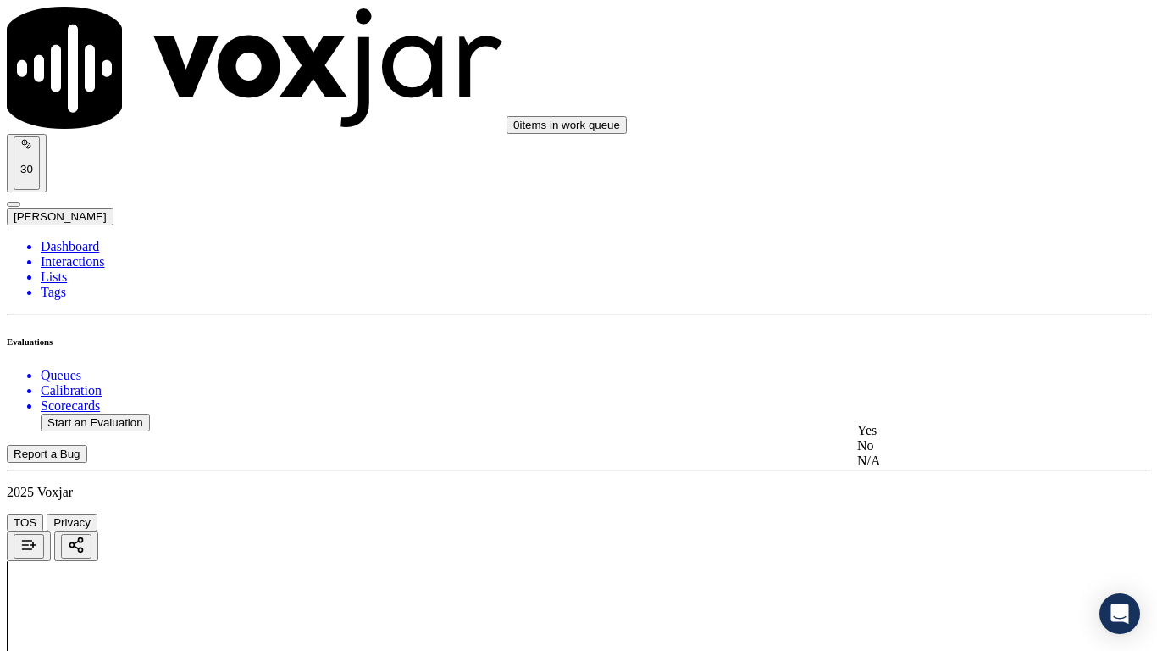
click at [922, 468] on div "N/A" at bounding box center [964, 460] width 215 height 15
click at [940, 319] on div "N/A" at bounding box center [964, 311] width 215 height 15
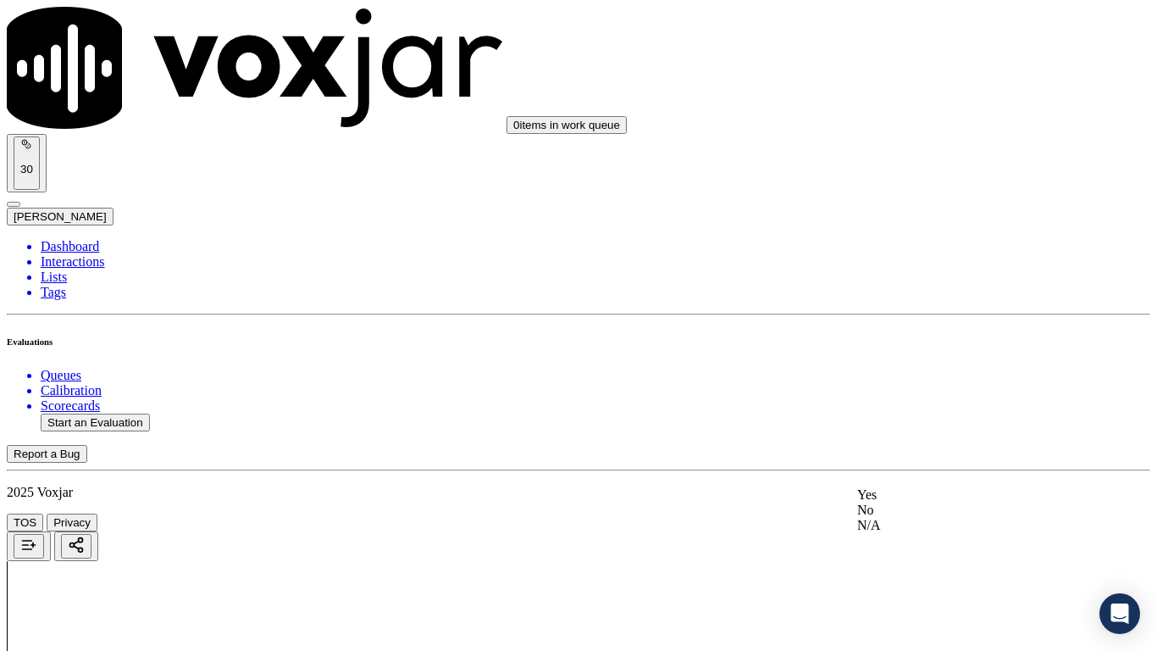
click at [939, 502] on div "Yes" at bounding box center [964, 494] width 215 height 15
click at [900, 224] on div "Yes" at bounding box center [964, 220] width 215 height 15
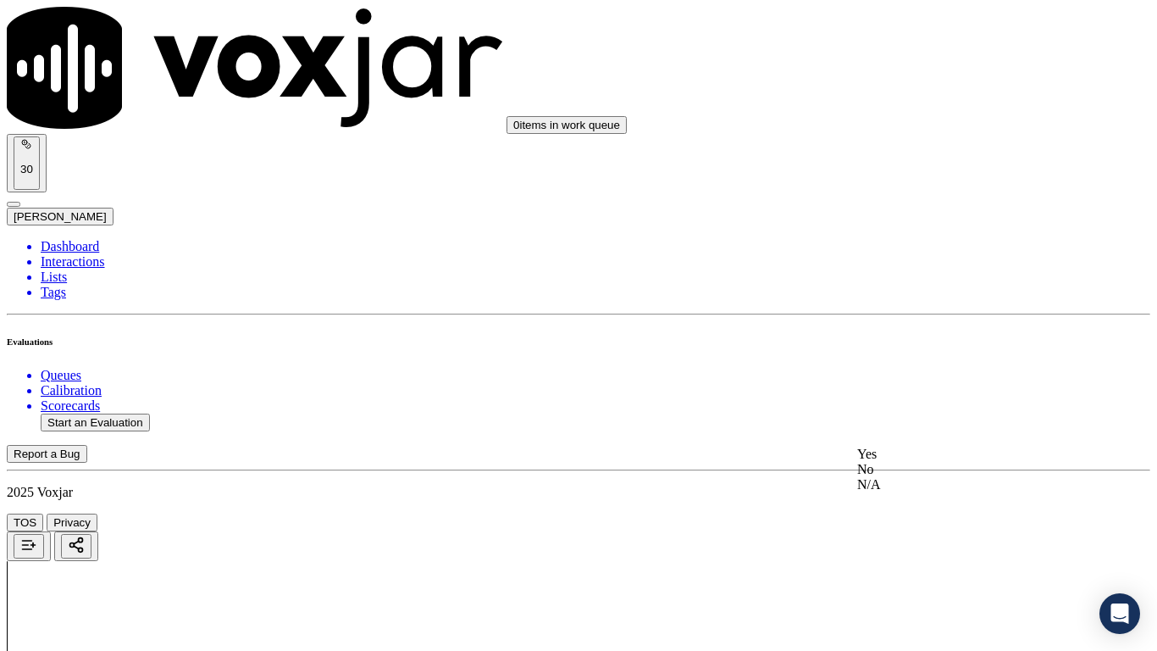
drag, startPoint x: 938, startPoint y: 455, endPoint x: 938, endPoint y: 473, distance: 17.8
click at [937, 455] on div "Yes" at bounding box center [964, 453] width 215 height 15
click at [926, 252] on div "Yes" at bounding box center [964, 243] width 215 height 15
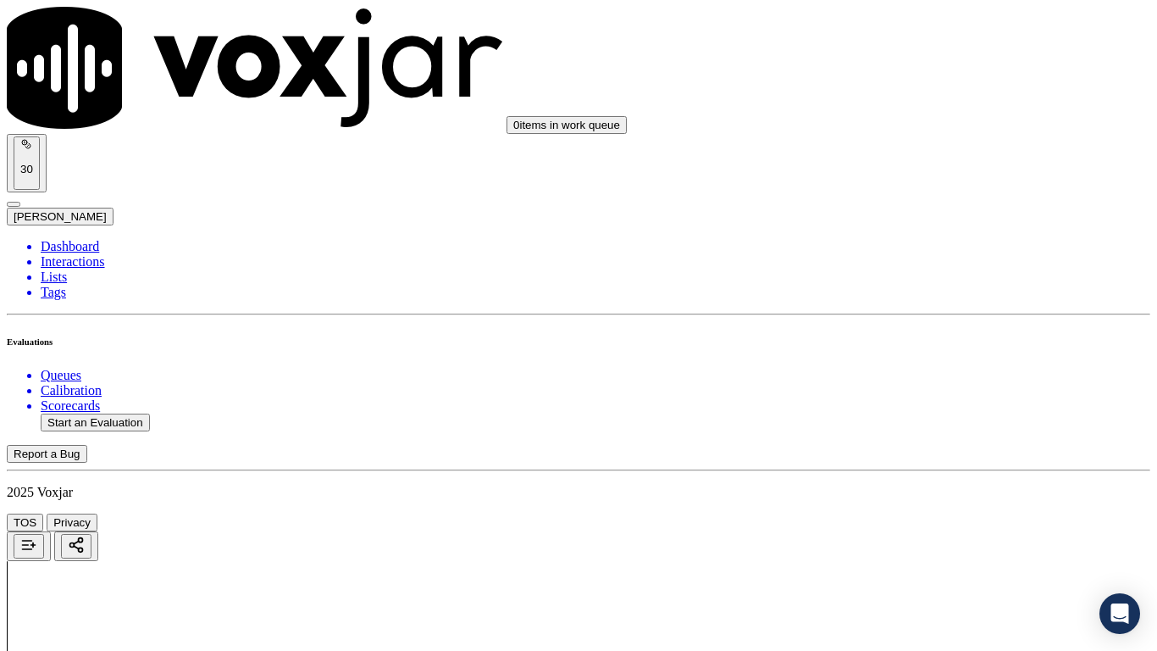
click at [927, 506] on div "Yes" at bounding box center [964, 497] width 215 height 15
click at [907, 160] on div "Yes" at bounding box center [964, 152] width 215 height 15
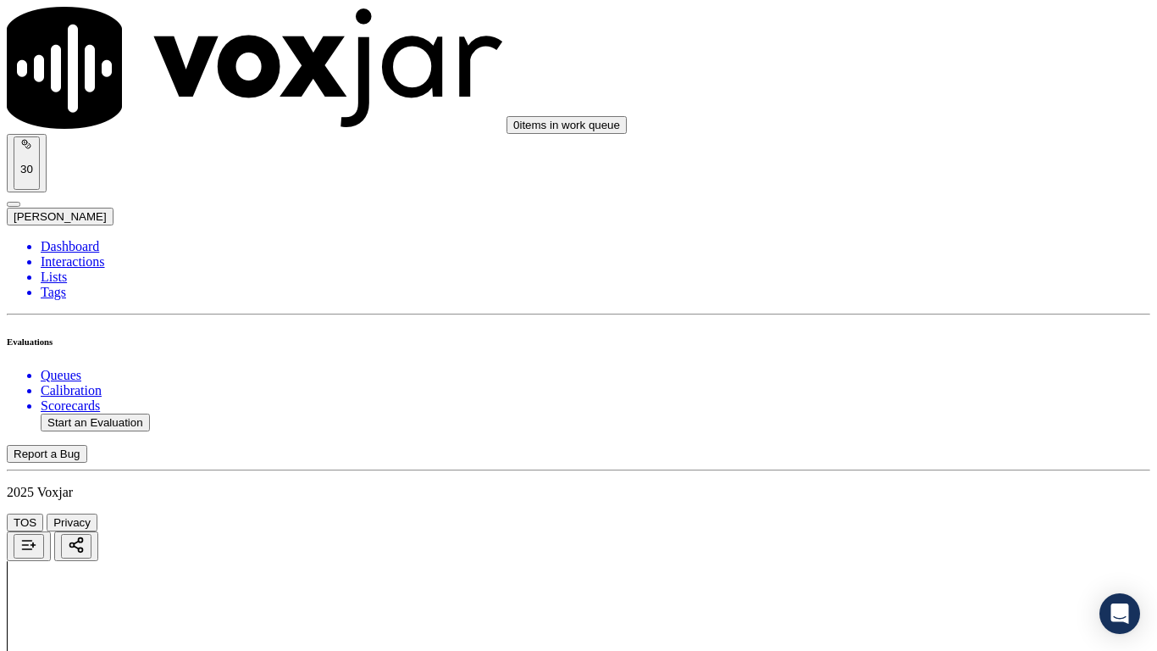
click at [938, 455] on div "Yes" at bounding box center [964, 447] width 215 height 15
click at [890, 49] on div "0 items in work queue 30 Sukhwinder" at bounding box center [578, 116] width 1143 height 219
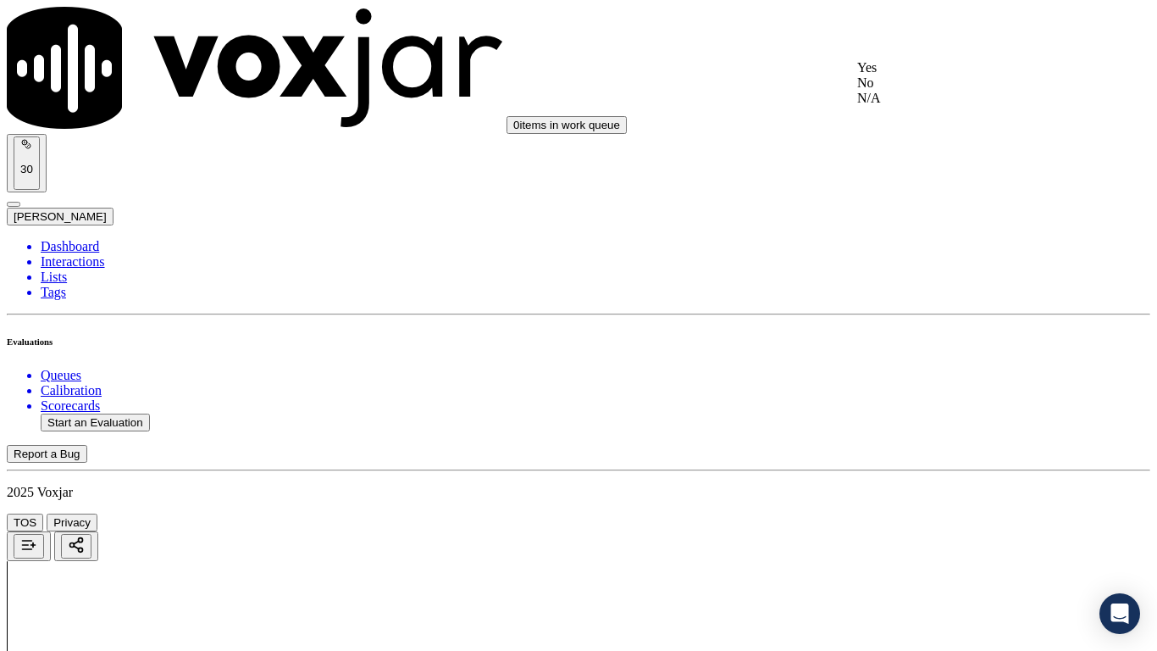
click at [911, 75] on div "Yes" at bounding box center [964, 67] width 215 height 15
click at [935, 289] on div "Yes" at bounding box center [964, 281] width 215 height 15
click at [911, 502] on div "Yes" at bounding box center [964, 494] width 215 height 15
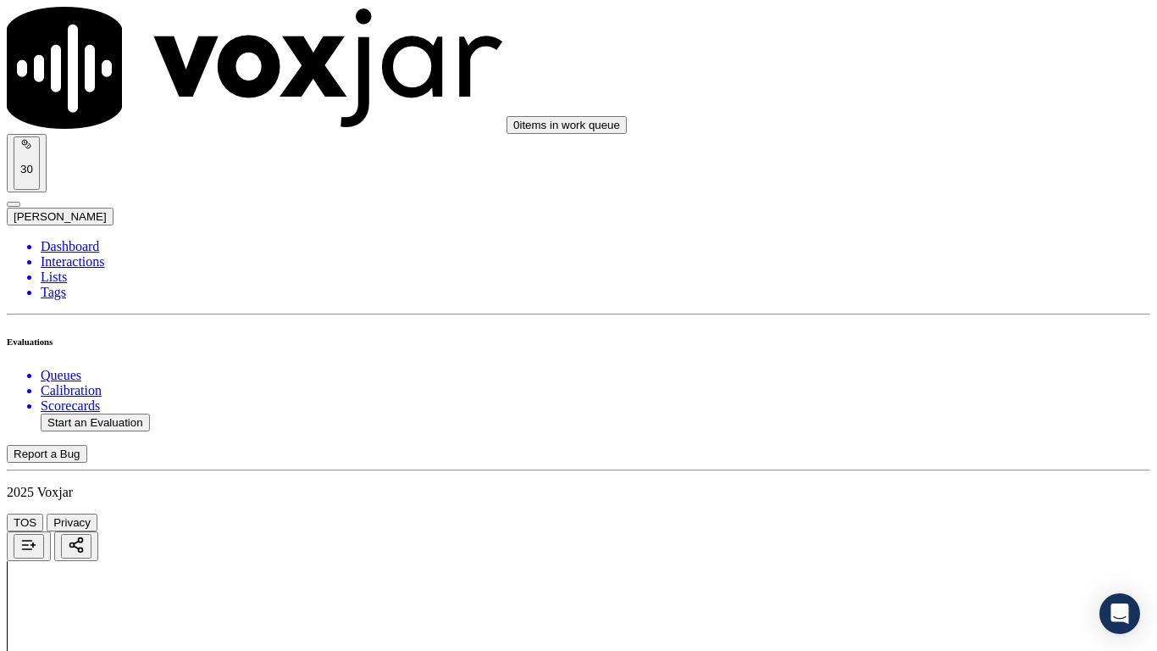
scroll to position [3812, 0]
click at [901, 139] on div "Yes" at bounding box center [964, 135] width 215 height 15
click at [922, 374] on div "Yes" at bounding box center [964, 369] width 215 height 15
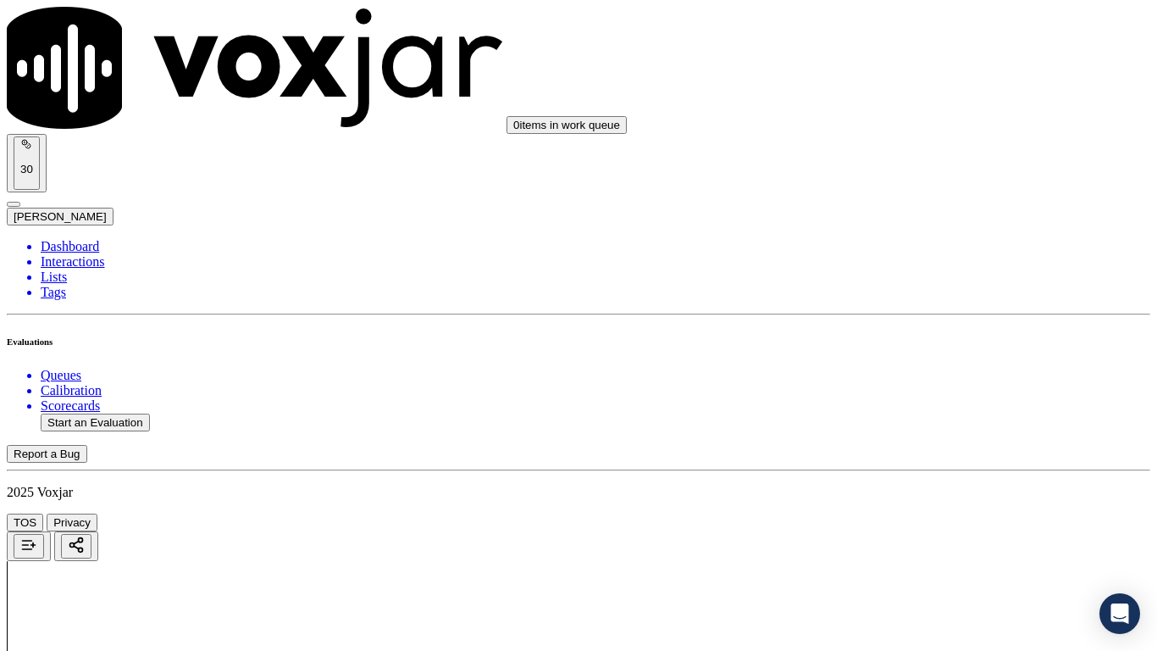
click at [907, 460] on div "Yes" at bounding box center [964, 452] width 215 height 15
click at [922, 216] on div "Yes" at bounding box center [964, 208] width 215 height 15
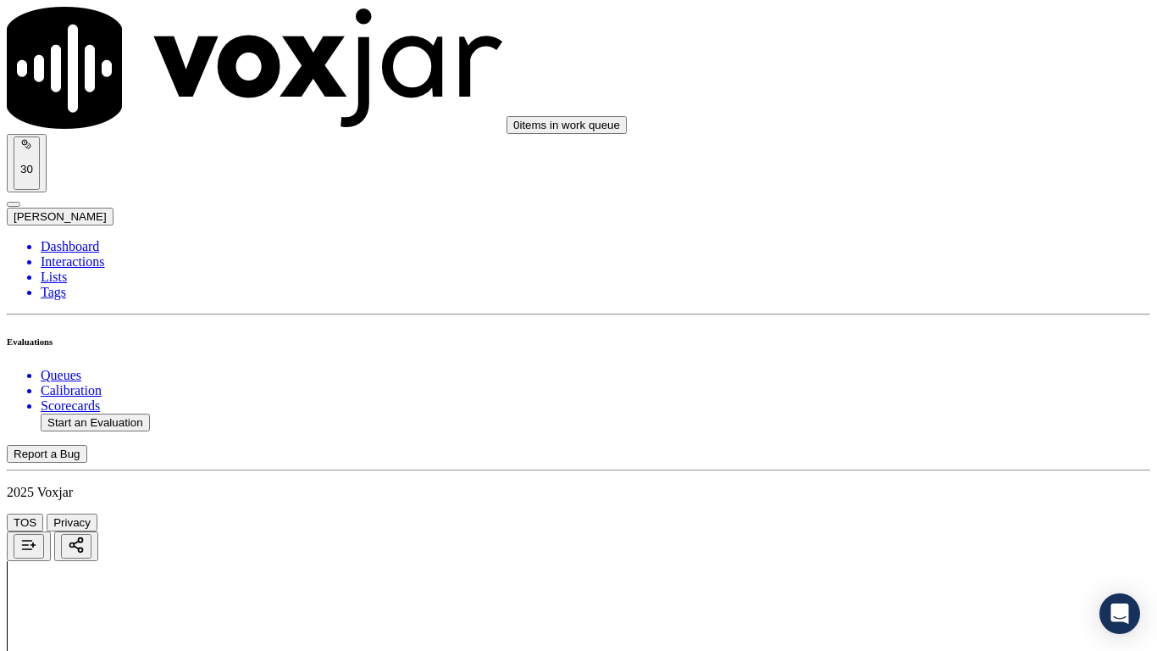
click at [915, 429] on div "Yes" at bounding box center [964, 421] width 215 height 15
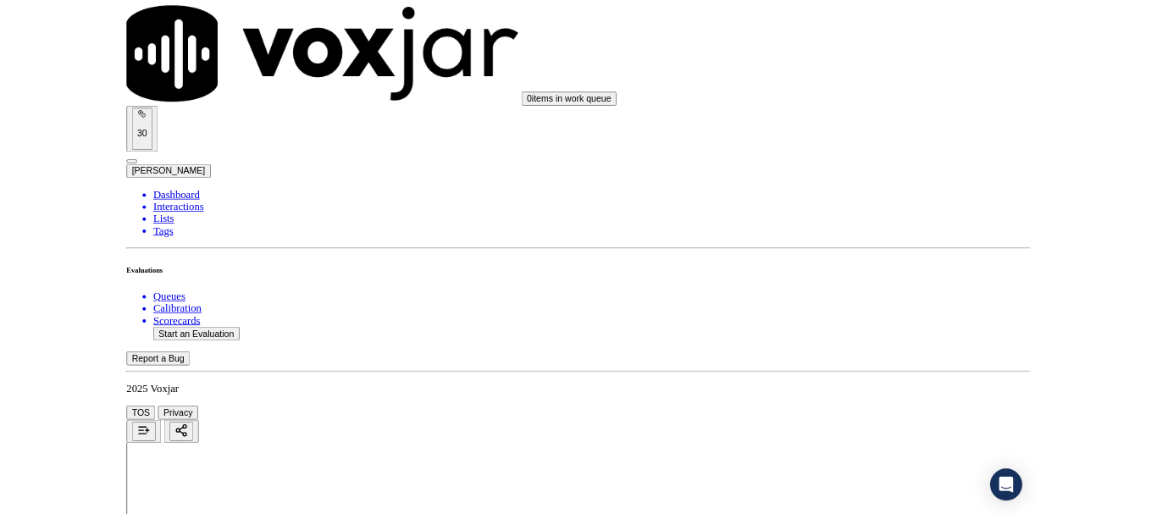
scroll to position [4687, 0]
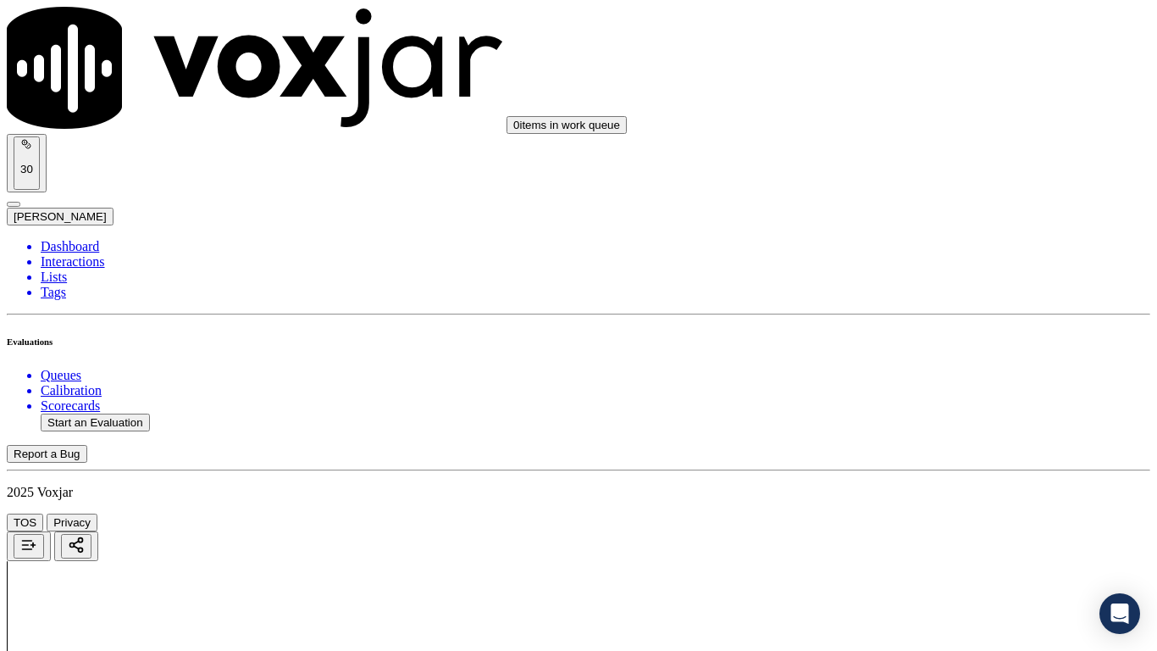
click at [918, 459] on div "Yes" at bounding box center [964, 458] width 215 height 15
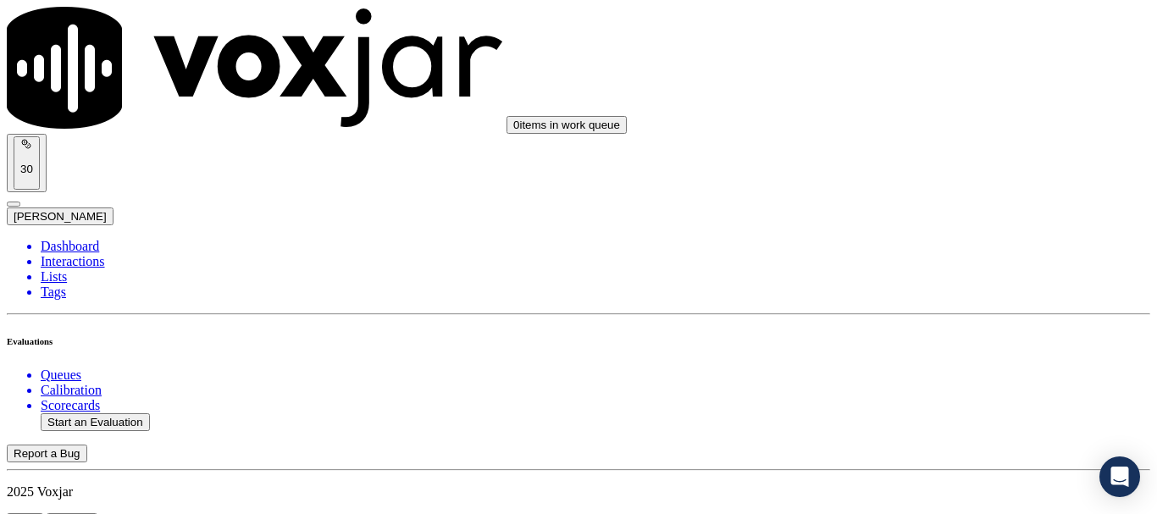
scroll to position [254, 0]
click at [128, 413] on button "Start an Evaluation" at bounding box center [95, 422] width 109 height 18
type input "20250908-172818_4196025774-all.mp3"
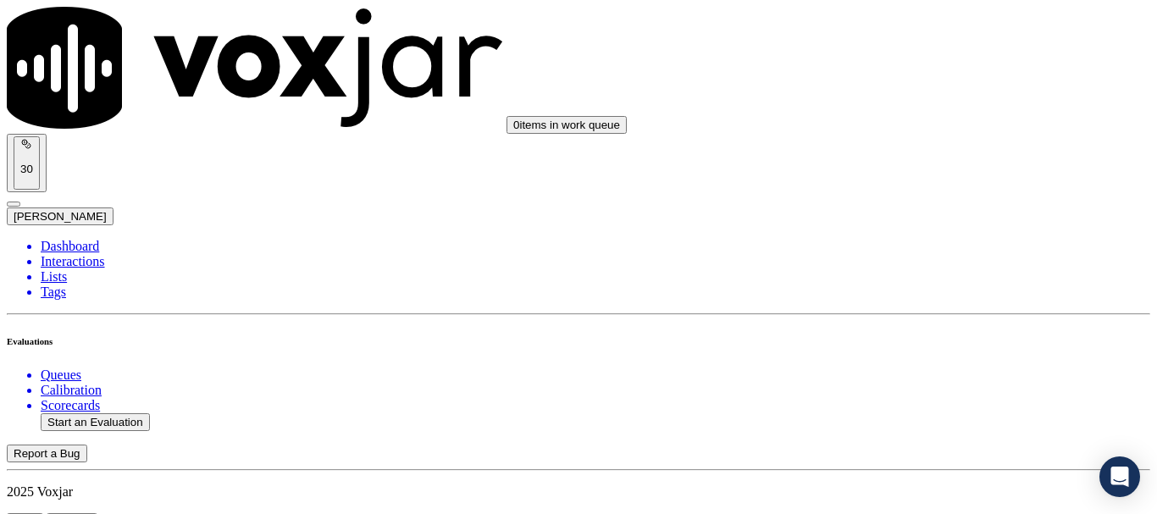
type input "lui"
type input "2025-09-08T21:32"
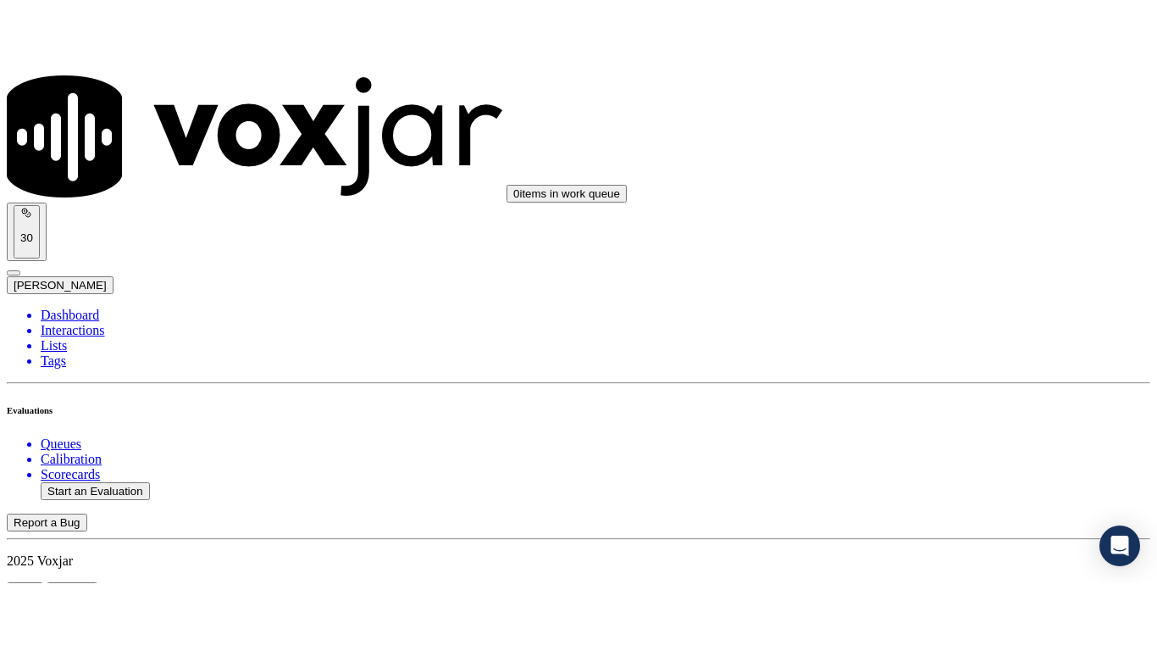
scroll to position [148, 0]
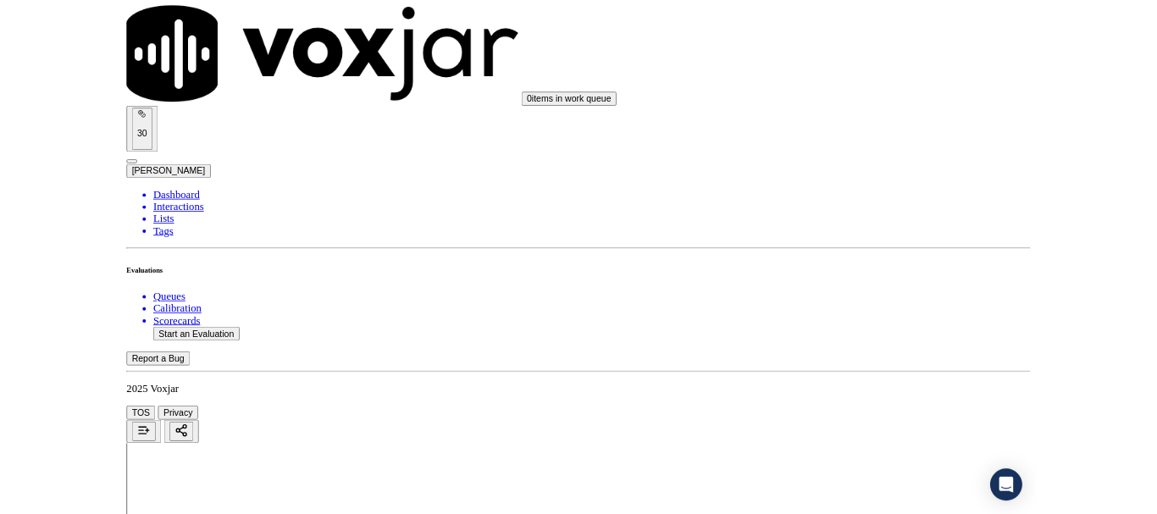
scroll to position [254, 0]
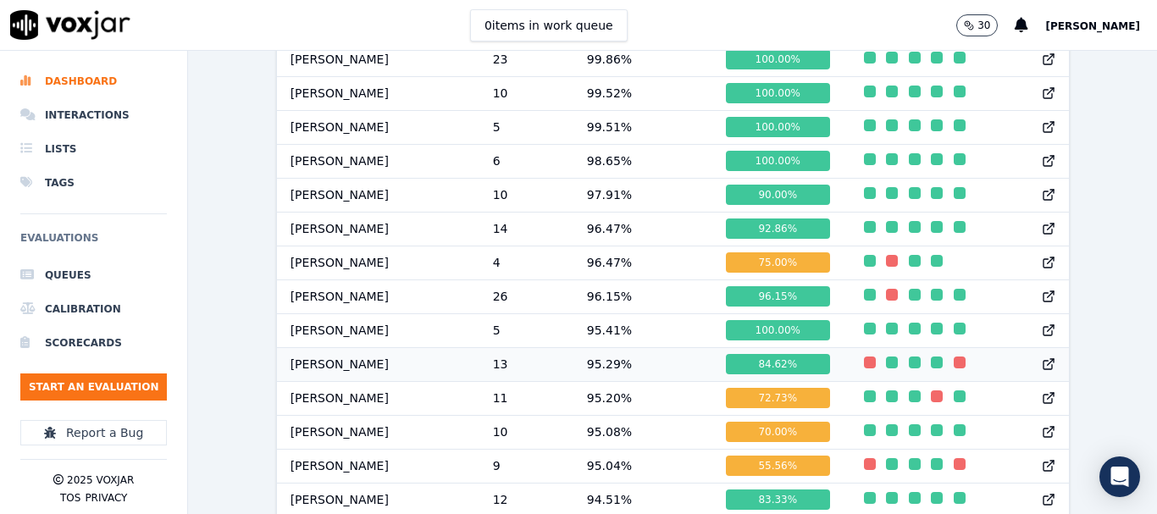
scroll to position [703, 0]
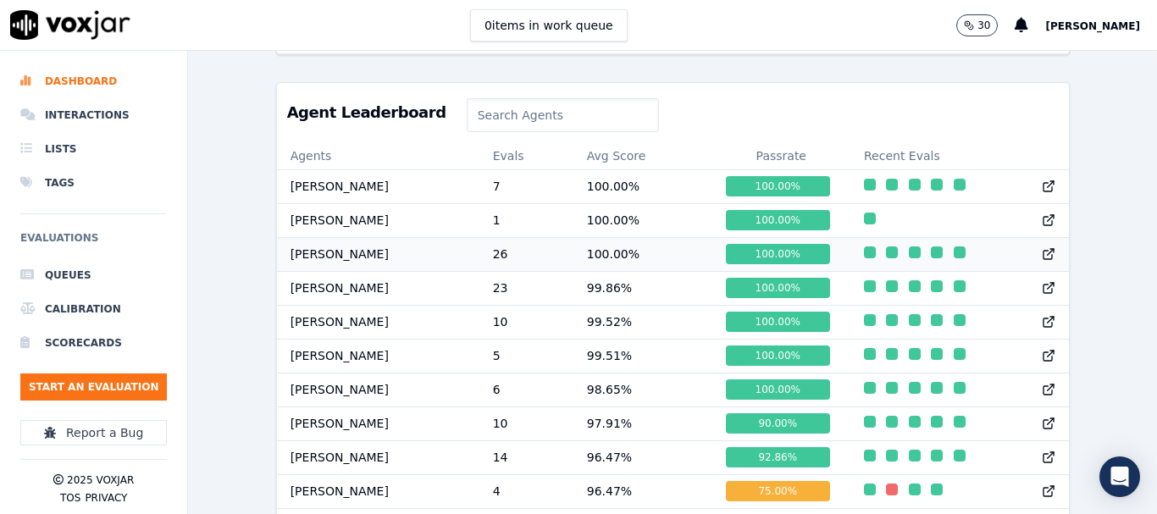
click at [864, 258] on div "button" at bounding box center [870, 252] width 12 height 12
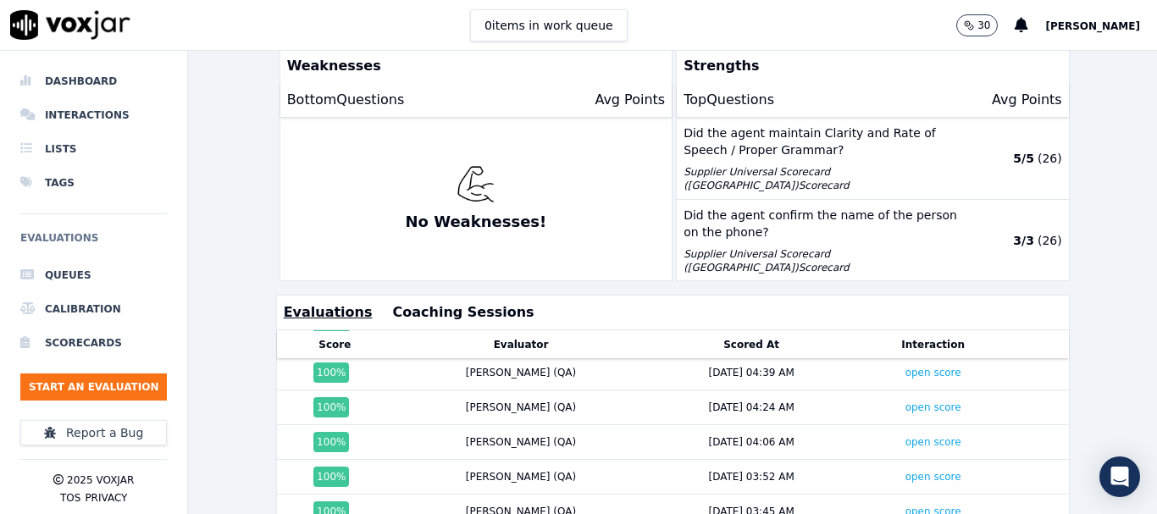
scroll to position [169, 0]
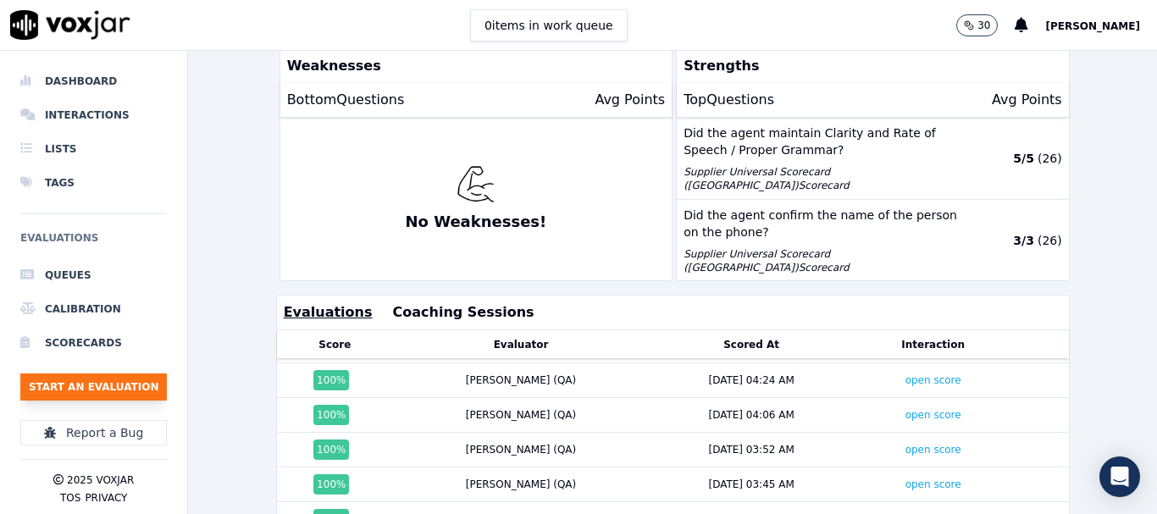
click at [99, 374] on button "Start an Evaluation" at bounding box center [93, 387] width 147 height 27
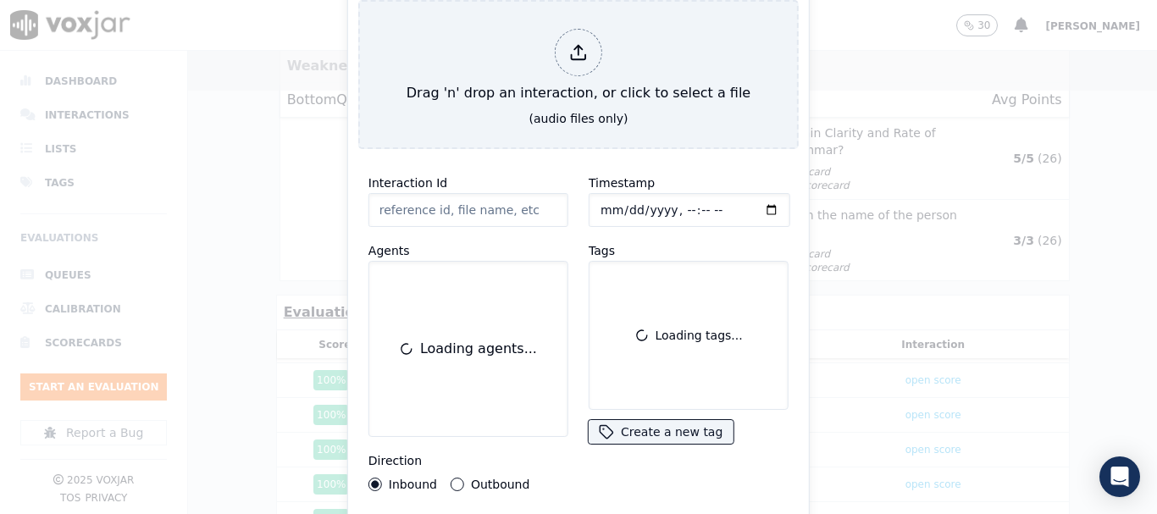
scroll to position [103, 0]
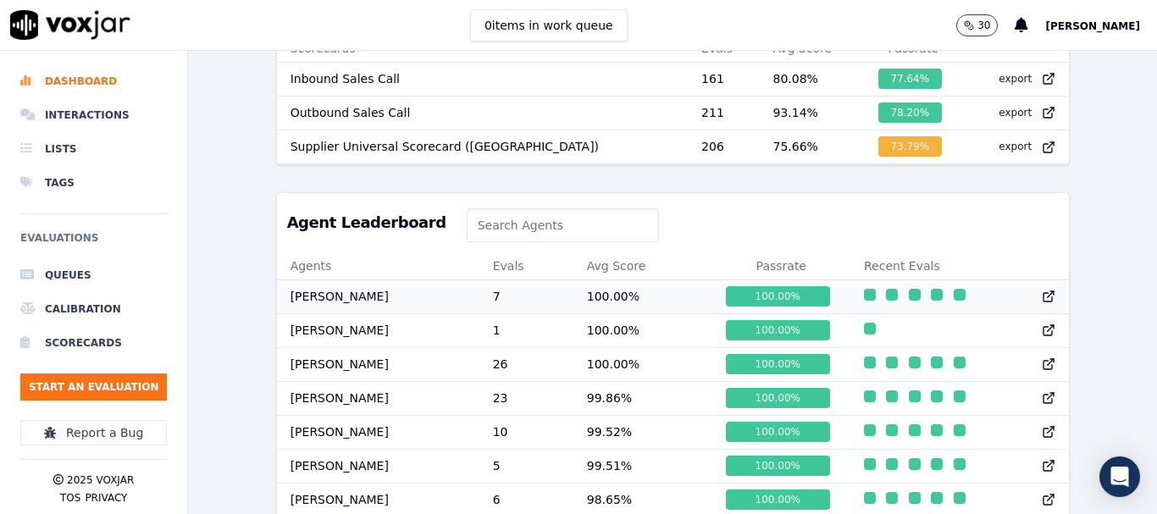
scroll to position [1, 0]
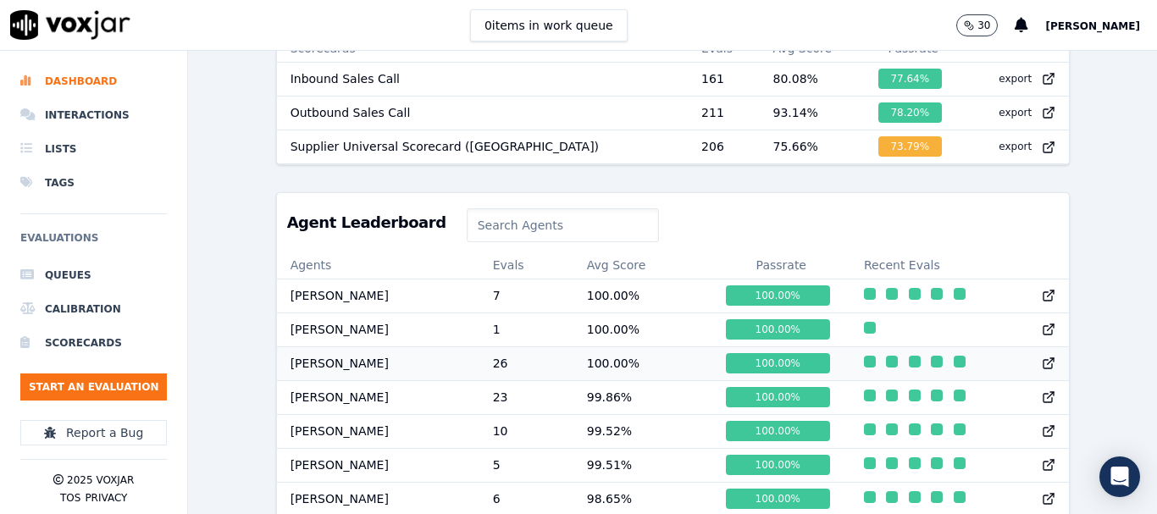
click at [864, 368] on div "button" at bounding box center [870, 362] width 12 height 12
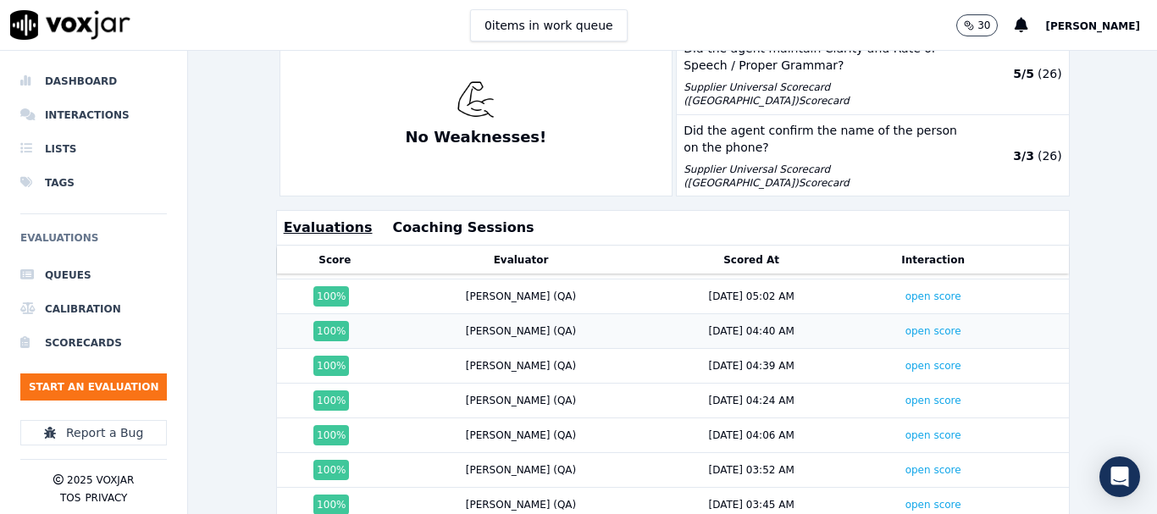
scroll to position [169, 0]
click at [120, 391] on button "Start an Evaluation" at bounding box center [93, 387] width 147 height 27
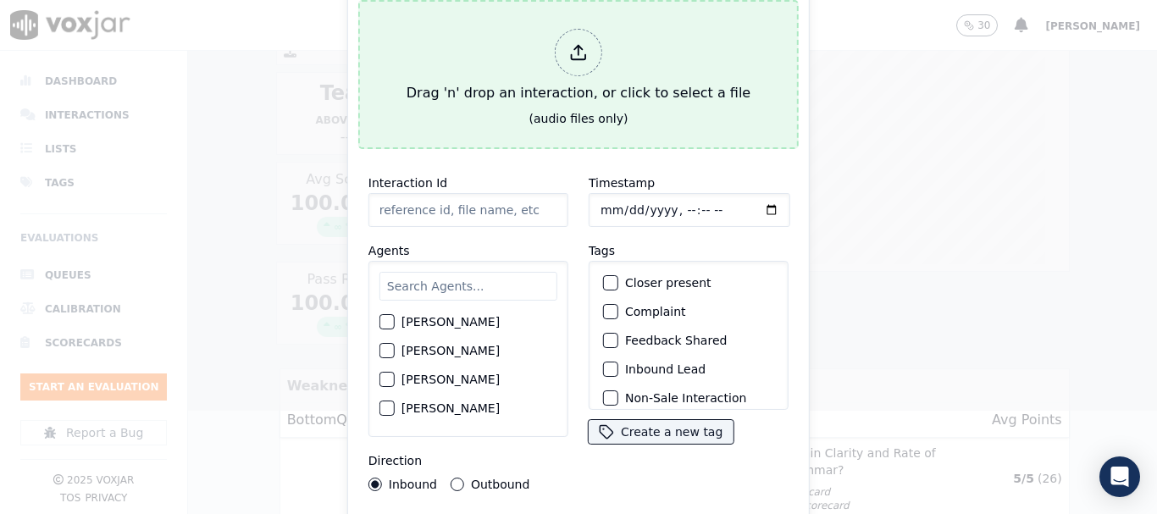
click at [512, 53] on div "Drag 'n' drop an interaction, or click to select a file" at bounding box center [578, 66] width 357 height 88
type input "20250908-172818_4196025774-all.mp3"
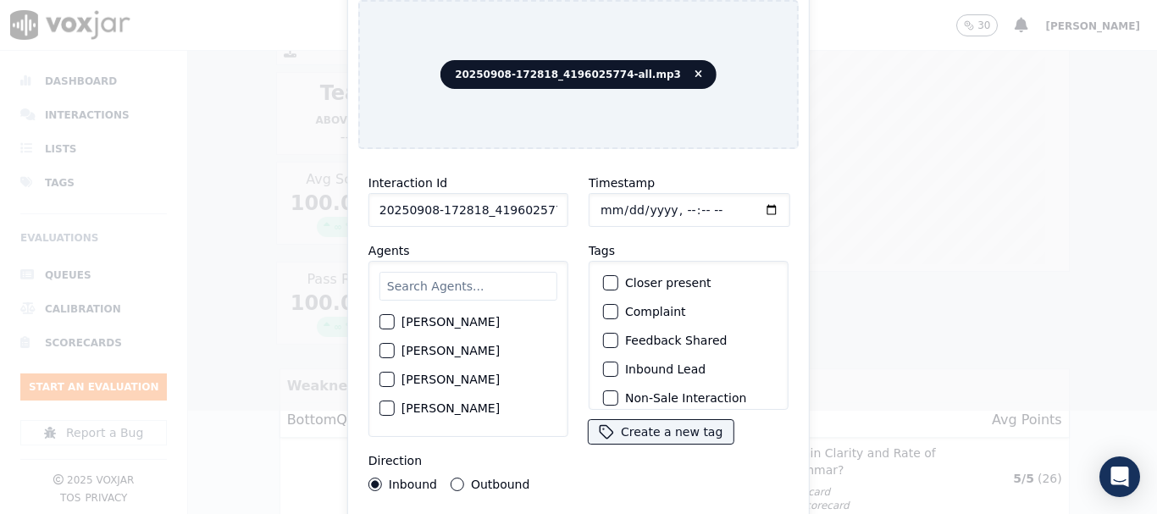
click at [474, 273] on input "text" at bounding box center [468, 286] width 178 height 29
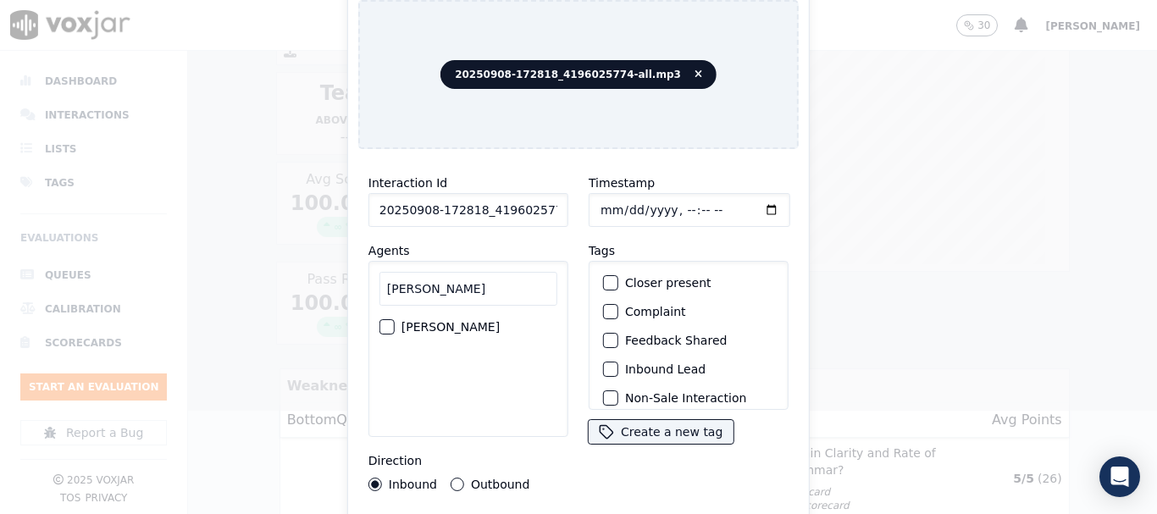
type input "[PERSON_NAME]"
click at [455, 321] on label "[PERSON_NAME]" at bounding box center [450, 327] width 98 height 12
click at [395, 319] on button "[PERSON_NAME]" at bounding box center [386, 326] width 15 height 15
click at [596, 203] on input "Timestamp" at bounding box center [690, 210] width 202 height 34
type input "[DATE]T21:50"
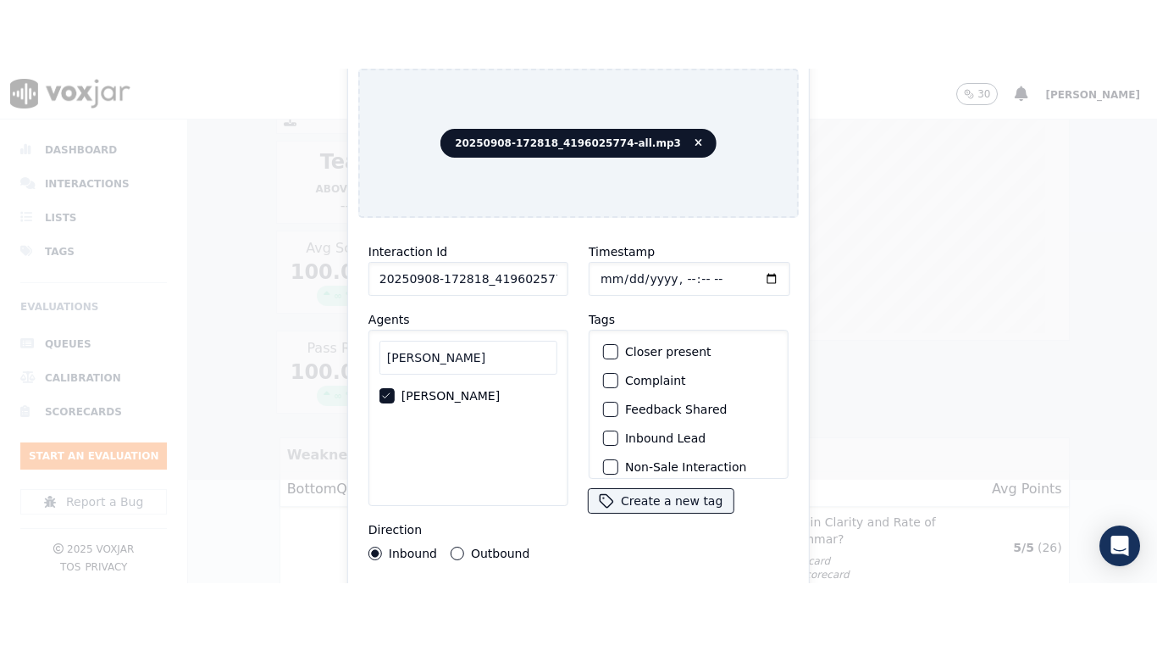
scroll to position [148, 0]
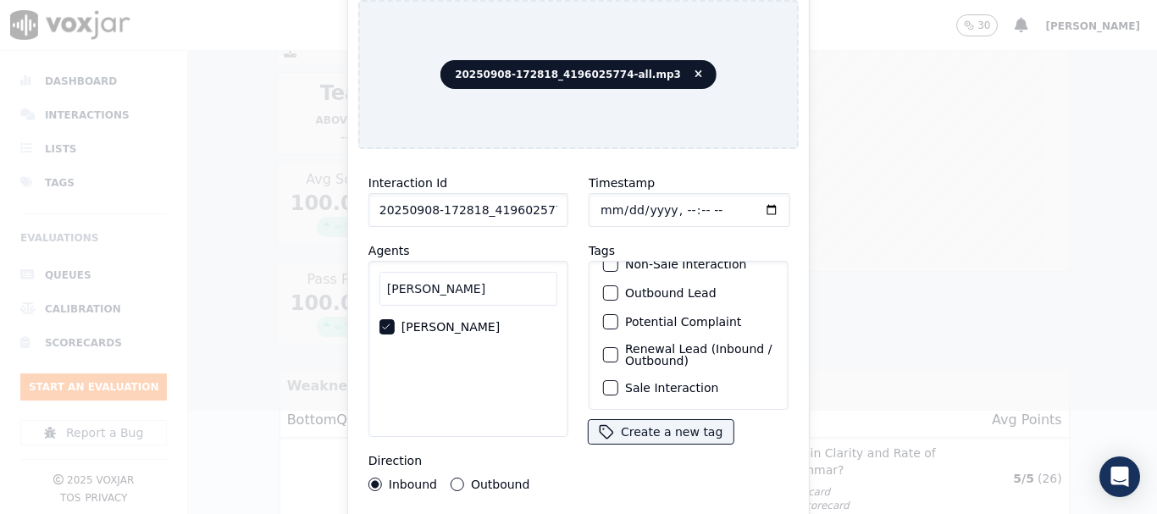
click at [673, 382] on label "Sale Interaction" at bounding box center [671, 388] width 93 height 12
click at [618, 380] on button "Sale Interaction" at bounding box center [610, 387] width 15 height 15
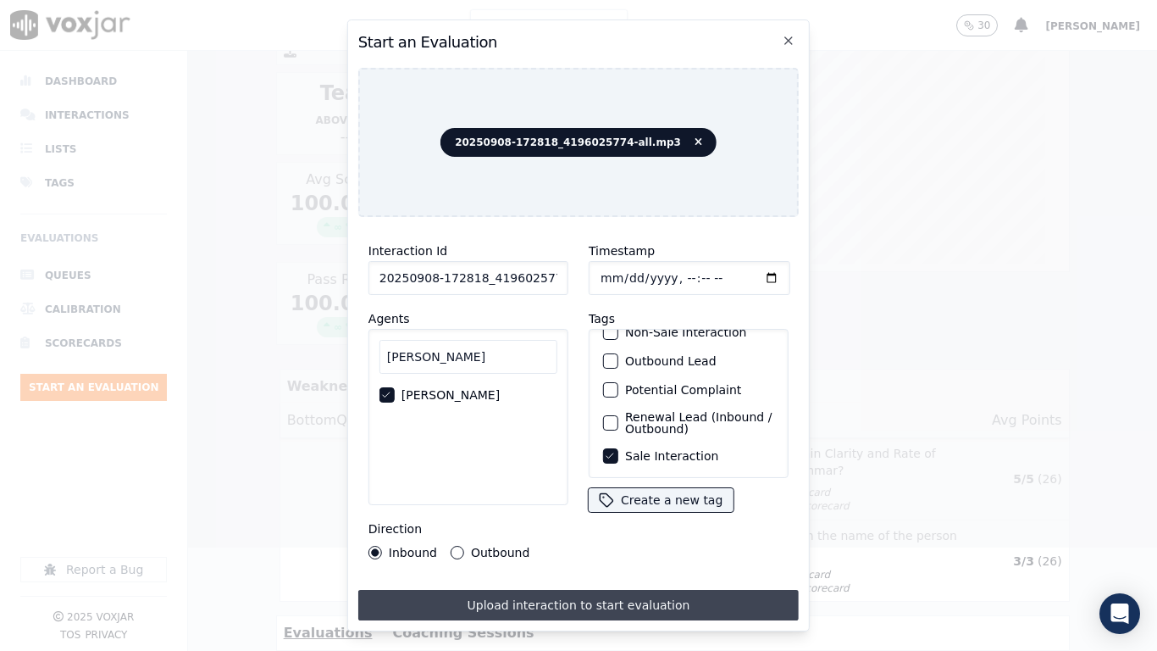
click at [636, 513] on button "Upload interaction to start evaluation" at bounding box center [578, 605] width 440 height 30
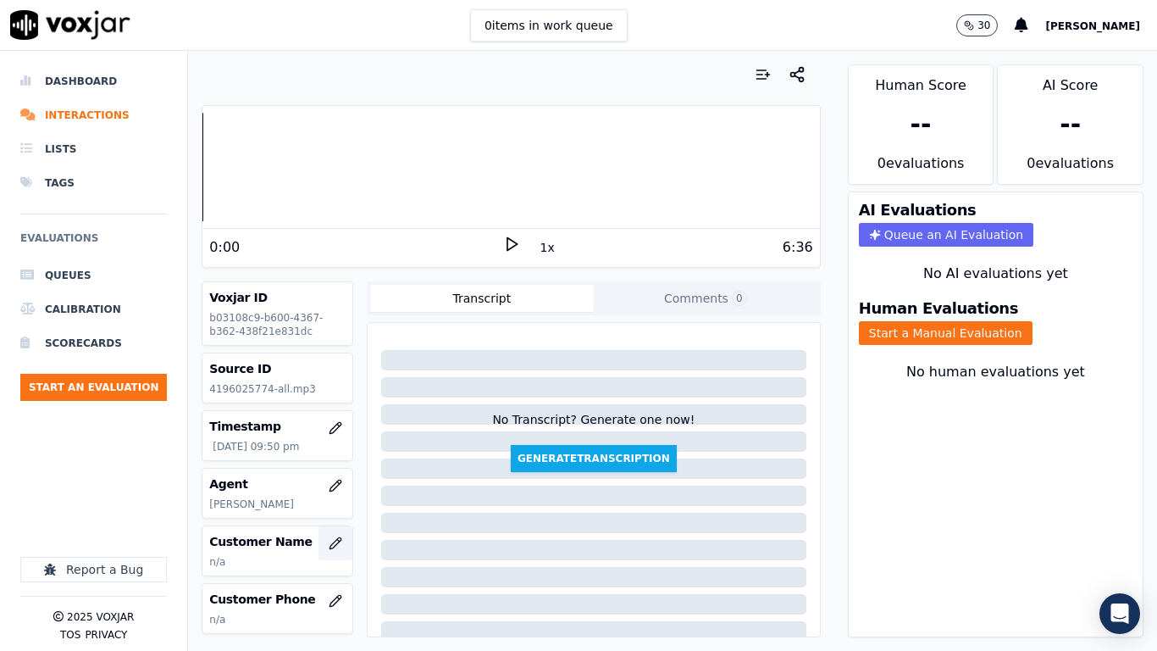
click at [329, 513] on icon "button" at bounding box center [336, 543] width 14 height 14
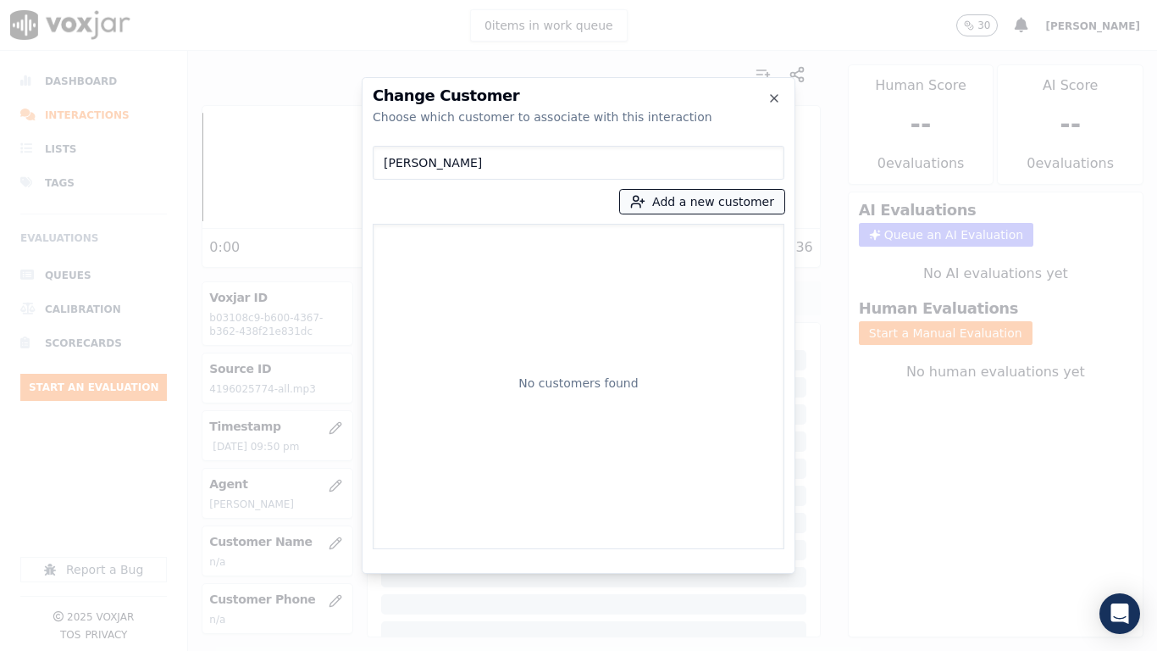
type input "[PERSON_NAME]"
click at [688, 196] on button "Add a new customer" at bounding box center [702, 202] width 164 height 24
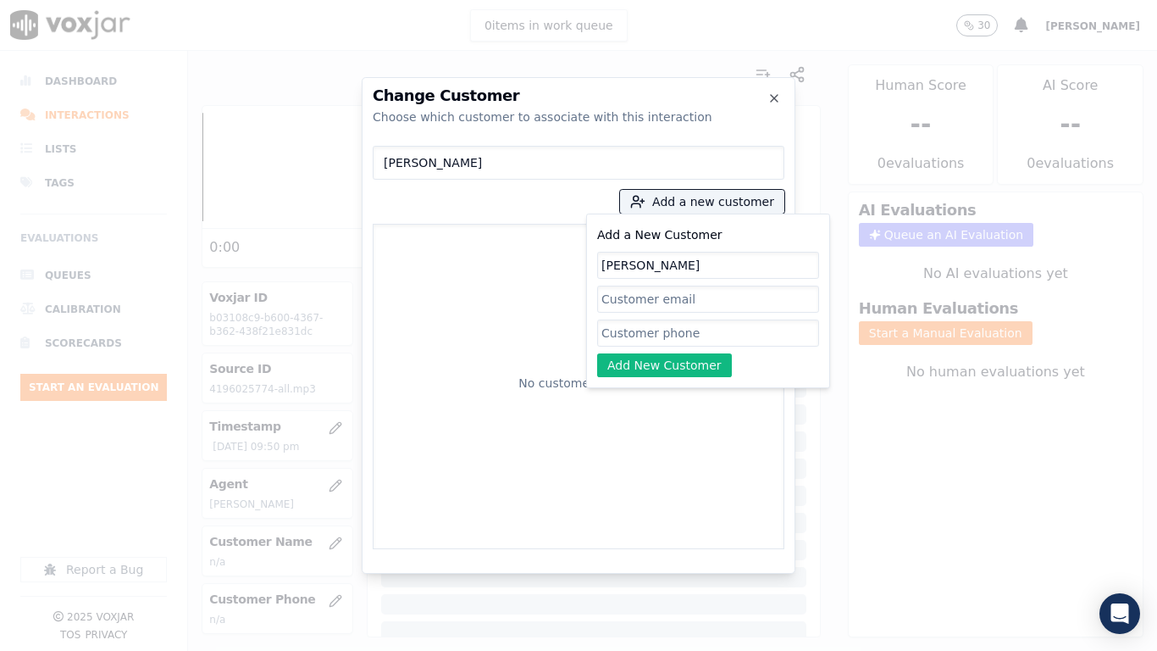
type input "[PERSON_NAME]"
click at [662, 333] on input "Add a New Customer" at bounding box center [708, 332] width 222 height 27
paste input "4196025774"
paste input "4409637402"
type input "4196025774-4409637402"
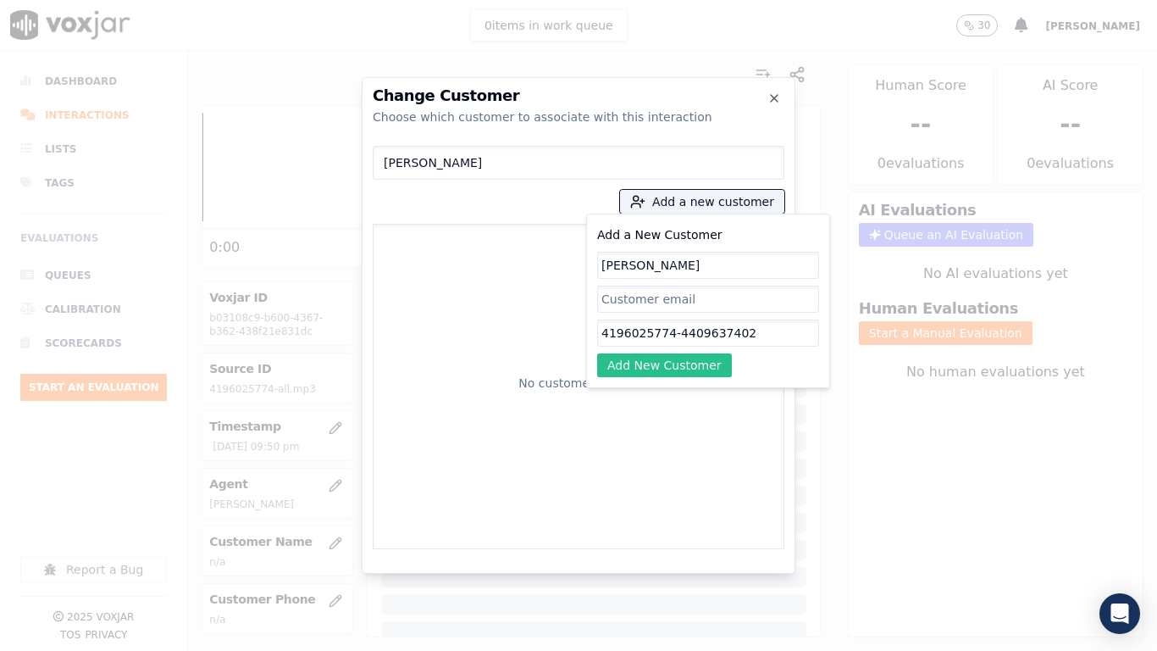
click at [700, 359] on button "Add New Customer" at bounding box center [664, 365] width 135 height 24
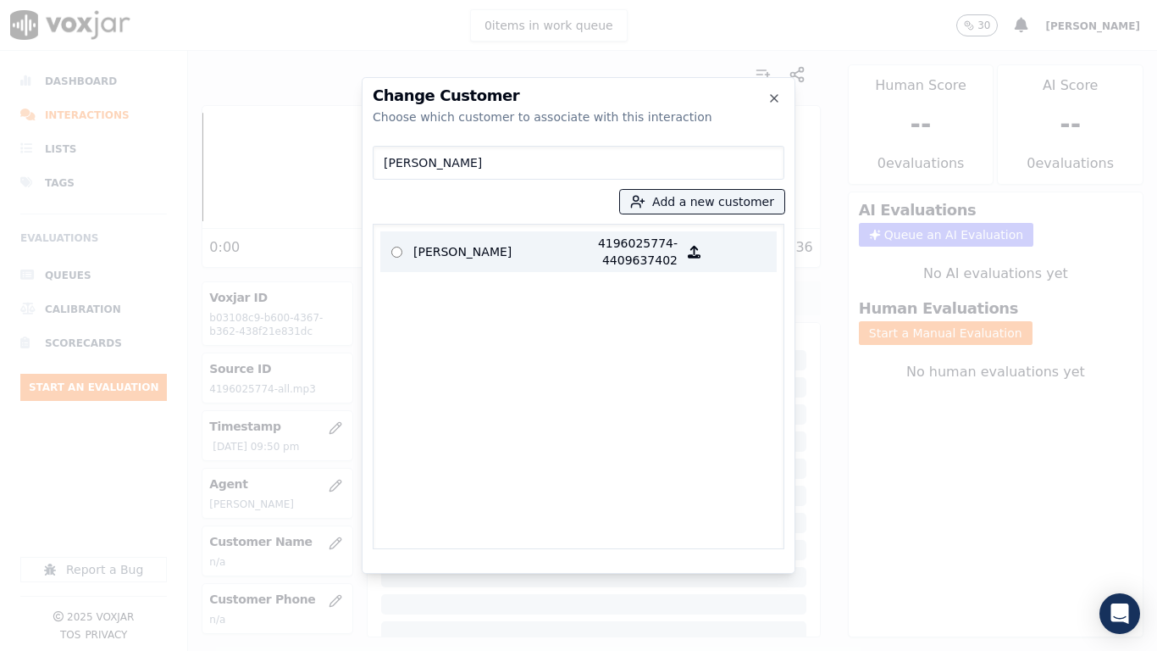
click at [453, 246] on p "[PERSON_NAME]" at bounding box center [479, 252] width 132 height 34
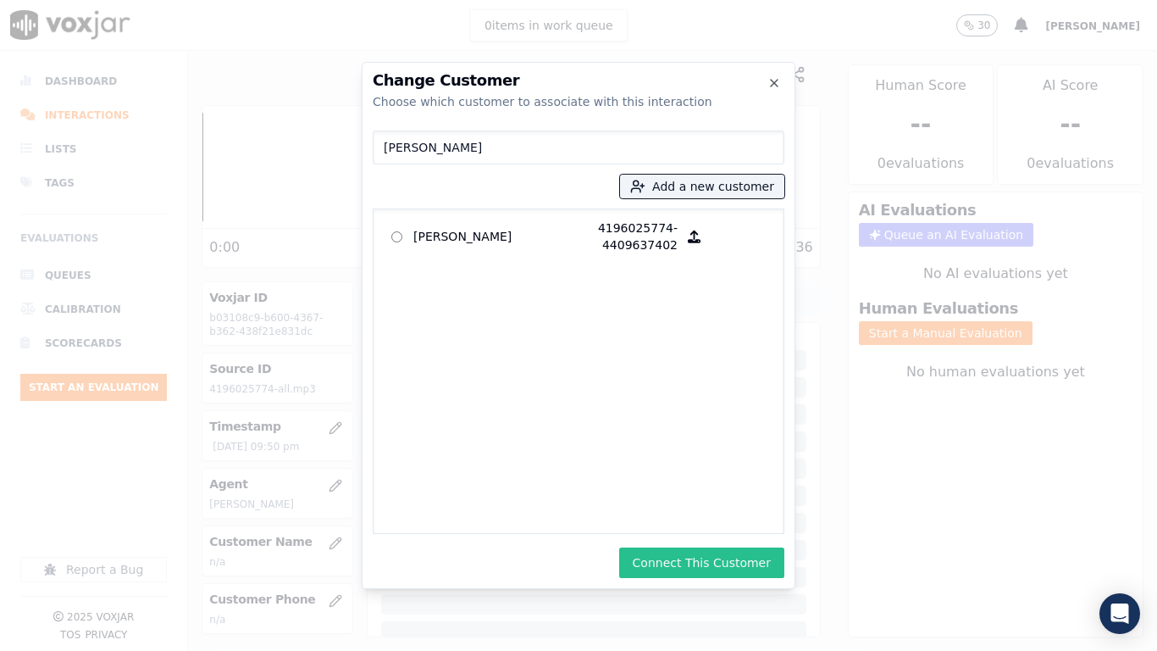
click at [682, 513] on button "Connect This Customer" at bounding box center [701, 562] width 165 height 30
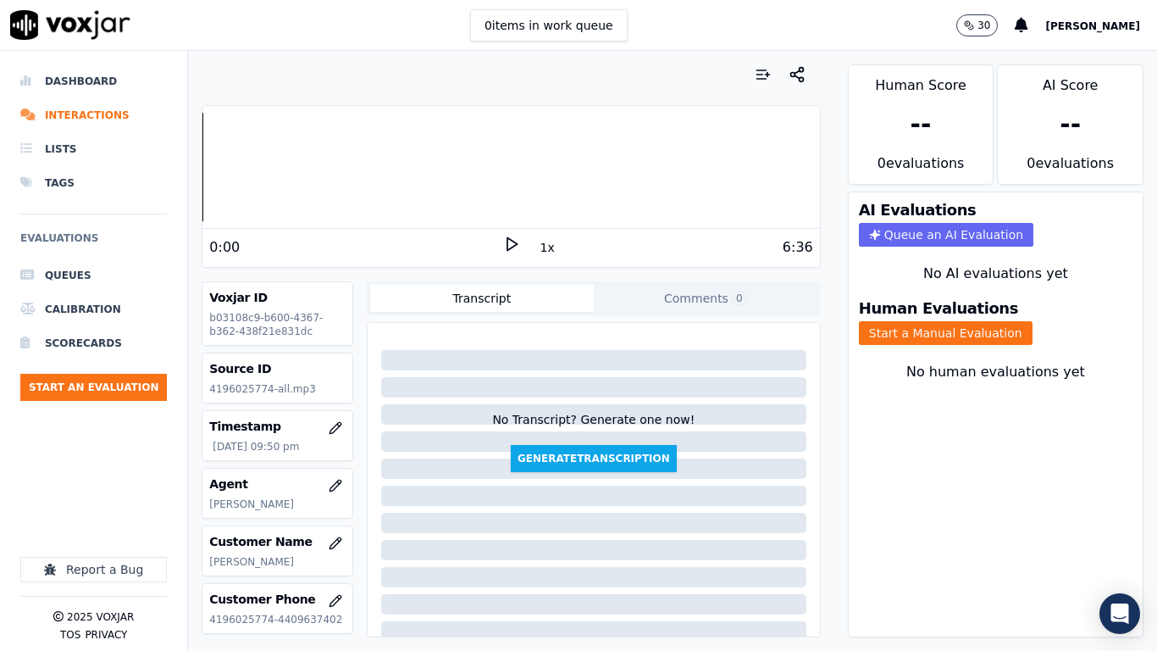
drag, startPoint x: 930, startPoint y: 331, endPoint x: 795, endPoint y: 435, distance: 170.4
click at [930, 330] on button "Start a Manual Evaluation" at bounding box center [946, 333] width 174 height 24
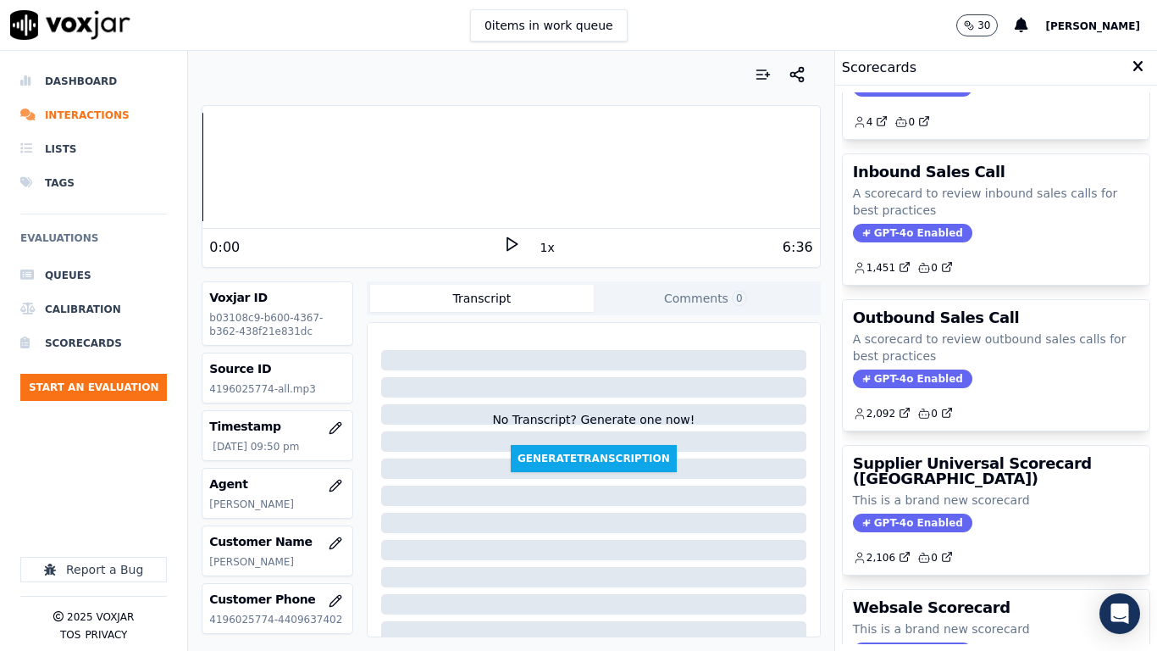
scroll to position [169, 0]
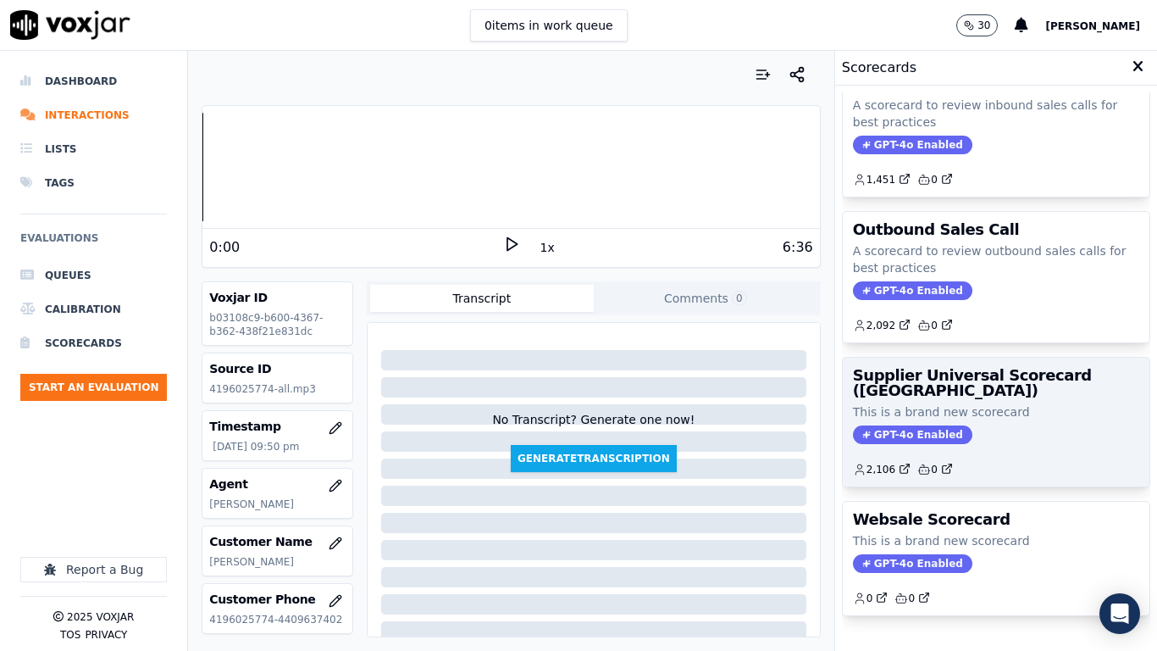
click at [932, 375] on h3 "Supplier Universal Scorecard ([GEOGRAPHIC_DATA])" at bounding box center [996, 383] width 286 height 30
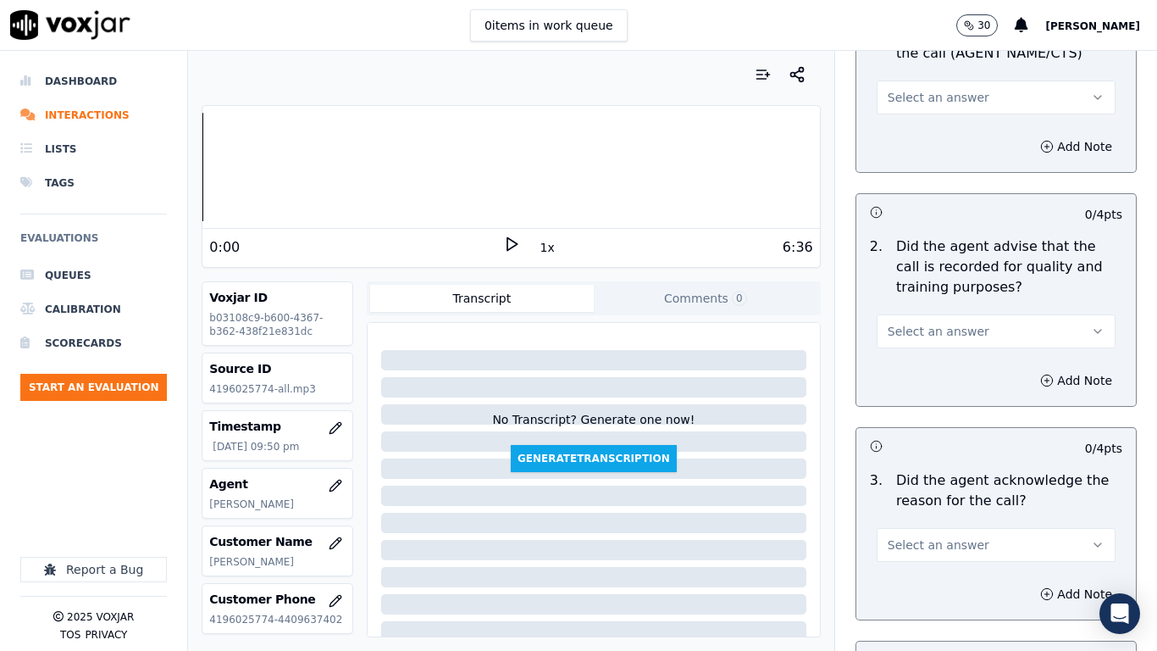
scroll to position [254, 0]
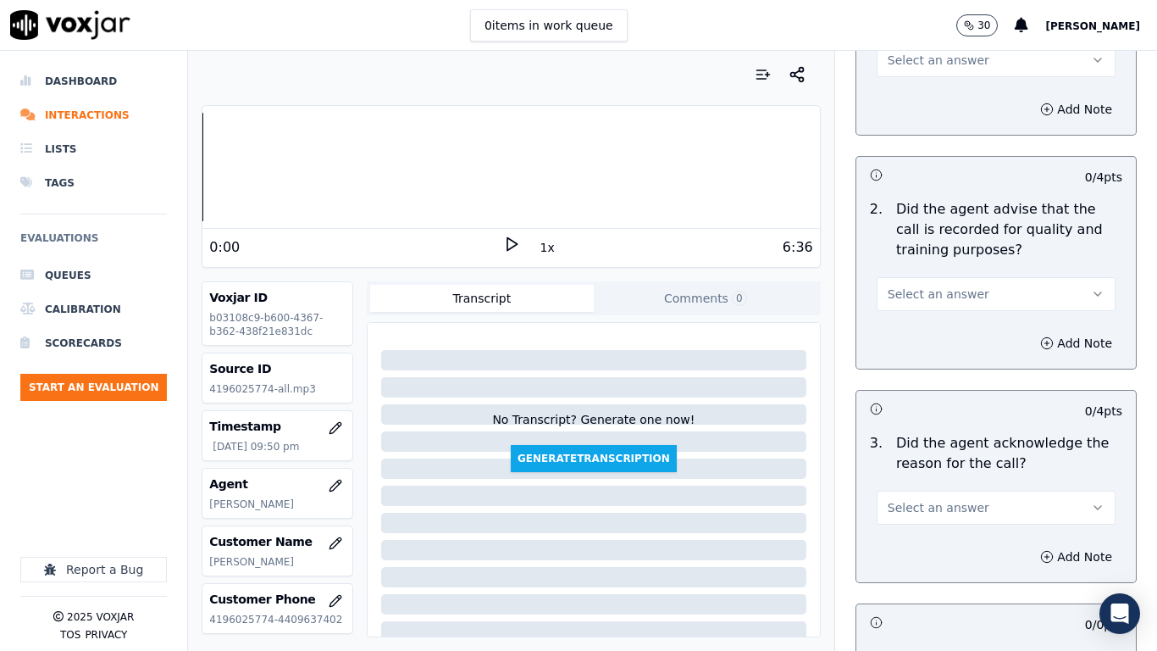
click at [922, 66] on span "Select an answer" at bounding box center [939, 60] width 102 height 17
click at [922, 90] on div "Yes" at bounding box center [964, 98] width 207 height 27
click at [944, 296] on span "Select an answer" at bounding box center [939, 293] width 102 height 17
click at [917, 332] on div "Yes" at bounding box center [964, 331] width 207 height 27
click at [927, 509] on span "Select an answer" at bounding box center [939, 507] width 102 height 17
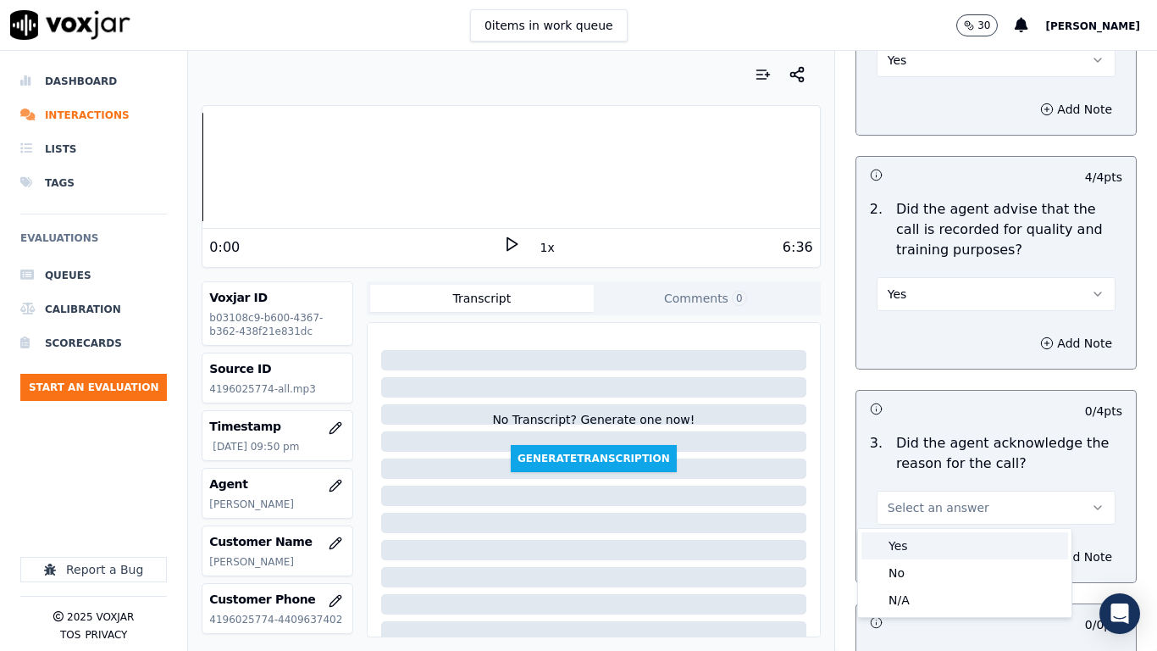
click at [915, 513] on div "Yes" at bounding box center [964, 545] width 207 height 27
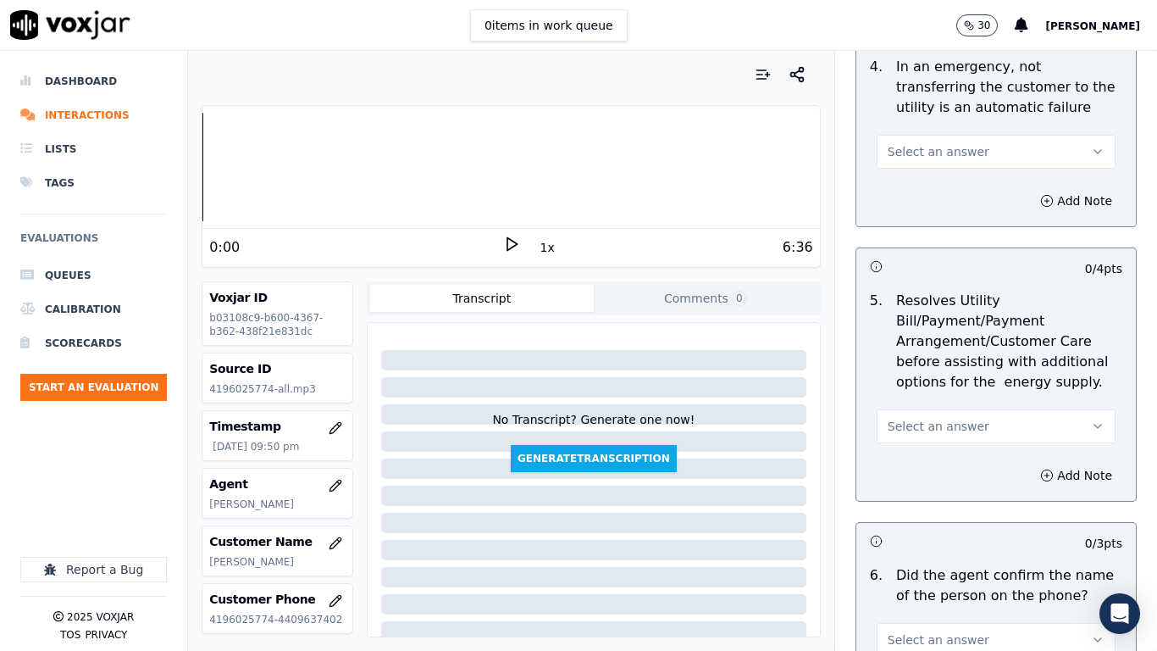
scroll to position [847, 0]
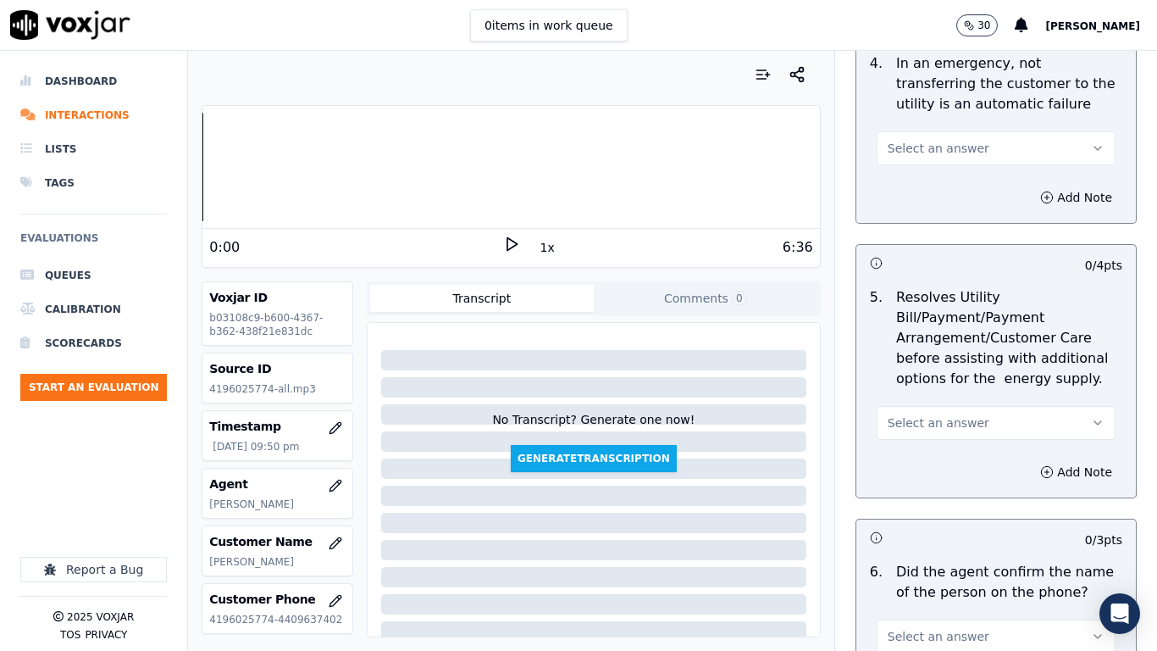
click at [888, 141] on span "Select an answer" at bounding box center [939, 148] width 102 height 17
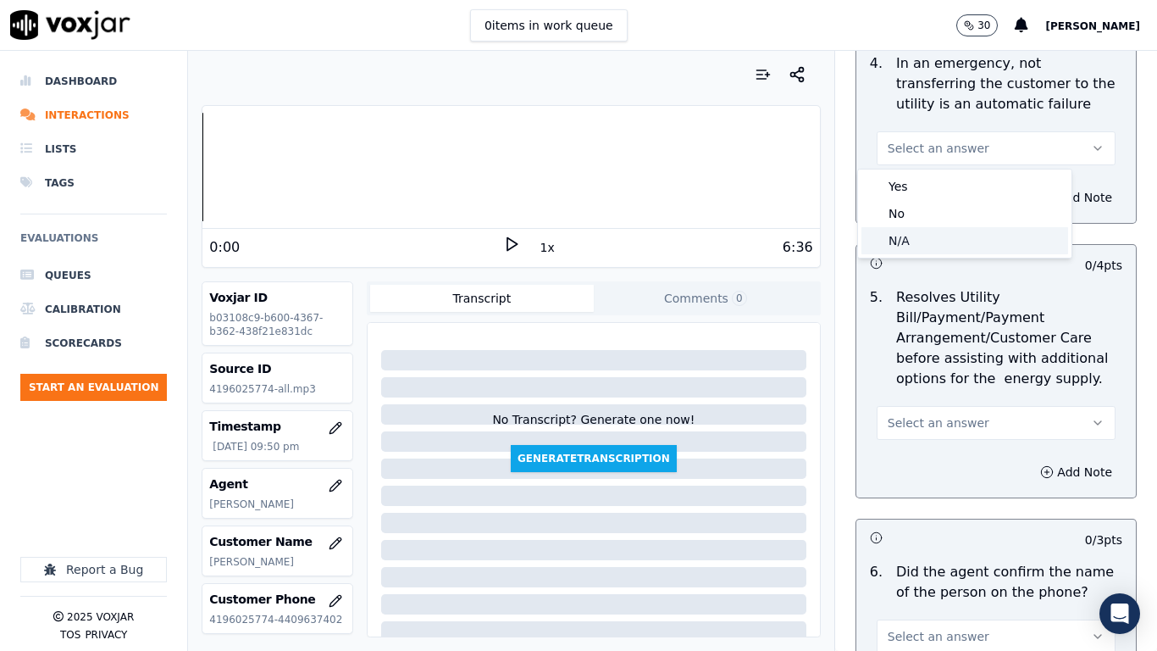
click at [916, 235] on div "N/A" at bounding box center [964, 240] width 207 height 27
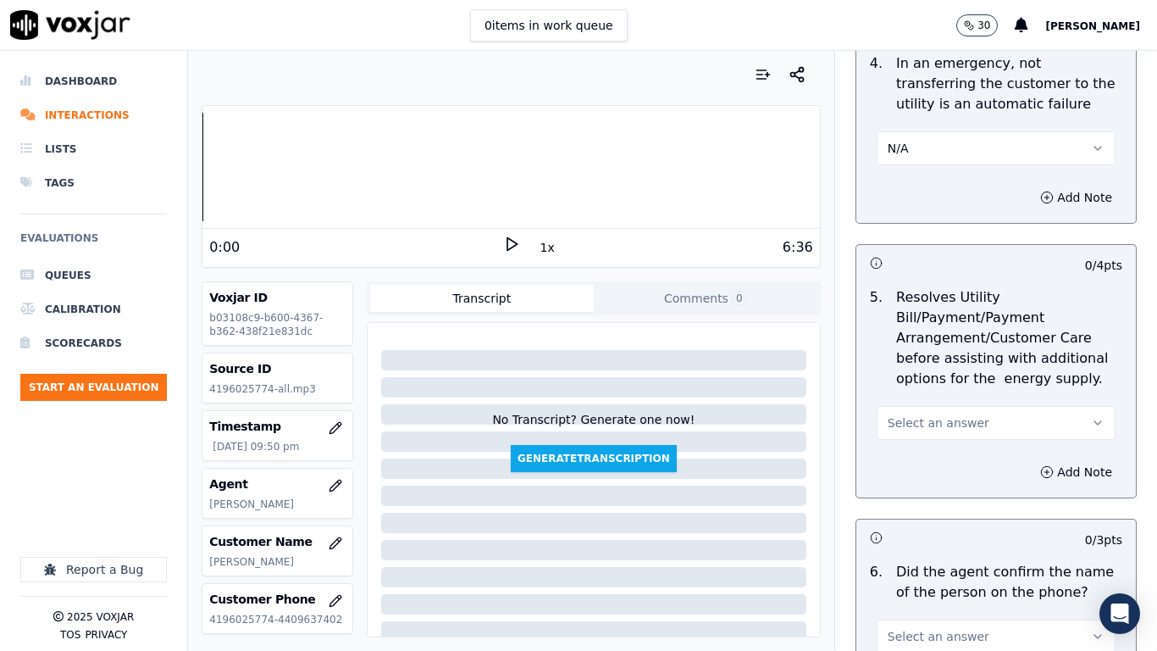
click at [941, 417] on span "Select an answer" at bounding box center [939, 422] width 102 height 17
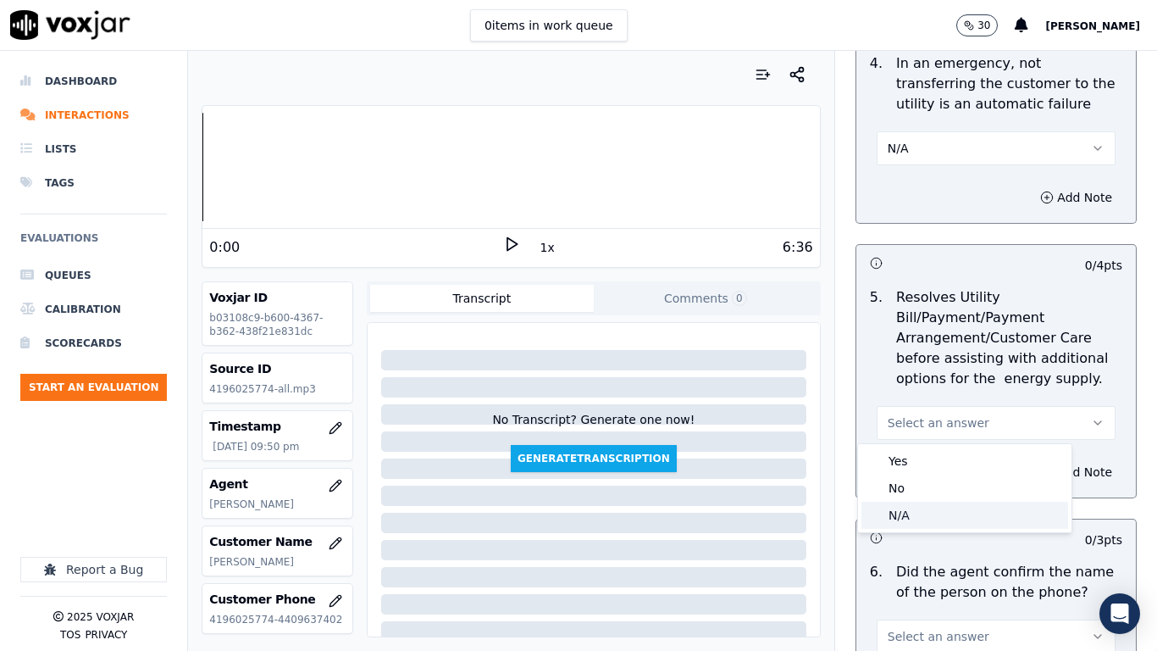
click at [939, 513] on div "N/A" at bounding box center [964, 514] width 207 height 27
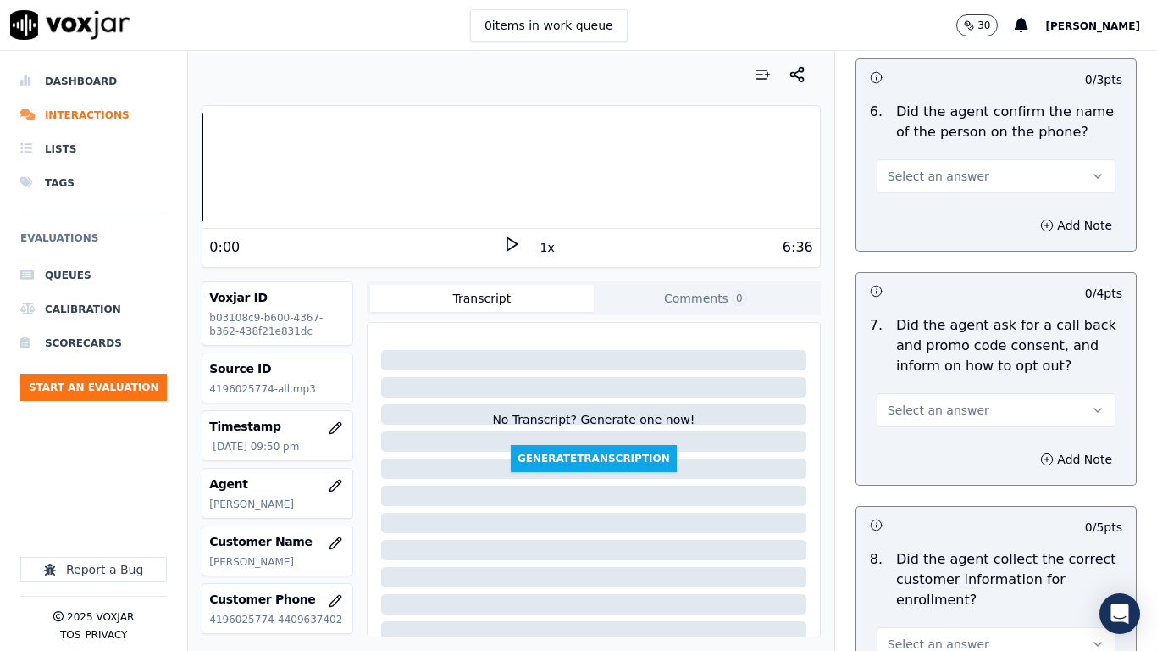
scroll to position [1355, 0]
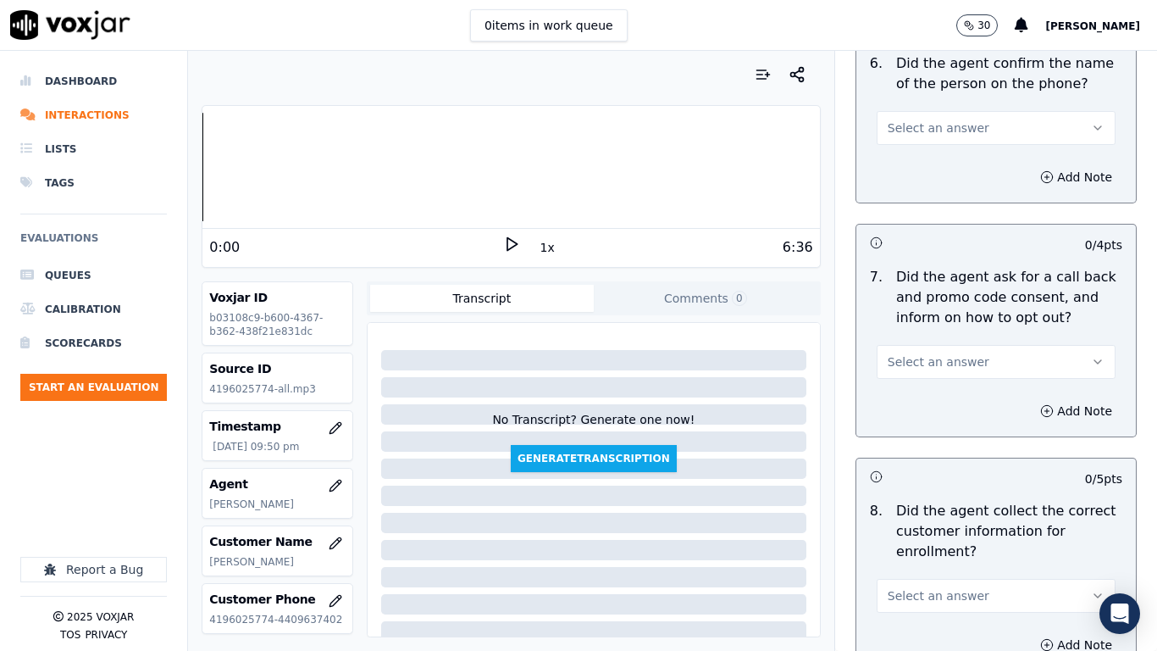
click at [909, 130] on span "Select an answer" at bounding box center [939, 127] width 102 height 17
click at [916, 167] on div "Yes" at bounding box center [964, 165] width 207 height 27
click at [954, 366] on span "Select an answer" at bounding box center [939, 361] width 102 height 17
click at [950, 391] on div "Yes" at bounding box center [964, 399] width 207 height 27
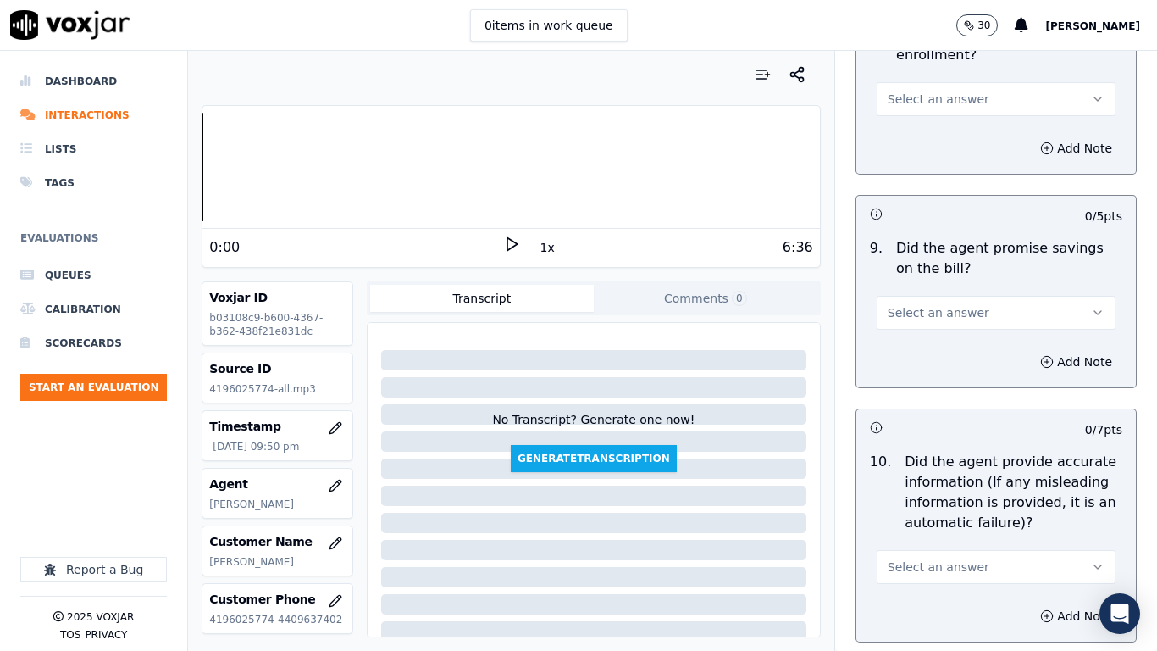
scroll to position [1863, 0]
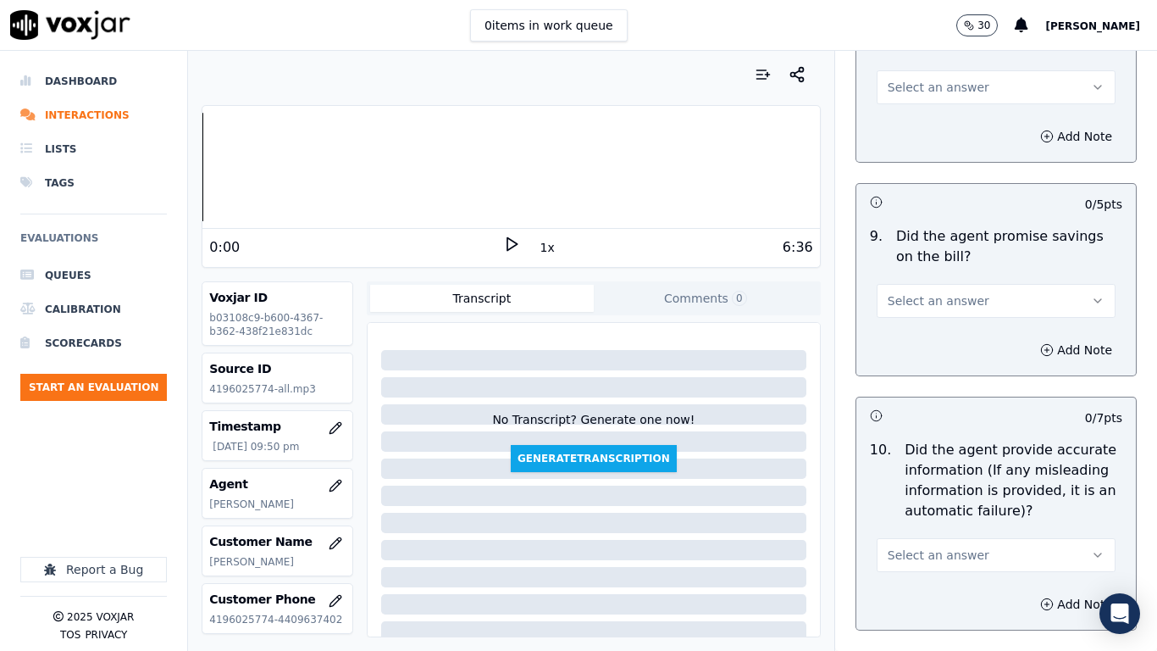
click at [910, 98] on button "Select an answer" at bounding box center [996, 87] width 239 height 34
click at [905, 126] on div "Yes" at bounding box center [964, 125] width 207 height 27
click at [938, 301] on span "Select an answer" at bounding box center [939, 300] width 102 height 17
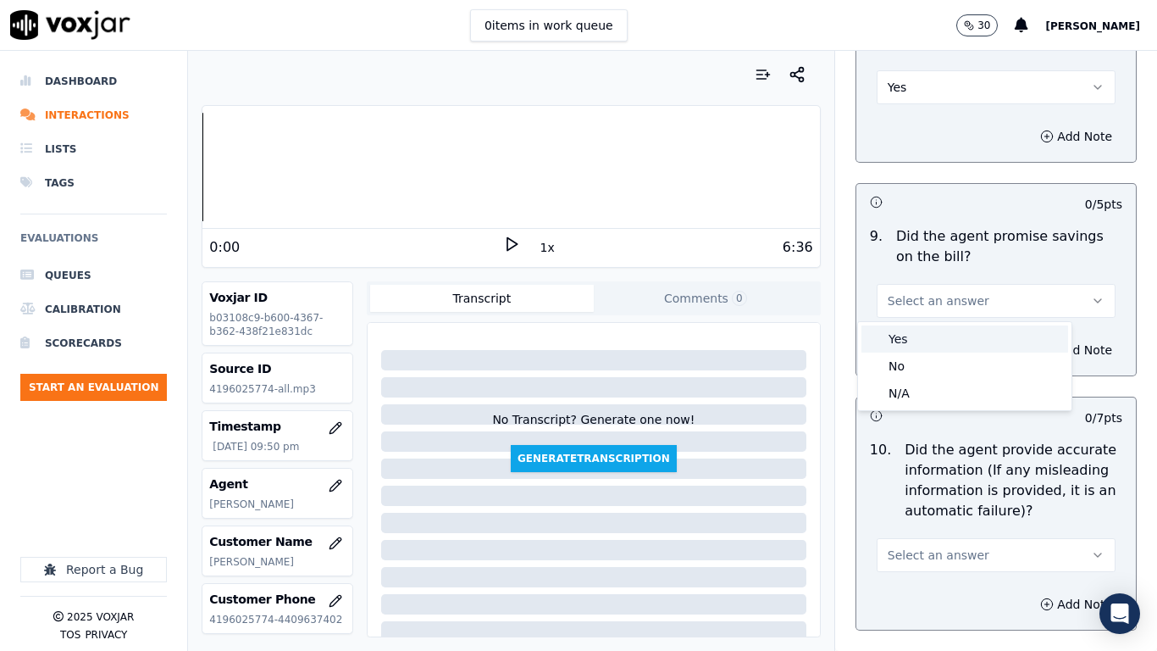
click at [907, 342] on div "Yes" at bounding box center [964, 338] width 207 height 27
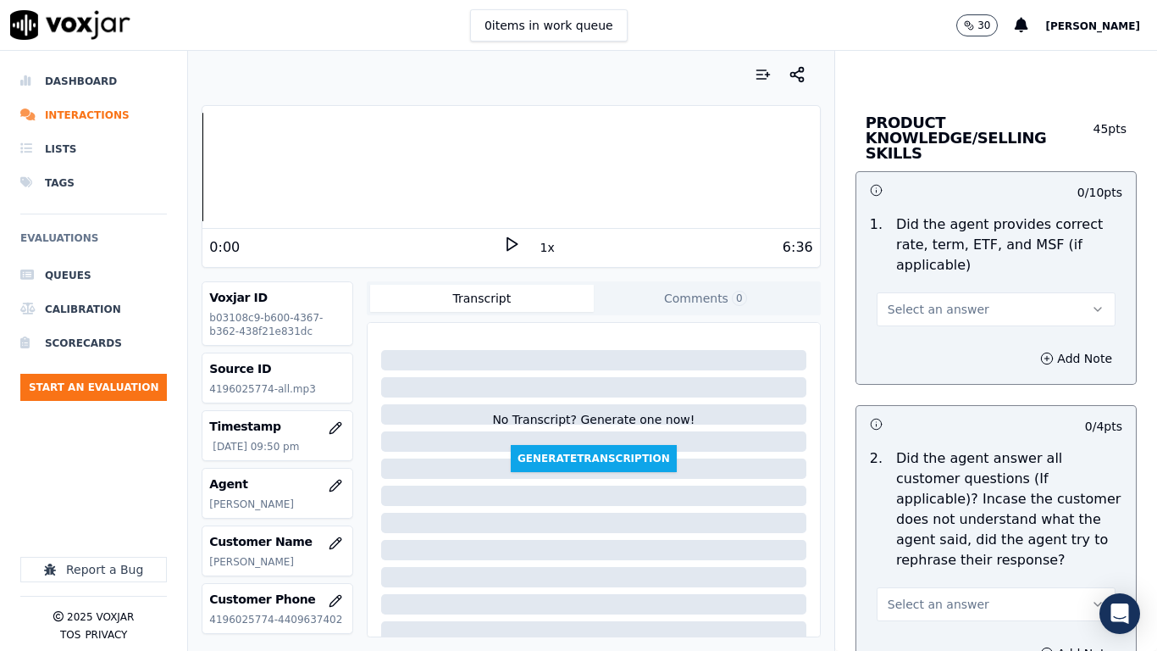
scroll to position [2287, 0]
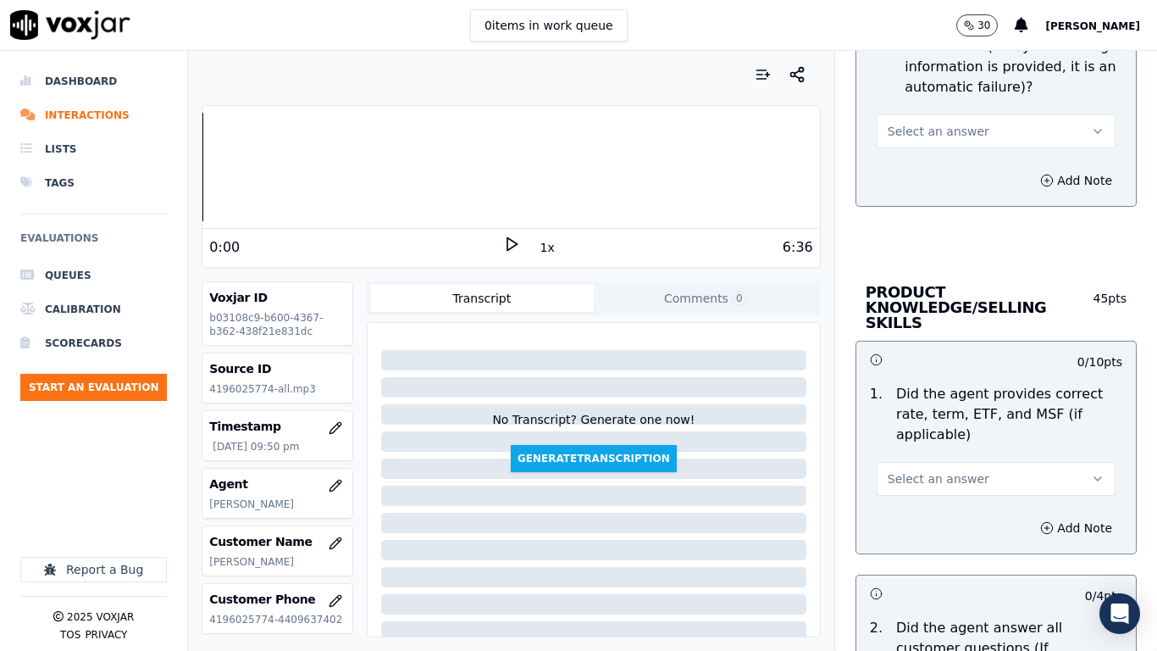
click at [916, 138] on span "Select an answer" at bounding box center [939, 131] width 102 height 17
click at [914, 158] on div "Yes" at bounding box center [964, 169] width 207 height 27
click at [906, 470] on span "Select an answer" at bounding box center [939, 478] width 102 height 17
click at [900, 499] on div "Yes" at bounding box center [964, 501] width 207 height 27
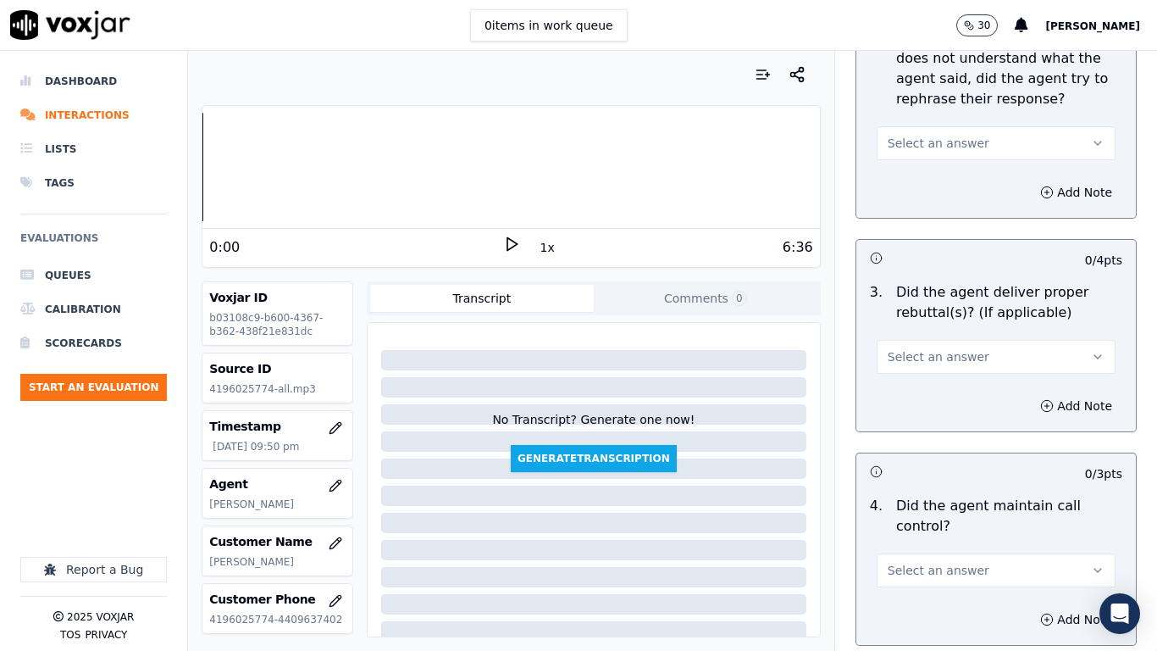
scroll to position [2965, 0]
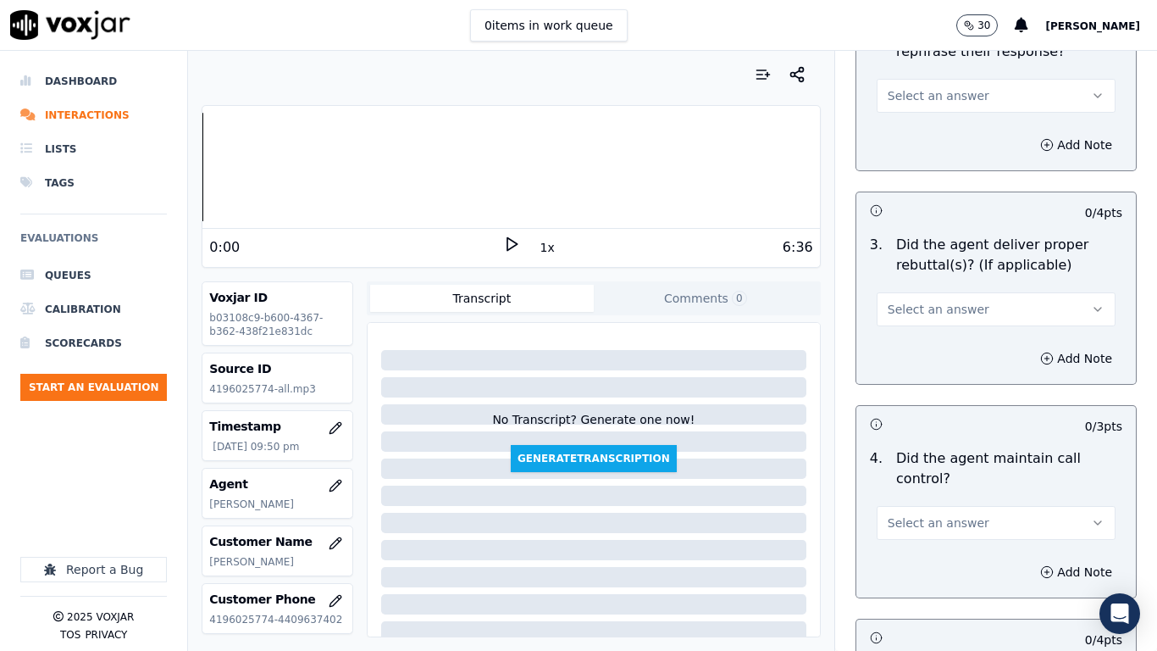
click at [900, 87] on span "Select an answer" at bounding box center [939, 95] width 102 height 17
click at [907, 118] on div "Yes" at bounding box center [964, 118] width 207 height 27
click at [940, 292] on button "Select an answer" at bounding box center [996, 309] width 239 height 34
click at [920, 341] on div "Yes" at bounding box center [964, 331] width 207 height 27
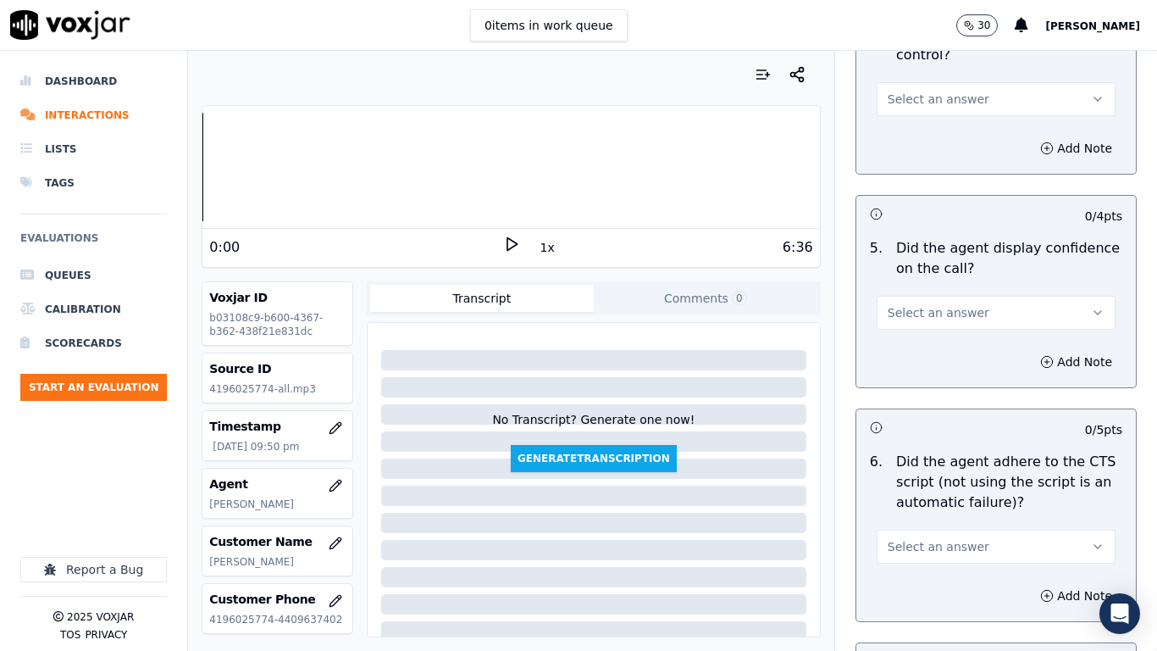
click at [900, 91] on span "Select an answer" at bounding box center [939, 99] width 102 height 17
click at [900, 116] on div "Yes" at bounding box center [964, 121] width 207 height 27
click at [932, 304] on span "Select an answer" at bounding box center [939, 312] width 102 height 17
click at [927, 346] on div "Yes" at bounding box center [964, 335] width 207 height 27
click at [931, 513] on span "Select an answer" at bounding box center [939, 546] width 102 height 17
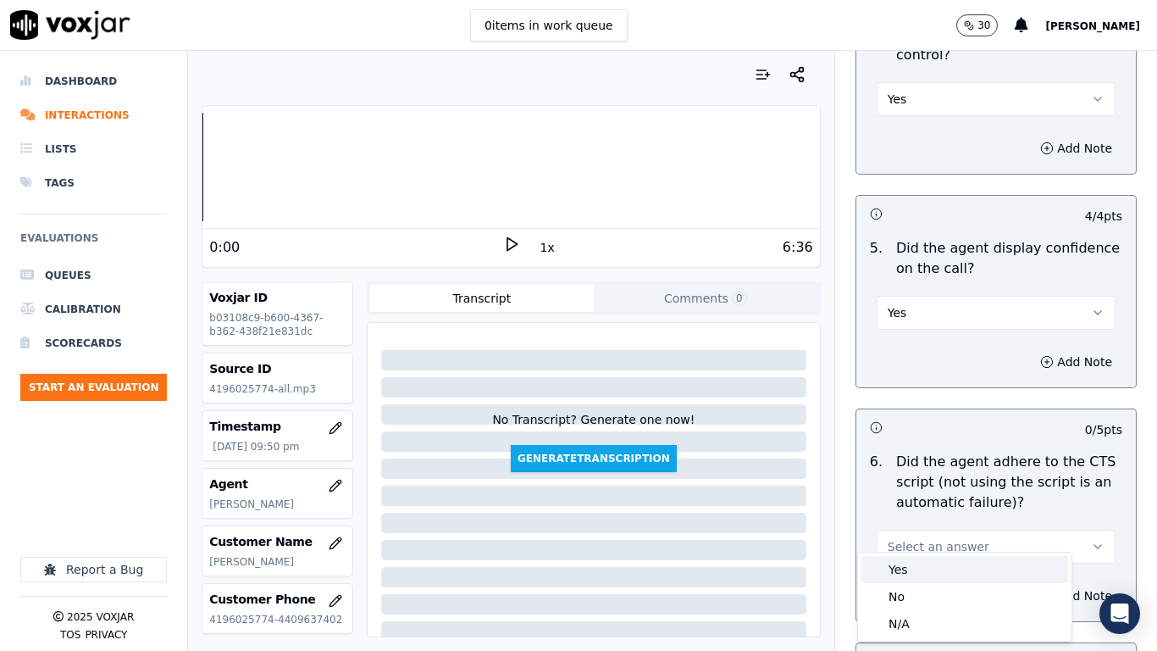
click at [918, 513] on div "Yes" at bounding box center [964, 569] width 207 height 27
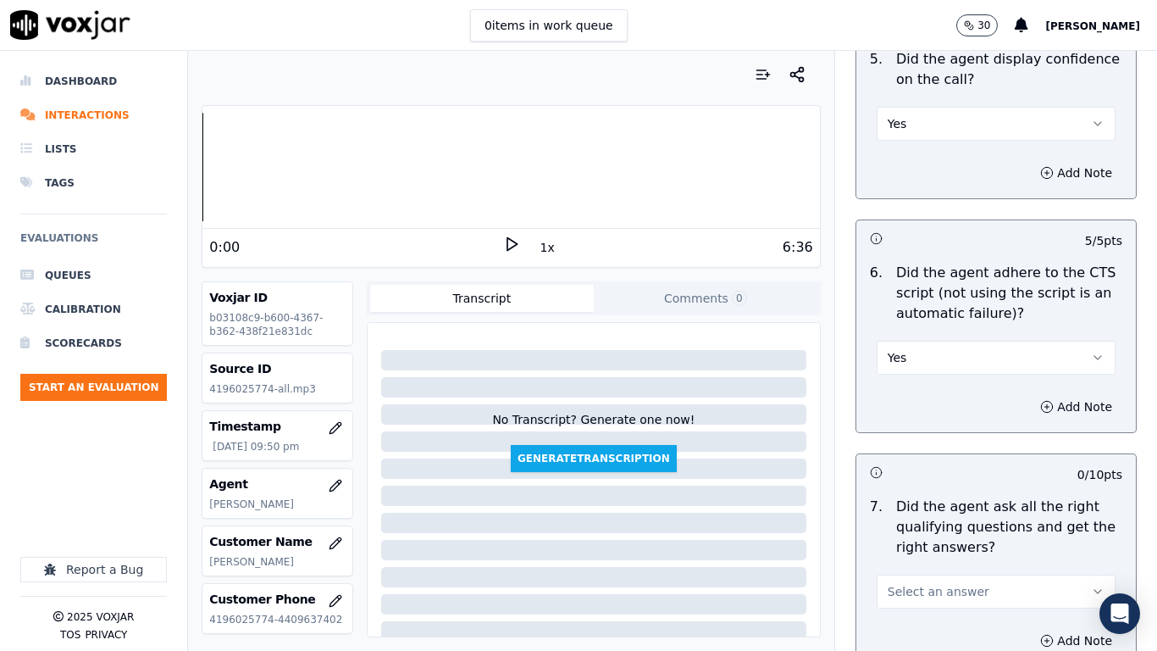
scroll to position [4066, 0]
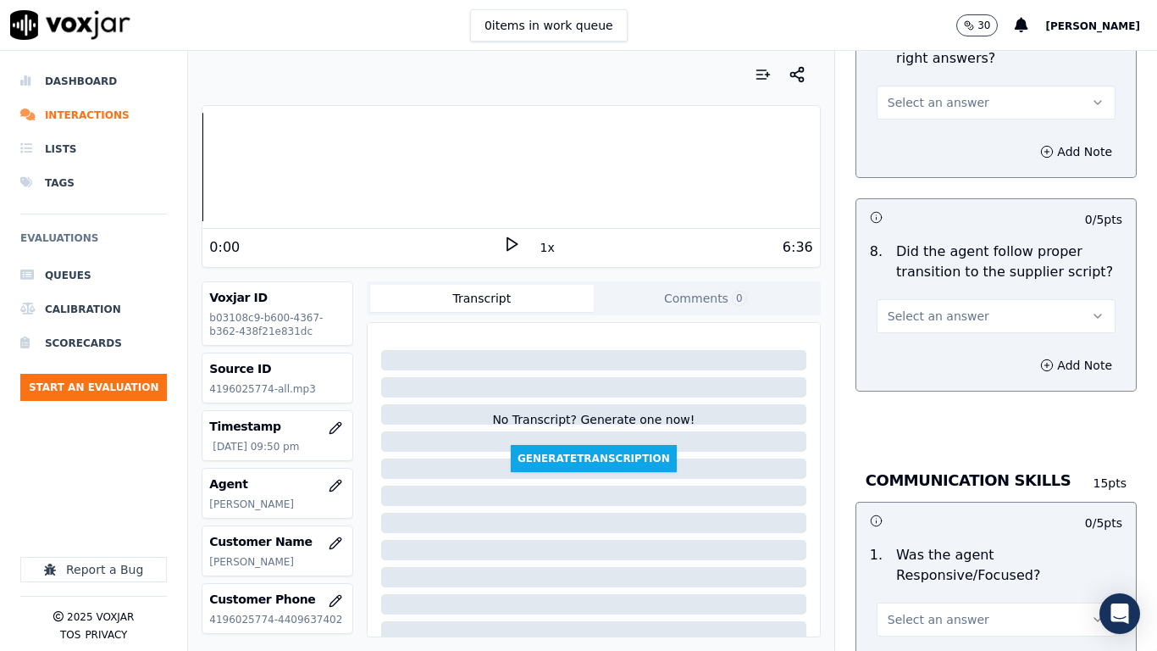
click at [904, 94] on span "Select an answer" at bounding box center [939, 102] width 102 height 17
click at [916, 126] on div "Yes" at bounding box center [964, 125] width 207 height 27
click at [915, 307] on span "Select an answer" at bounding box center [939, 315] width 102 height 17
click at [918, 335] on div "Yes" at bounding box center [964, 338] width 207 height 27
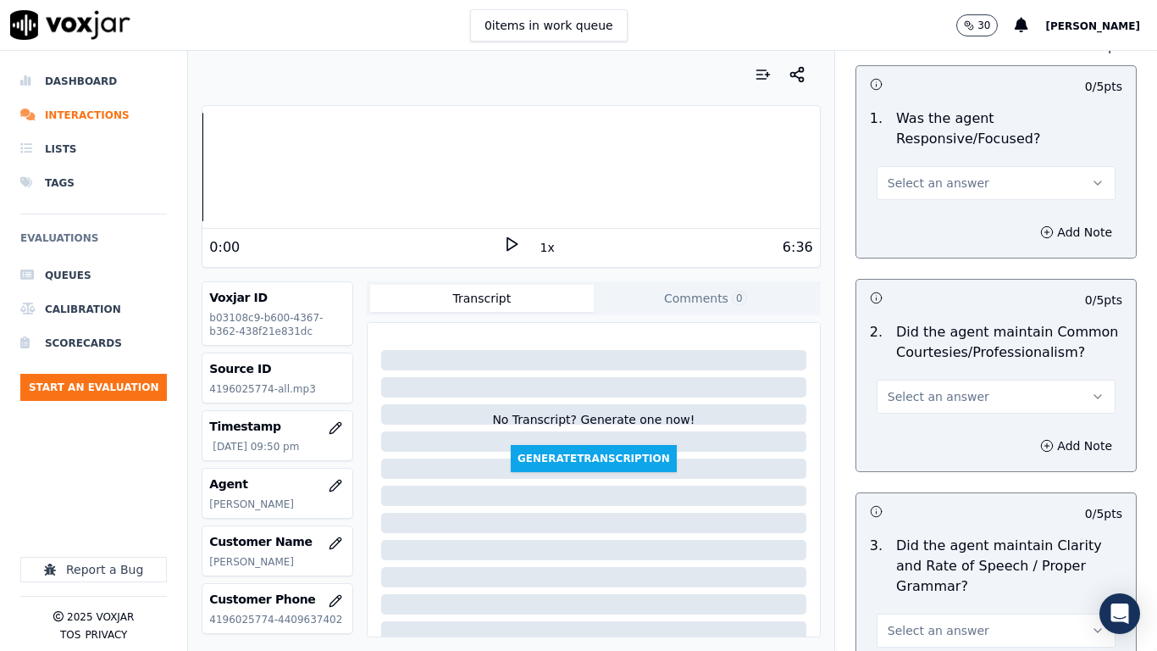
scroll to position [4574, 0]
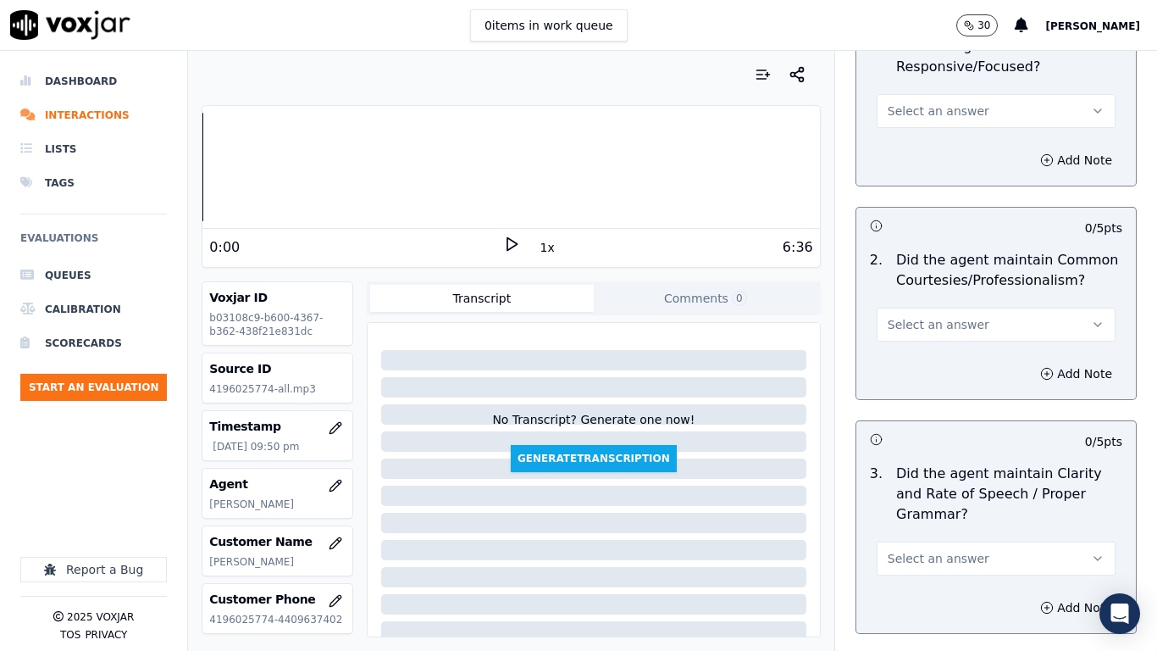
click at [907, 102] on span "Select an answer" at bounding box center [939, 110] width 102 height 17
click at [912, 121] on div "Yes" at bounding box center [964, 133] width 207 height 27
click at [936, 316] on span "Select an answer" at bounding box center [939, 324] width 102 height 17
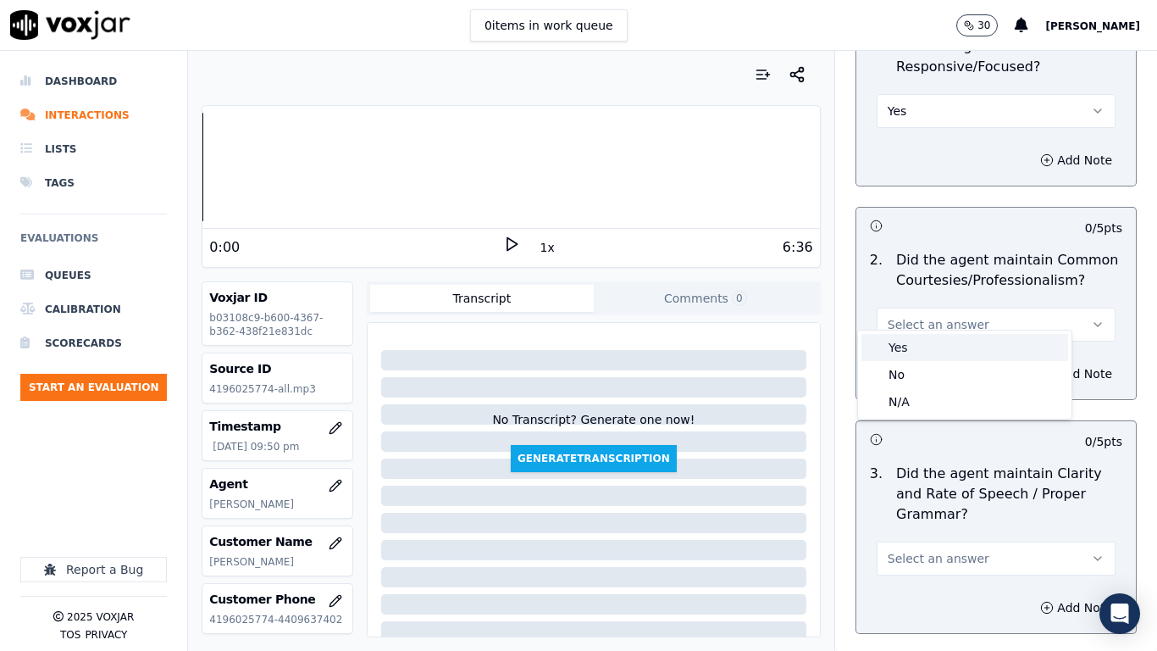
click at [936, 350] on div "Yes" at bounding box center [964, 347] width 207 height 27
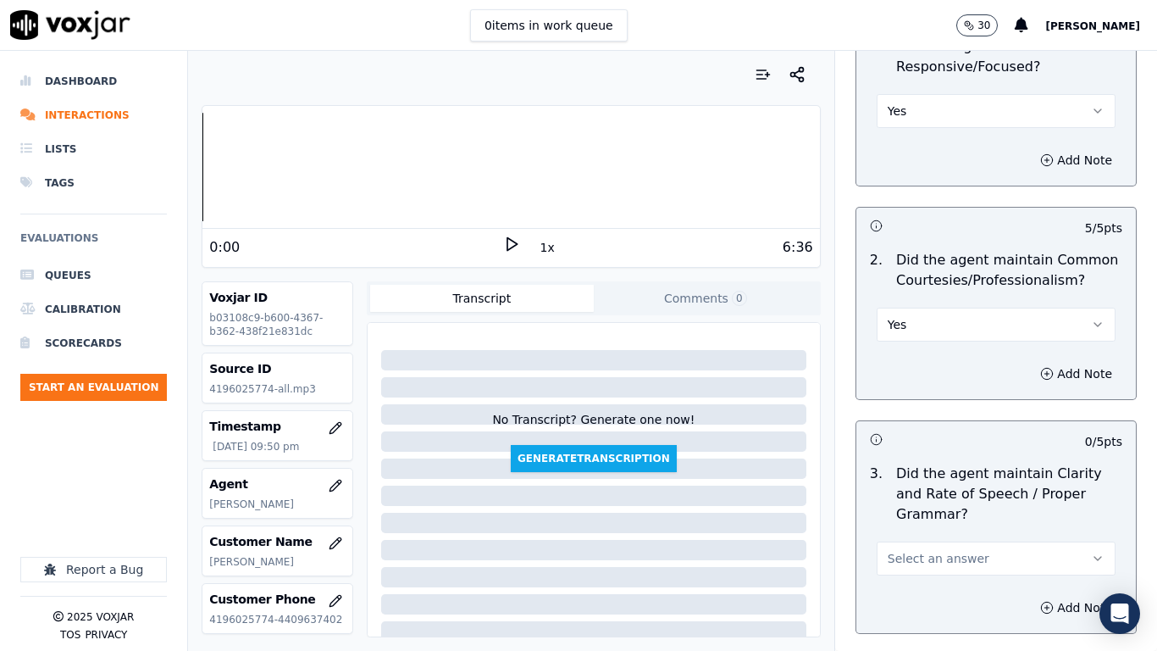
click at [944, 513] on span "Select an answer" at bounding box center [939, 558] width 102 height 17
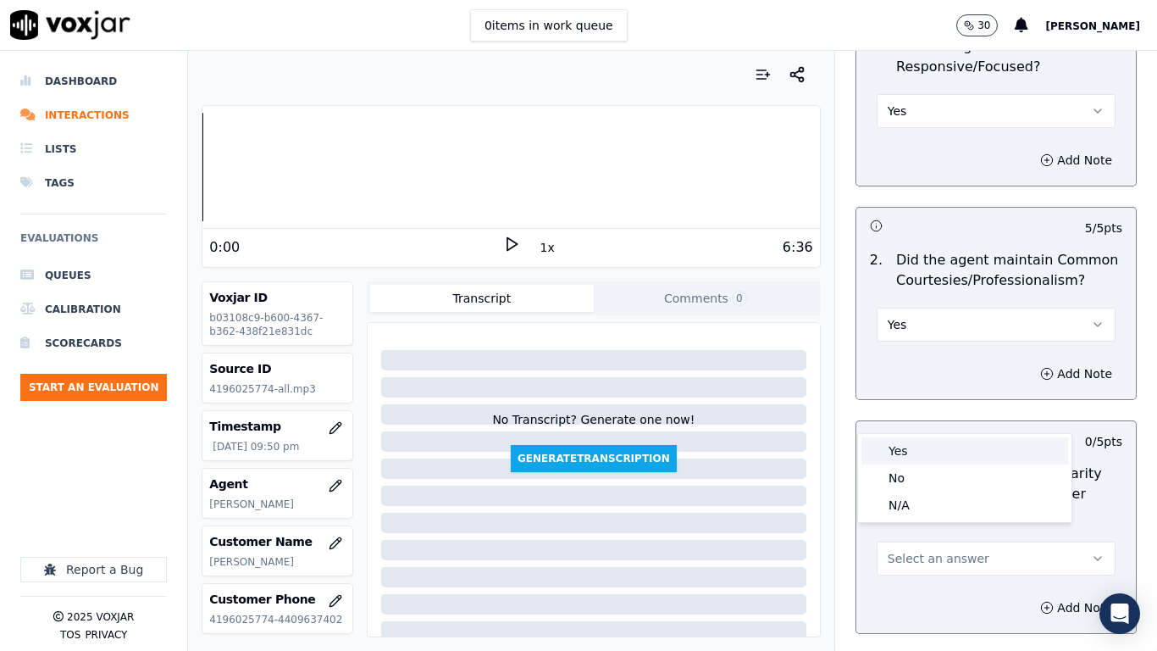
click at [912, 456] on div "Yes" at bounding box center [964, 450] width 207 height 27
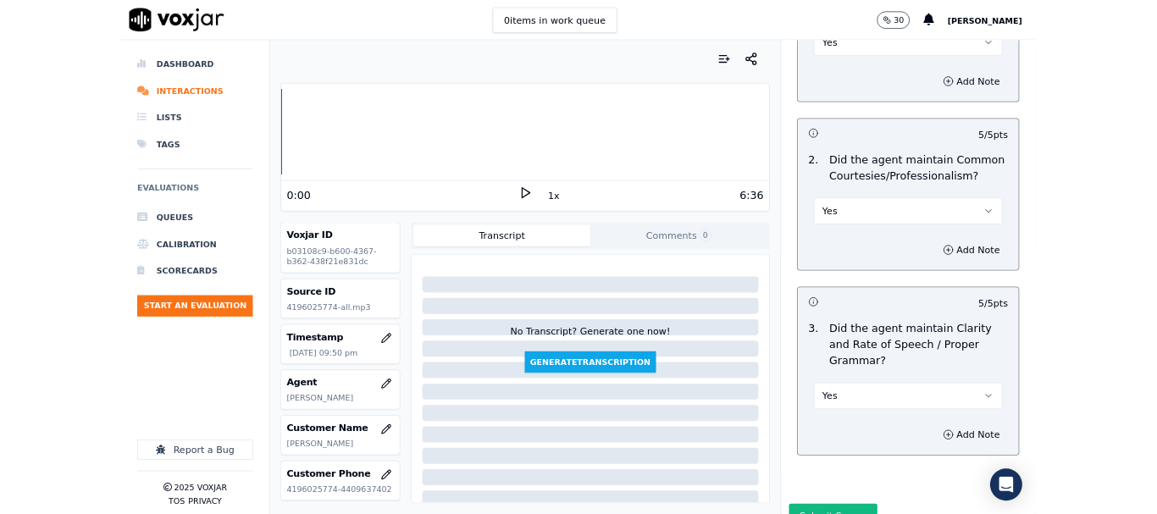
scroll to position [4687, 0]
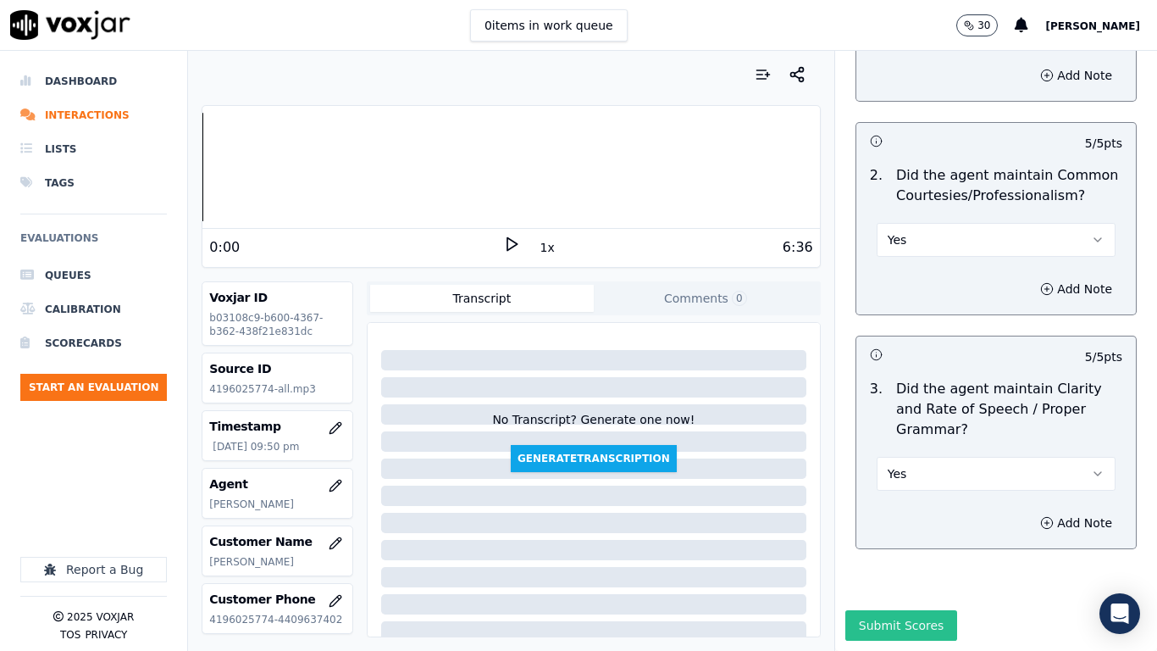
click at [905, 513] on button "Submit Scores" at bounding box center [901, 625] width 113 height 30
